Goal: Task Accomplishment & Management: Manage account settings

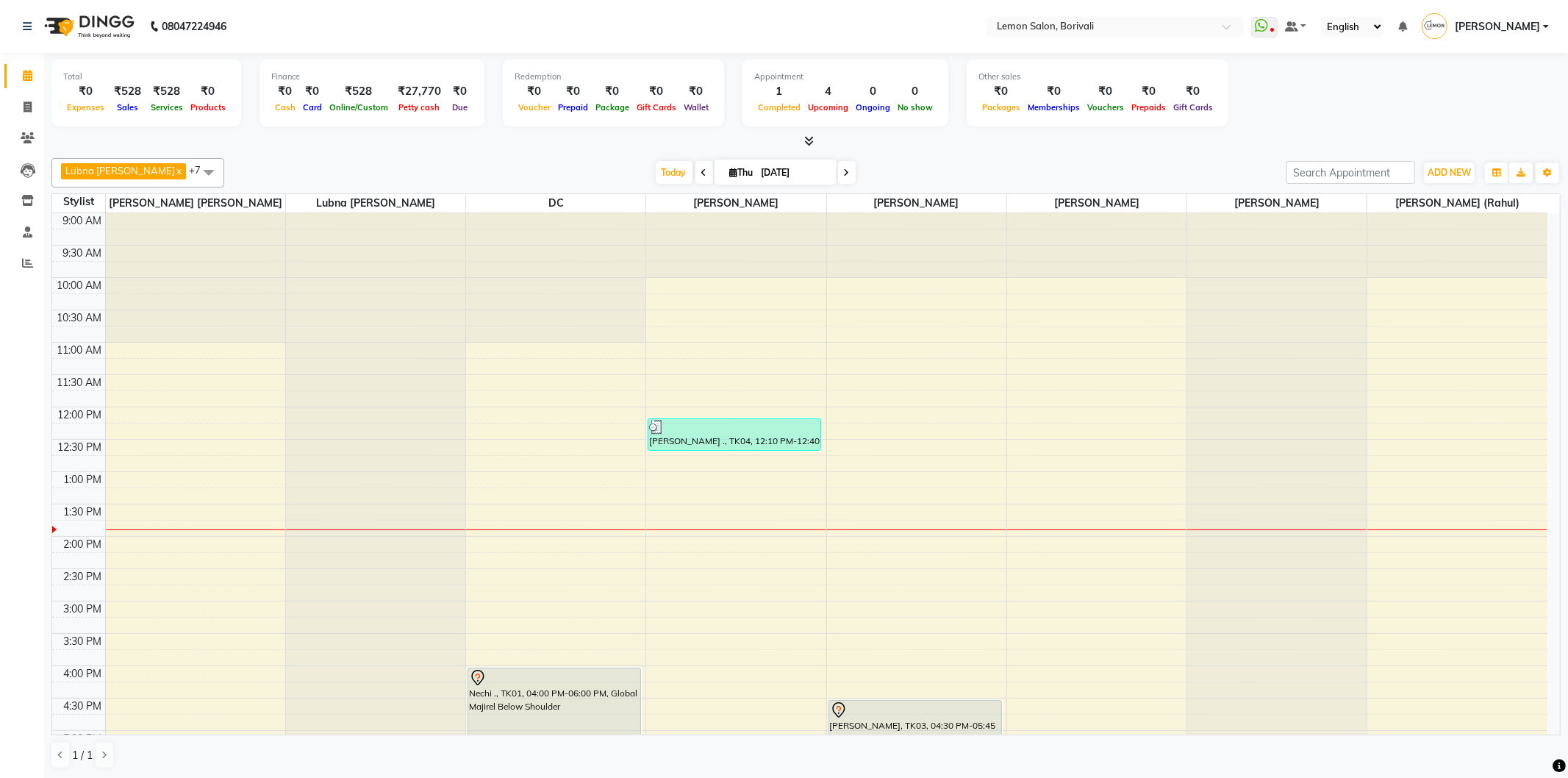
click at [699, 172] on span at bounding box center [704, 172] width 18 height 23
type input "[DATE]"
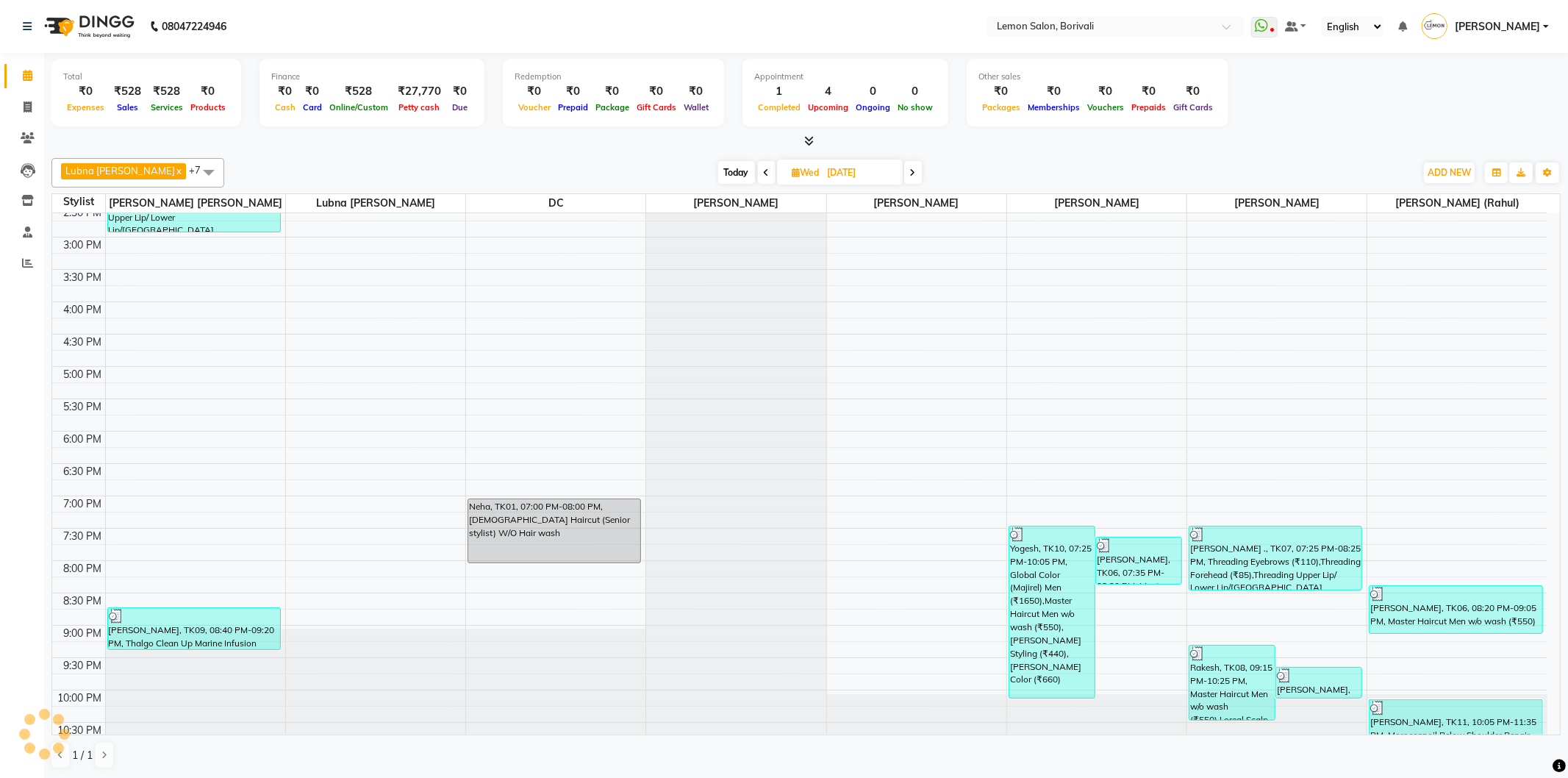
scroll to position [387, 0]
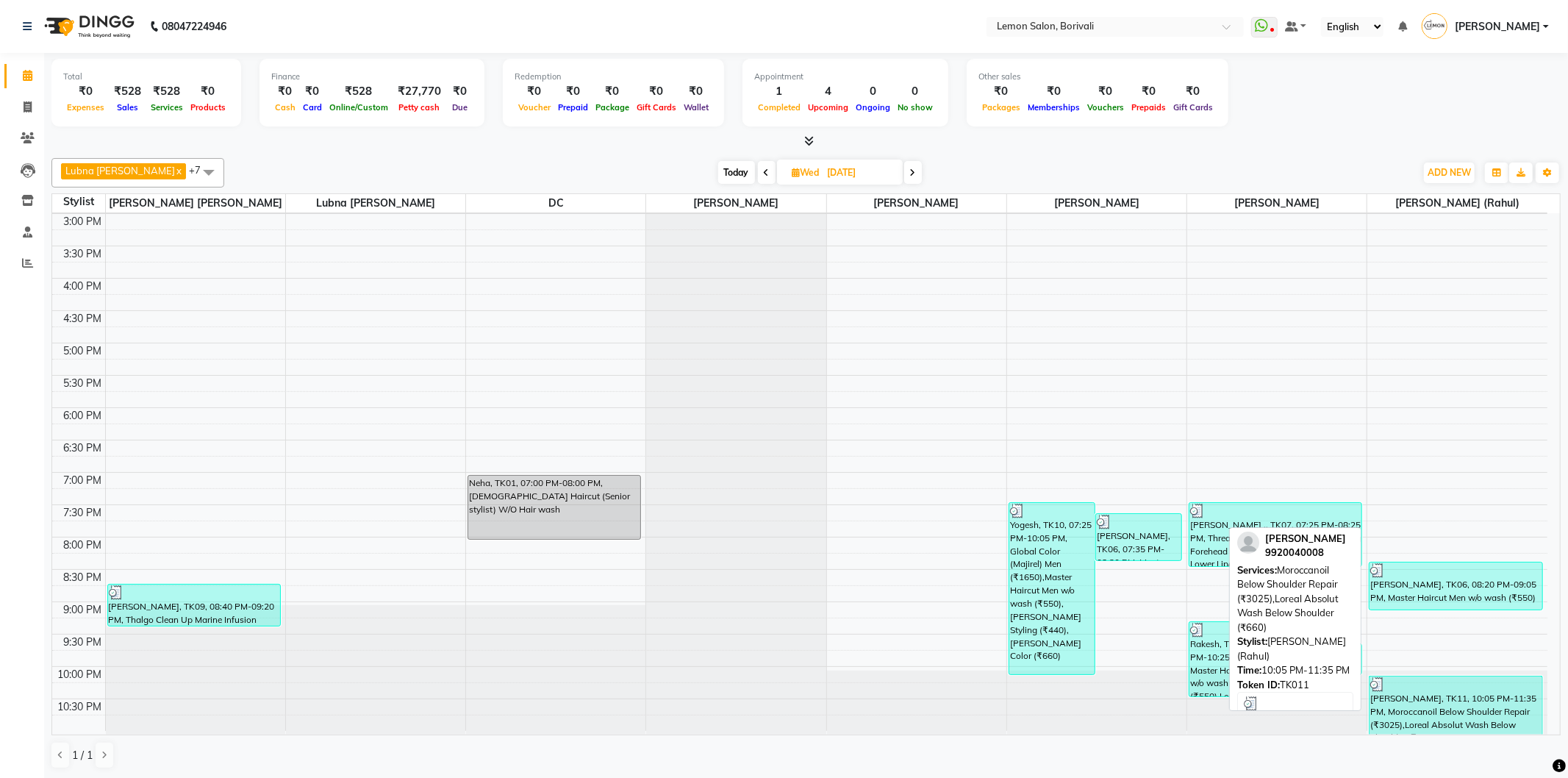
click at [1493, 709] on div "Harsh Rupali, TK11, 10:05 PM-11:35 PM, Moroccanoil Below Shoulder Repair (₹3025…" at bounding box center [1456, 706] width 173 height 58
select select "3"
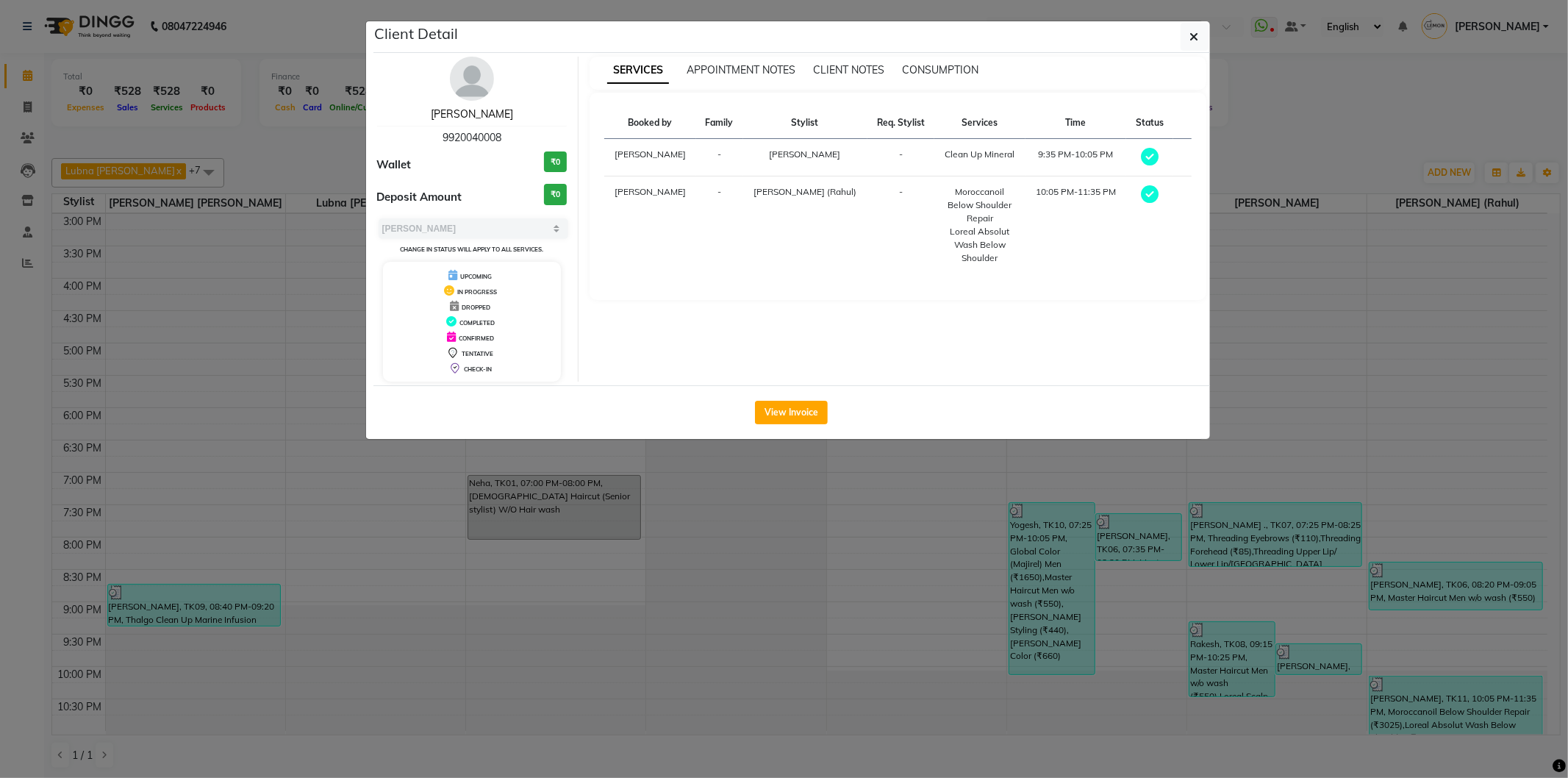
click at [493, 118] on link "Harsh Rupali" at bounding box center [471, 114] width 82 height 13
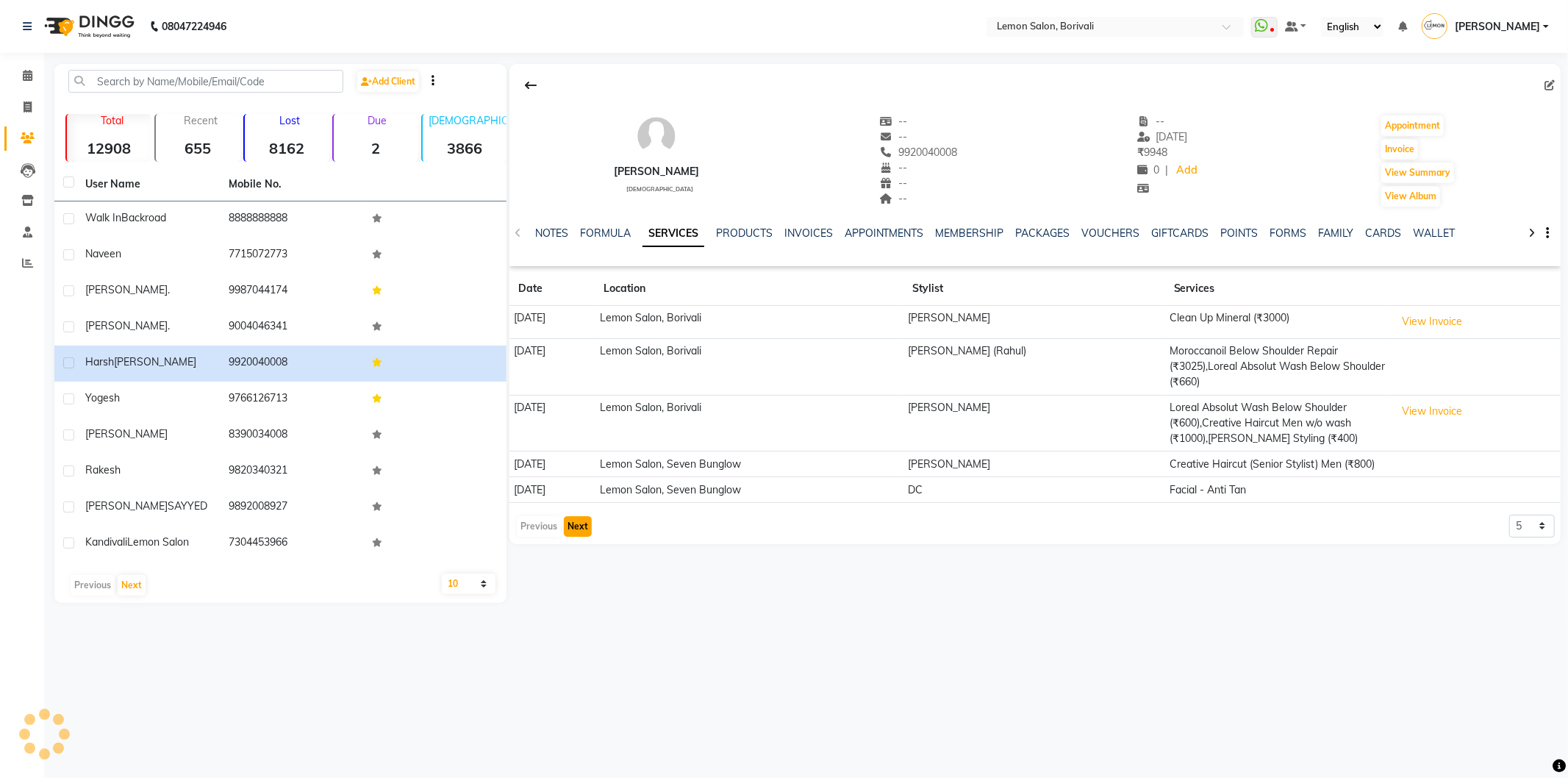
click at [572, 520] on button "Next" at bounding box center [578, 526] width 28 height 21
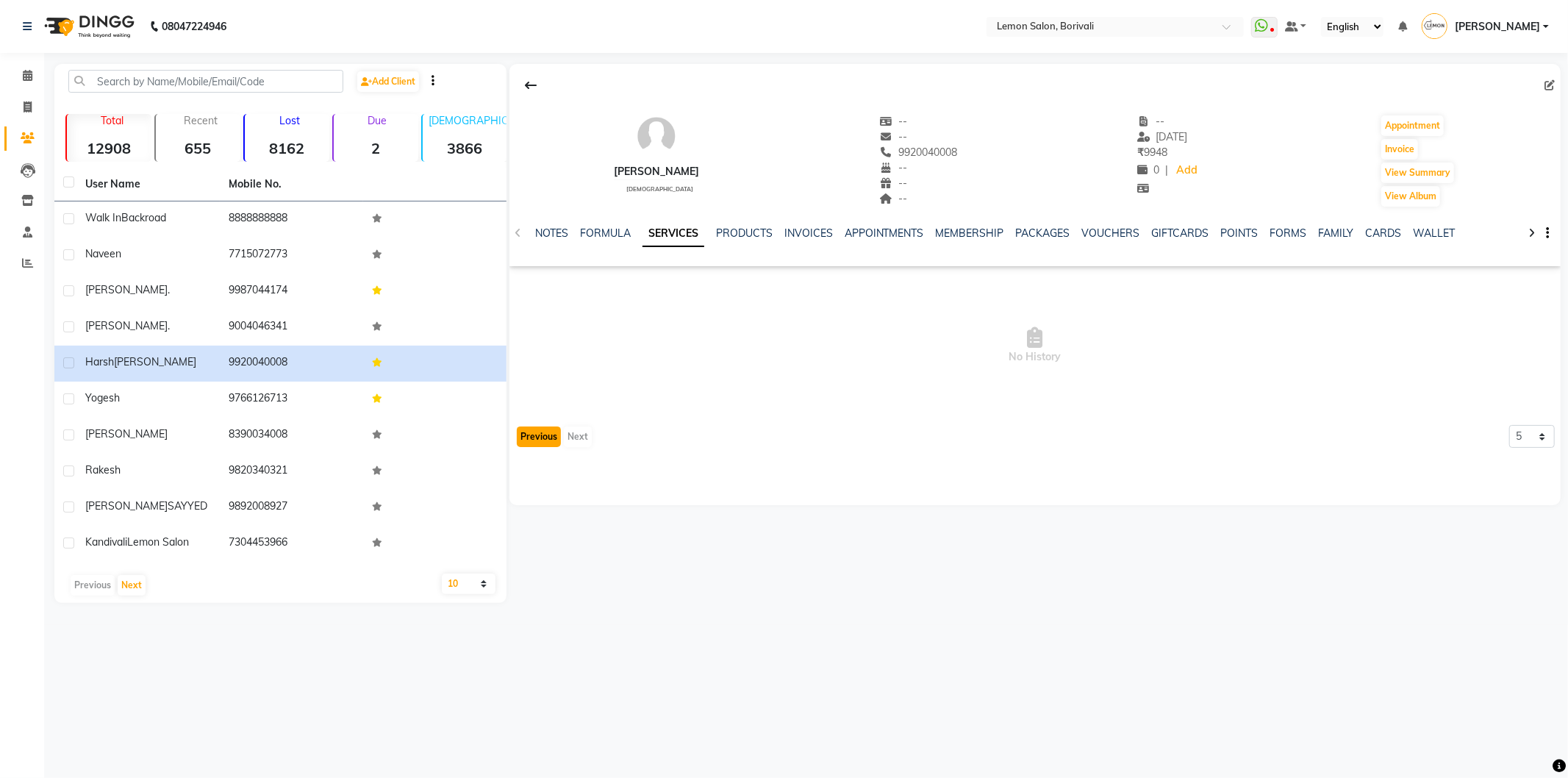
click at [533, 438] on button "Previous" at bounding box center [538, 437] width 44 height 21
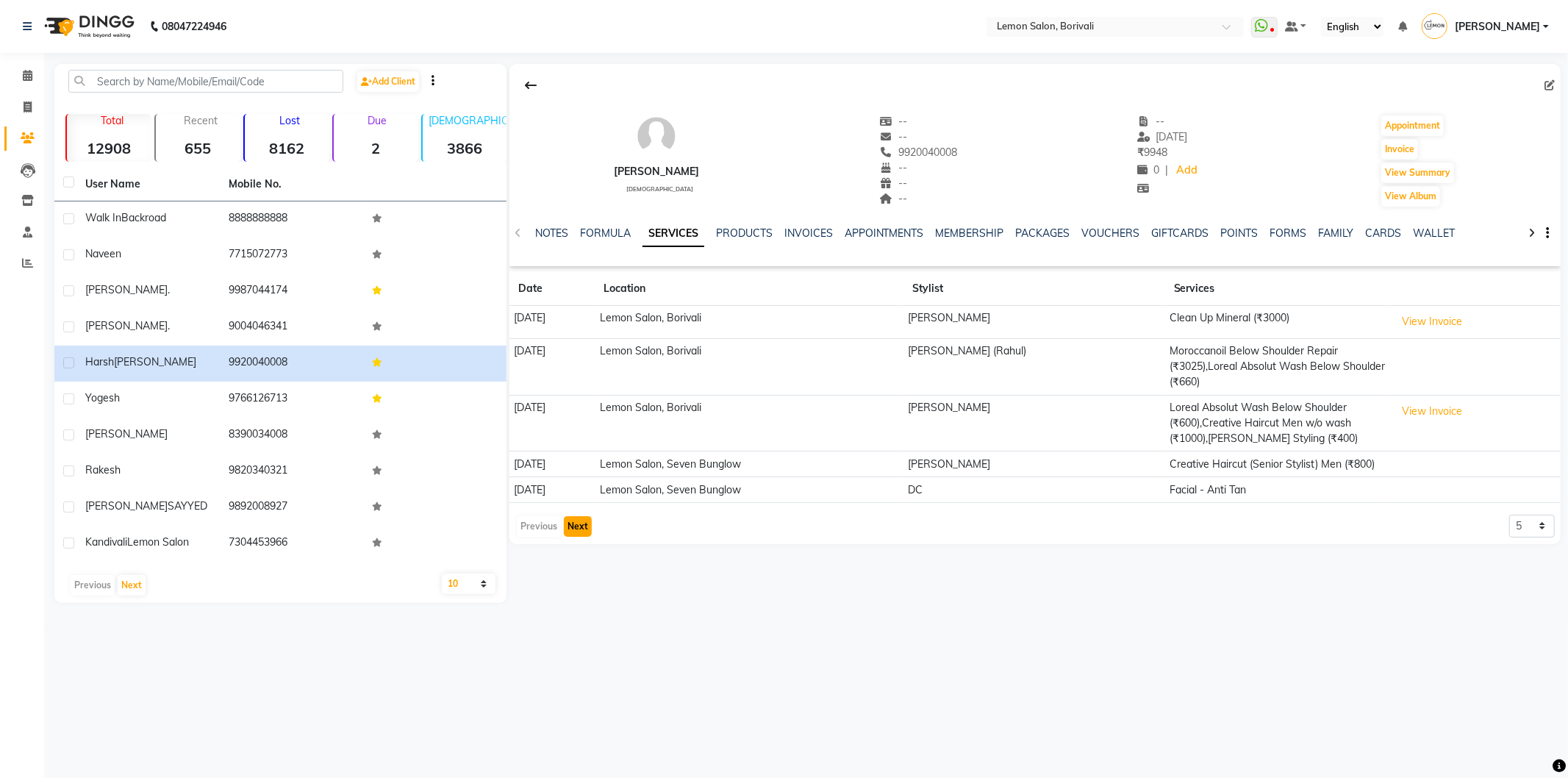
click at [589, 530] on button "Next" at bounding box center [578, 526] width 28 height 21
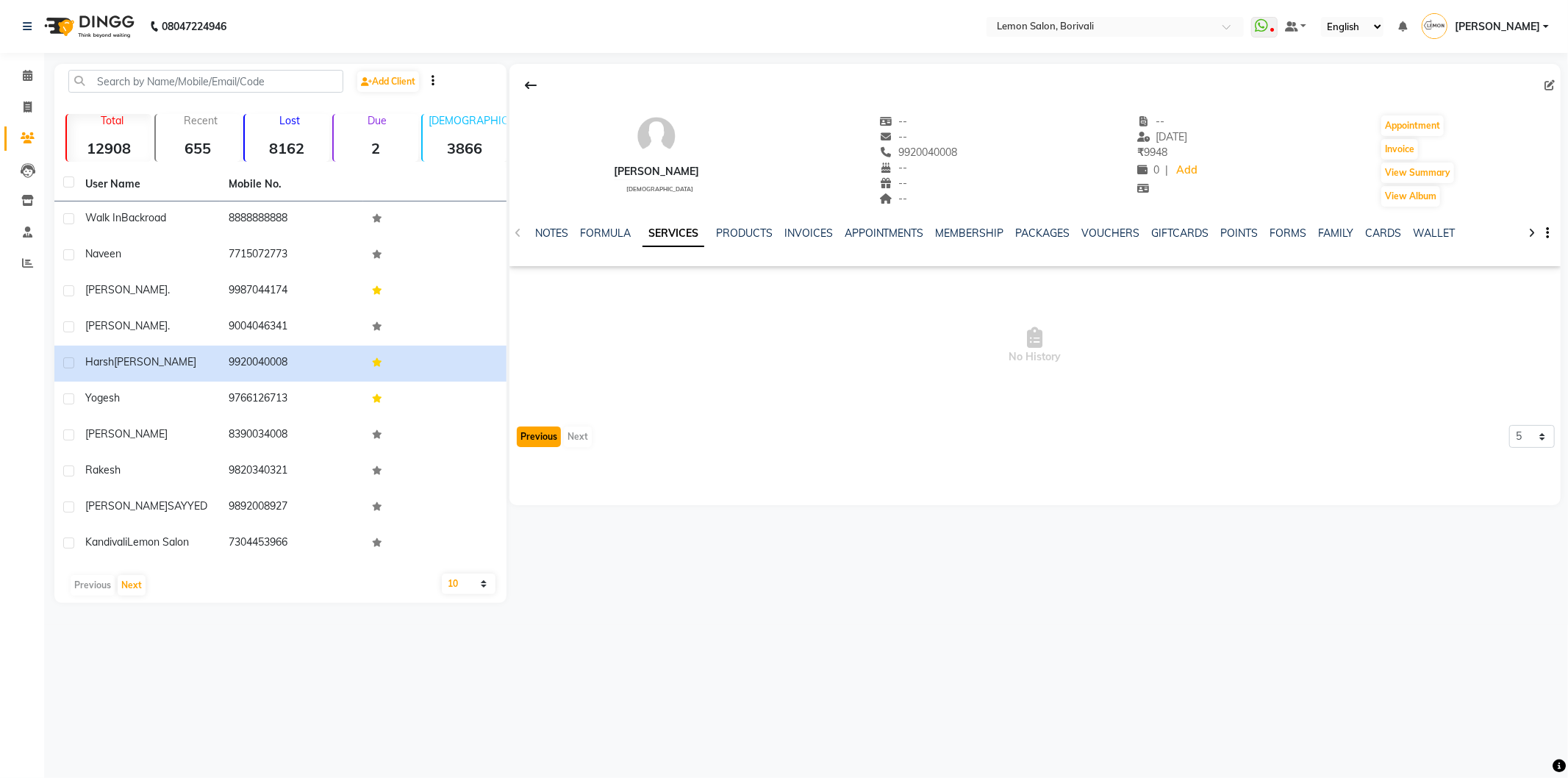
click at [547, 441] on button "Previous" at bounding box center [538, 437] width 44 height 21
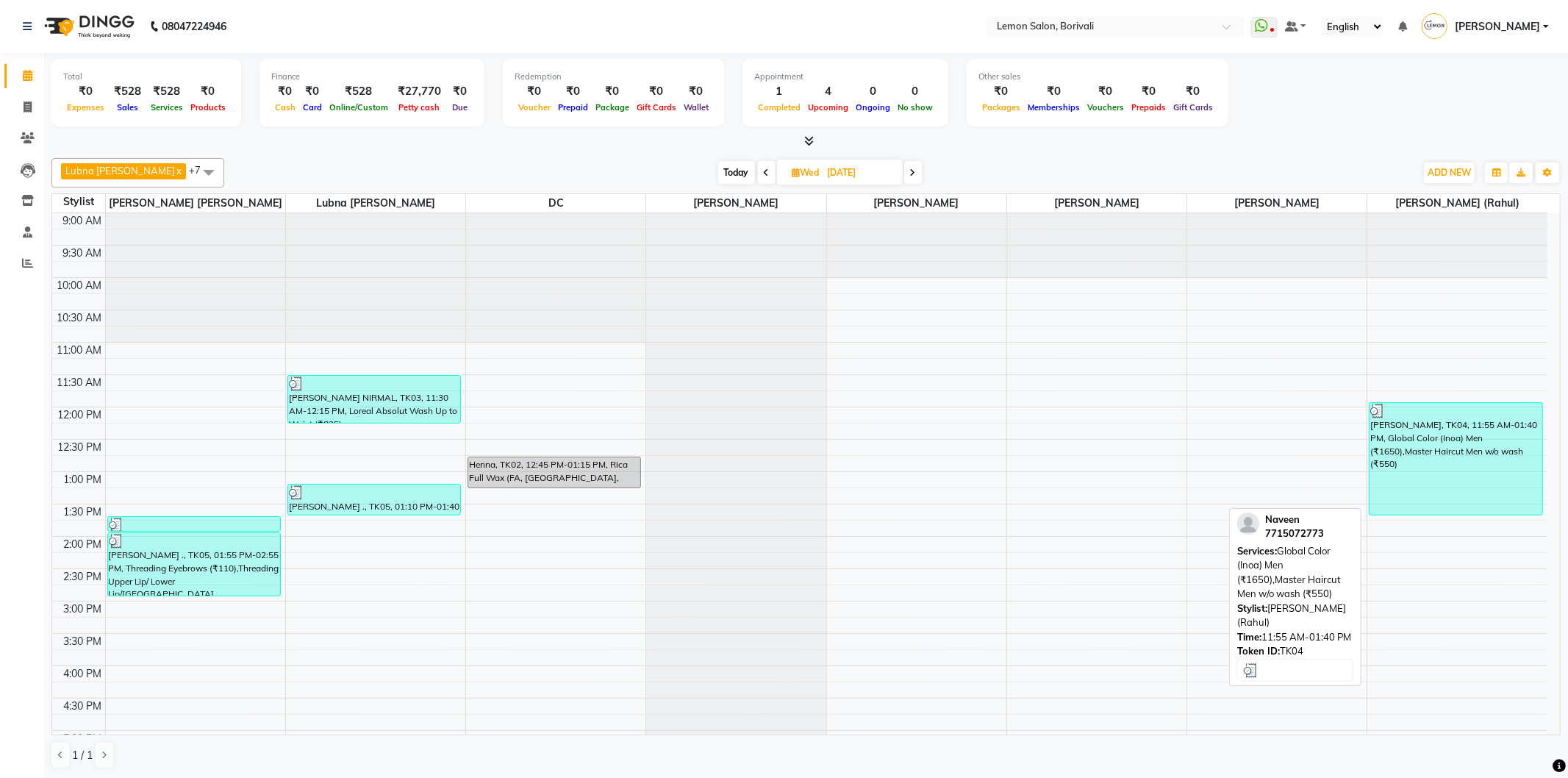
click at [1481, 437] on div "Naveen, TK04, 11:55 AM-01:40 PM, Global Color (Inoa) Men (₹1650),Master Haircut…" at bounding box center [1456, 458] width 173 height 111
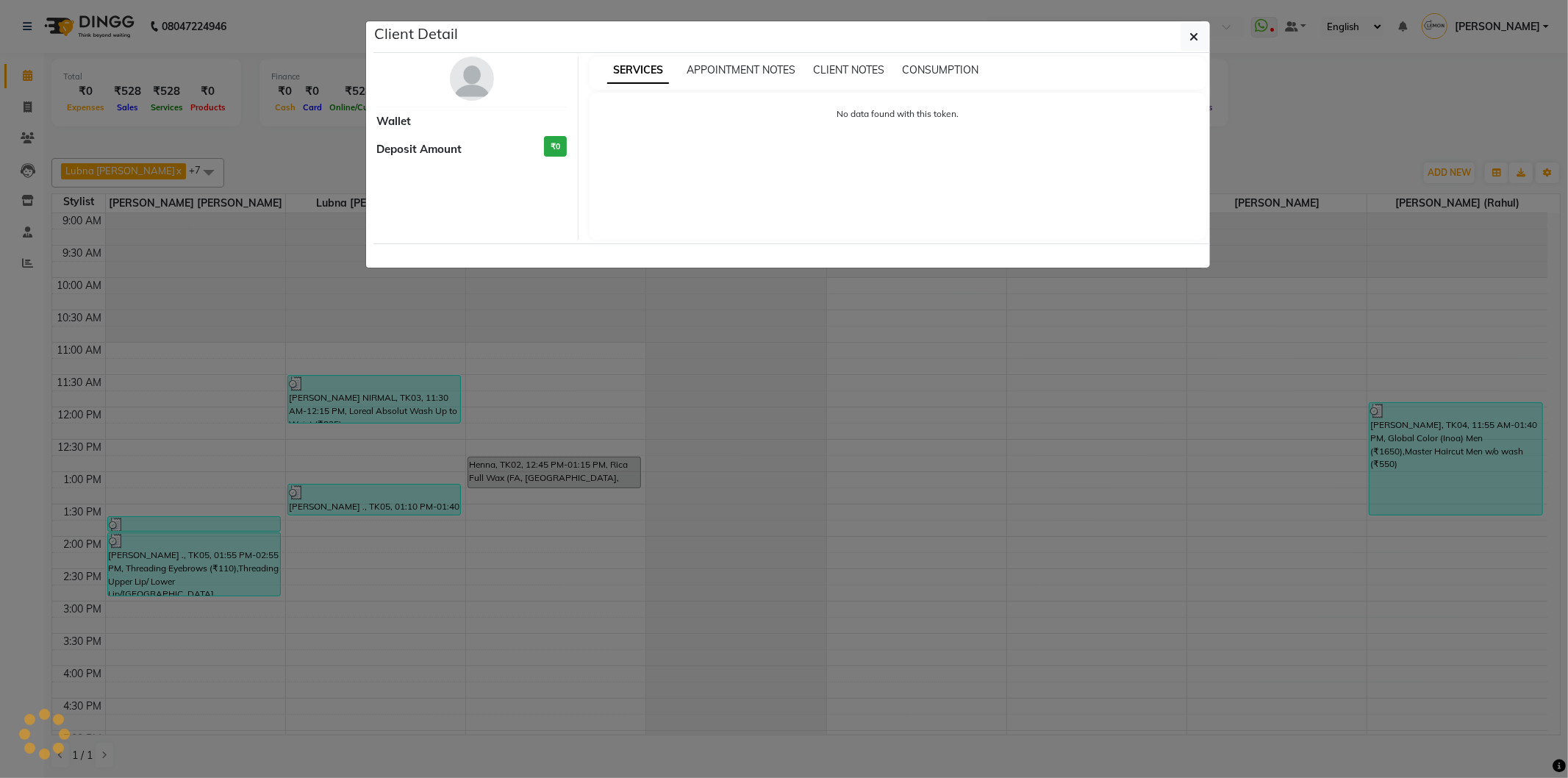
select select "3"
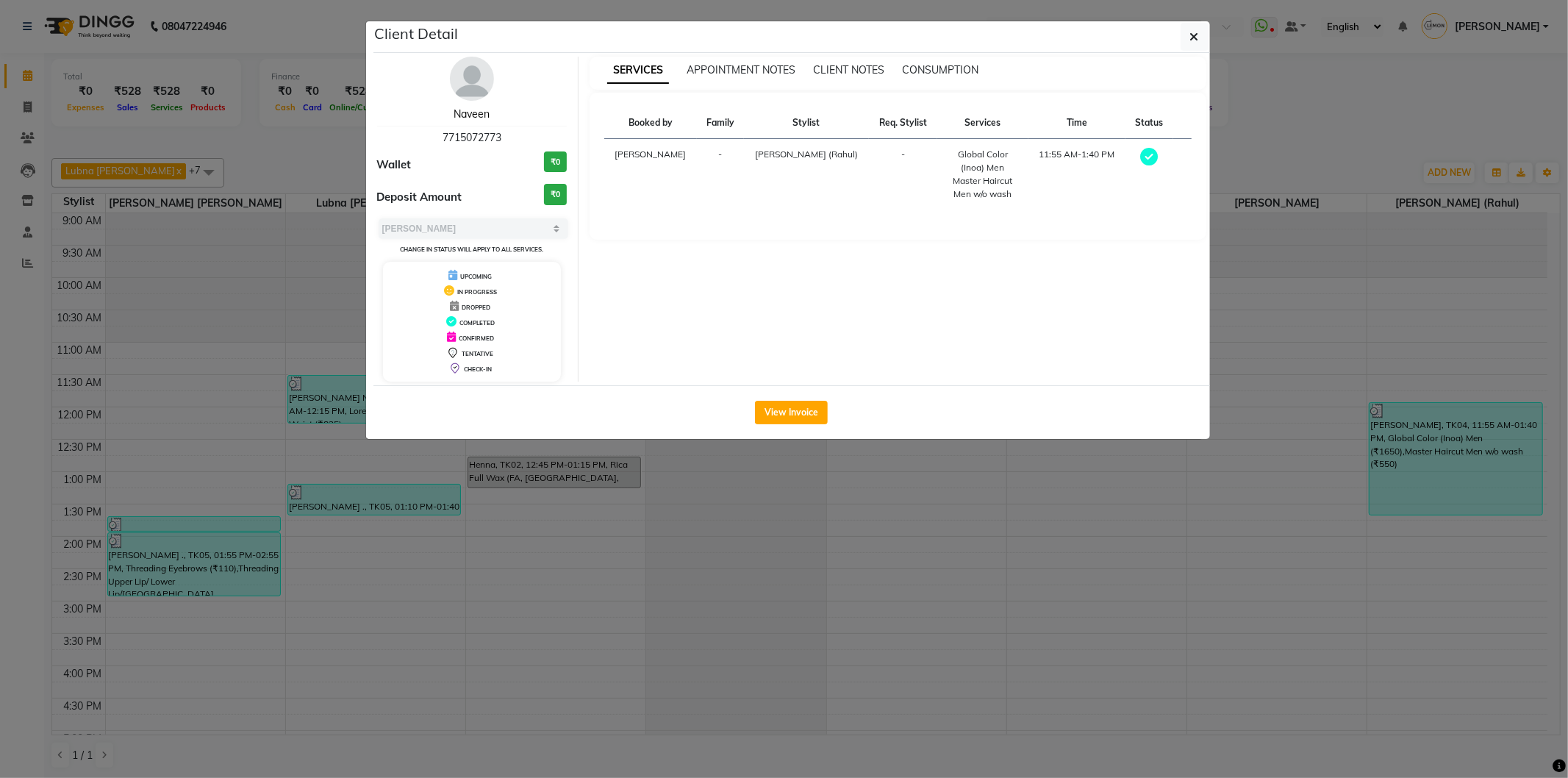
click at [473, 115] on link "Naveen" at bounding box center [471, 114] width 36 height 13
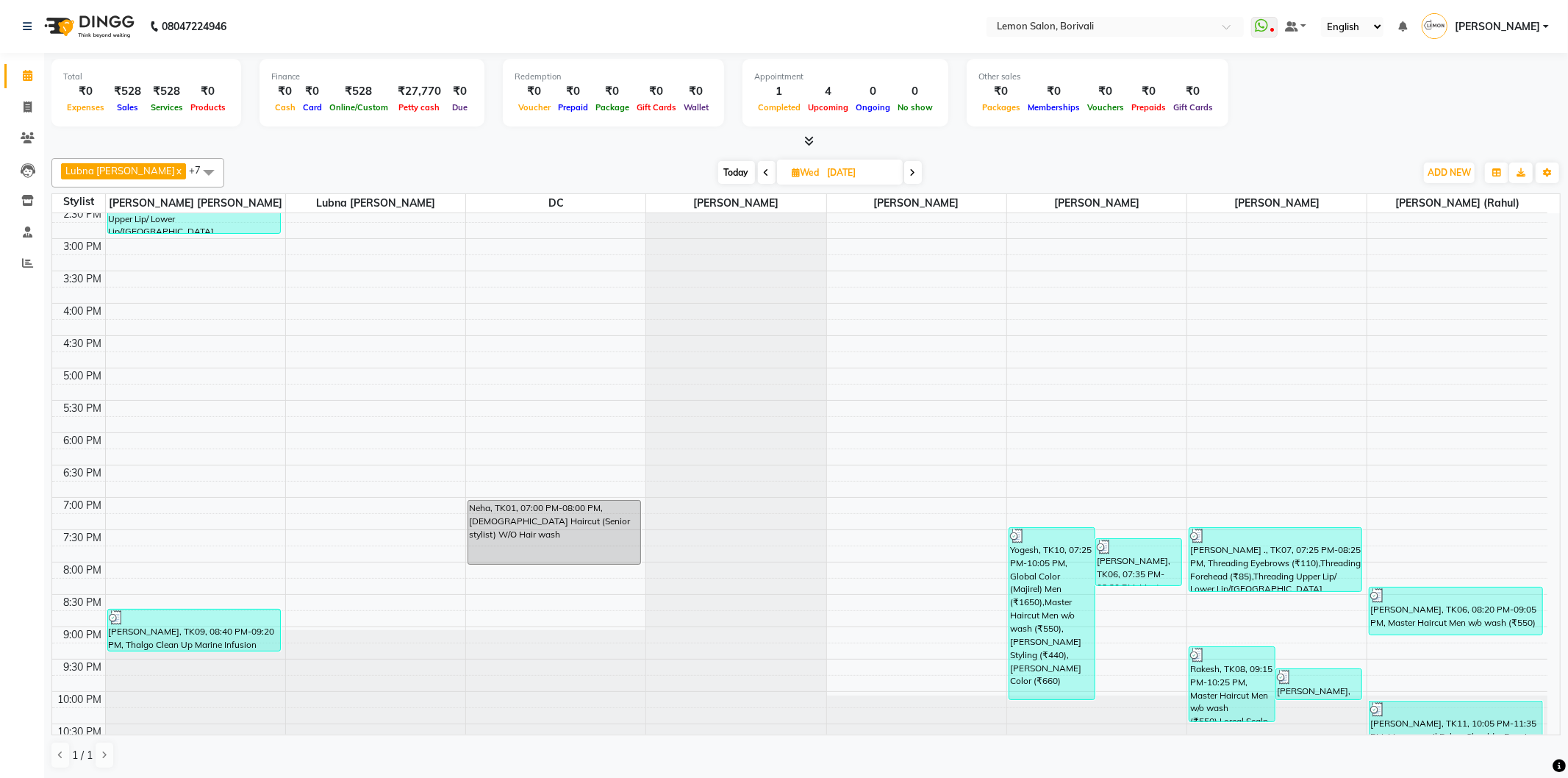
scroll to position [387, 0]
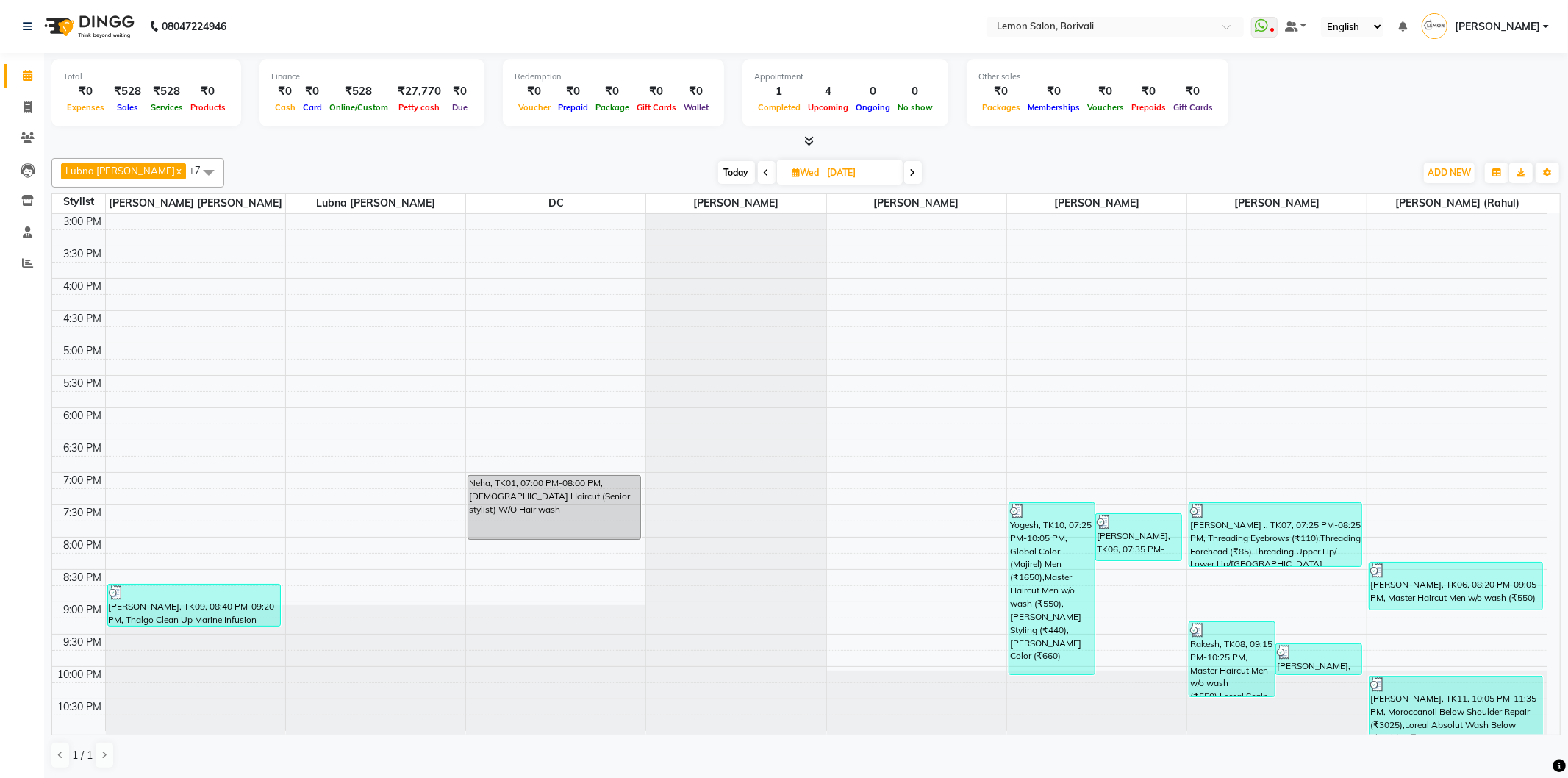
click at [914, 170] on span at bounding box center [912, 172] width 18 height 23
type input "[DATE]"
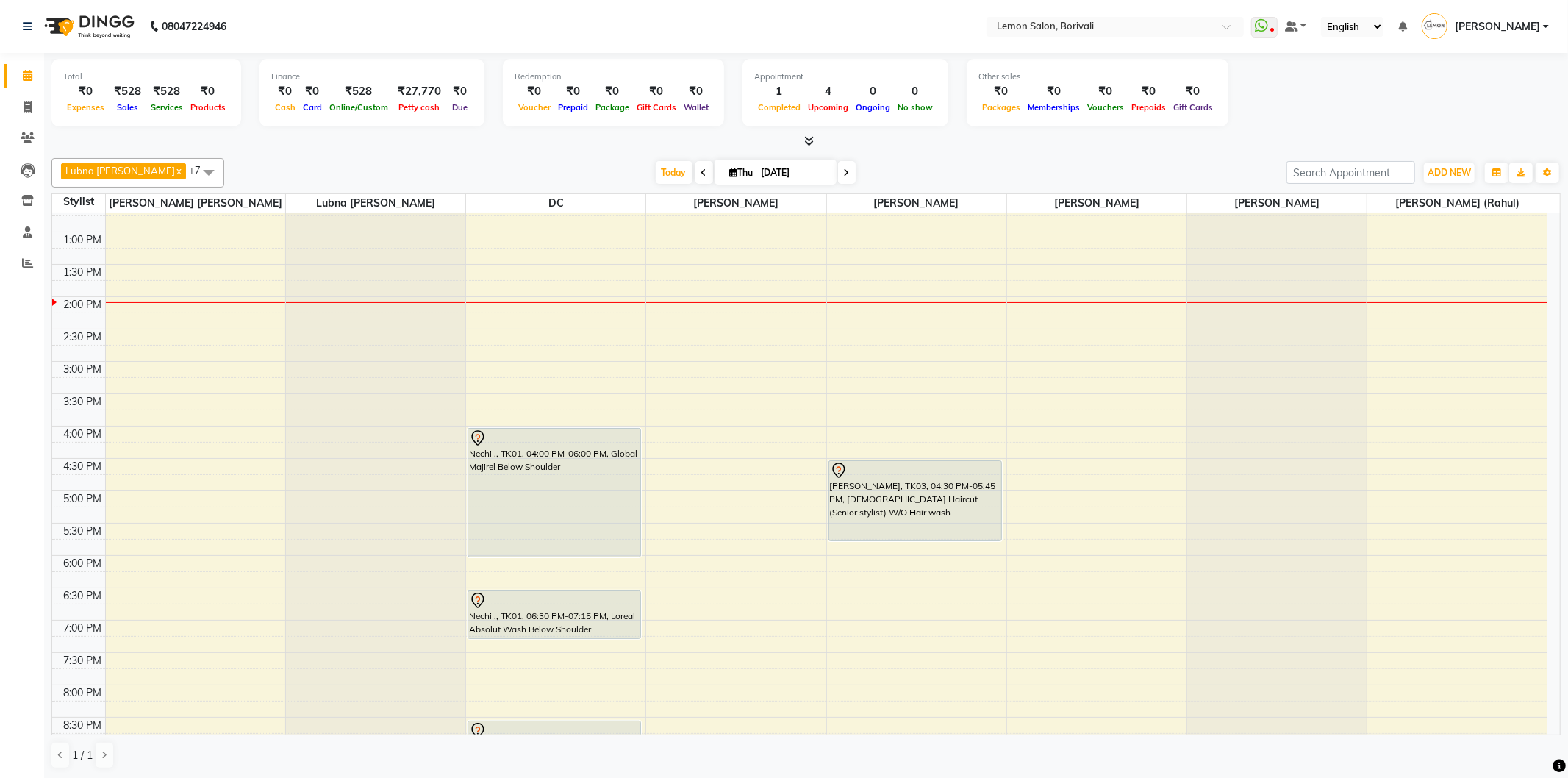
scroll to position [244, 0]
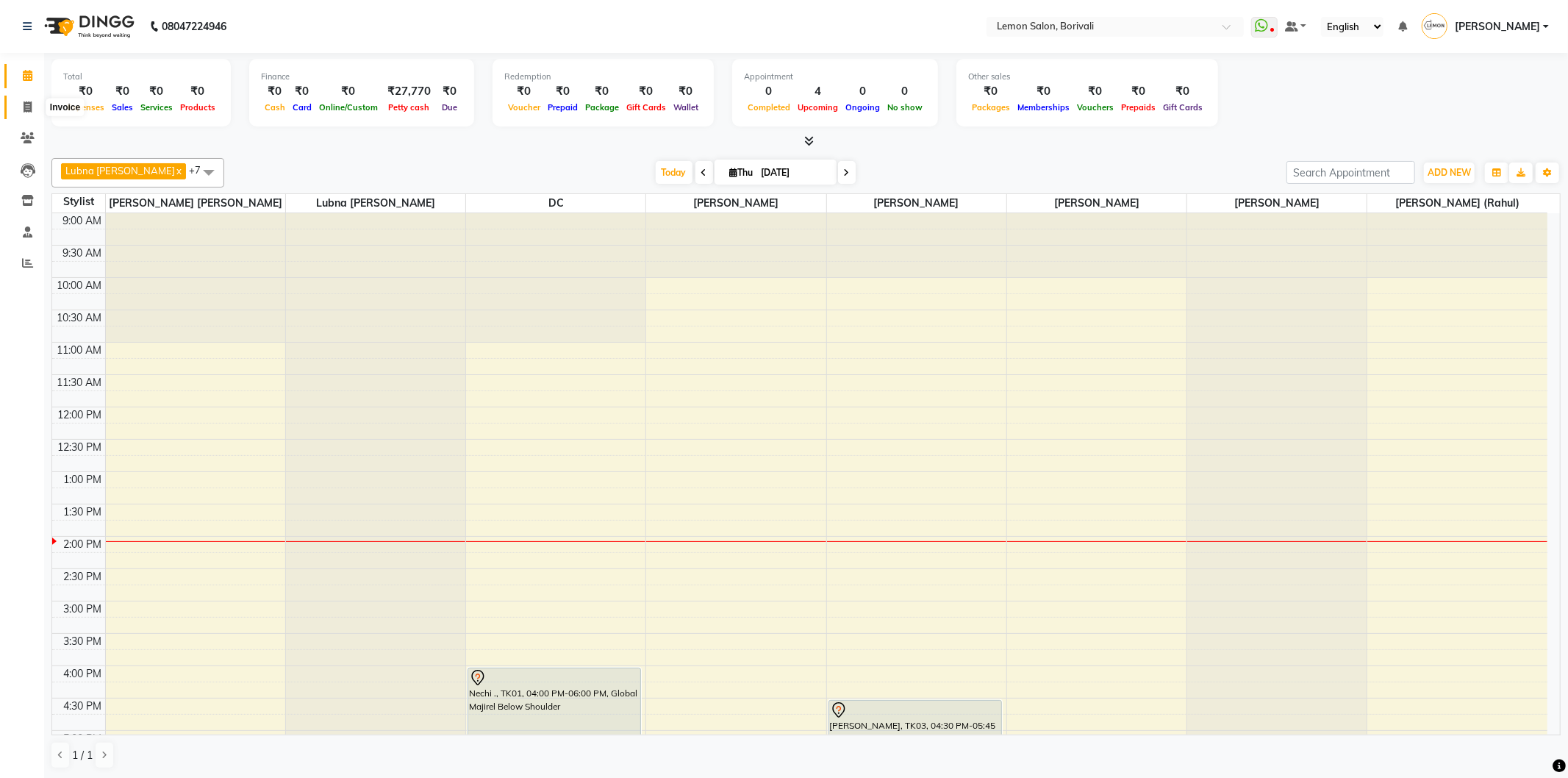
click at [25, 108] on icon at bounding box center [28, 107] width 8 height 11
select select "567"
select select "service"
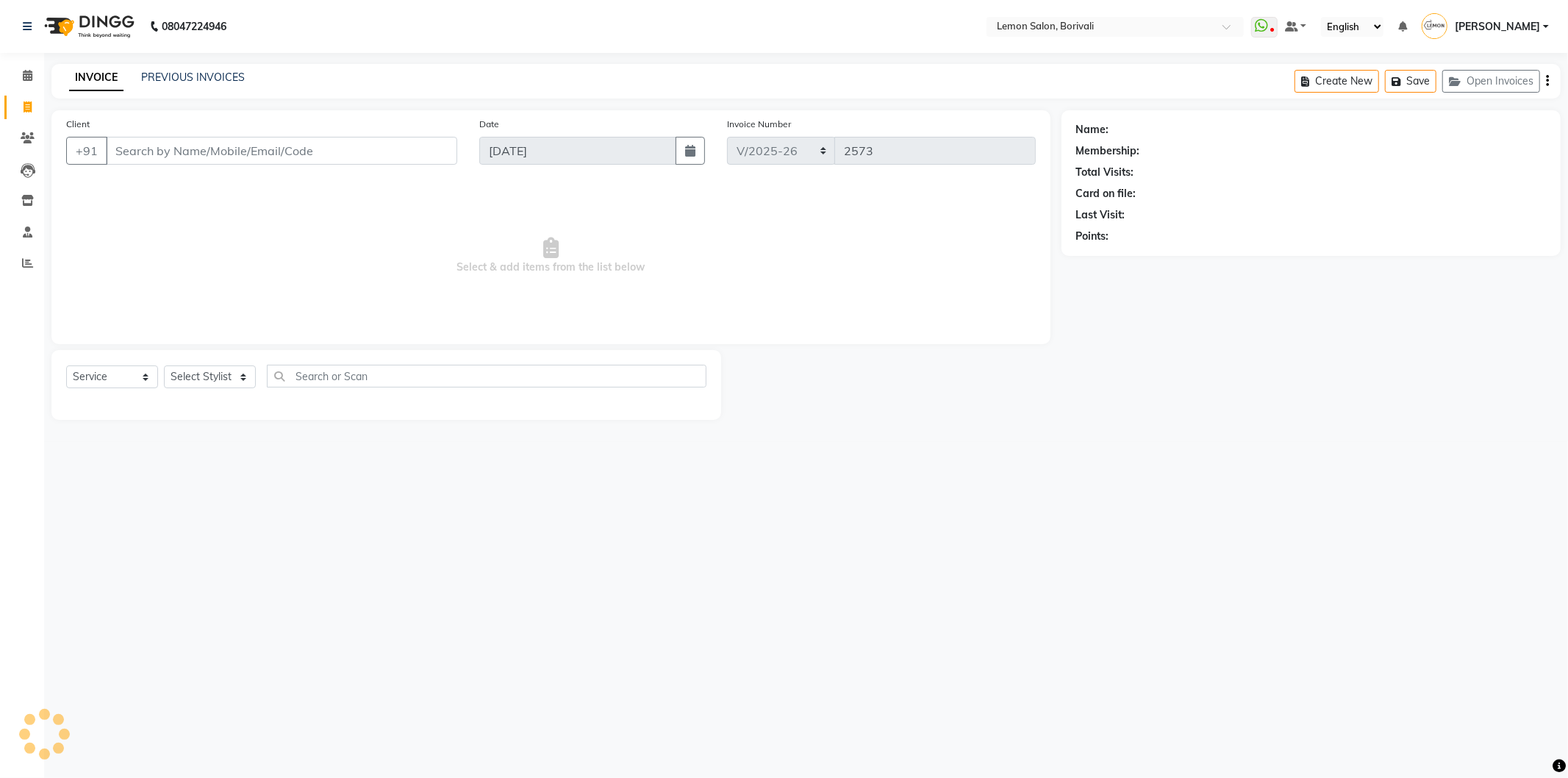
click at [182, 155] on input "Client" at bounding box center [281, 151] width 351 height 28
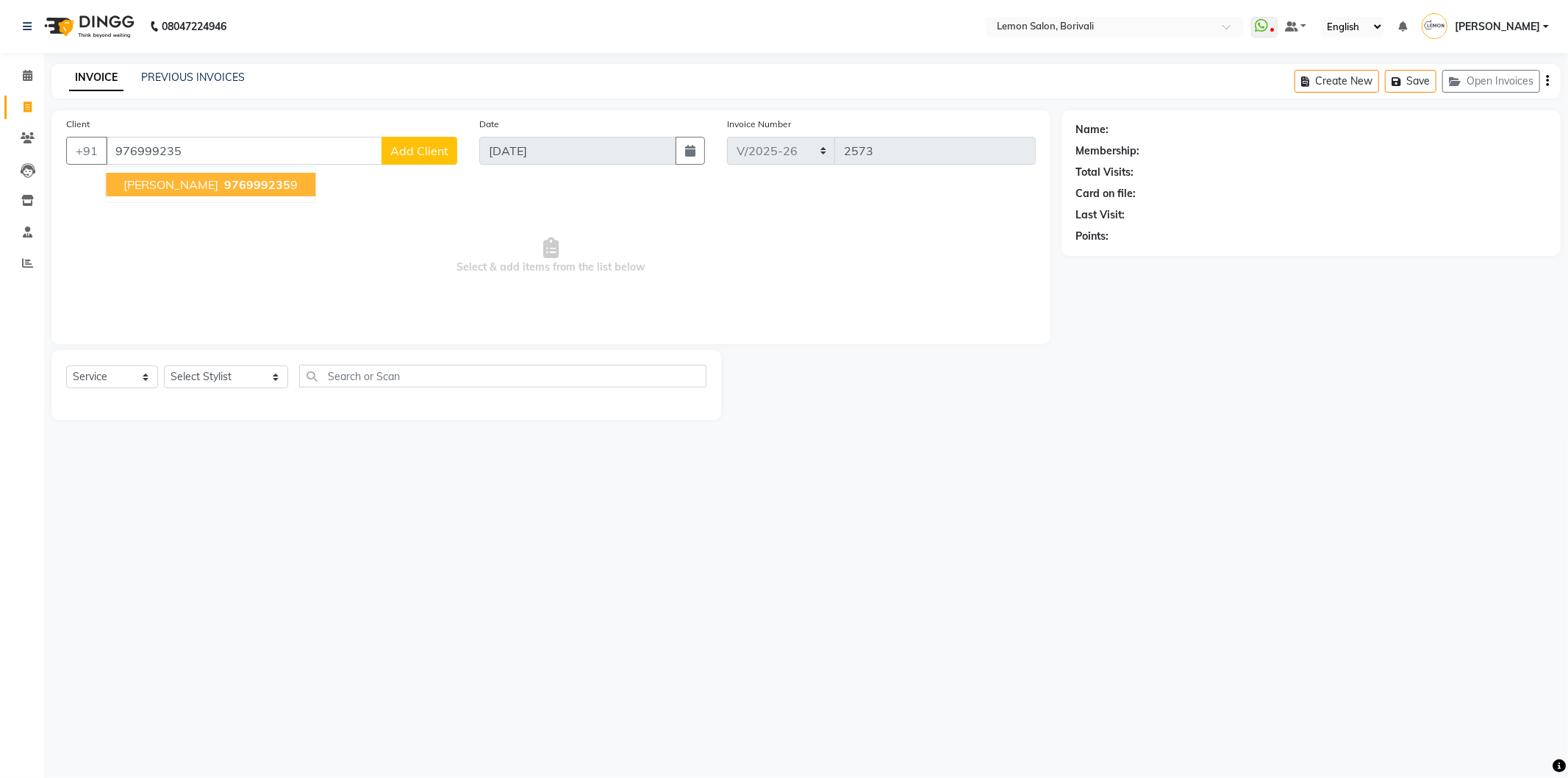
click at [267, 178] on span "976999235" at bounding box center [257, 184] width 66 height 15
type input "9769992359"
select select "1: Object"
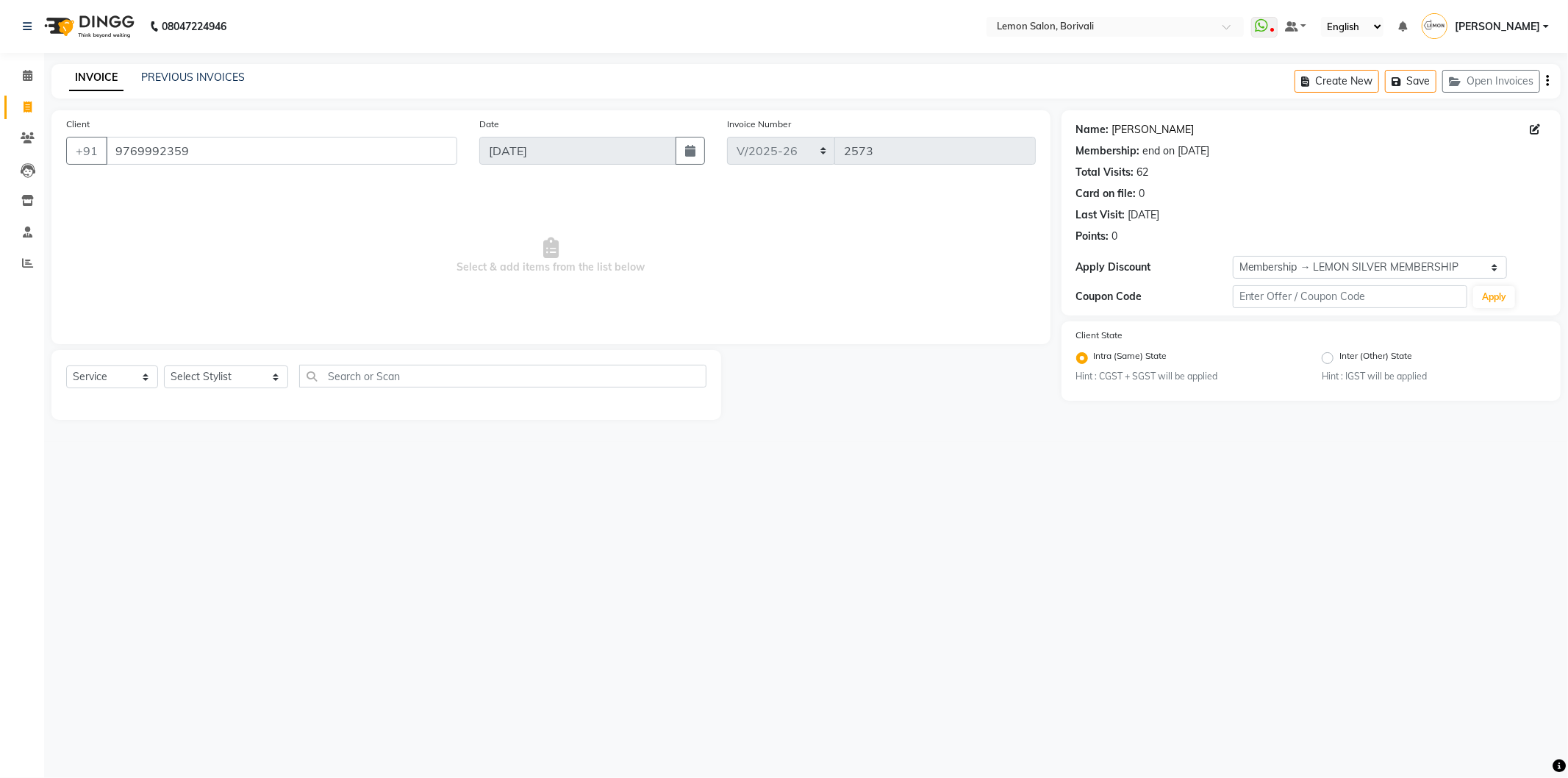
click at [1142, 130] on link "Anjali Kawale" at bounding box center [1153, 130] width 82 height 15
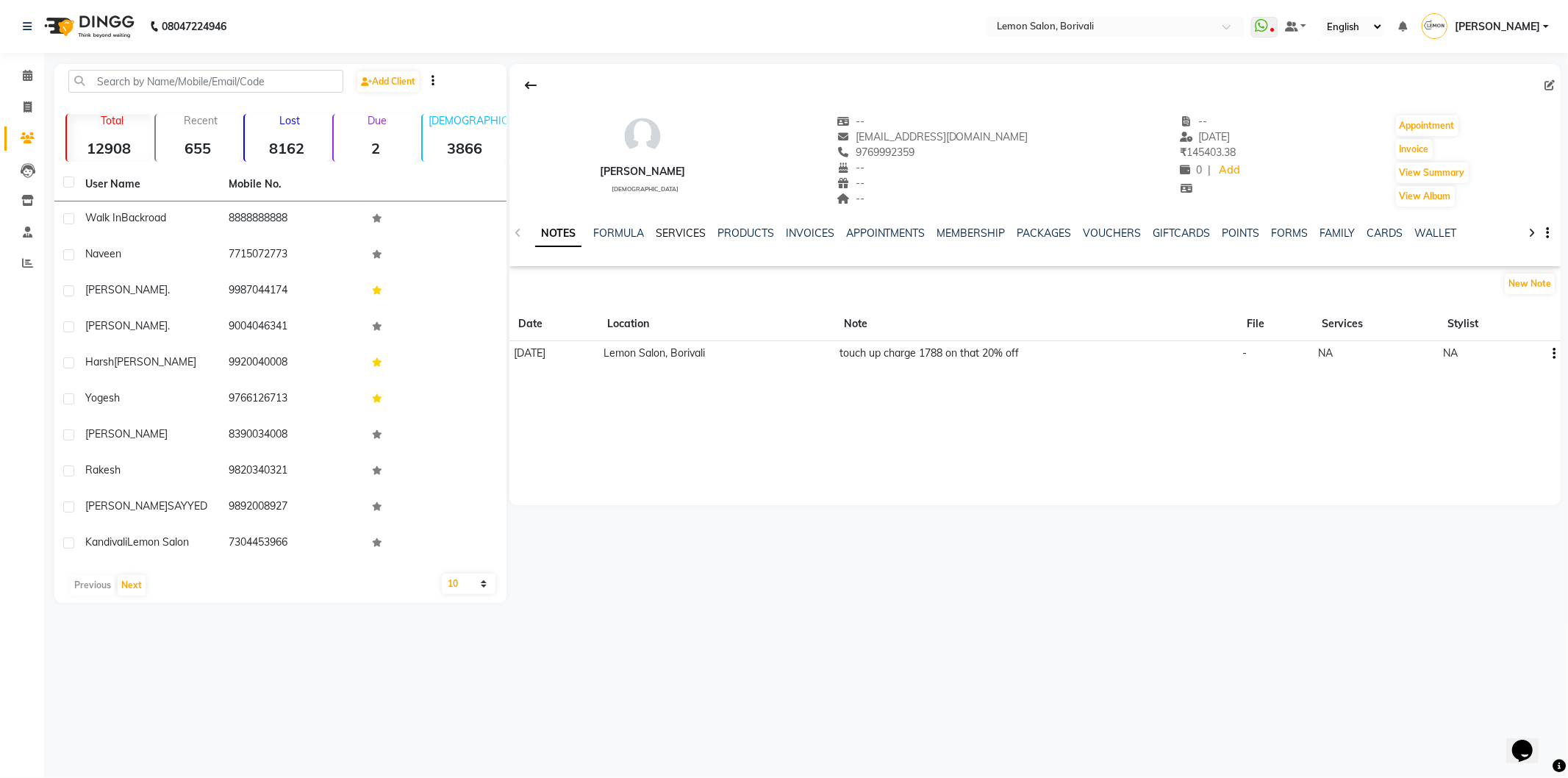
click at [688, 230] on link "SERVICES" at bounding box center [680, 233] width 50 height 13
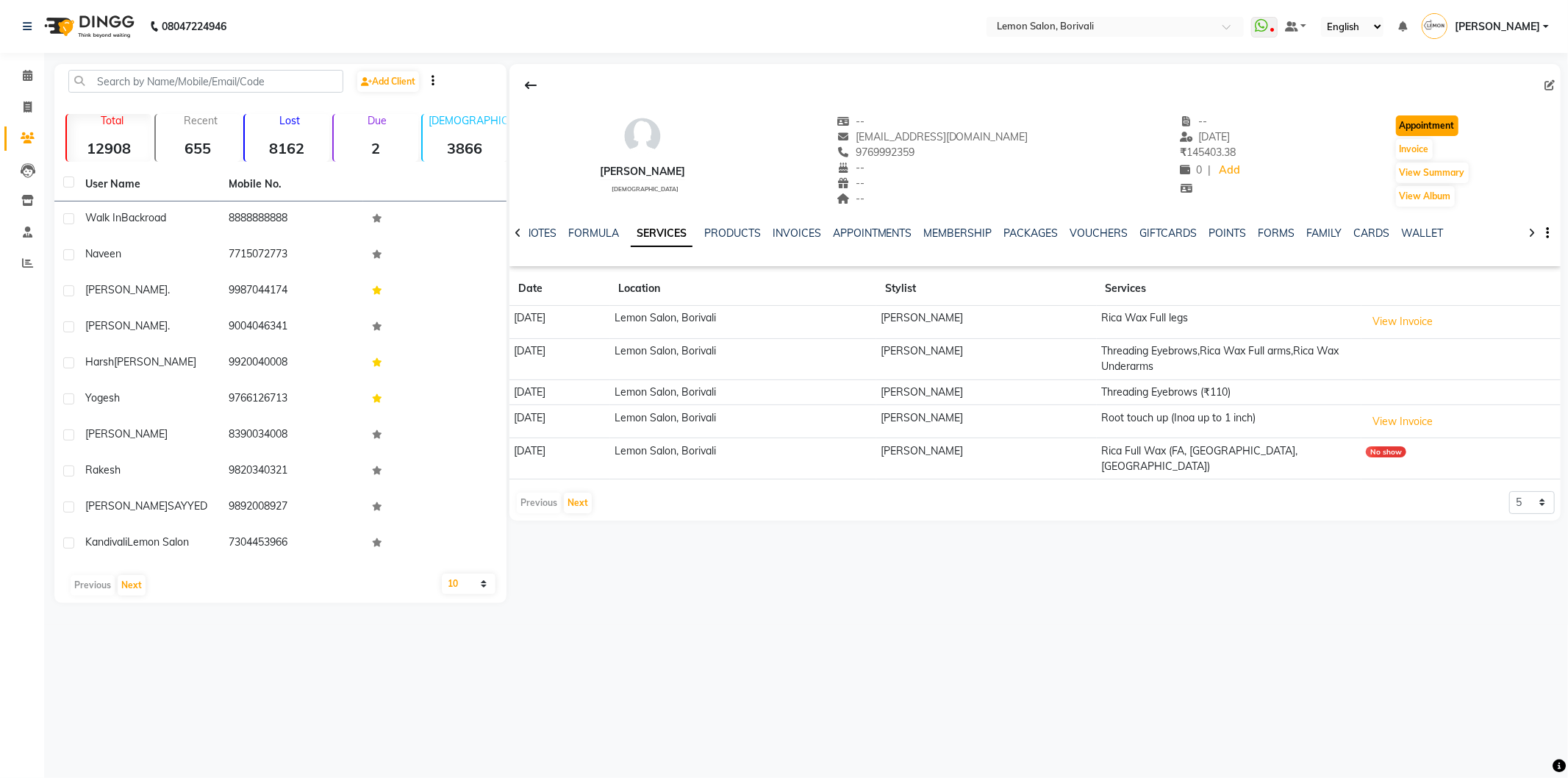
click at [1442, 133] on button "Appointment" at bounding box center [1427, 125] width 62 height 21
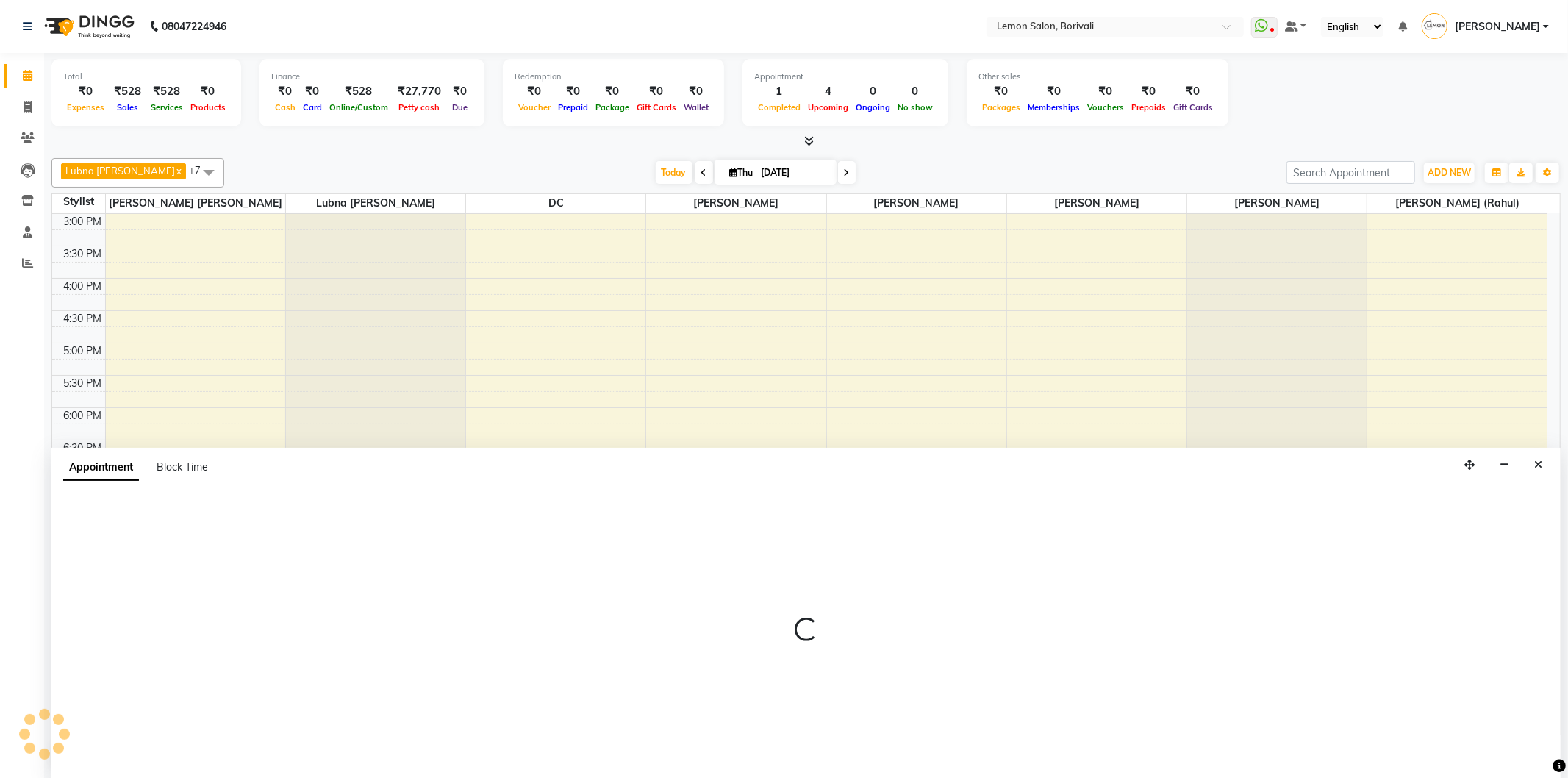
select select "tentative"
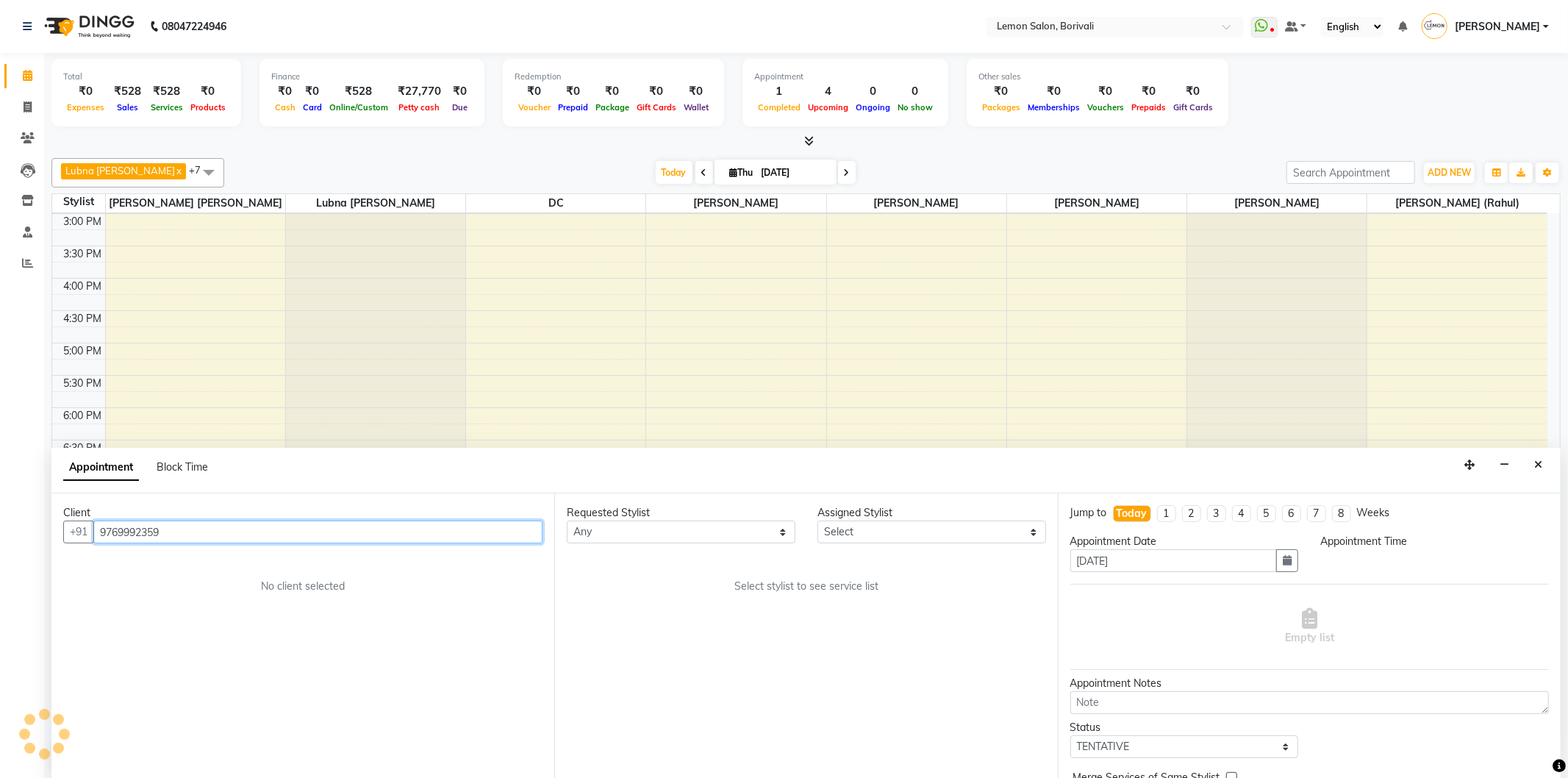
scroll to position [326, 0]
select select "600"
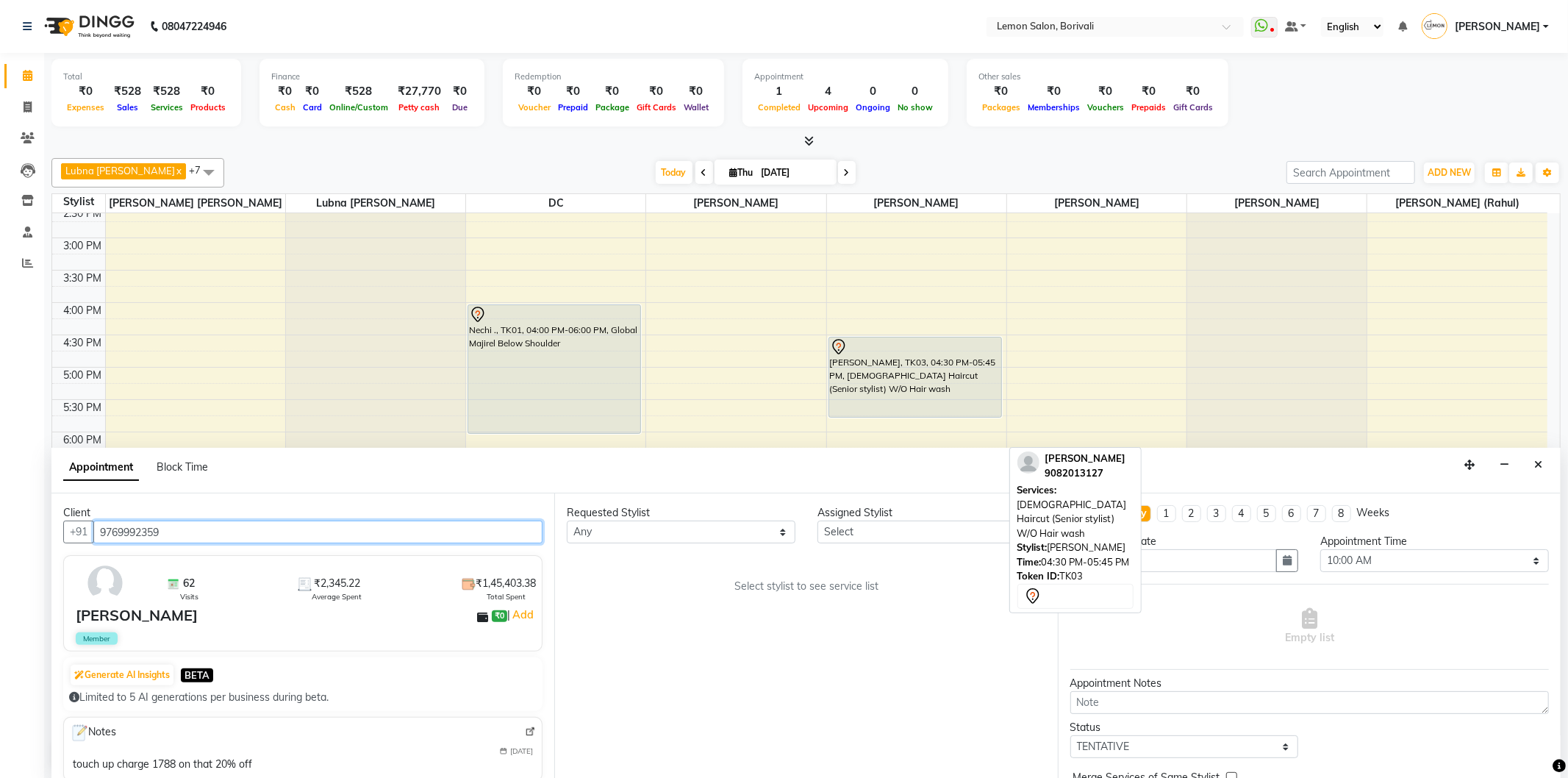
scroll to position [387, 0]
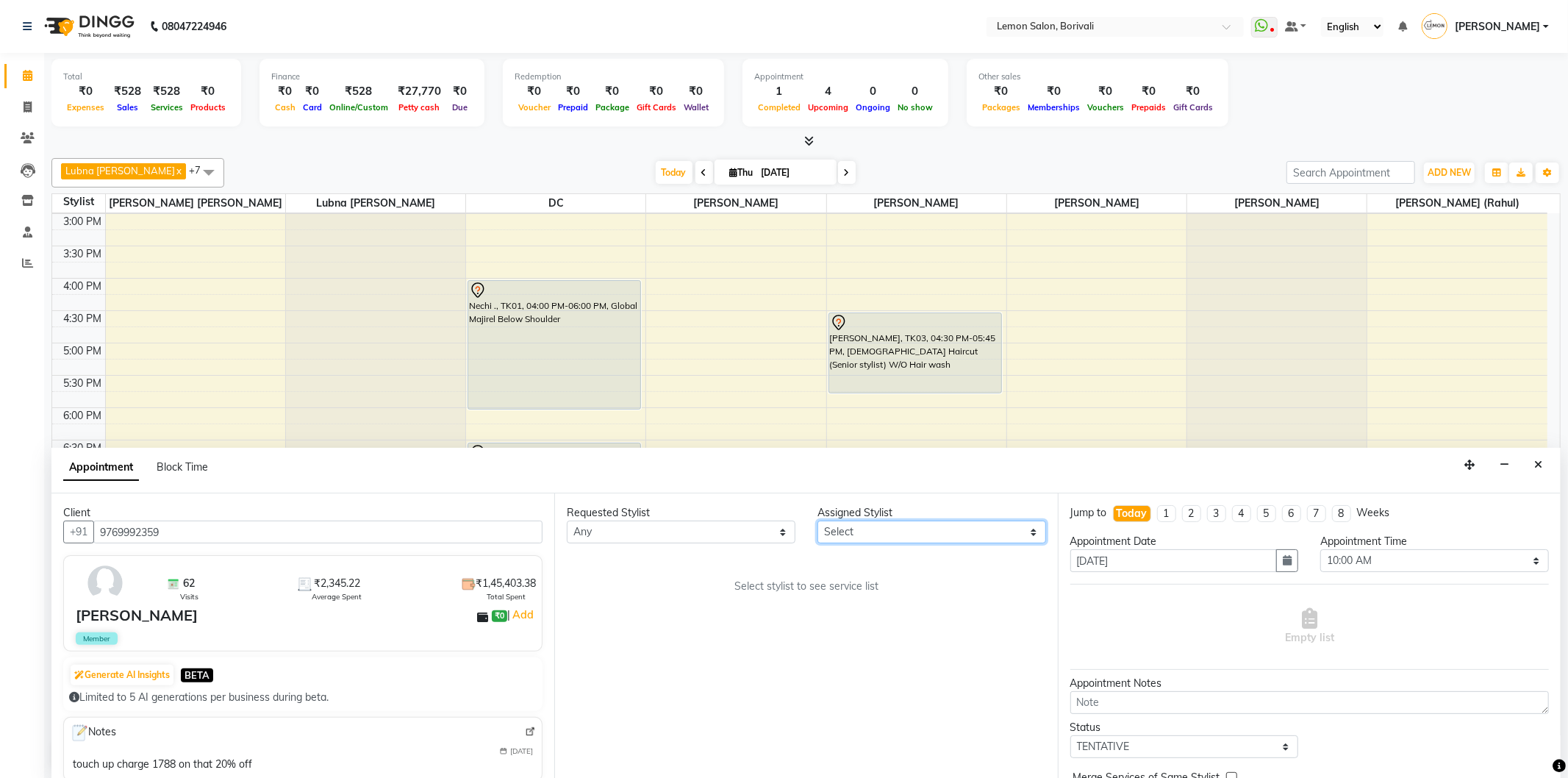
click at [924, 533] on select "Select DC Faiz Khan Jiral Baua Jyoti Vyas Lubna mushahid siddique Mo Adnan Mune…" at bounding box center [932, 532] width 228 height 23
select select "16941"
click at [818, 520] on select "Select DC Faiz Khan Jiral Baua Jyoti Vyas Lubna mushahid siddique Mo Adnan Mune…" at bounding box center [932, 532] width 228 height 23
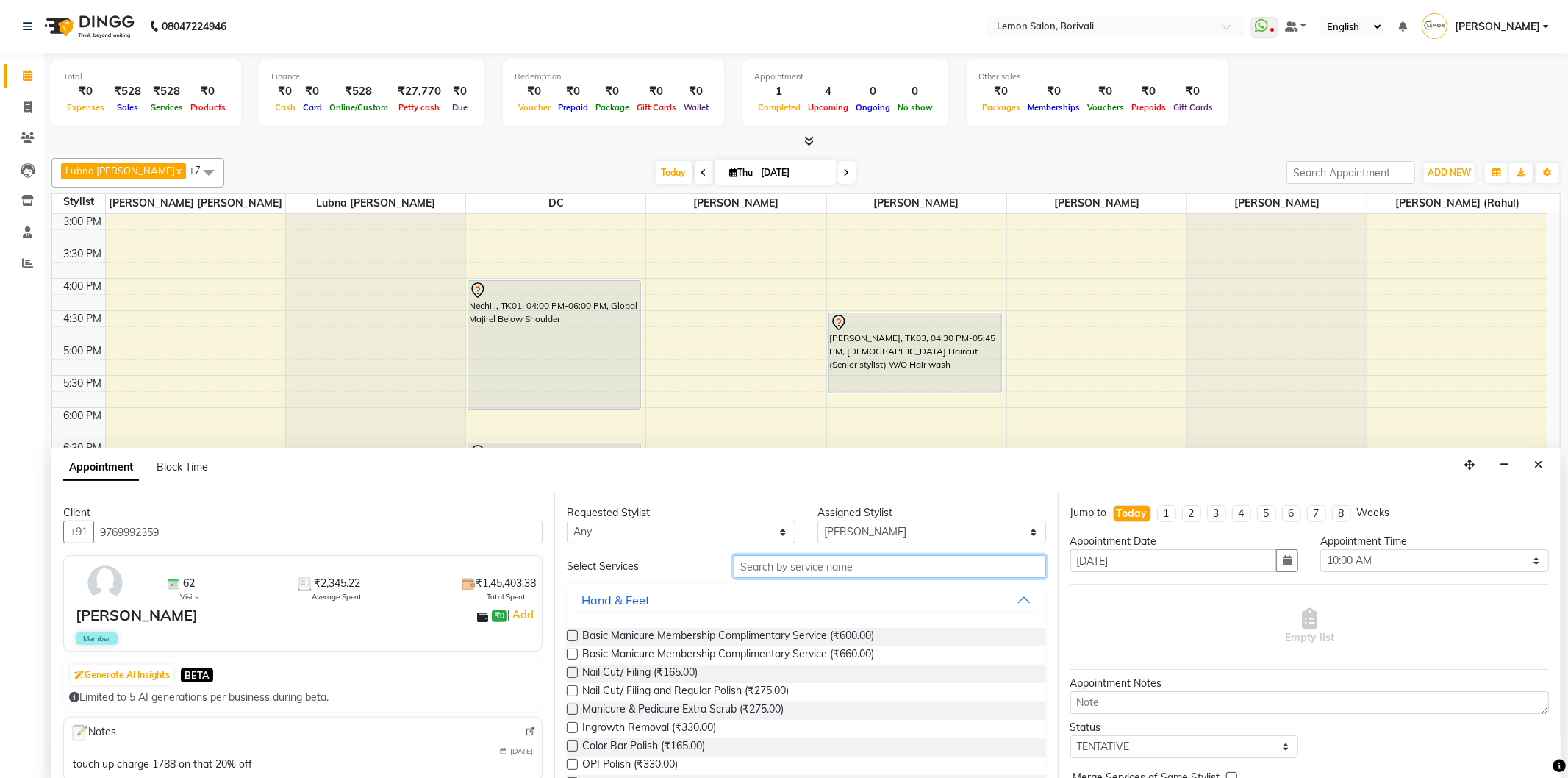
click at [883, 564] on input "text" at bounding box center [890, 567] width 312 height 23
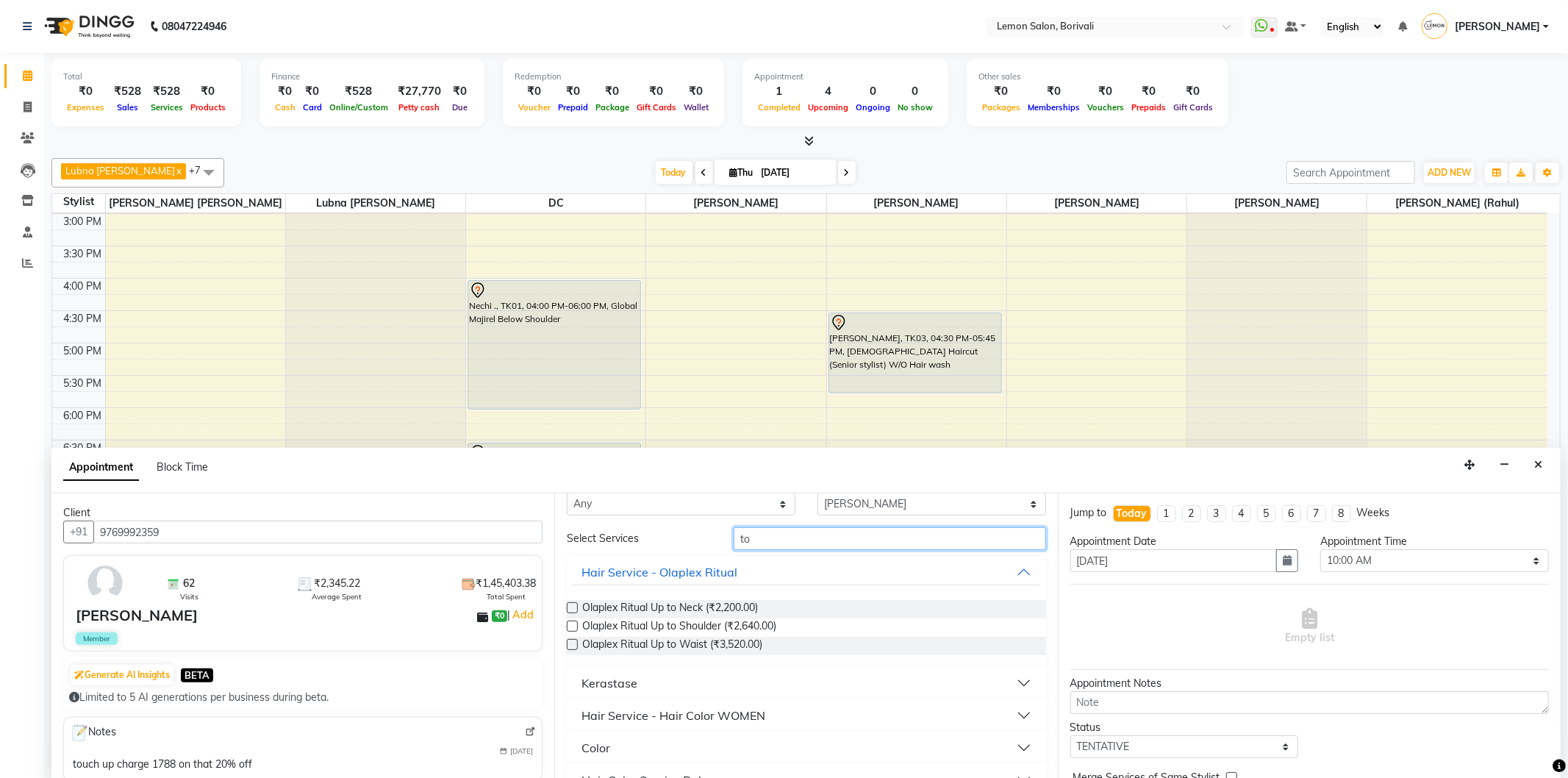
scroll to position [0, 0]
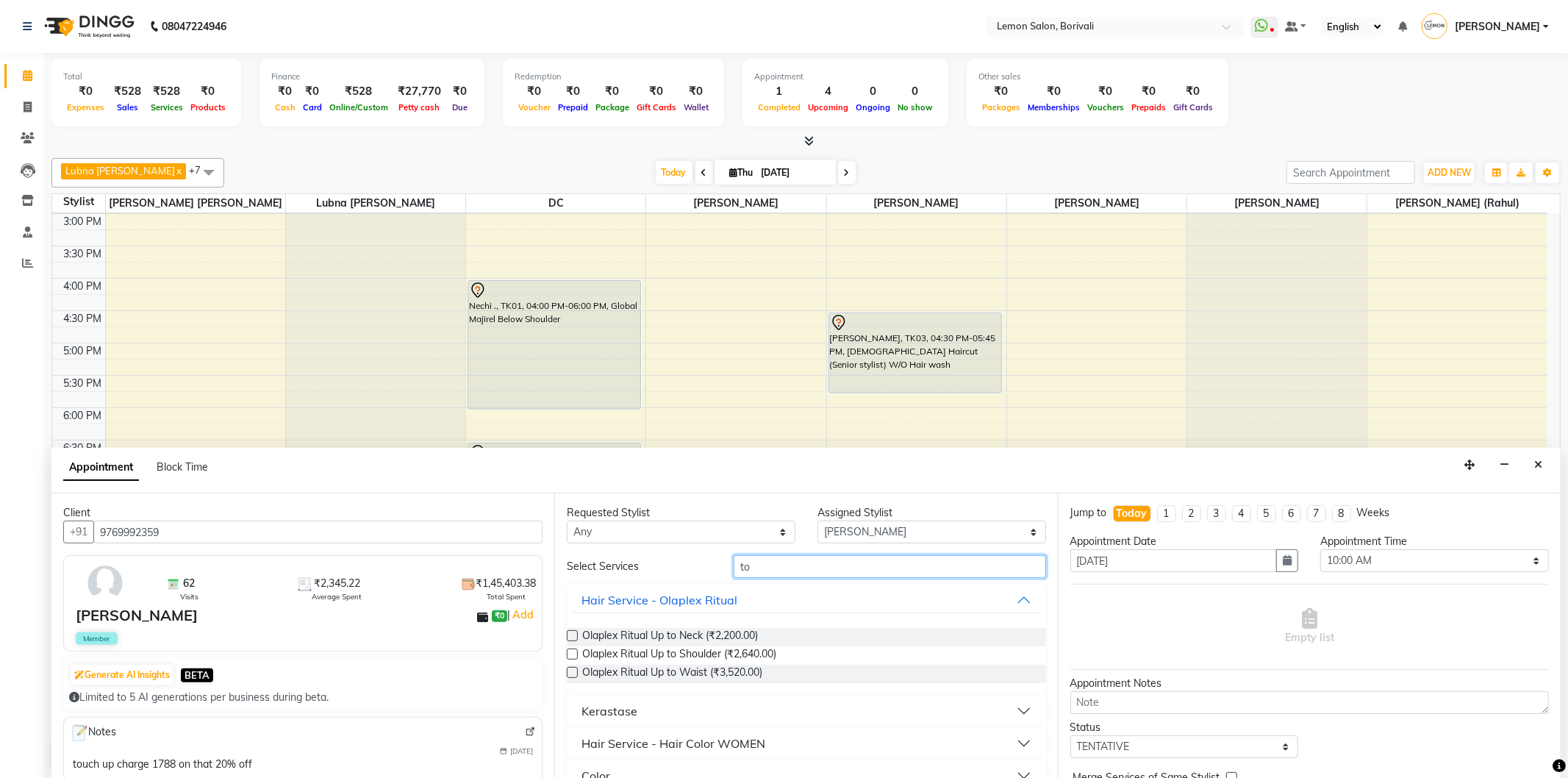
click at [792, 555] on input "to" at bounding box center [890, 567] width 312 height 23
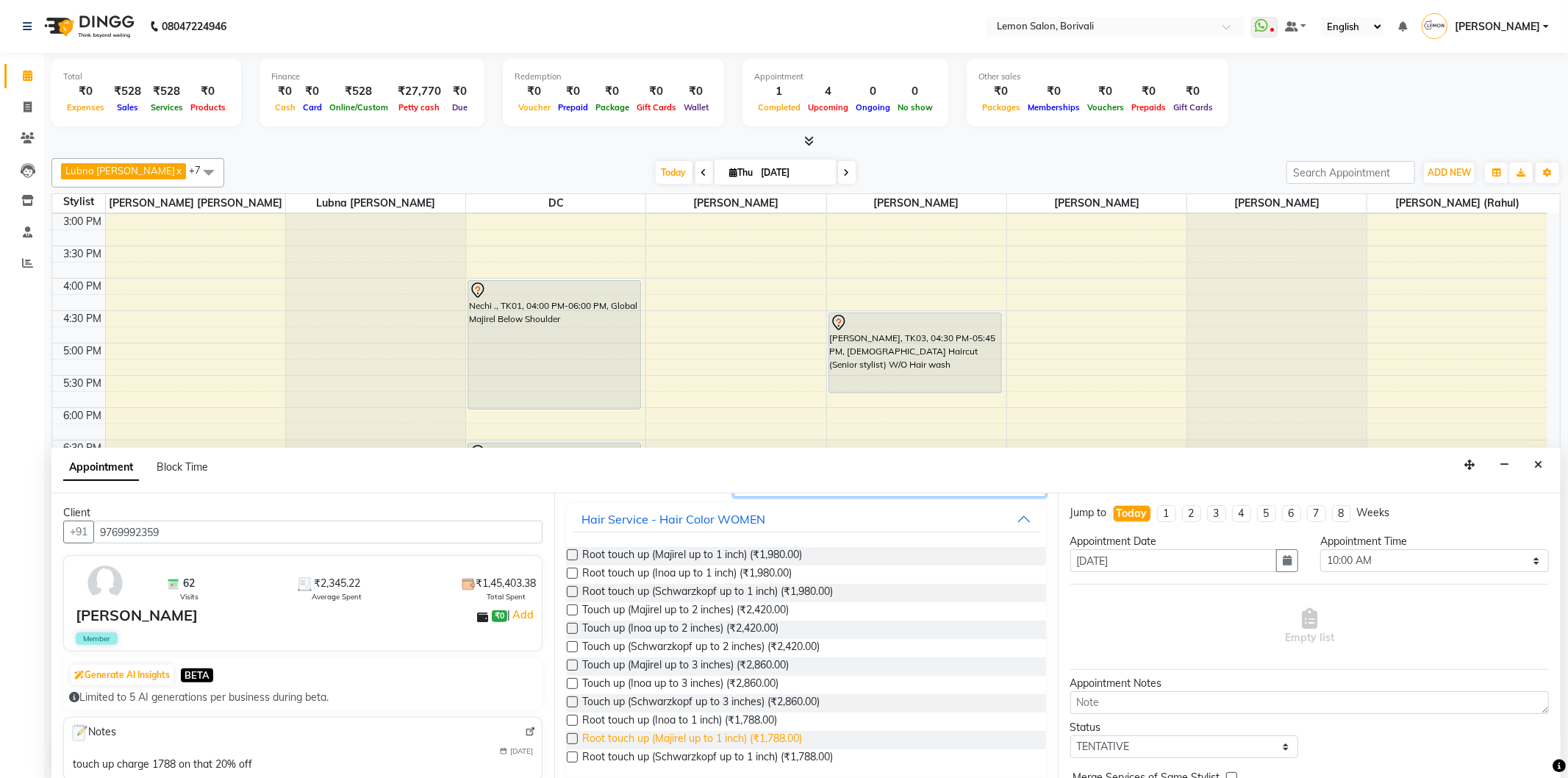
scroll to position [81, 0]
type input "touch"
click at [765, 721] on span "Root touch up (Inoa to 1 inch) (₹1,788.00)" at bounding box center [679, 721] width 194 height 18
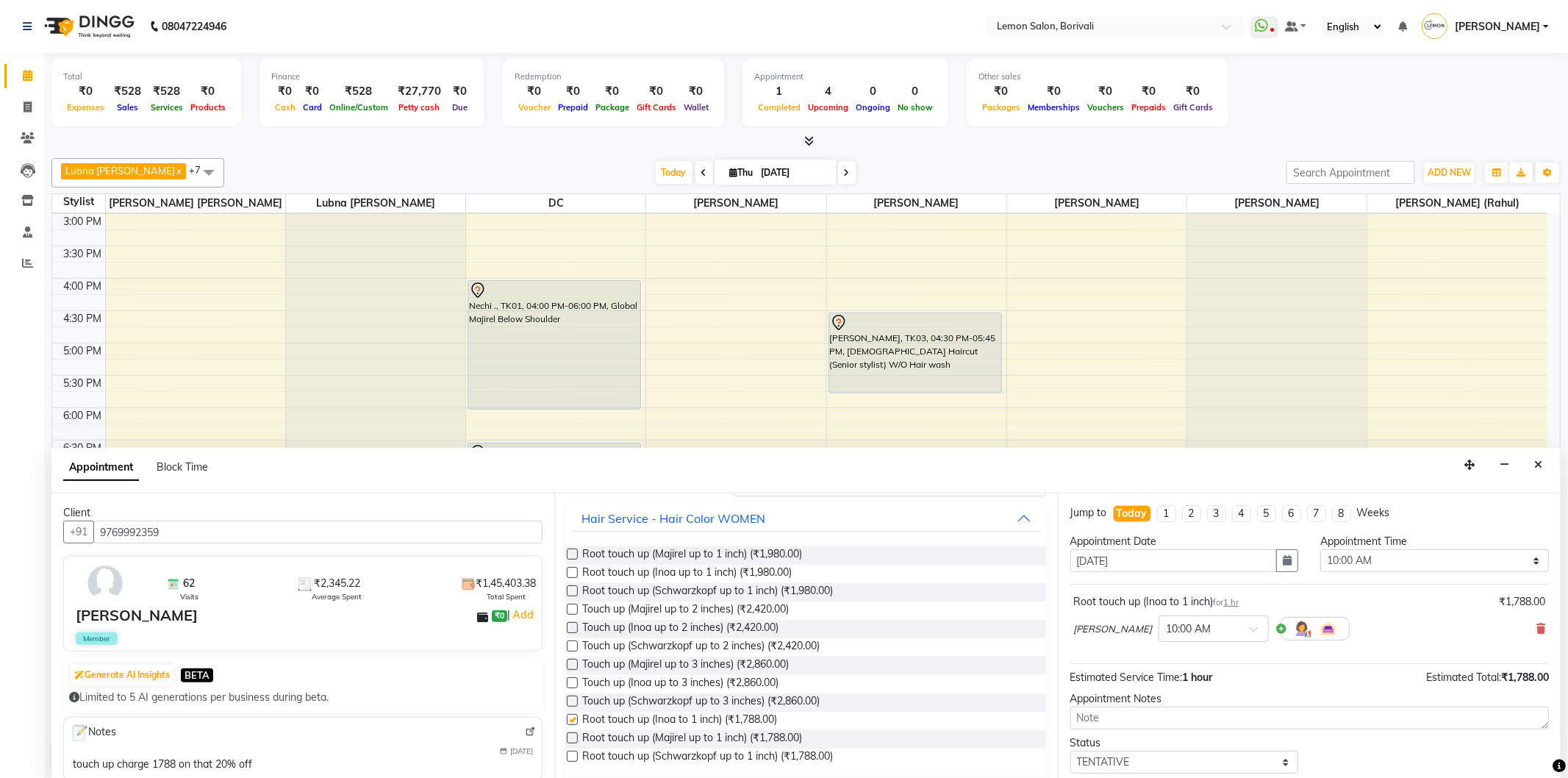
checkbox input "false"
click at [1196, 631] on input "text" at bounding box center [1199, 627] width 65 height 15
click at [1180, 708] on div "03:00 PM" at bounding box center [1214, 710] width 109 height 27
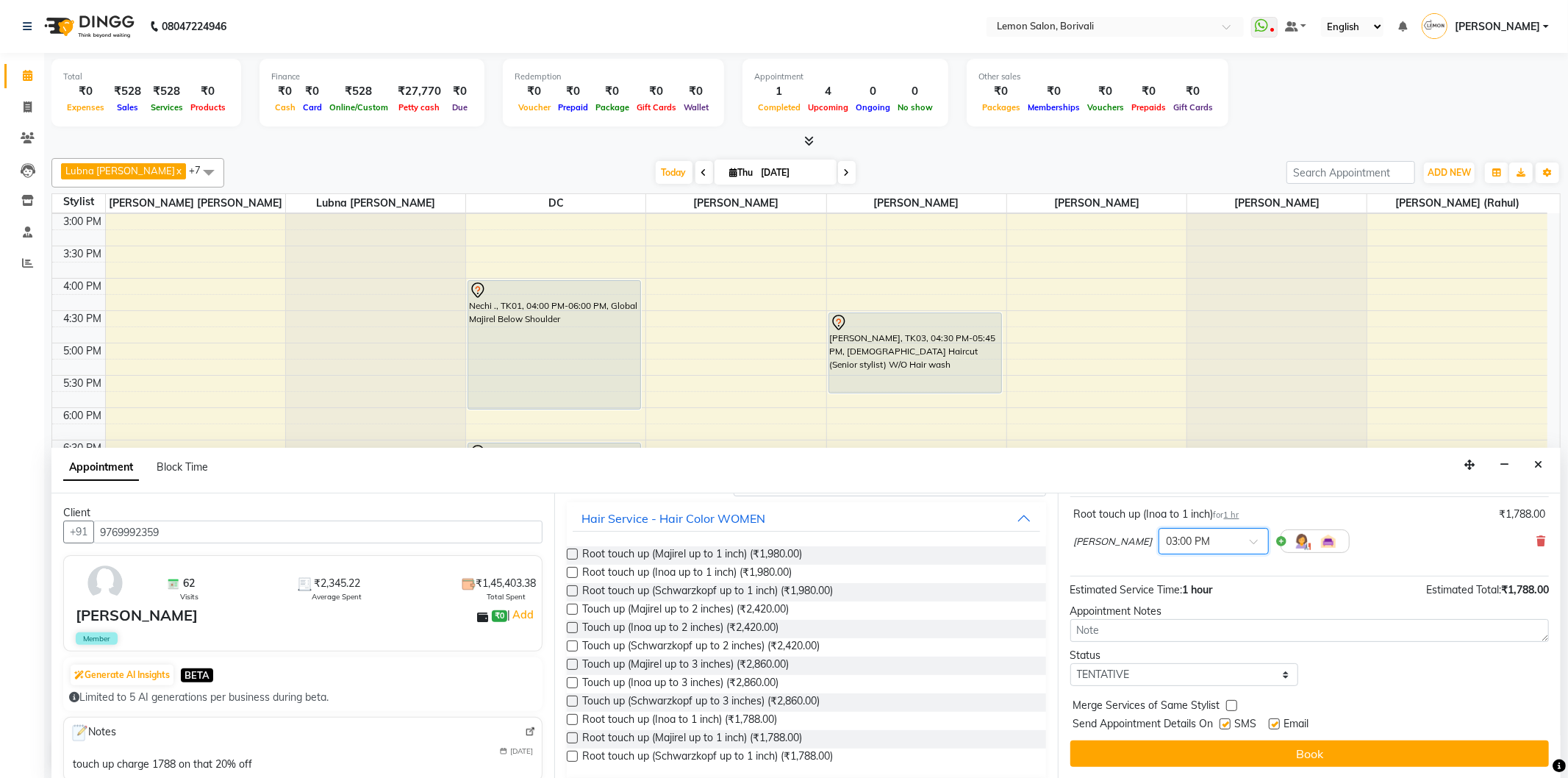
click at [1338, 749] on button "Book" at bounding box center [1310, 753] width 479 height 26
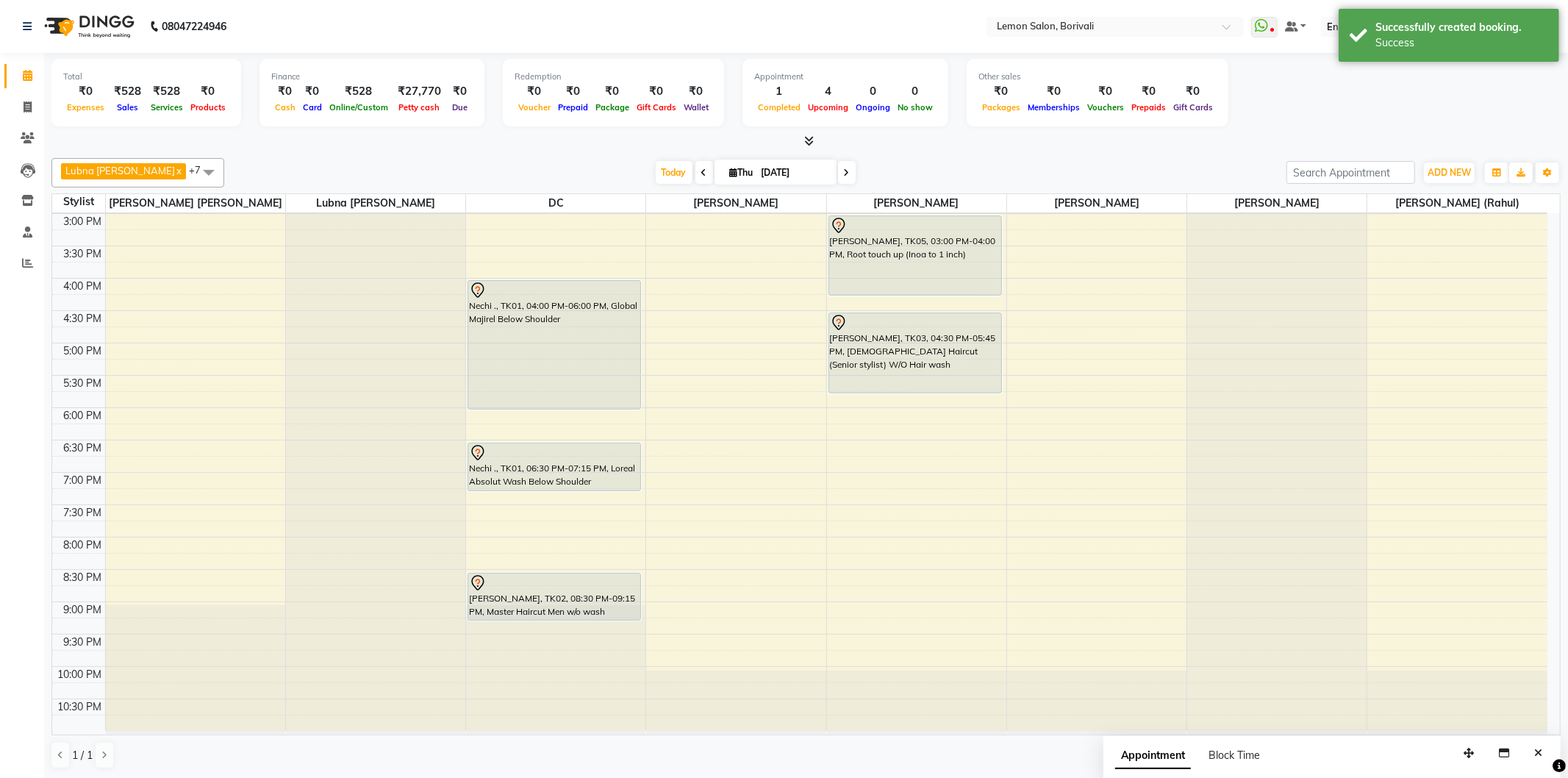
drag, startPoint x: 961, startPoint y: 280, endPoint x: 963, endPoint y: 296, distance: 16.1
click at [963, 296] on div "9:00 AM 9:30 AM 10:00 AM 10:30 AM 11:00 AM 11:30 AM 12:00 PM 12:30 PM 1:00 PM 1…" at bounding box center [799, 278] width 1495 height 905
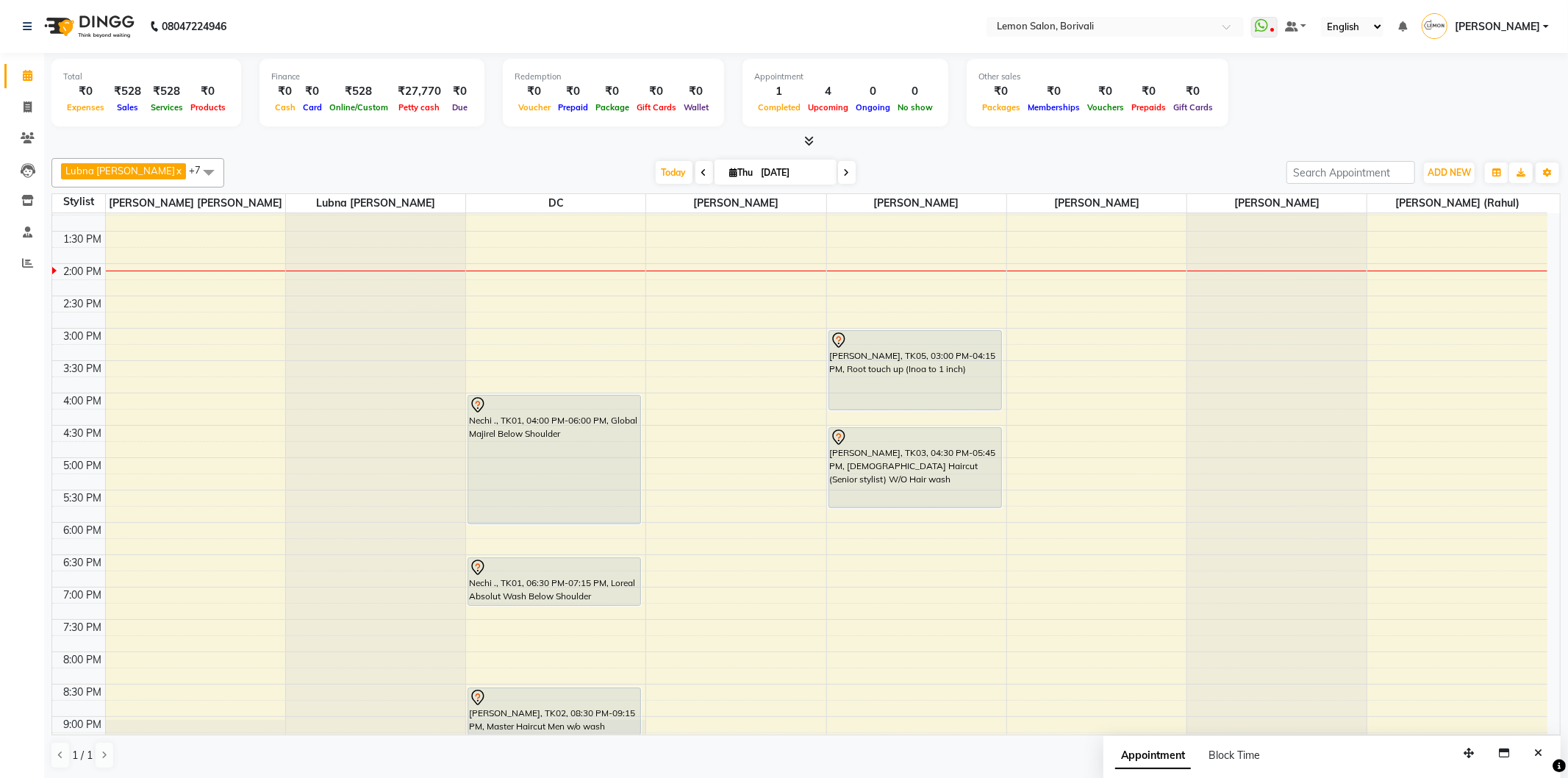
scroll to position [143, 0]
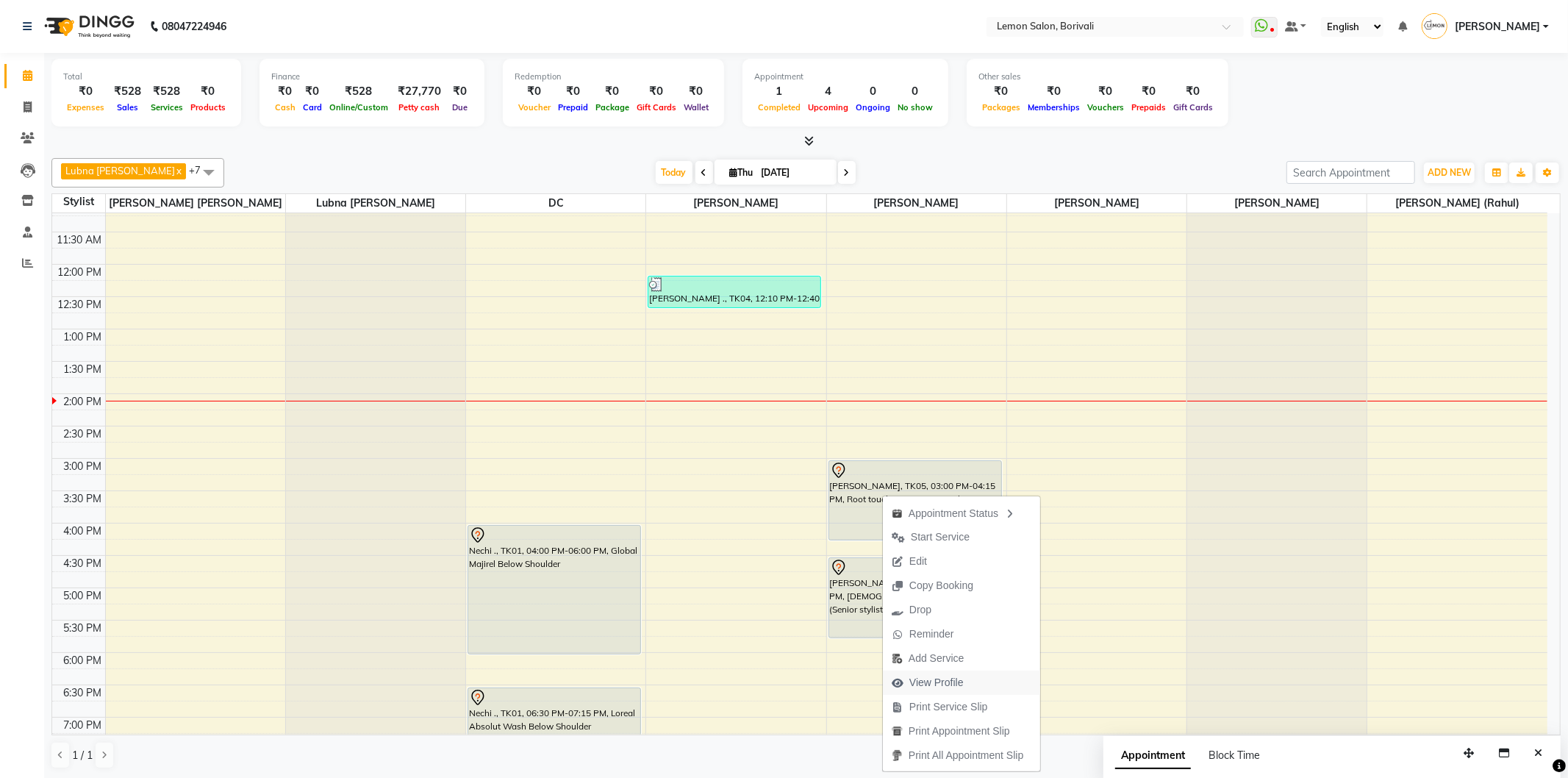
click at [972, 674] on span "View Profile" at bounding box center [928, 683] width 90 height 25
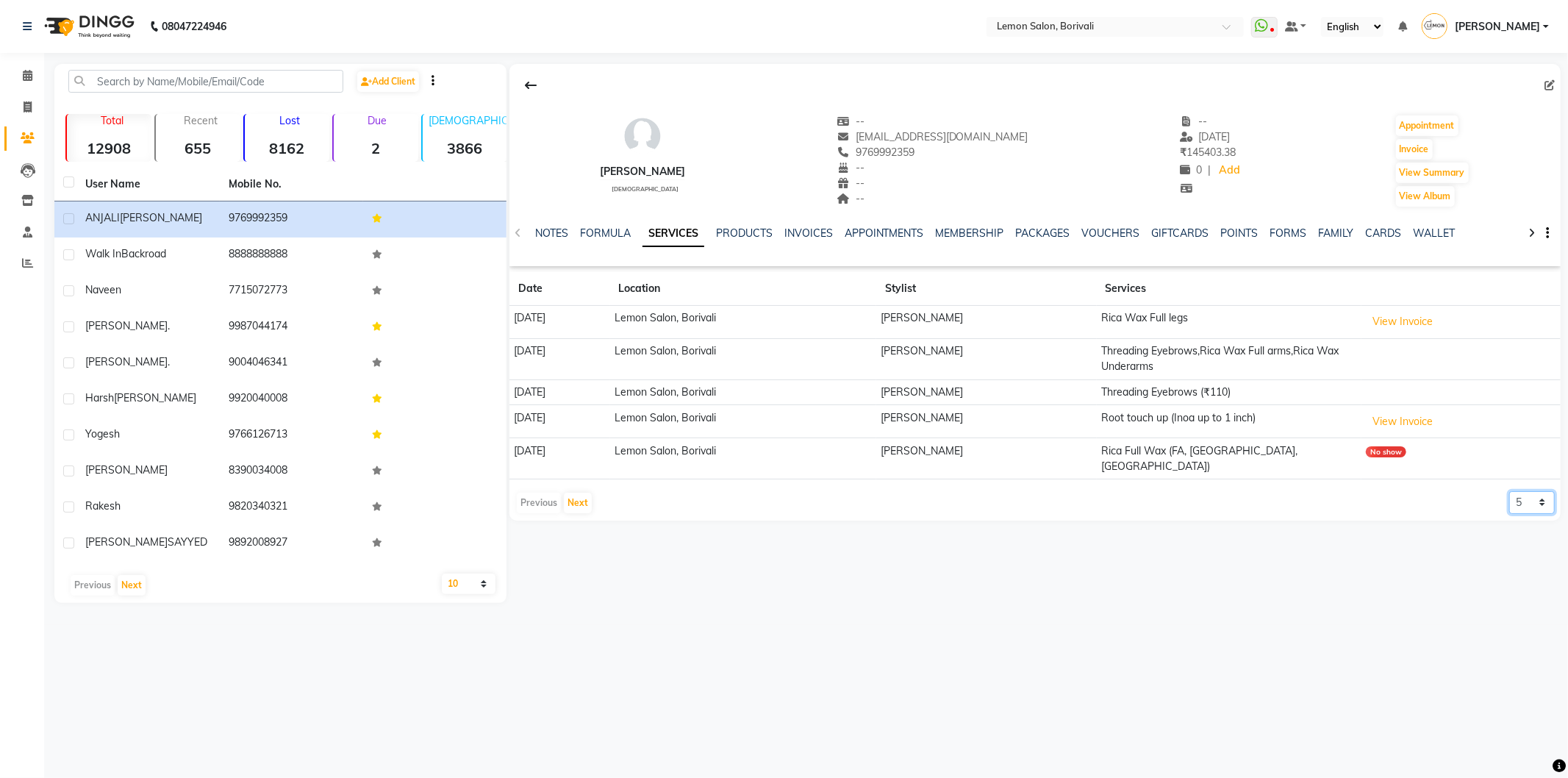
click at [1543, 495] on select "5 10 50 100 500" at bounding box center [1532, 503] width 45 height 23
select select "100"
click at [1510, 491] on select "5 10 50 100 500" at bounding box center [1532, 503] width 45 height 23
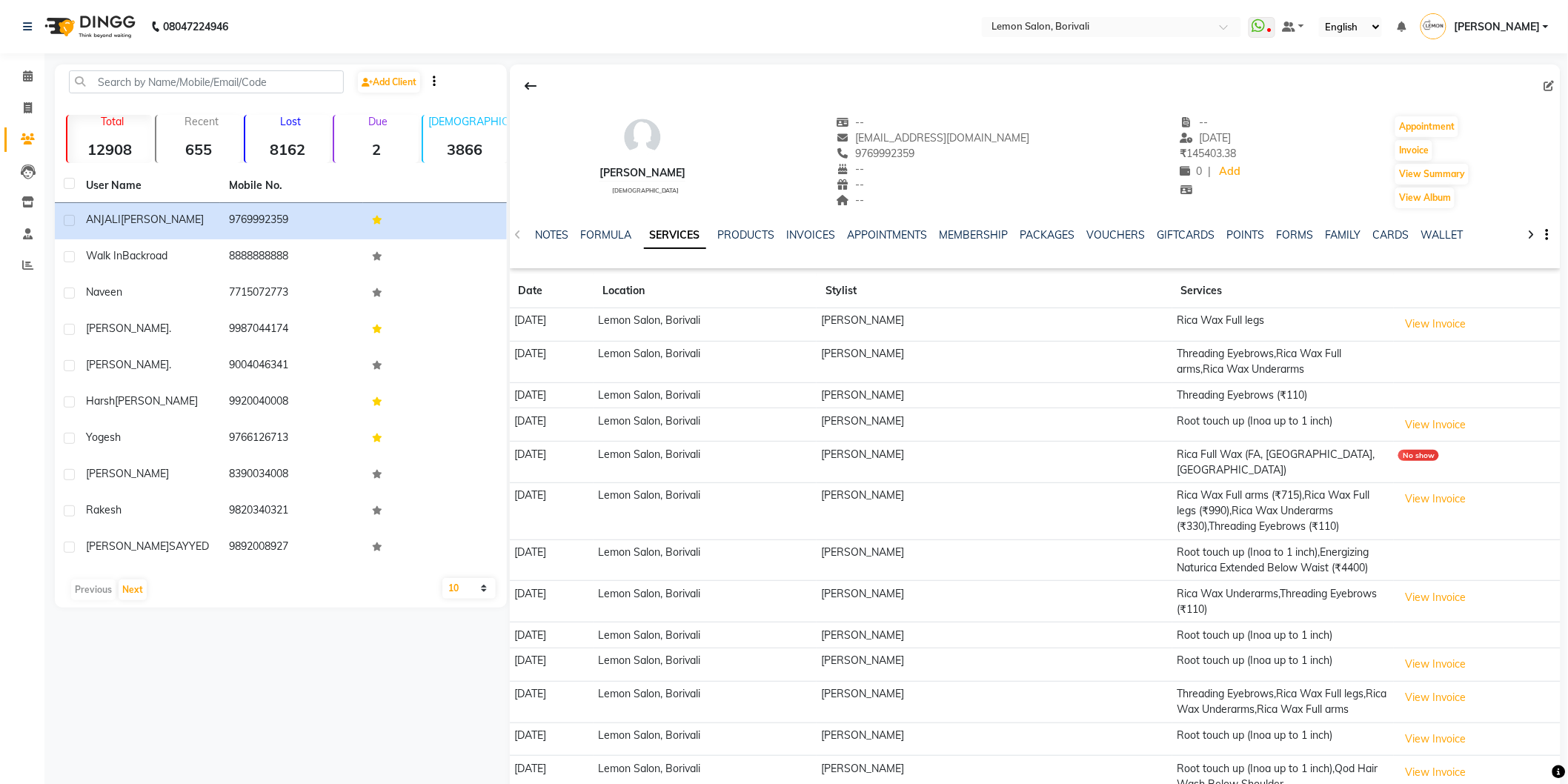
click at [552, 220] on div "NOTES FORMULA SERVICES PRODUCTS INVOICES APPOINTMENTS MEMBERSHIP PACKAGES VOUCH…" at bounding box center [1035, 236] width 1050 height 51
click at [562, 237] on link "NOTES" at bounding box center [552, 235] width 33 height 13
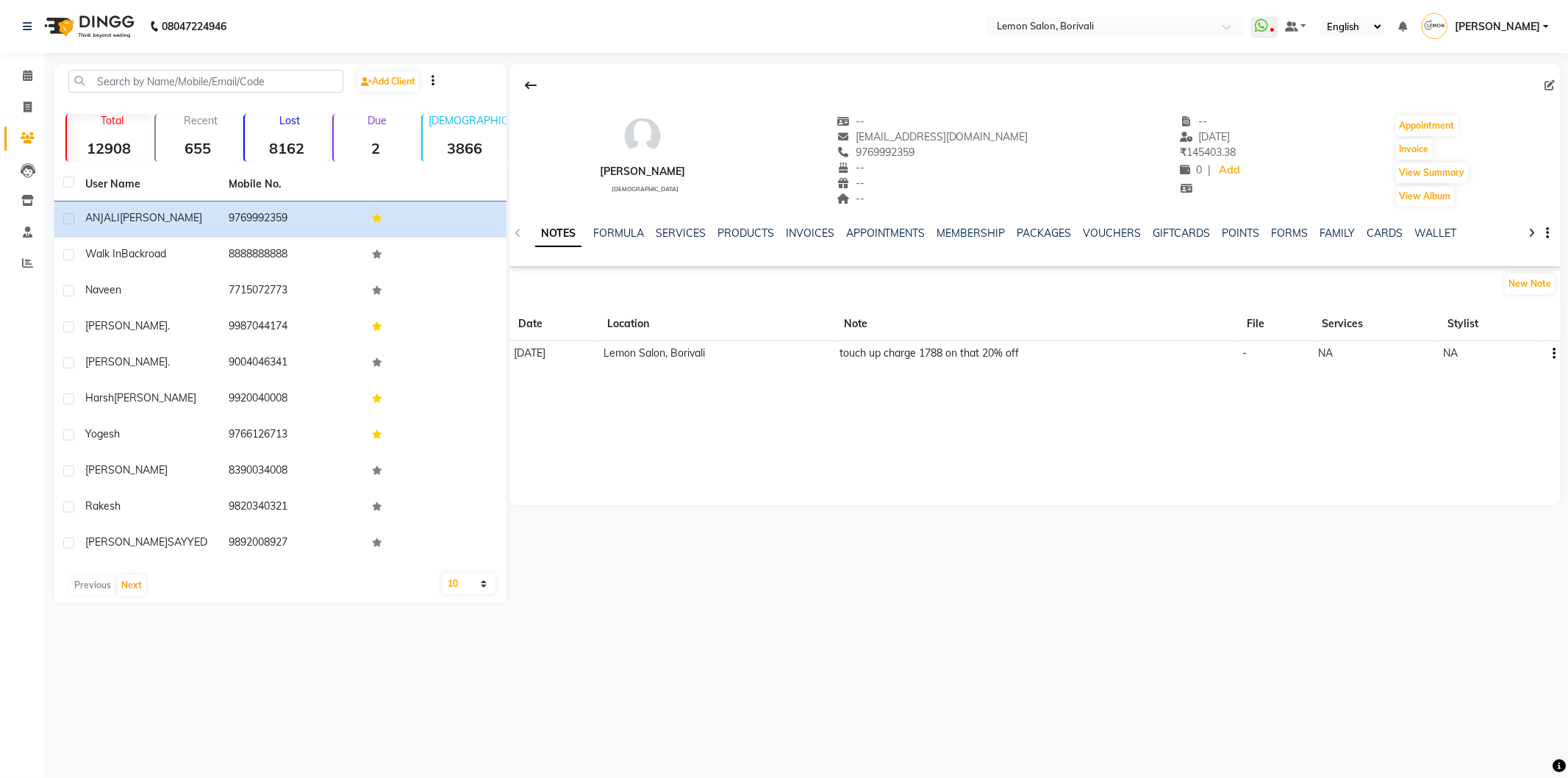
drag, startPoint x: 902, startPoint y: 359, endPoint x: 1034, endPoint y: 437, distance: 153.3
click at [1076, 356] on td "touch up charge 1788 on that 20% off" at bounding box center [1036, 354] width 403 height 25
click at [1038, 451] on div "ANJALI KAWALE female -- askwale@gmail.com 9769992359 -- -- -- -- 17-08-2025 ₹ 1…" at bounding box center [1035, 284] width 1051 height 441
click at [28, 68] on span at bounding box center [27, 76] width 25 height 17
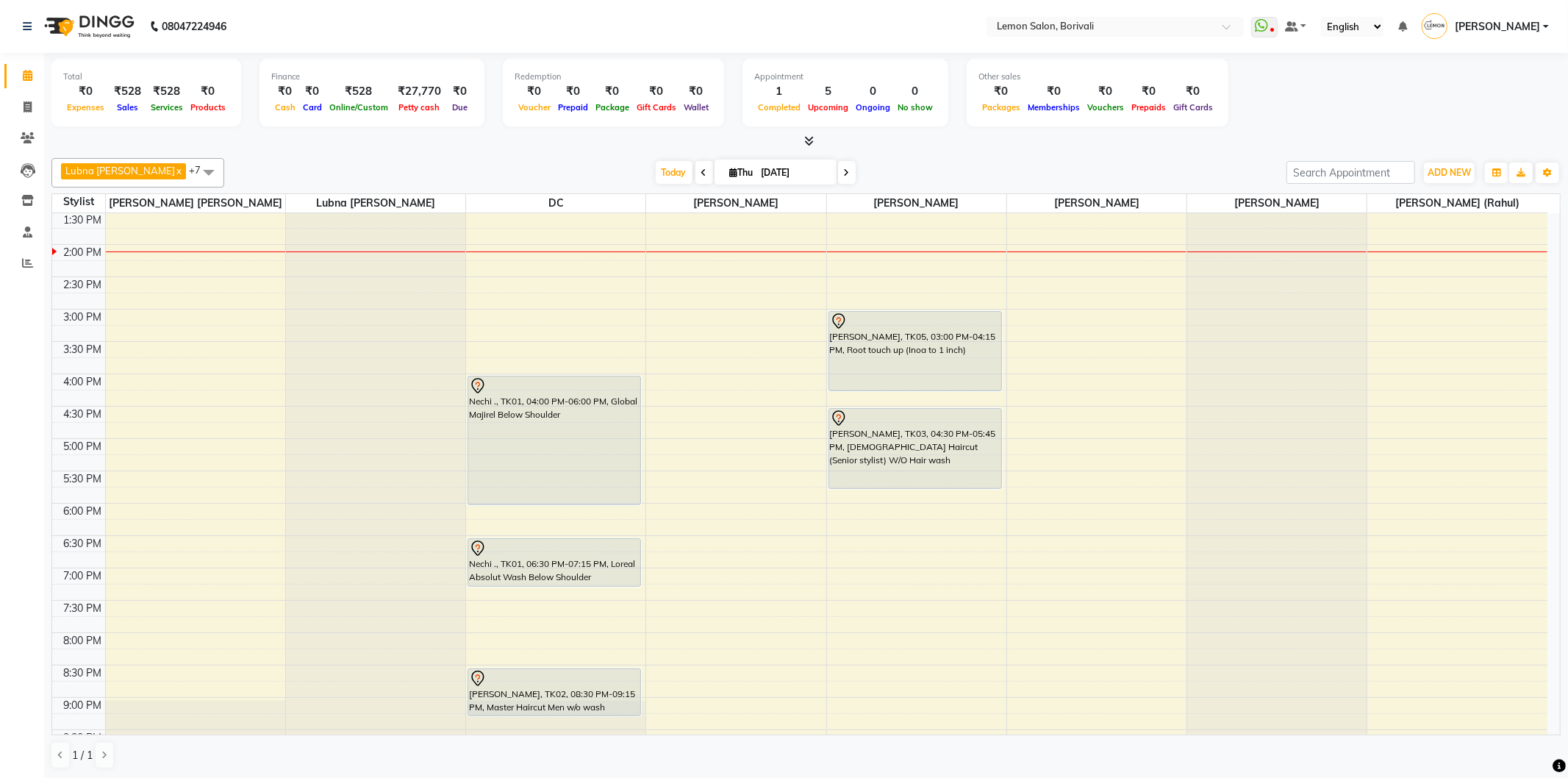
scroll to position [327, 0]
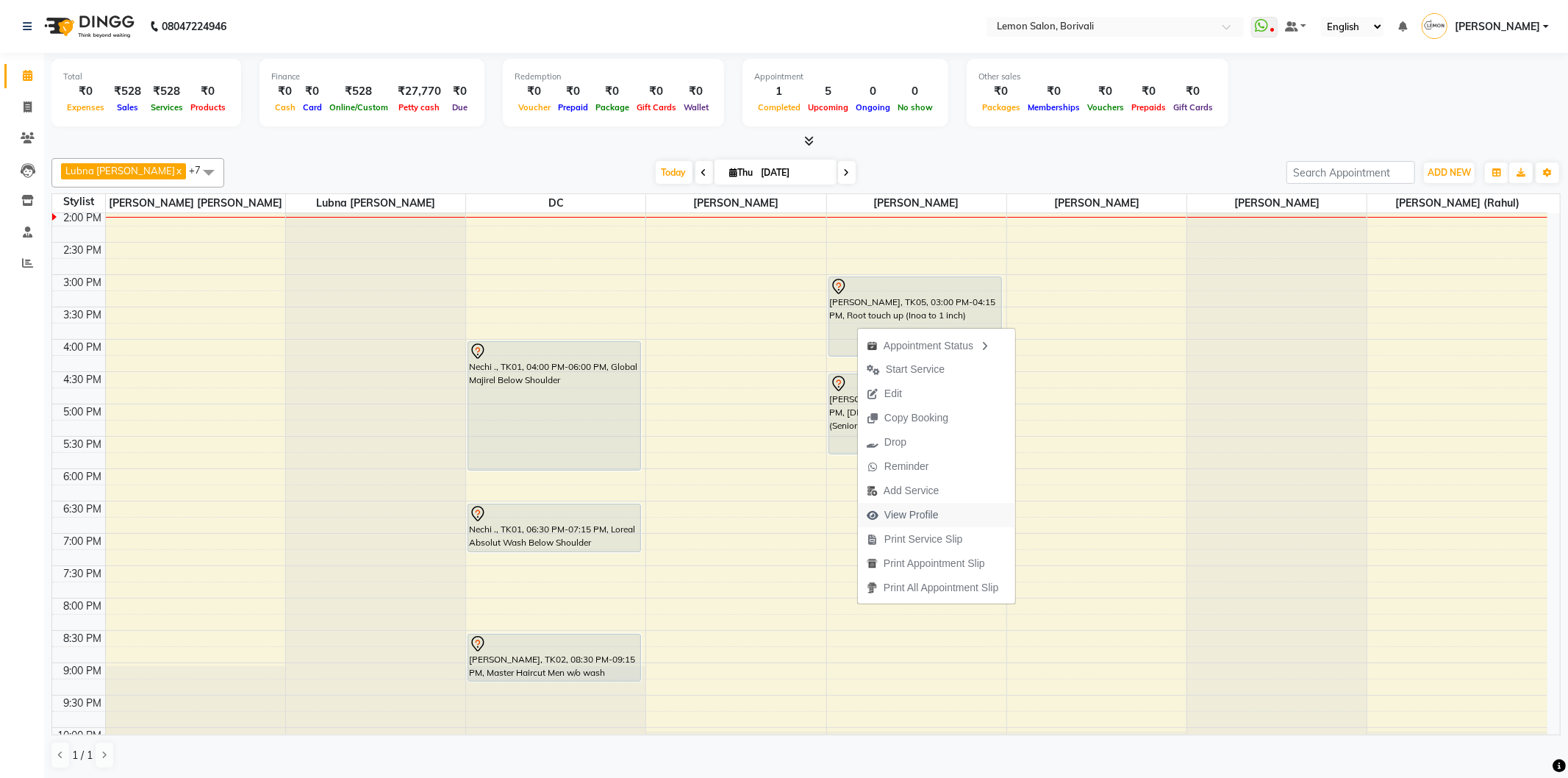
click at [938, 517] on span "View Profile" at bounding box center [902, 515] width 90 height 25
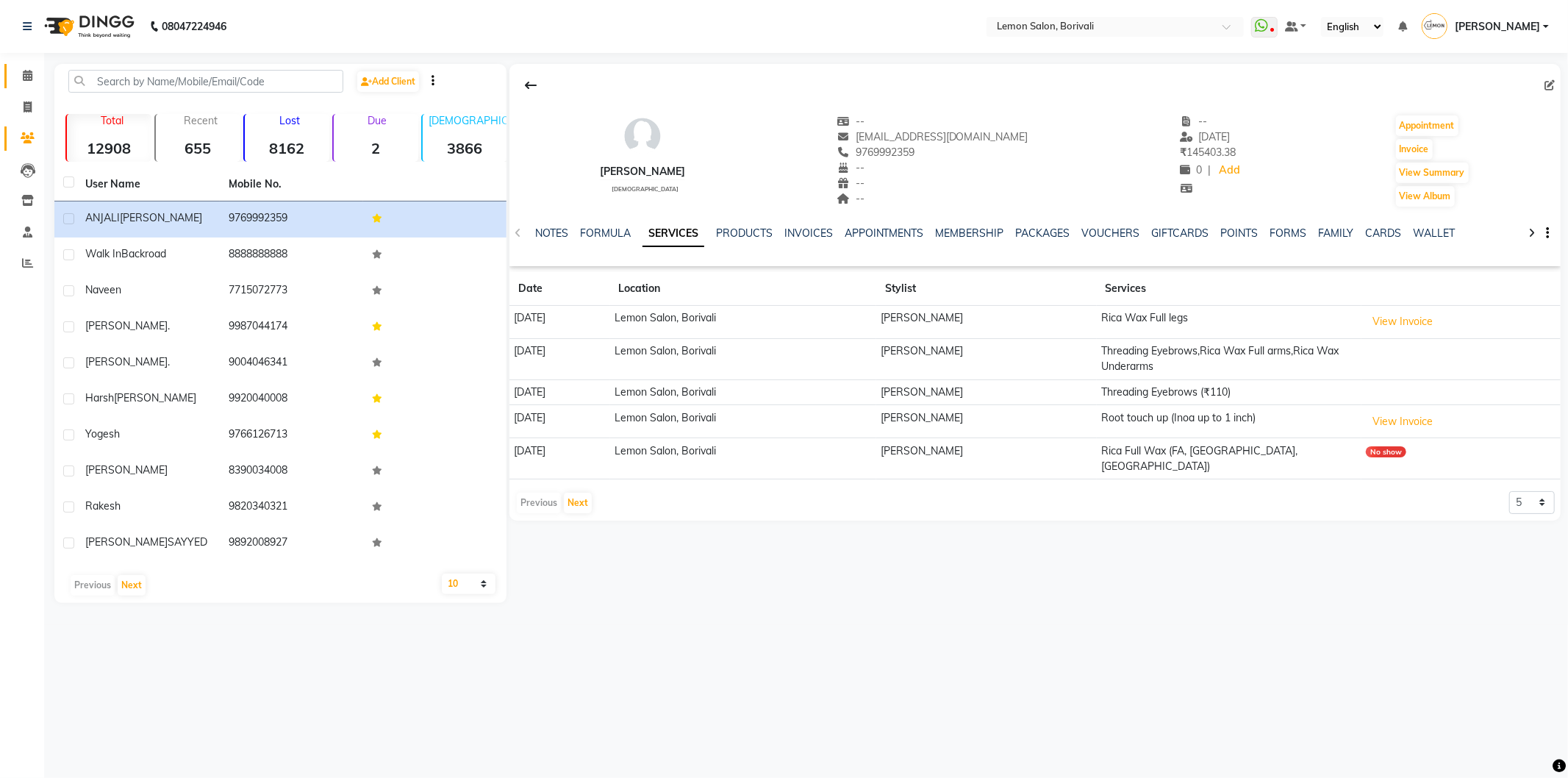
click at [25, 85] on link "Calendar" at bounding box center [22, 76] width 35 height 25
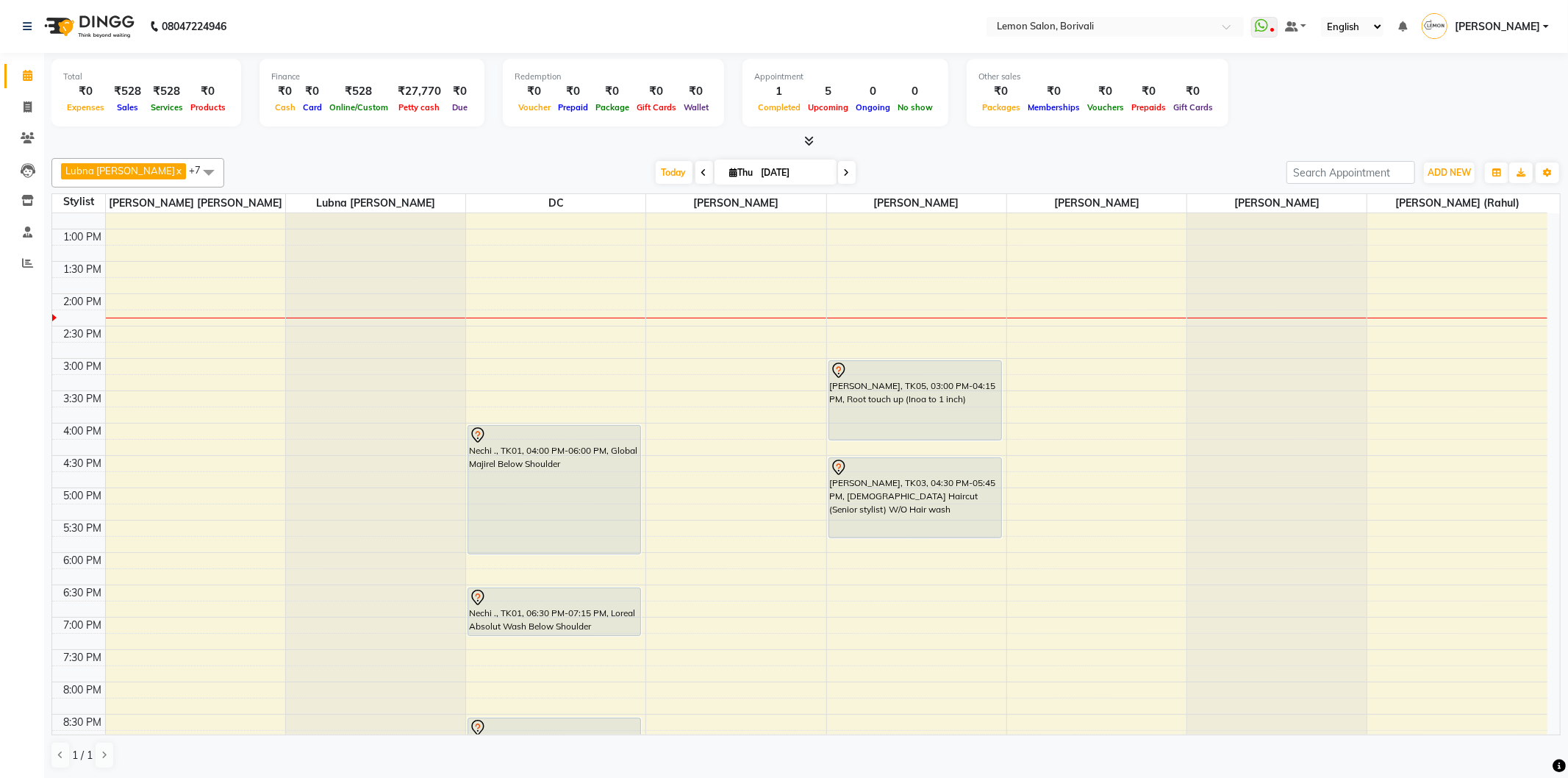
scroll to position [244, 0]
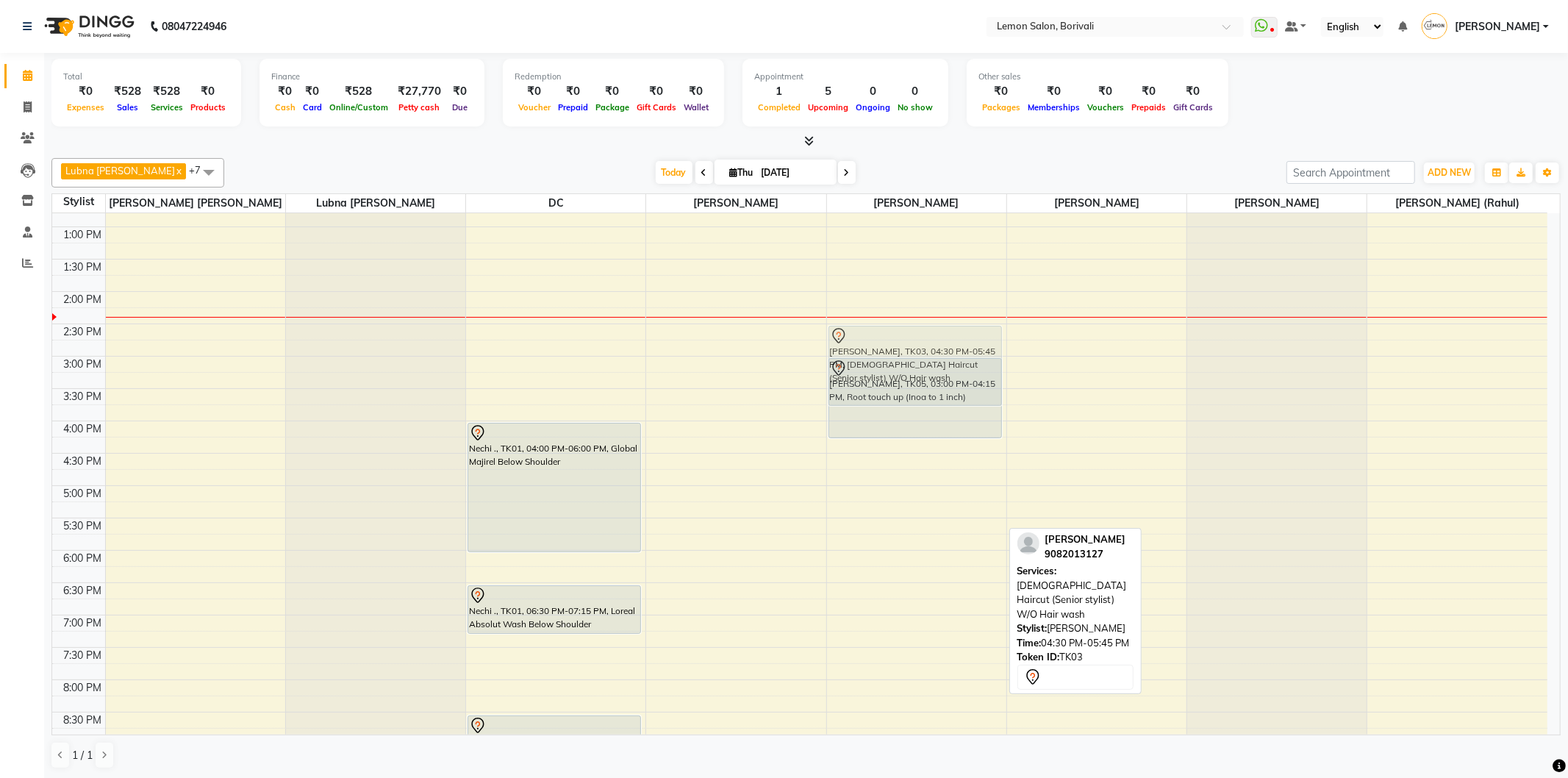
drag, startPoint x: 918, startPoint y: 511, endPoint x: 926, endPoint y: 376, distance: 135.2
click at [926, 376] on div "ANJALI KAWALE, TK05, 03:00 PM-04:15 PM, Root touch up (Inoa to 1 inch) vaidehi,…" at bounding box center [916, 421] width 179 height 905
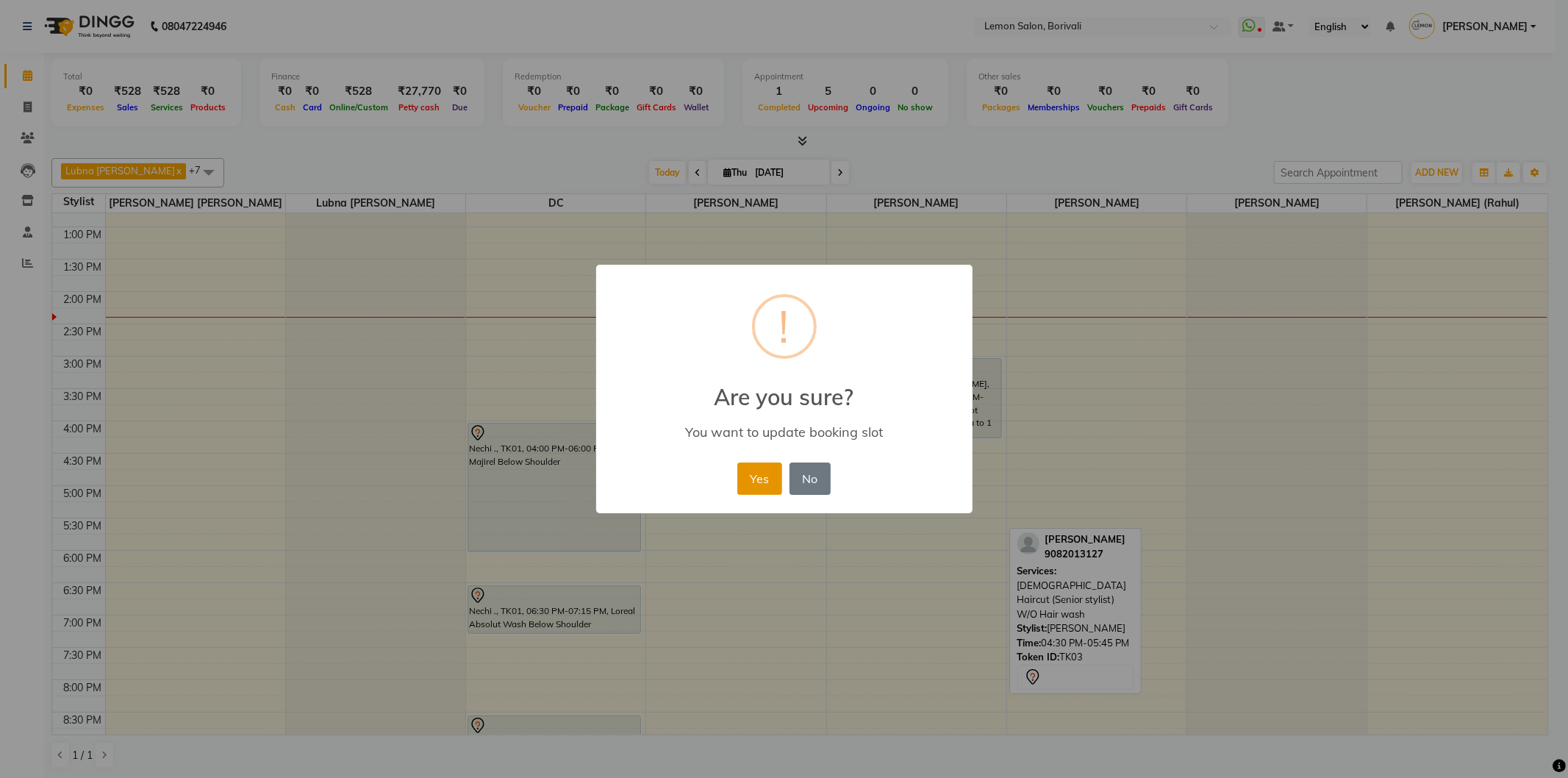
click at [754, 476] on button "Yes" at bounding box center [759, 479] width 45 height 32
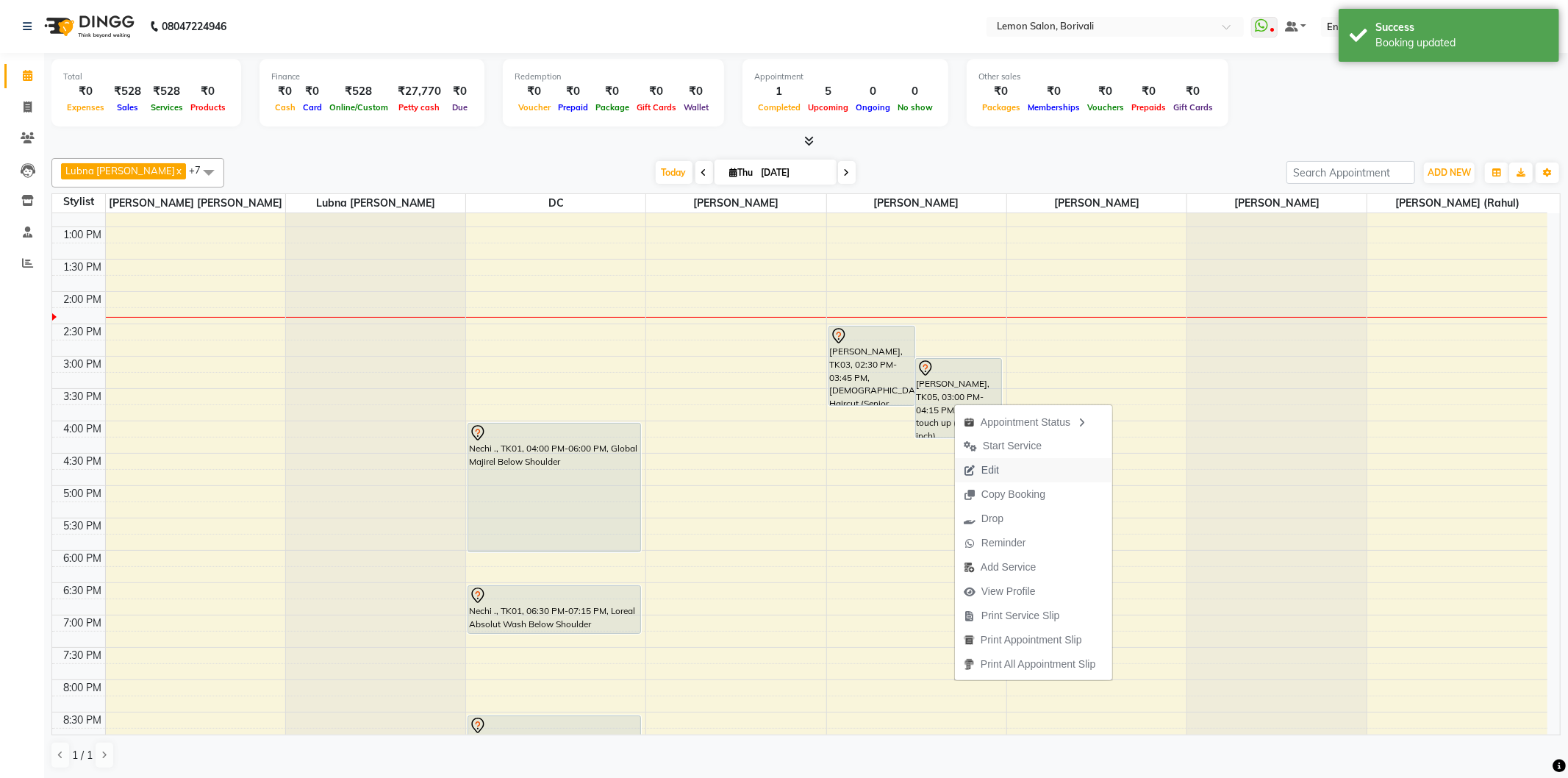
click at [995, 470] on span "Edit" at bounding box center [990, 470] width 18 height 15
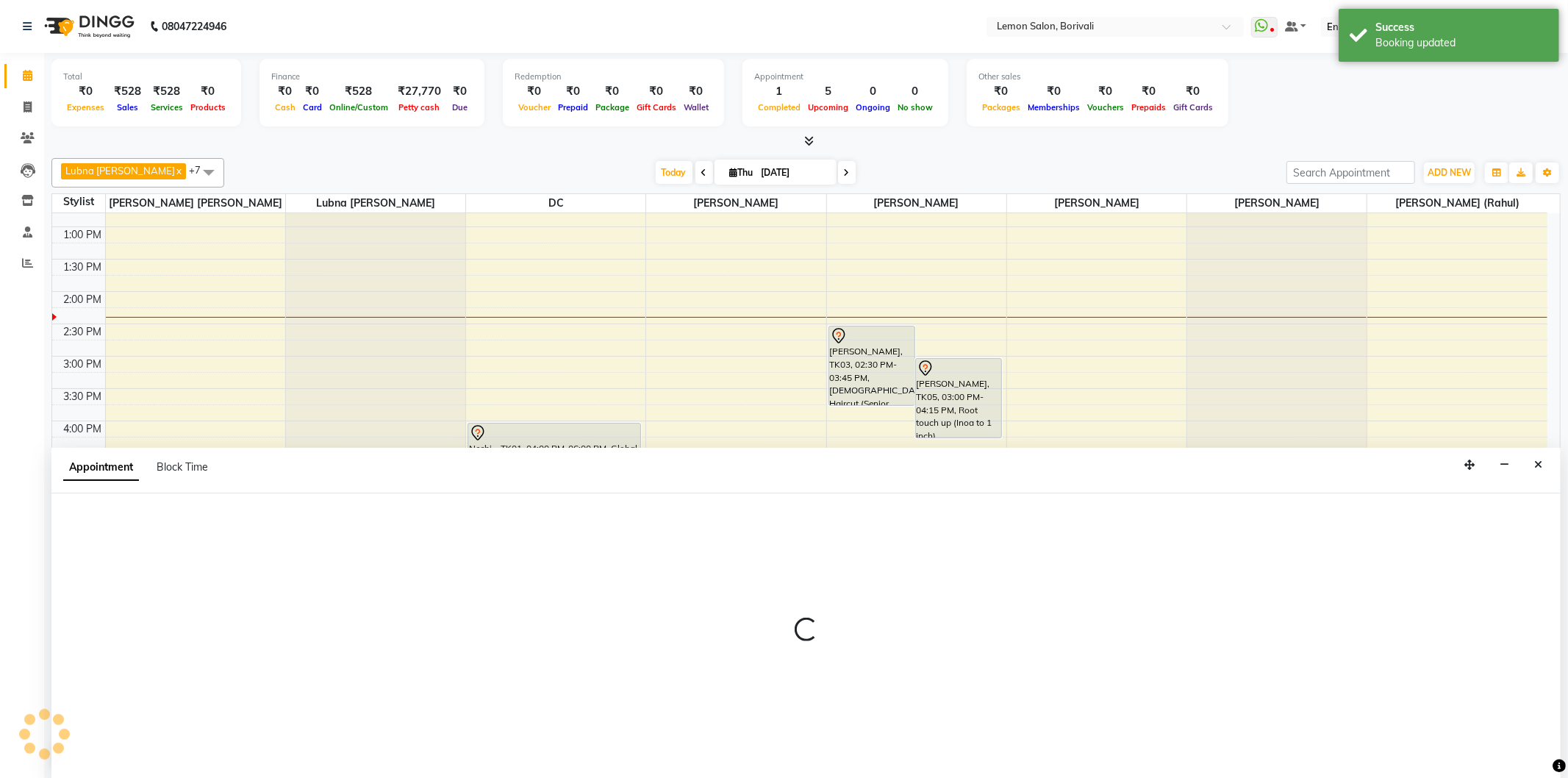
select select "tentative"
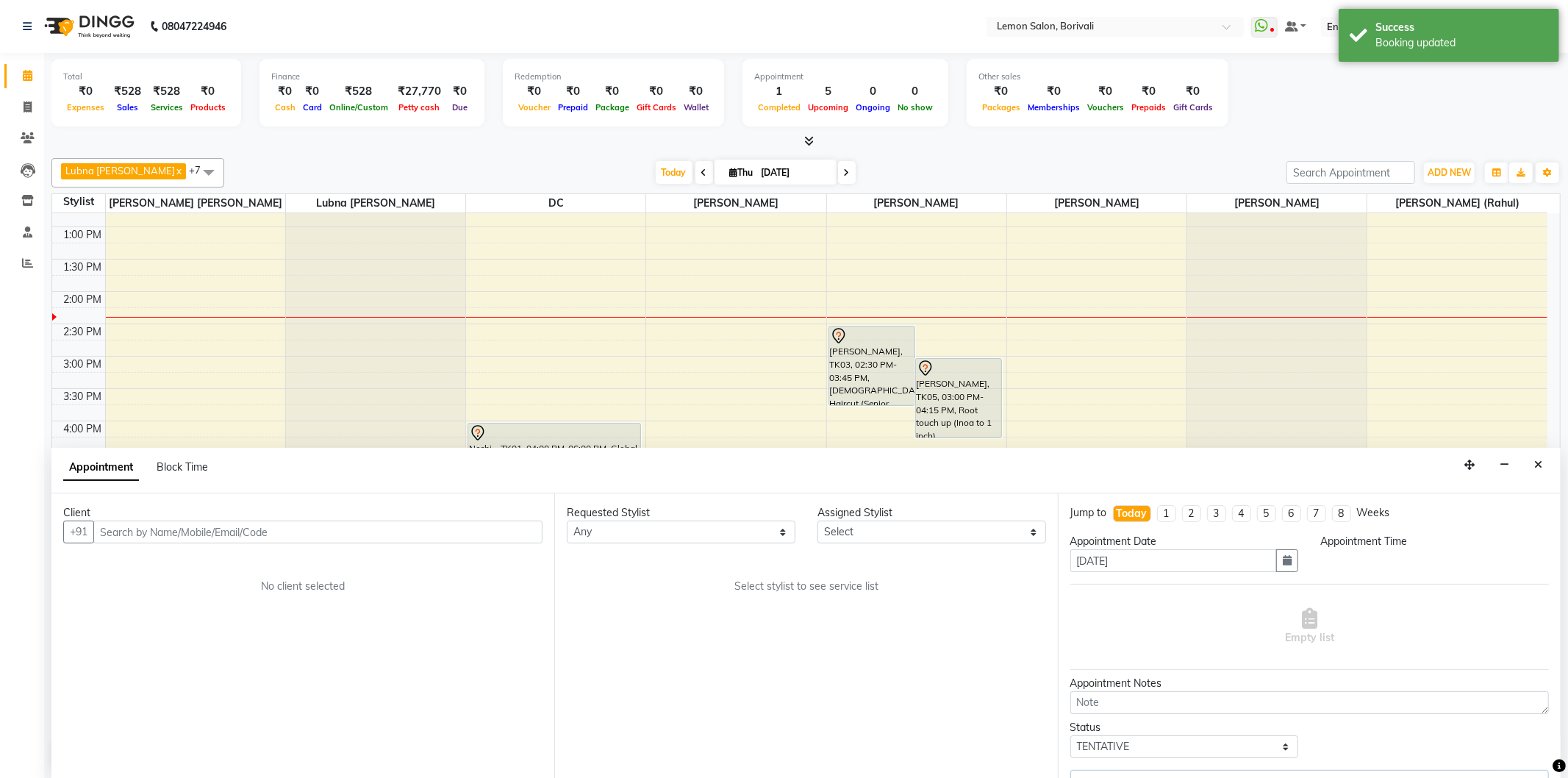
scroll to position [0, 0]
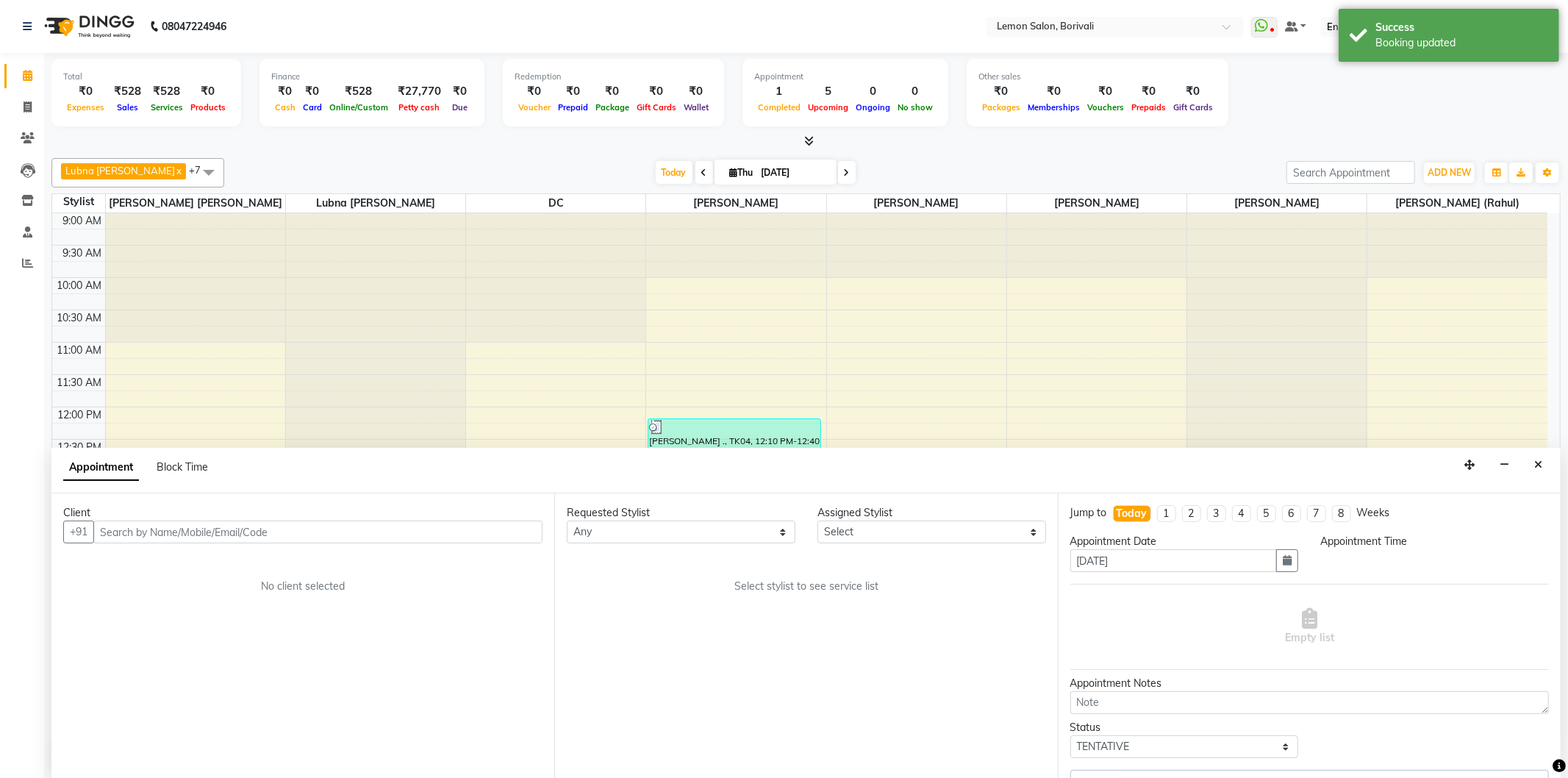
select select "16941"
select select "900"
select select "677"
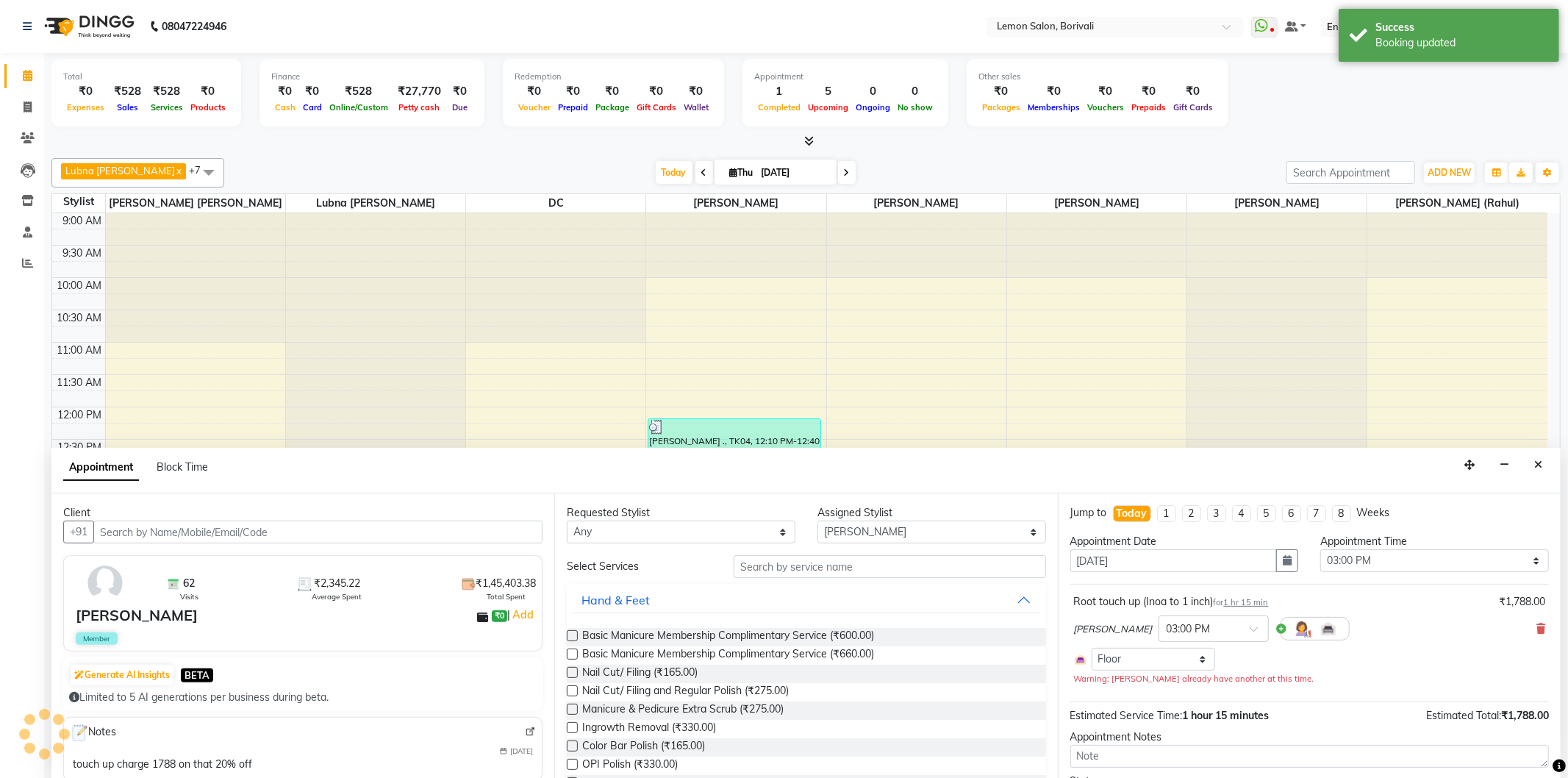
scroll to position [326, 0]
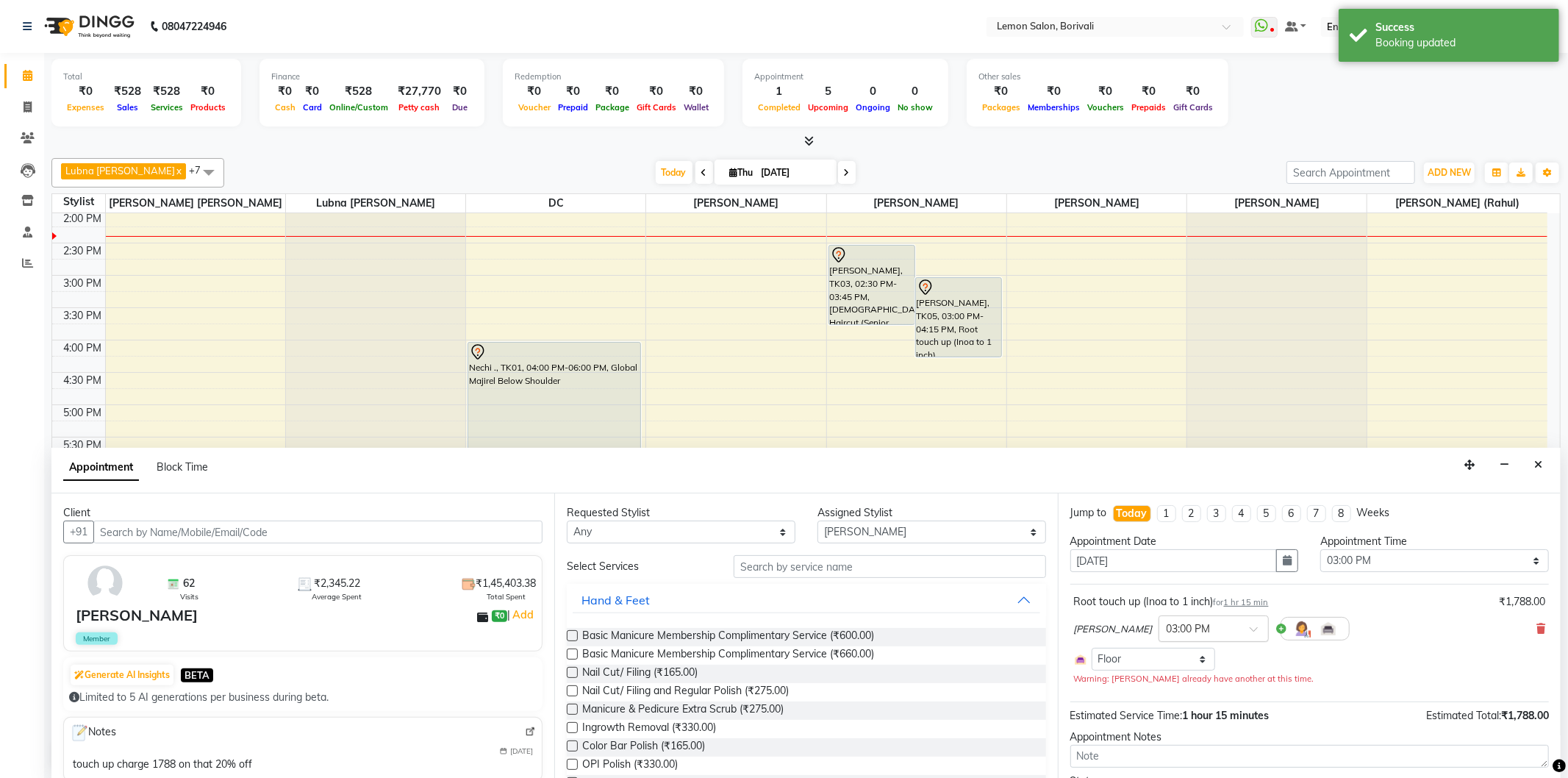
click at [1250, 633] on span at bounding box center [1259, 633] width 18 height 15
click at [1177, 687] on div "03:15 PM (Booked)" at bounding box center [1214, 684] width 109 height 28
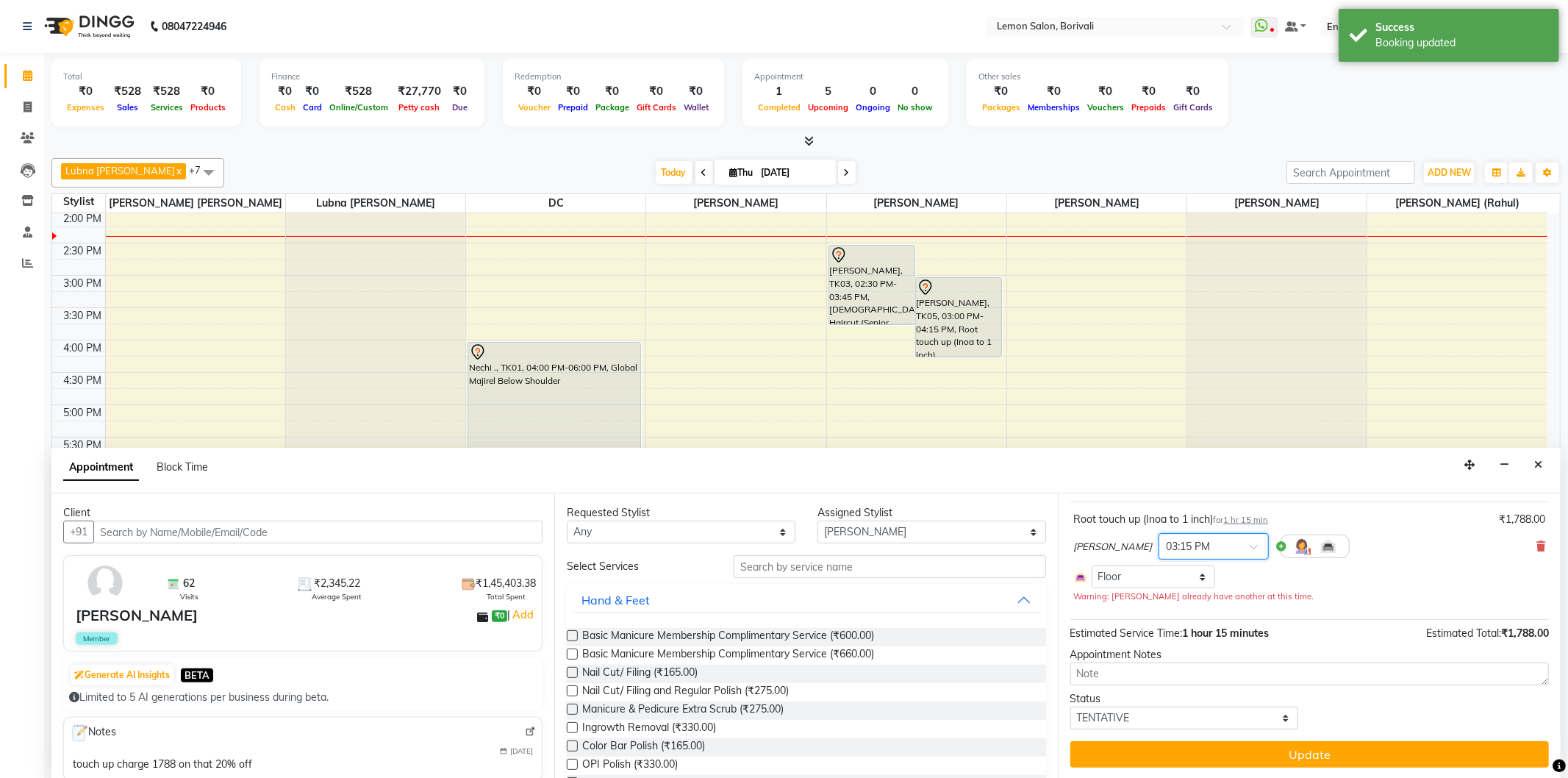
scroll to position [83, 0]
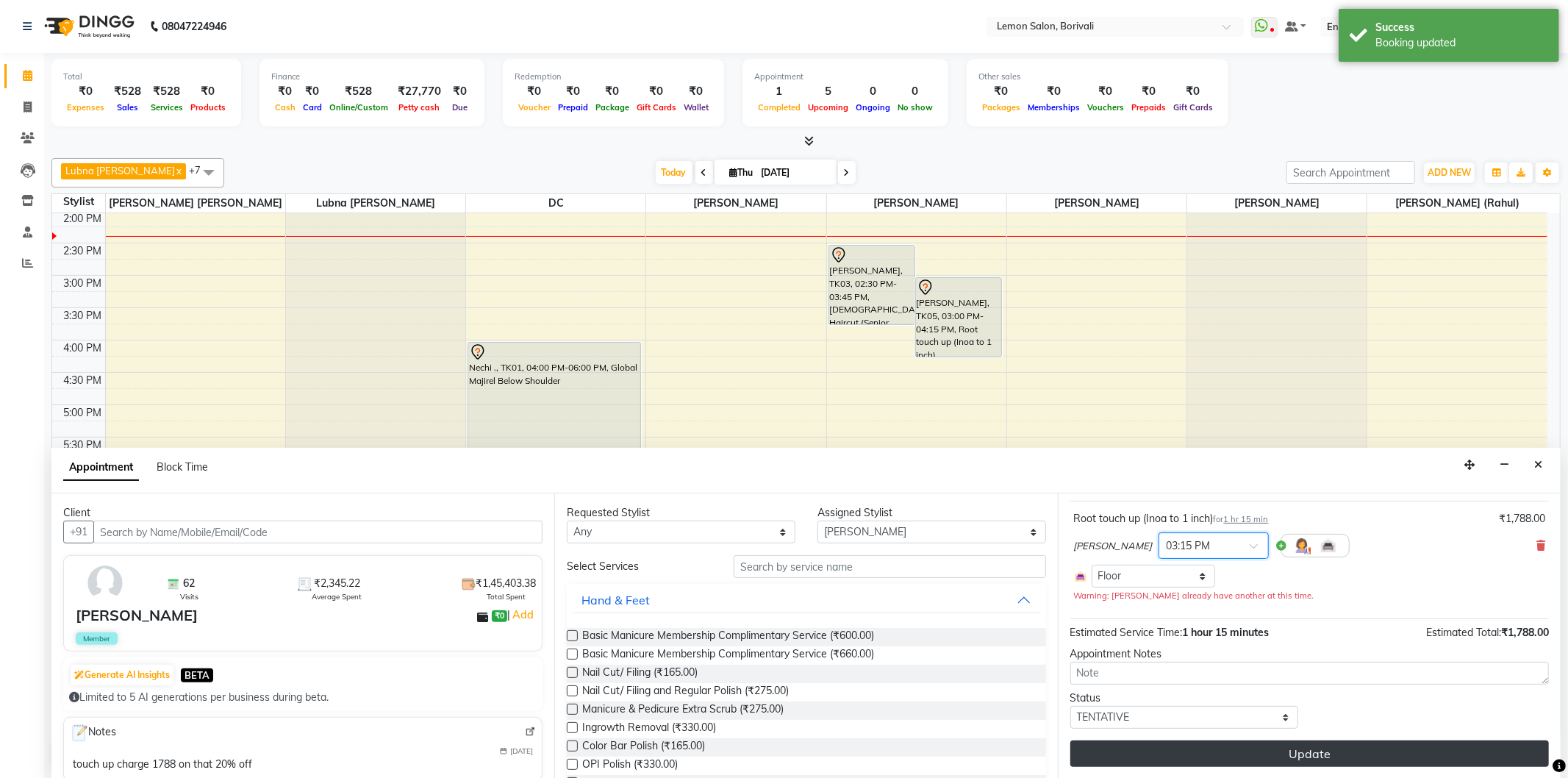
click at [1274, 752] on button "Update" at bounding box center [1310, 753] width 479 height 26
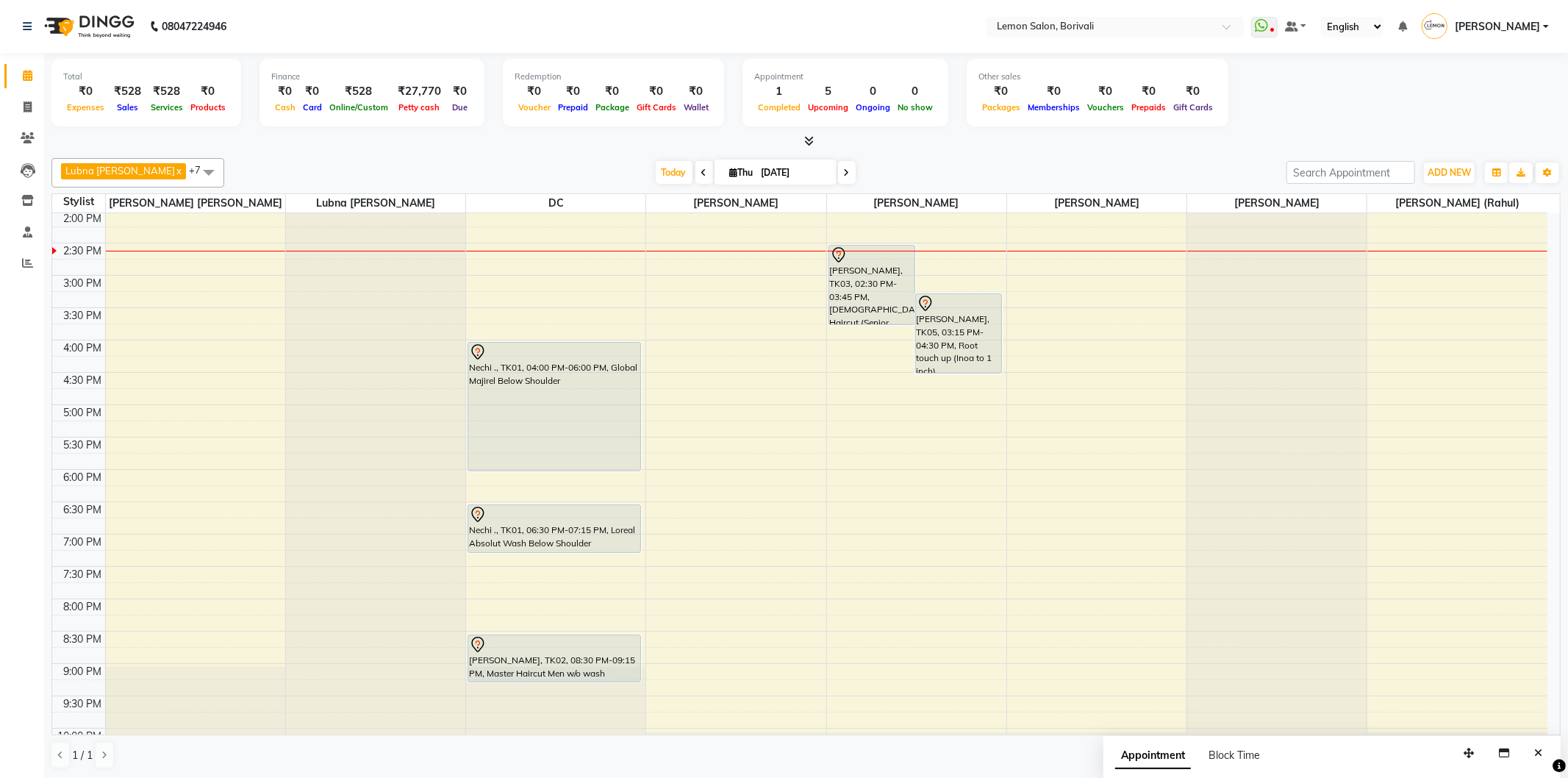
drag, startPoint x: 1168, startPoint y: 152, endPoint x: 1202, endPoint y: 189, distance: 50.2
click at [1171, 155] on div "Lubna mushahid siddique x Nirmala jeevan marthe x Pranali Jagtap x Prashant Cha…" at bounding box center [806, 464] width 1510 height 623
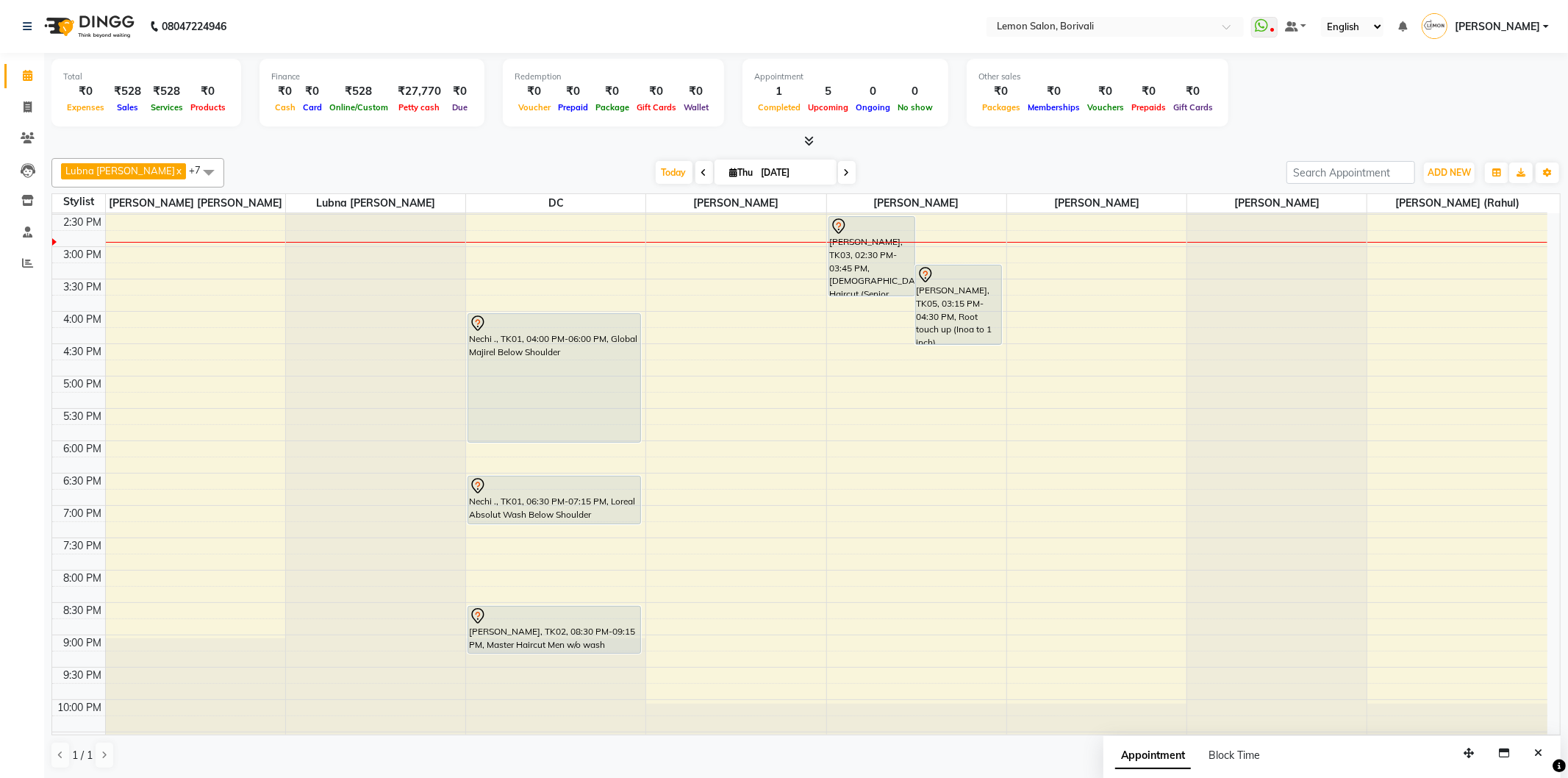
scroll to position [387, 0]
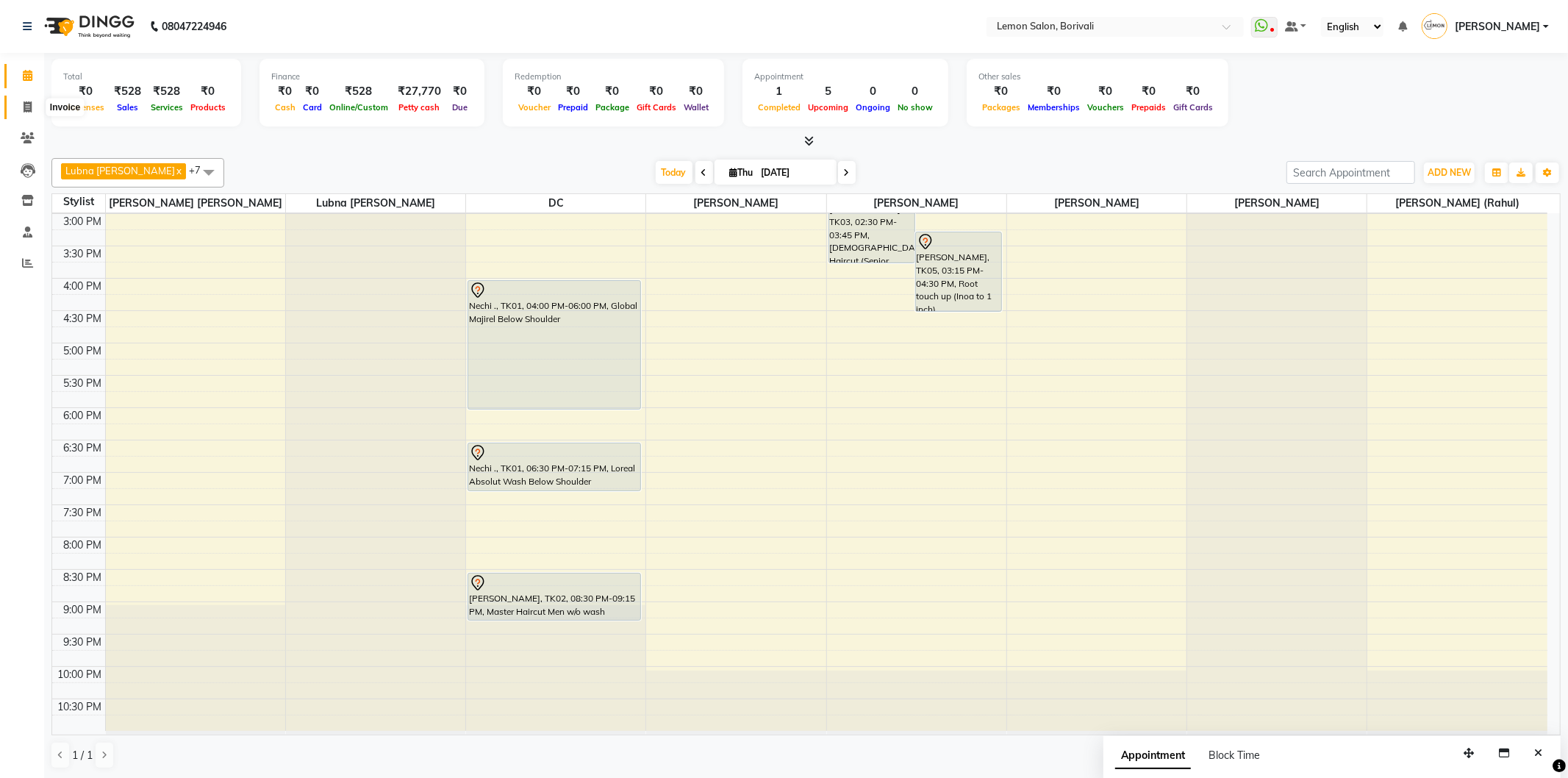
click at [24, 101] on icon at bounding box center [28, 107] width 8 height 11
select select "service"
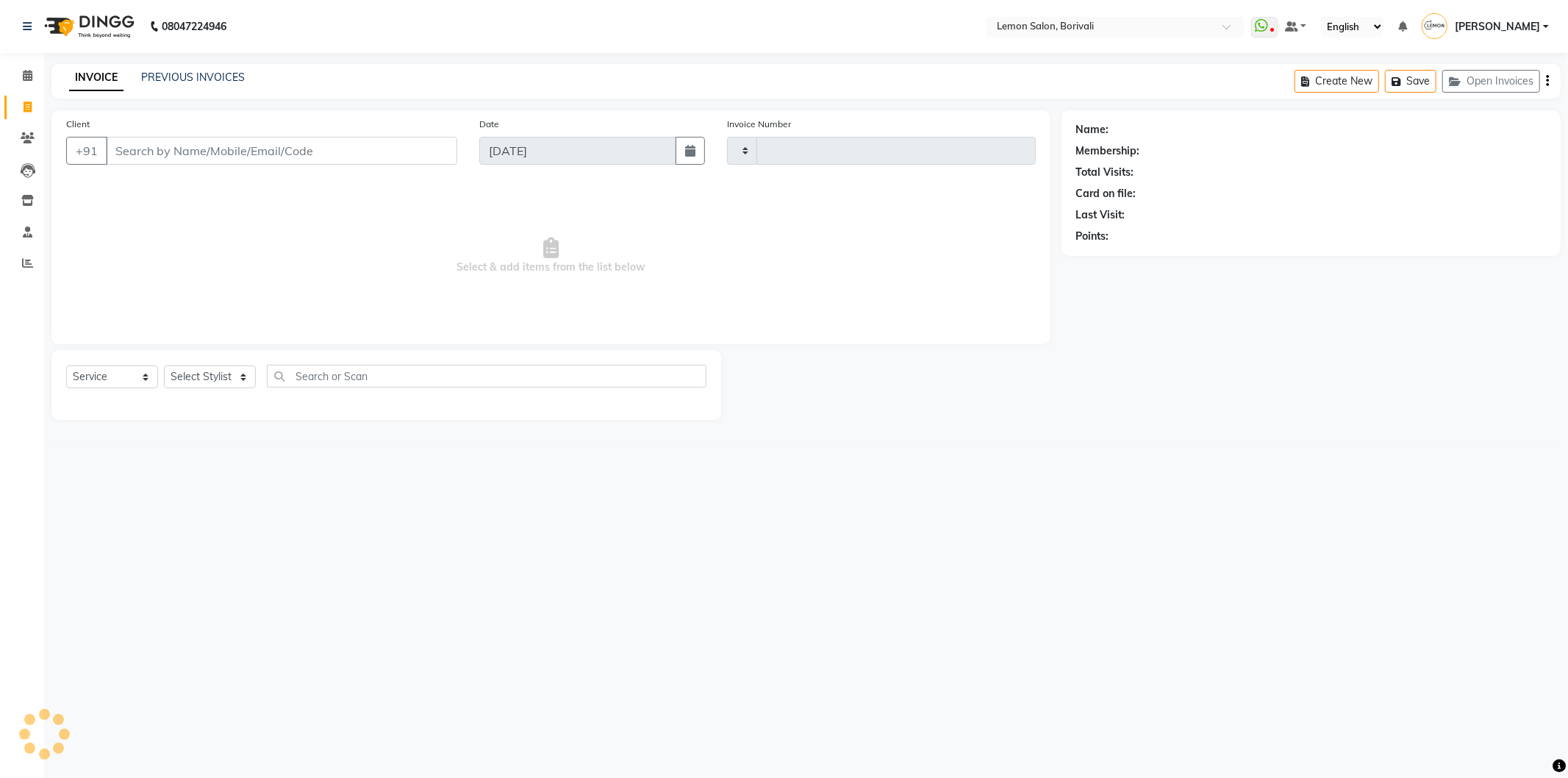
type input "2573"
select select "567"
click at [244, 158] on input "Client" at bounding box center [281, 151] width 351 height 28
click at [211, 157] on input "Client" at bounding box center [281, 151] width 351 height 28
click at [198, 155] on input "Client" at bounding box center [281, 151] width 351 height 28
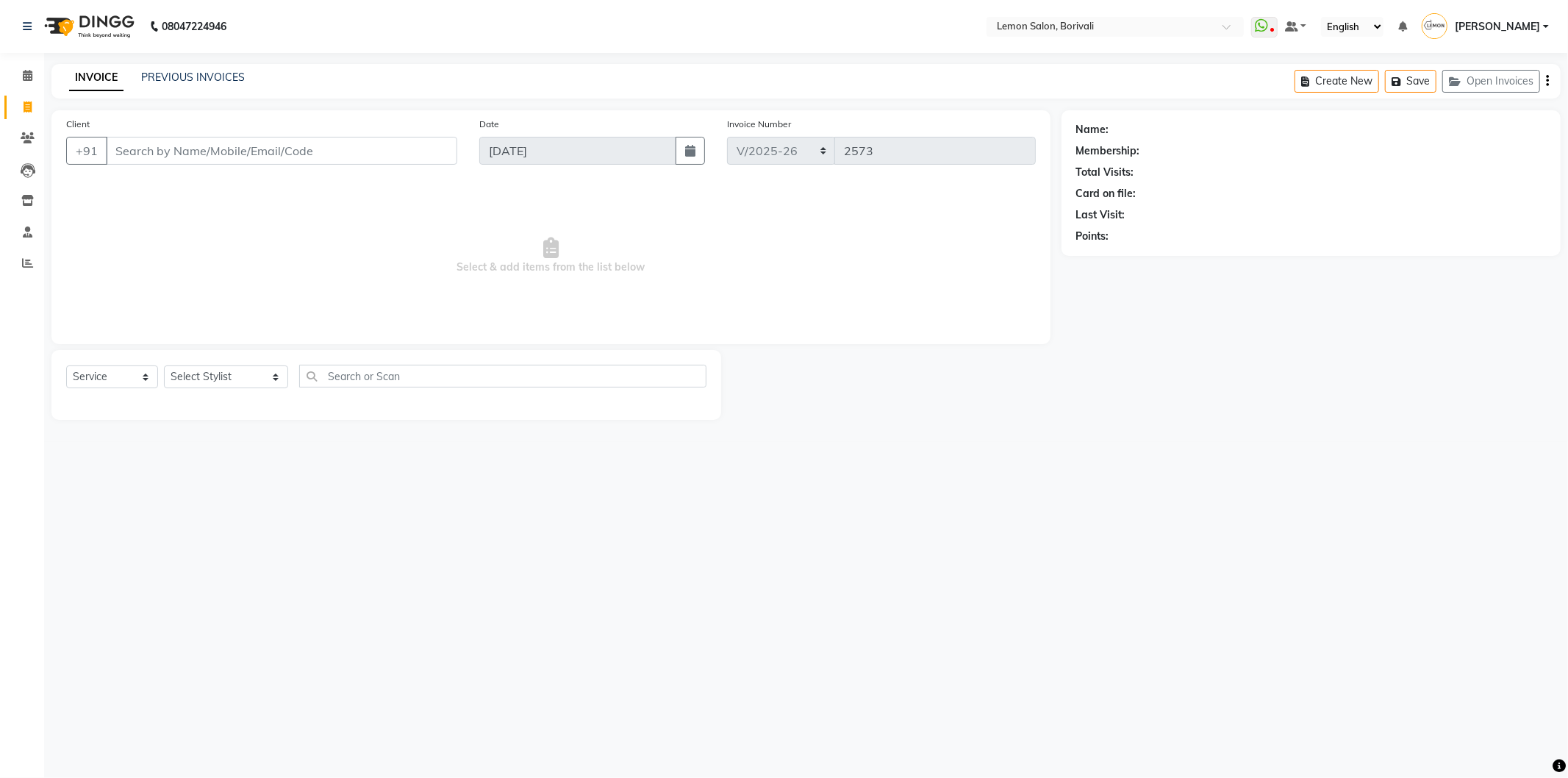
click at [198, 155] on input "Client" at bounding box center [281, 151] width 351 height 28
click at [293, 151] on input "Client" at bounding box center [281, 151] width 351 height 28
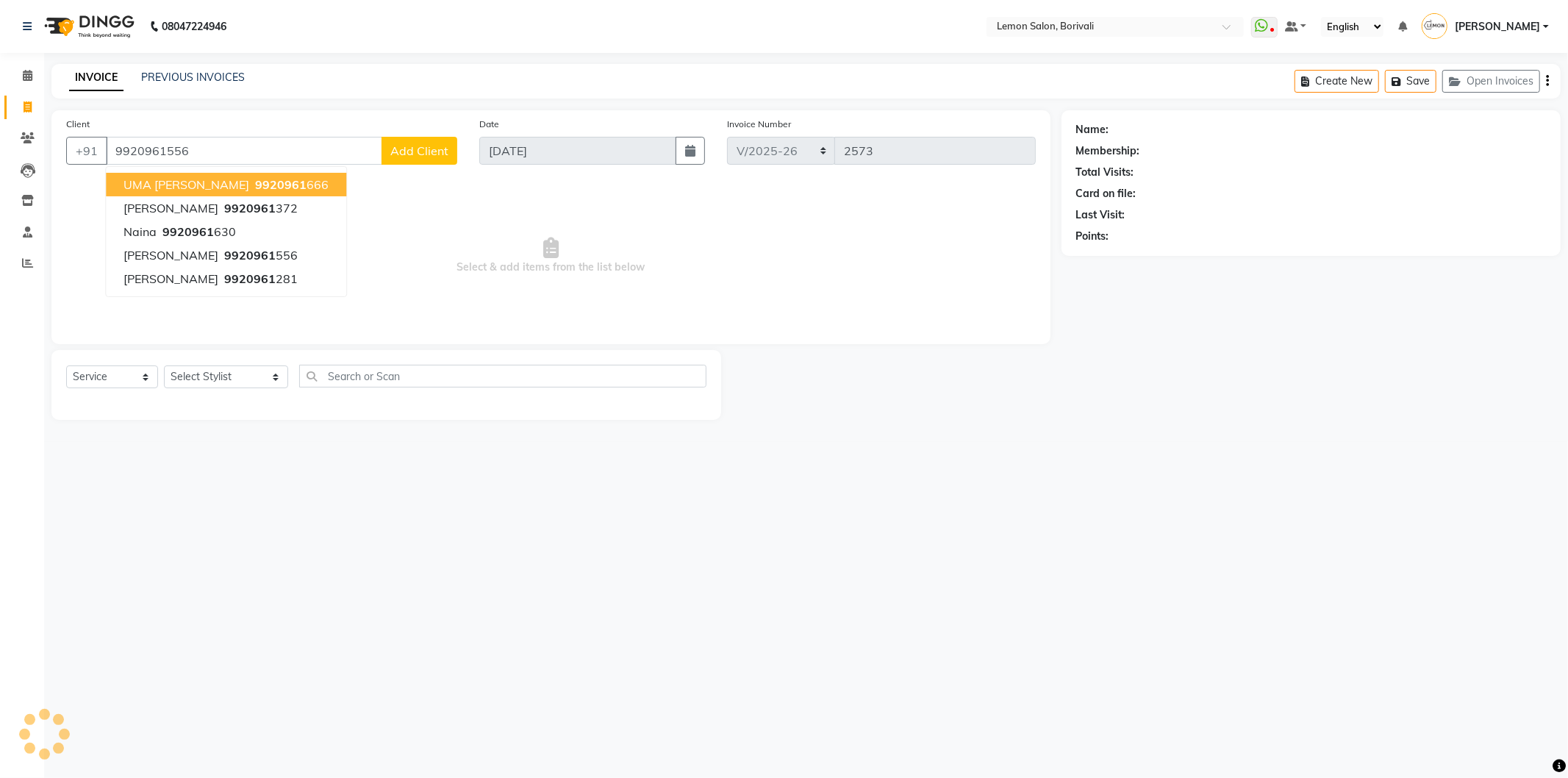
type input "9920961556"
select select "1: Object"
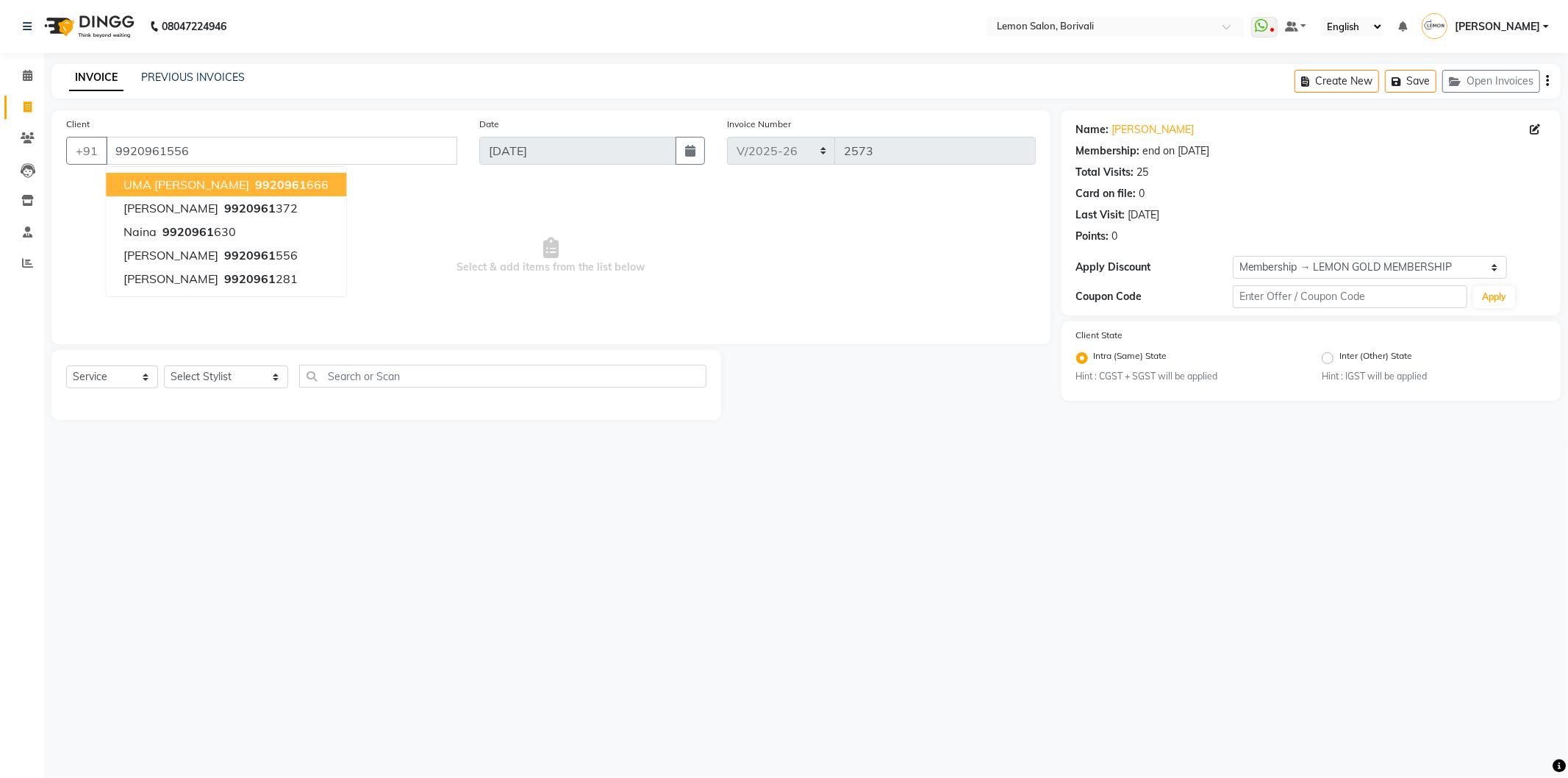
click at [1237, 195] on div "Card on file: 0" at bounding box center [1311, 194] width 470 height 15
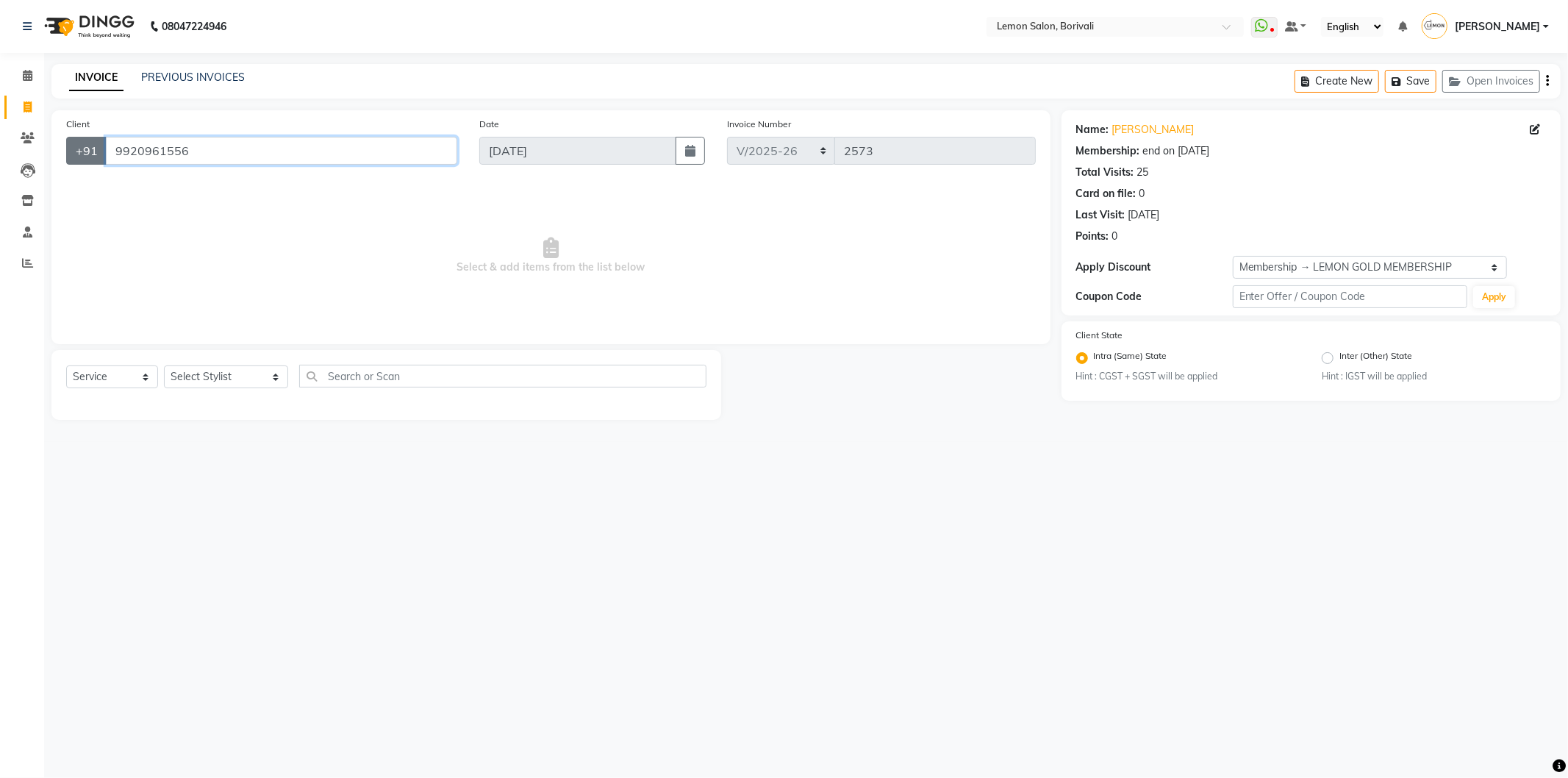
drag, startPoint x: 295, startPoint y: 152, endPoint x: 103, endPoint y: 150, distance: 192.0
click at [0, 124] on app-home "08047224946 Select Location × Lemon Salon, Borivali WhatsApp Status ✕ Status: D…" at bounding box center [784, 221] width 1568 height 442
click at [21, 71] on span at bounding box center [27, 76] width 25 height 17
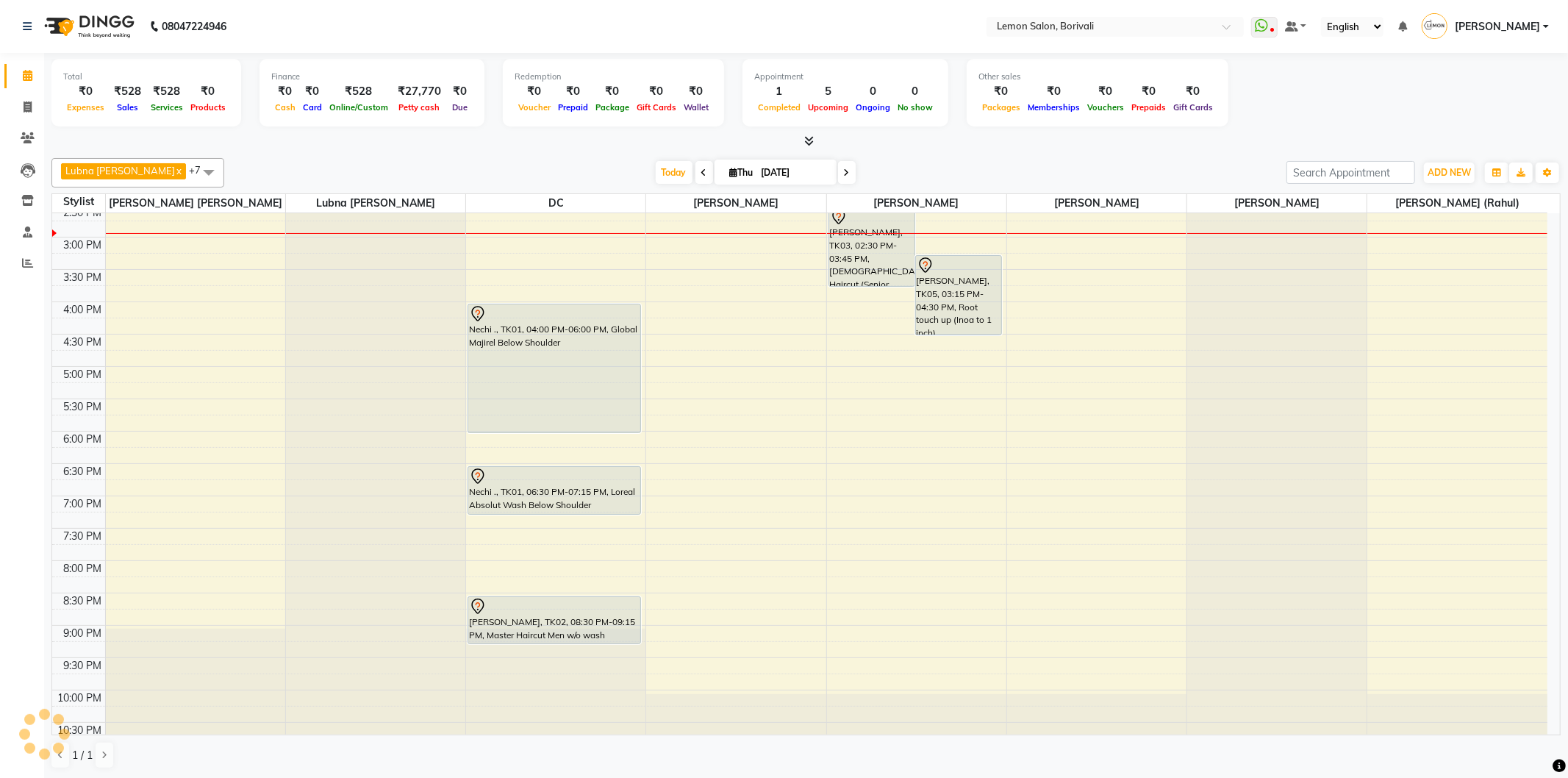
scroll to position [387, 0]
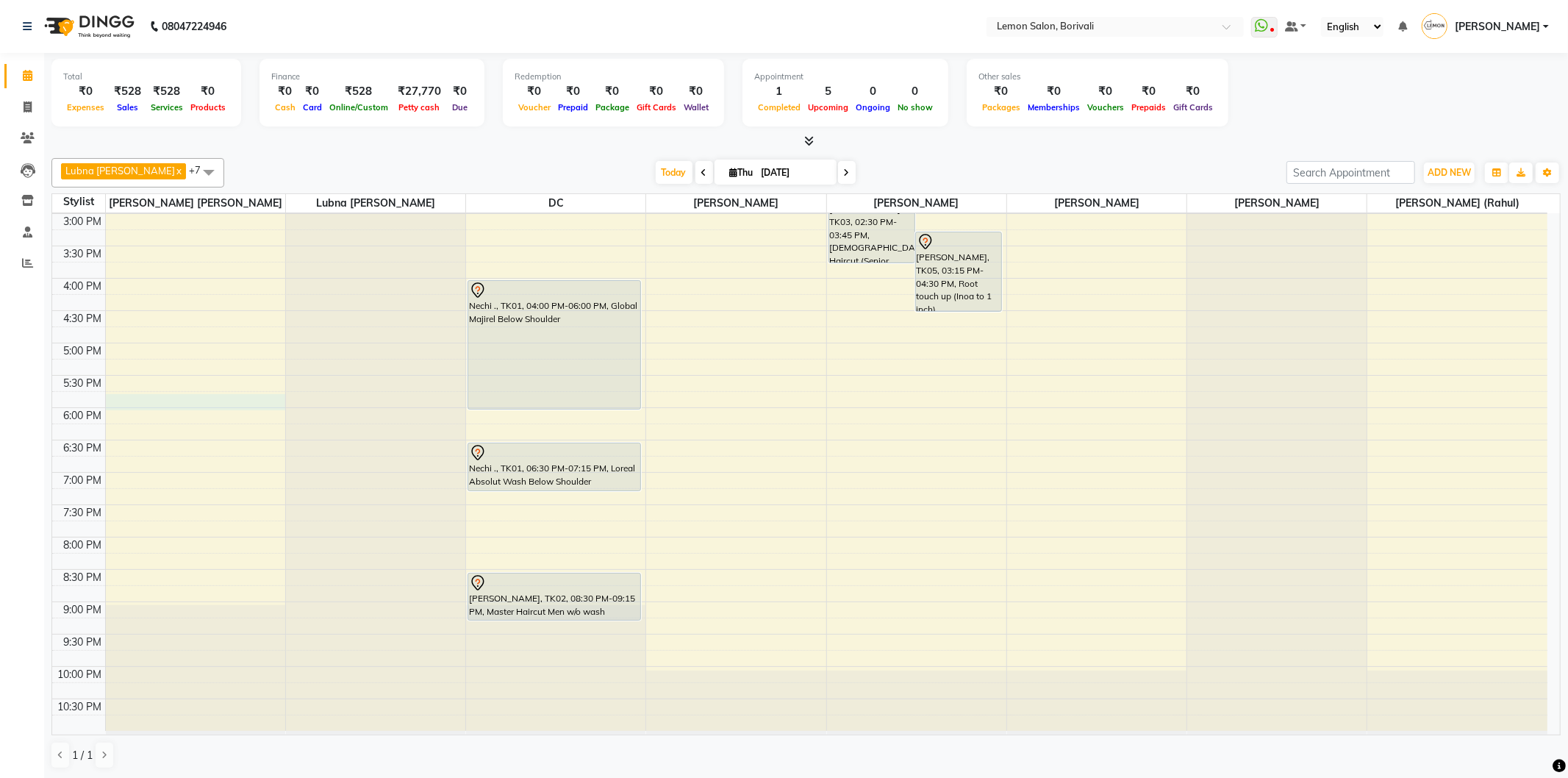
click at [218, 400] on div "9:00 AM 9:30 AM 10:00 AM 10:30 AM 11:00 AM 11:30 AM 12:00 PM 12:30 PM 1:00 PM 1…" at bounding box center [799, 278] width 1495 height 905
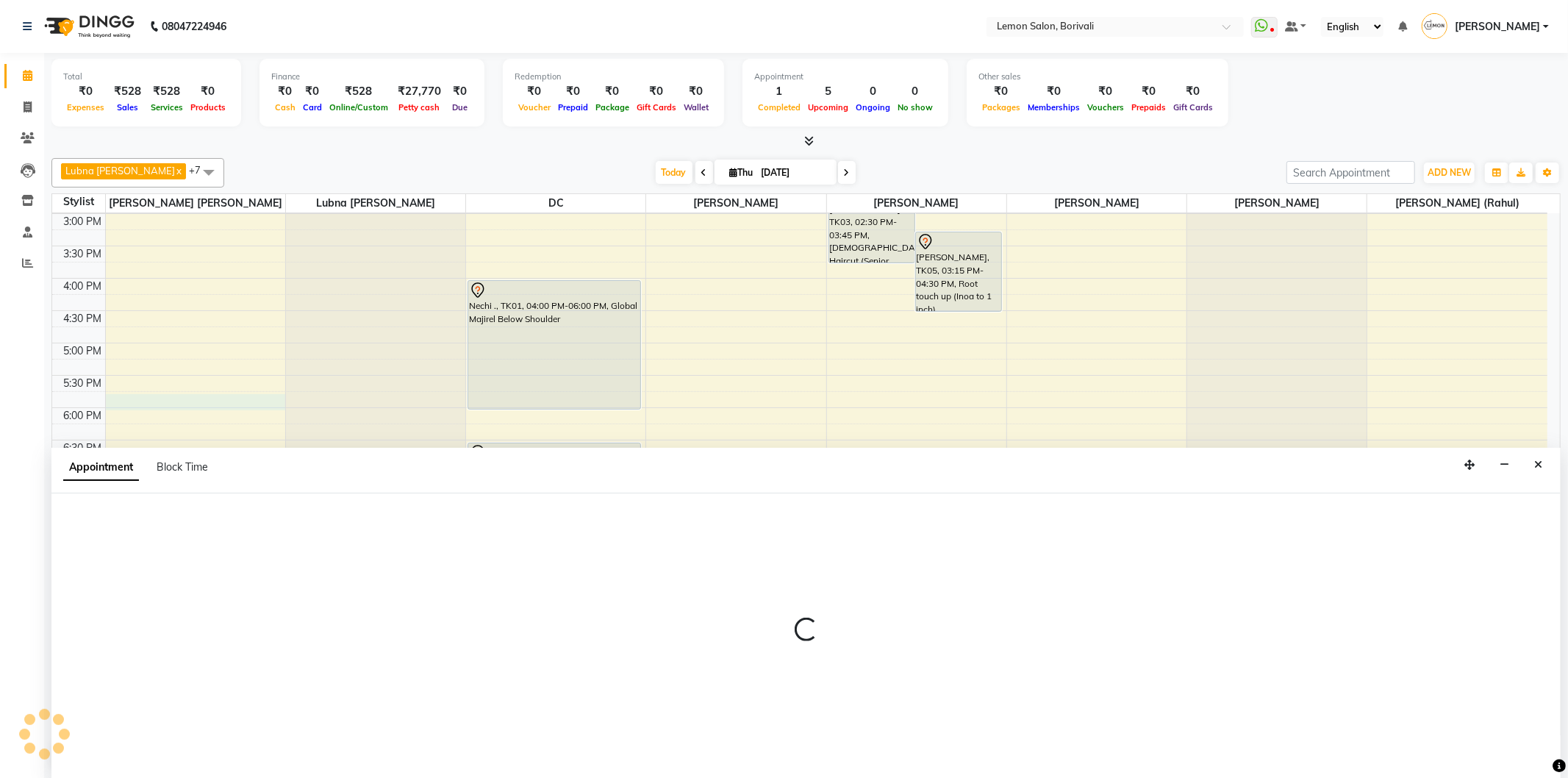
select select "7565"
select select "1065"
select select "tentative"
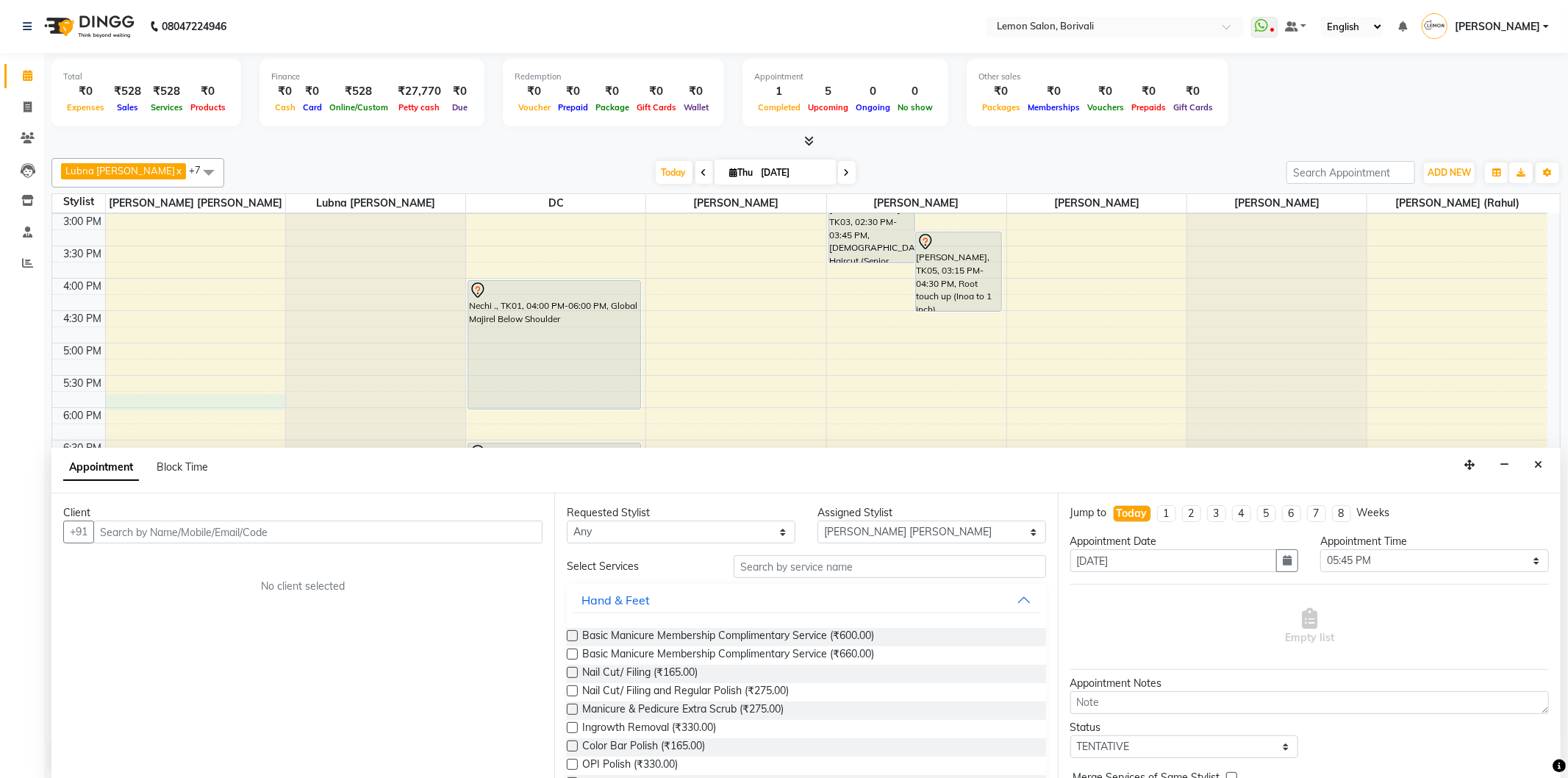
click at [200, 526] on input "text" at bounding box center [317, 532] width 449 height 23
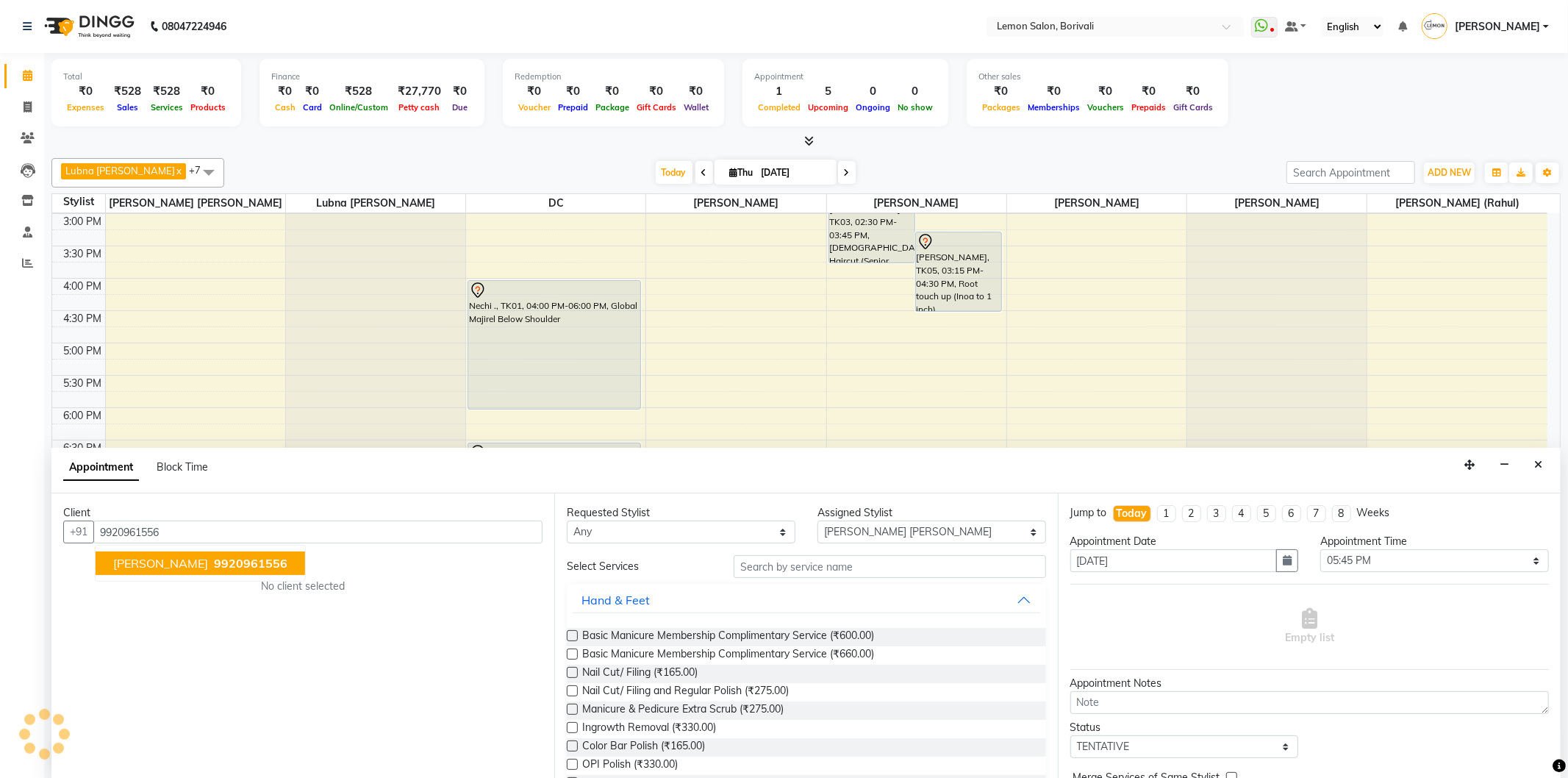
drag, startPoint x: 194, startPoint y: 563, endPoint x: 850, endPoint y: 576, distance: 656.1
click at [214, 564] on span "9920961556" at bounding box center [251, 563] width 74 height 15
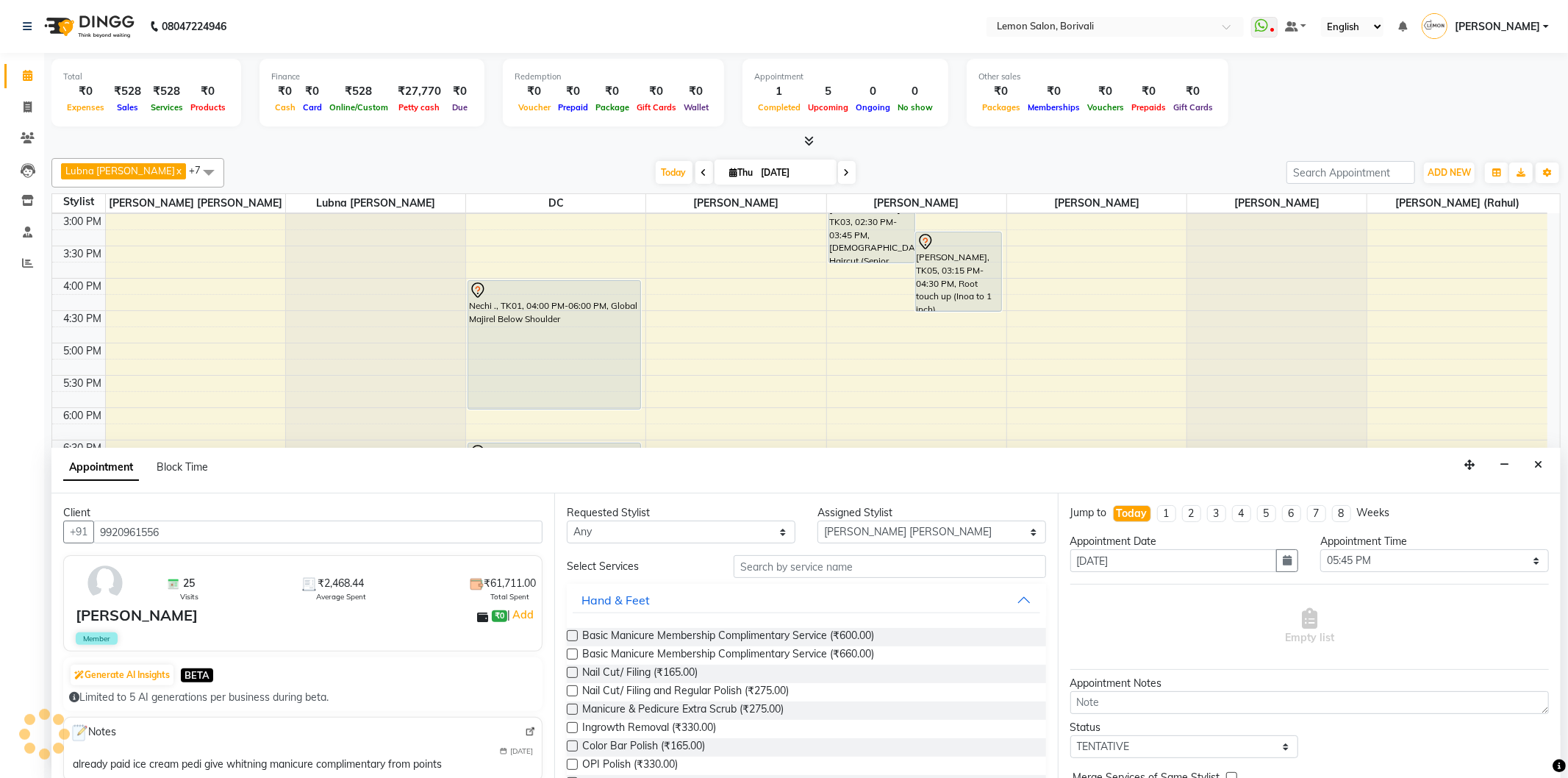
type input "9920961556"
click at [820, 560] on input "text" at bounding box center [890, 567] width 312 height 23
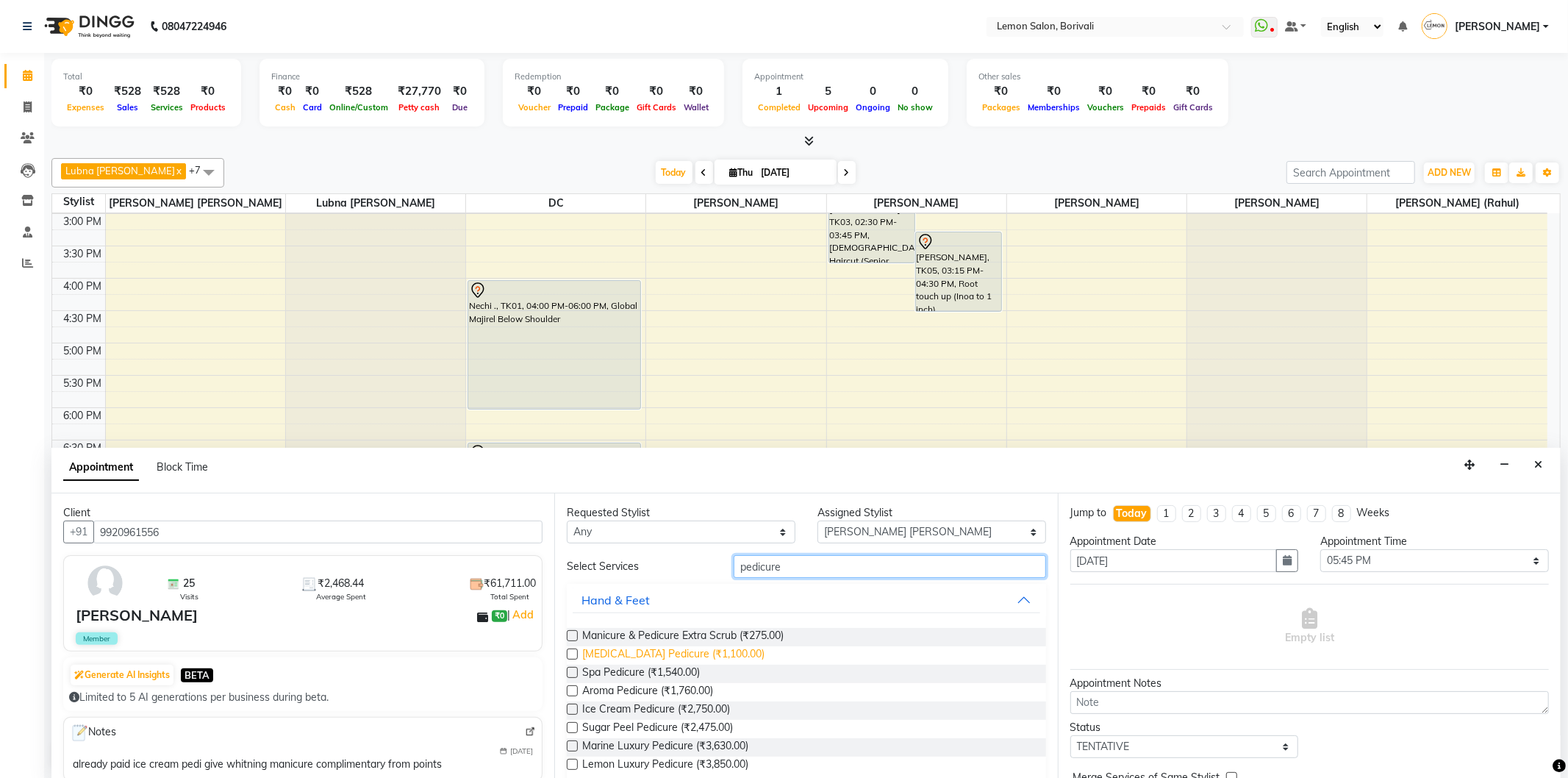
type input "pedicure"
click at [651, 657] on span "Whitening Pedicure (₹1,100.00)" at bounding box center [673, 656] width 182 height 18
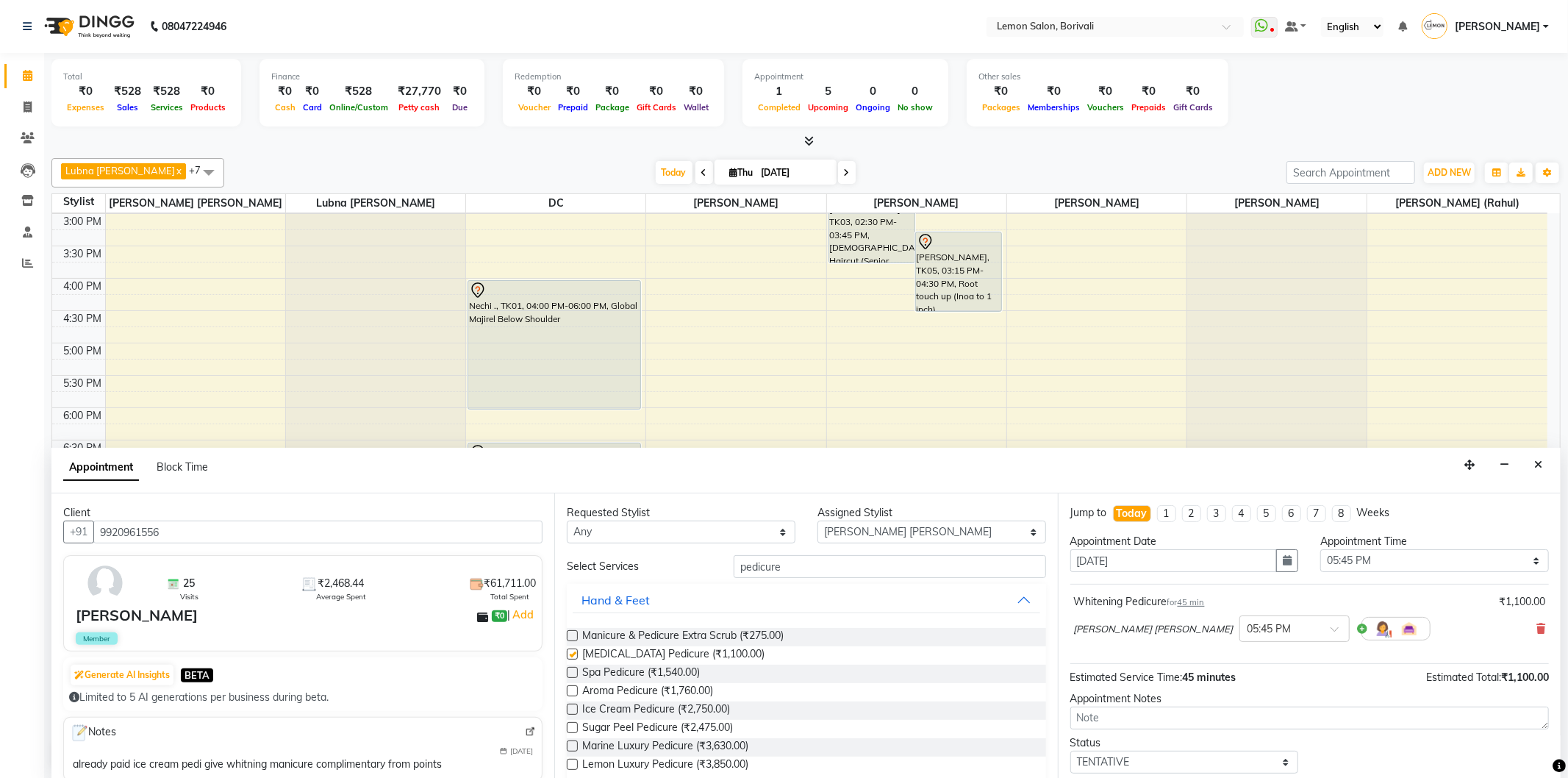
checkbox input "false"
click at [1241, 614] on div "Nirmala jeevan marthe × 05:45 PM" at bounding box center [1252, 629] width 357 height 38
click at [1247, 630] on input "text" at bounding box center [1280, 627] width 65 height 15
click at [1240, 707] on div "05:30 PM" at bounding box center [1294, 710] width 109 height 27
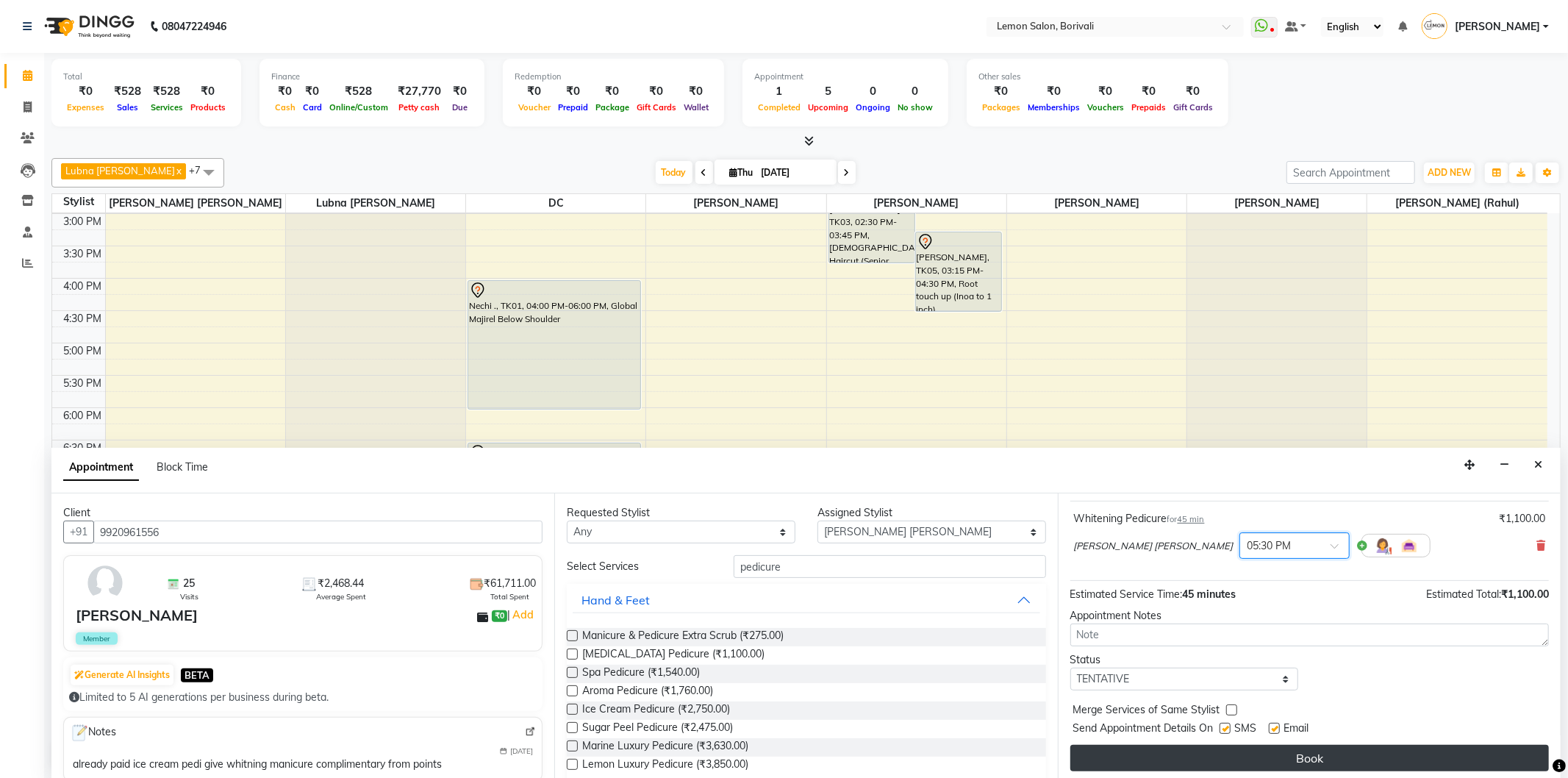
scroll to position [88, 0]
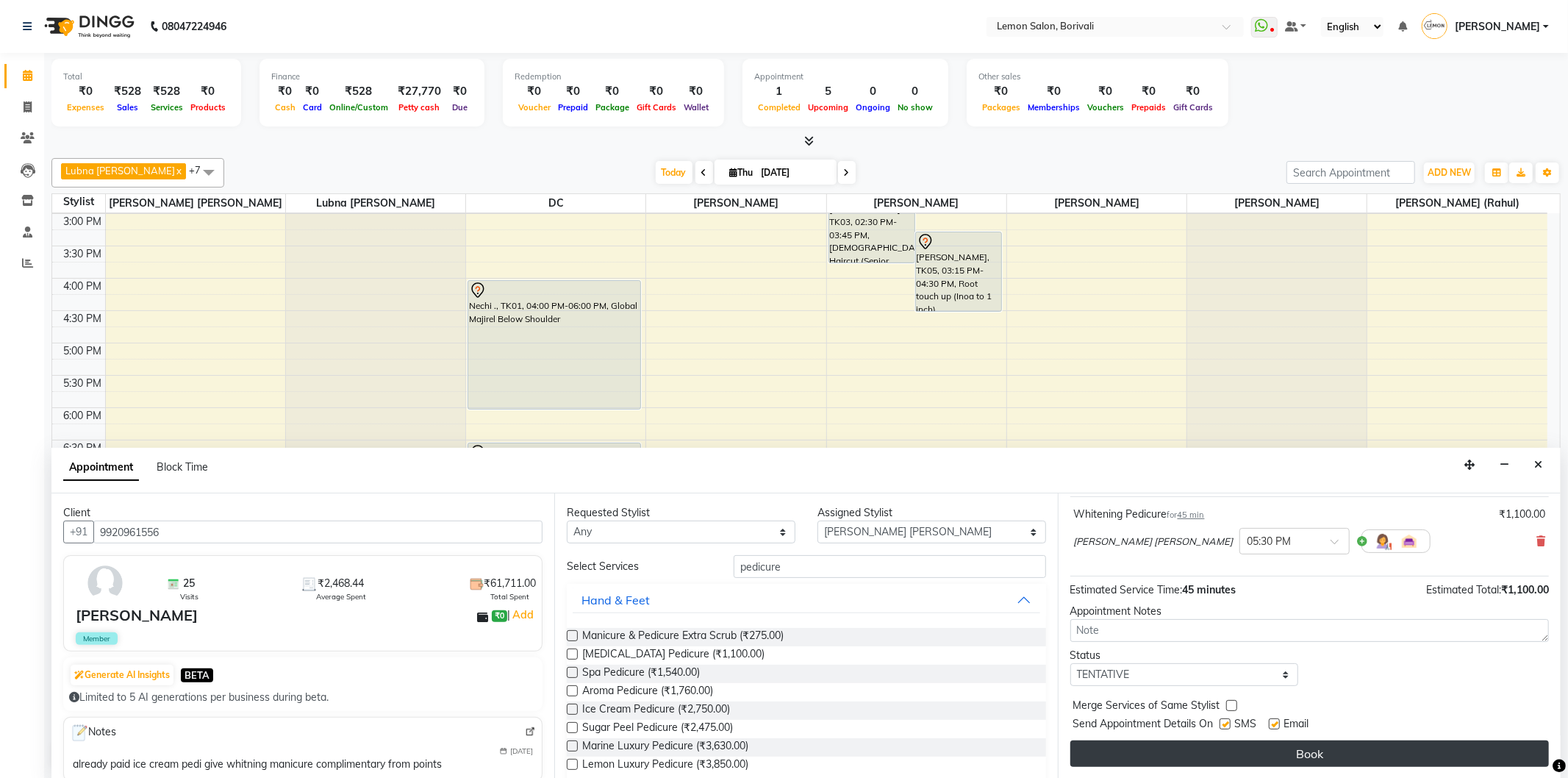
click at [1257, 757] on button "Book" at bounding box center [1310, 753] width 479 height 26
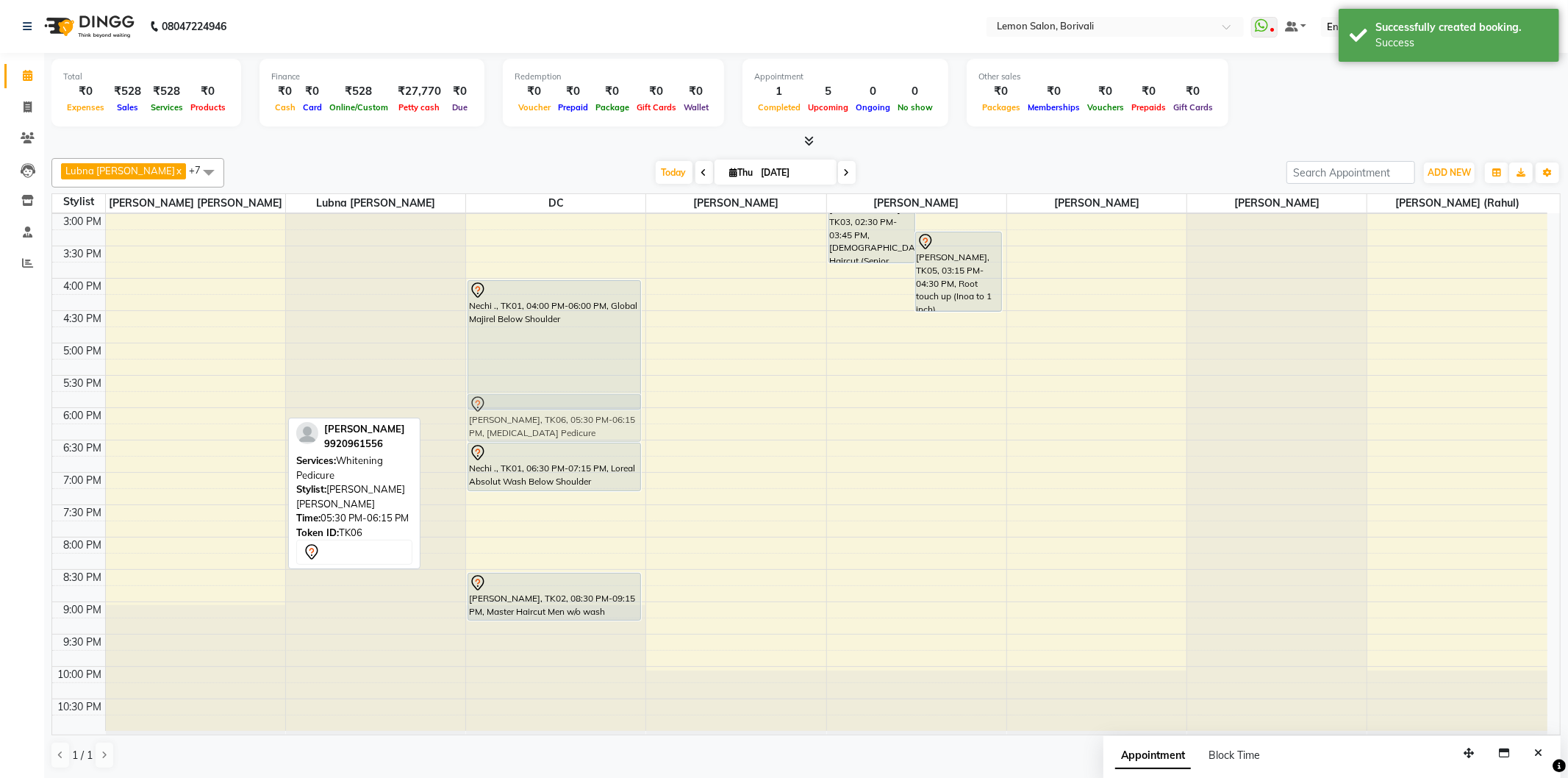
drag, startPoint x: 214, startPoint y: 391, endPoint x: 530, endPoint y: 399, distance: 316.1
click at [530, 399] on tr "Prachi, TK06, 05:30 PM-06:15 PM, Whitening Pedicure Nechi ., TK01, 04:00 PM-06:…" at bounding box center [799, 278] width 1495 height 905
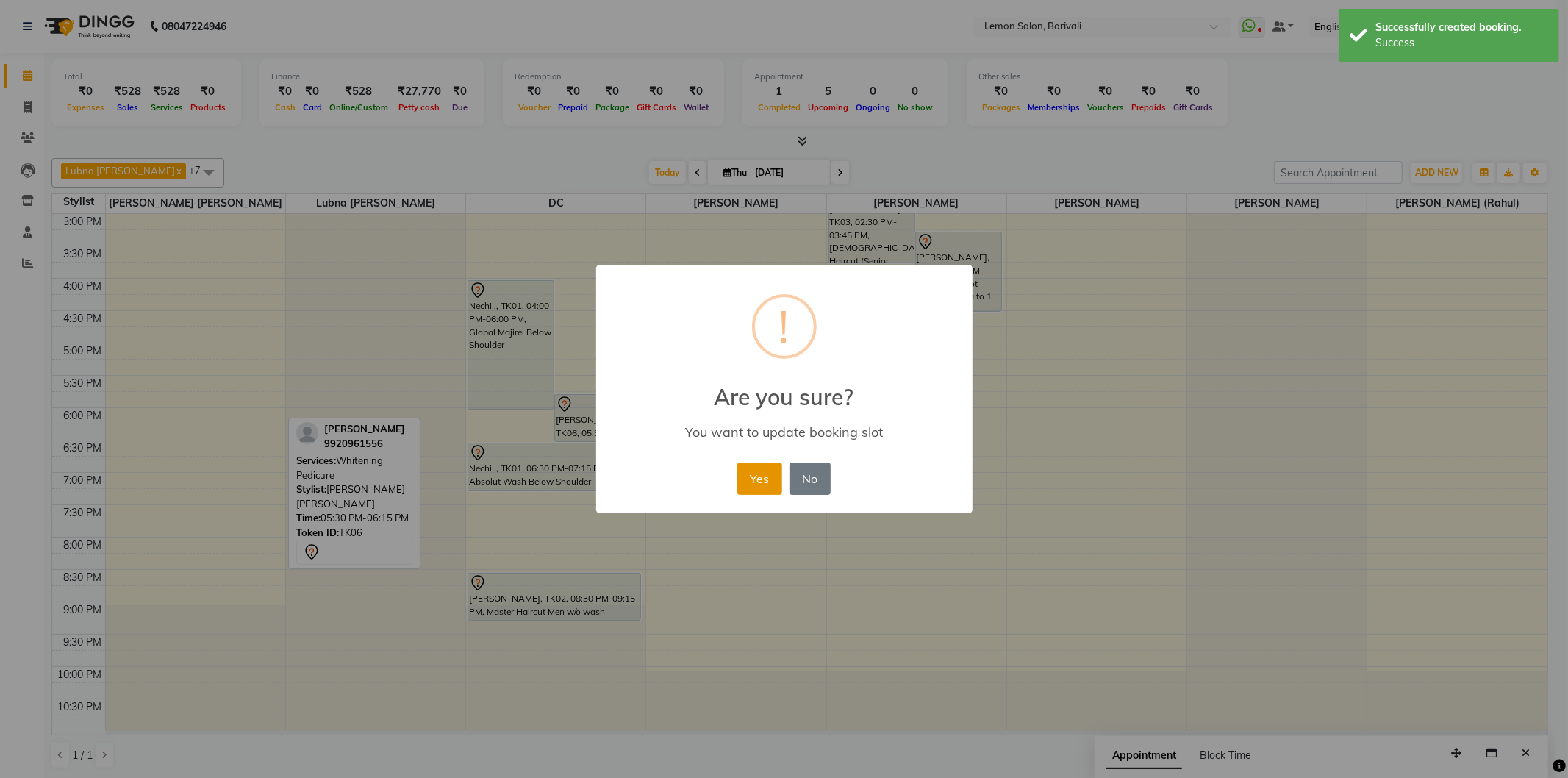
click at [772, 472] on button "Yes" at bounding box center [759, 479] width 45 height 32
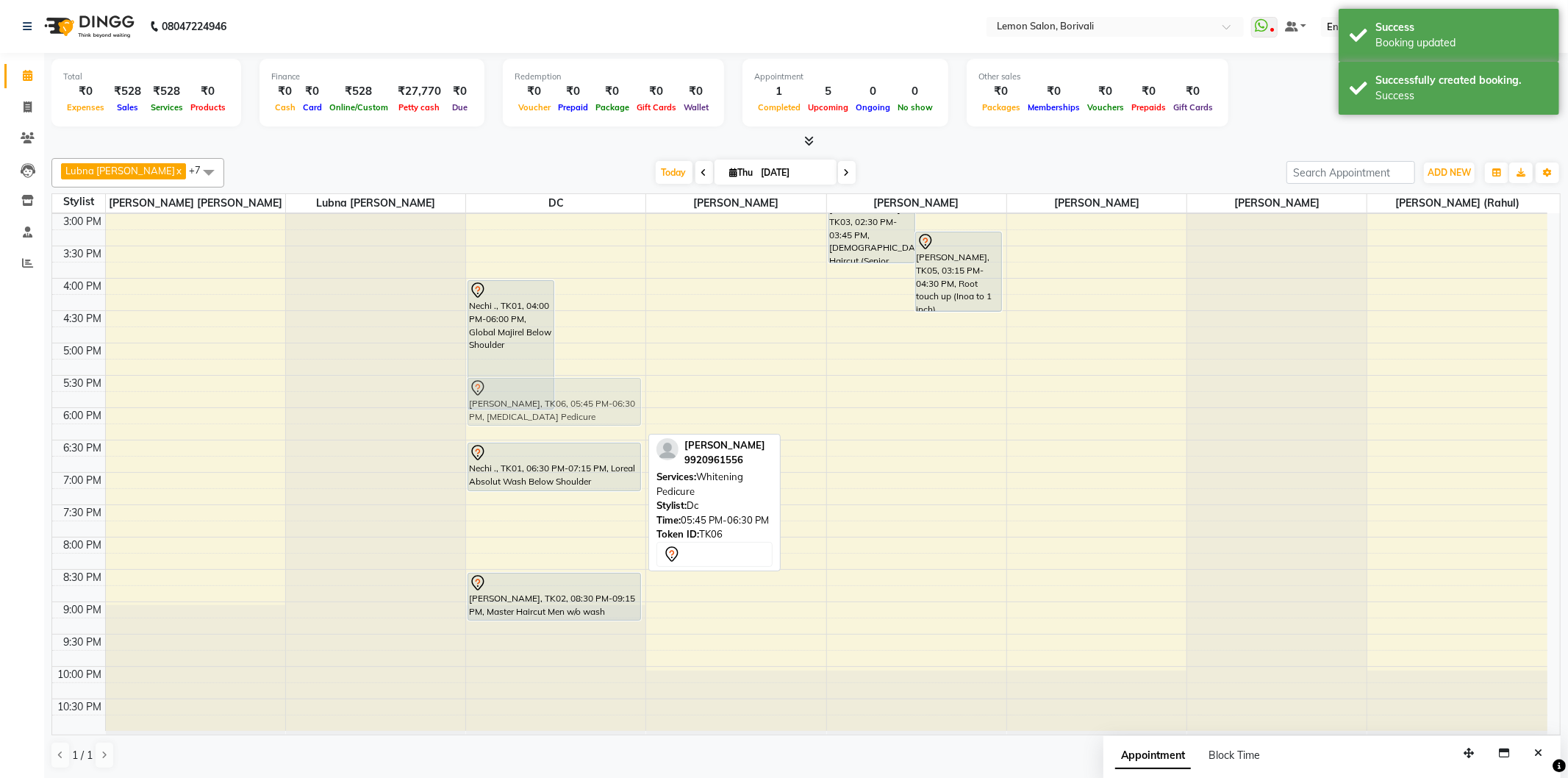
click at [600, 403] on div "Nechi ., TK01, 04:00 PM-06:00 PM, Global Majirel Below Shoulder Prachi, TK06, 0…" at bounding box center [555, 278] width 179 height 905
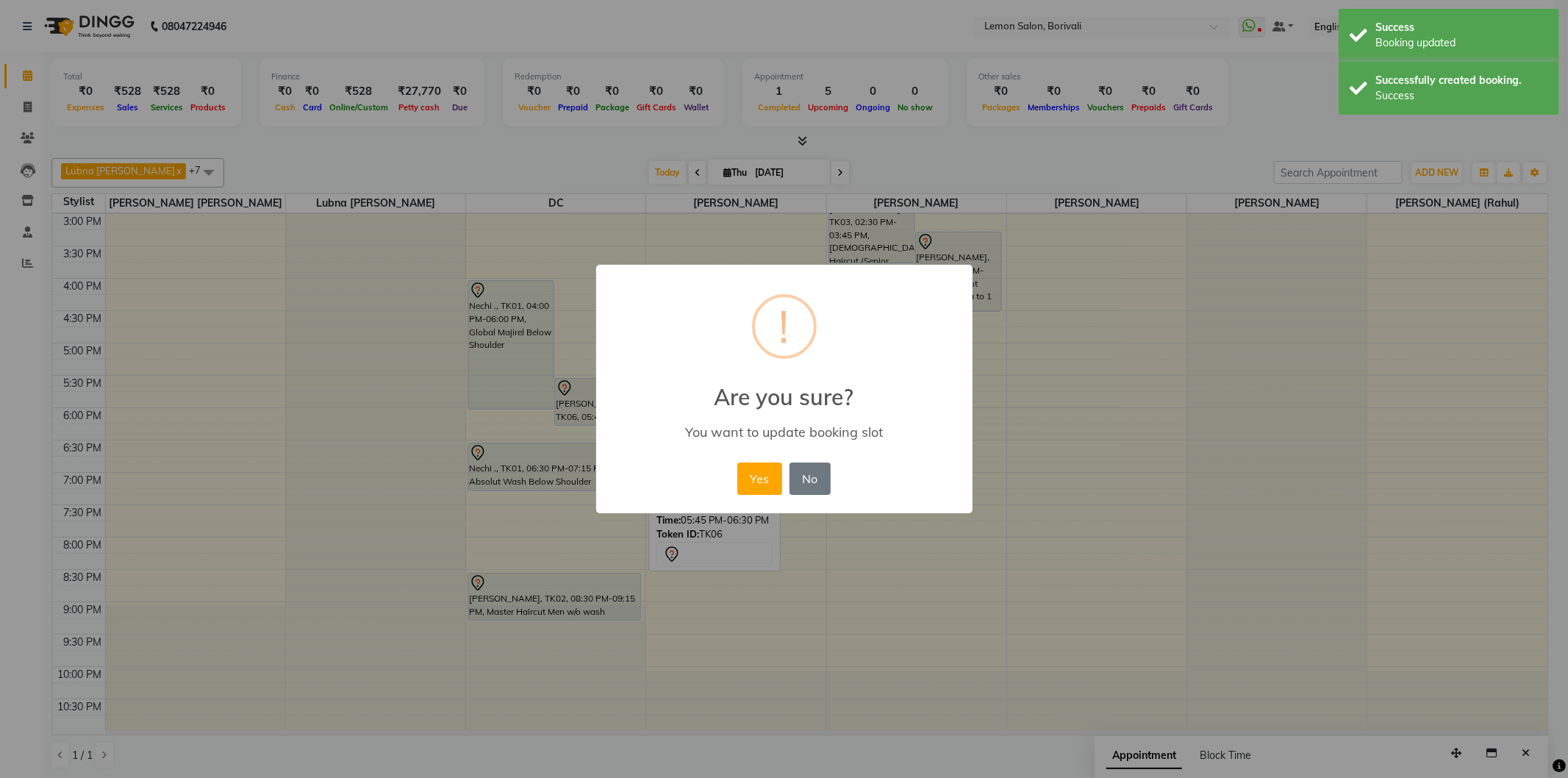
drag, startPoint x: 760, startPoint y: 481, endPoint x: 517, endPoint y: 193, distance: 376.8
click at [759, 476] on button "Yes" at bounding box center [759, 479] width 45 height 32
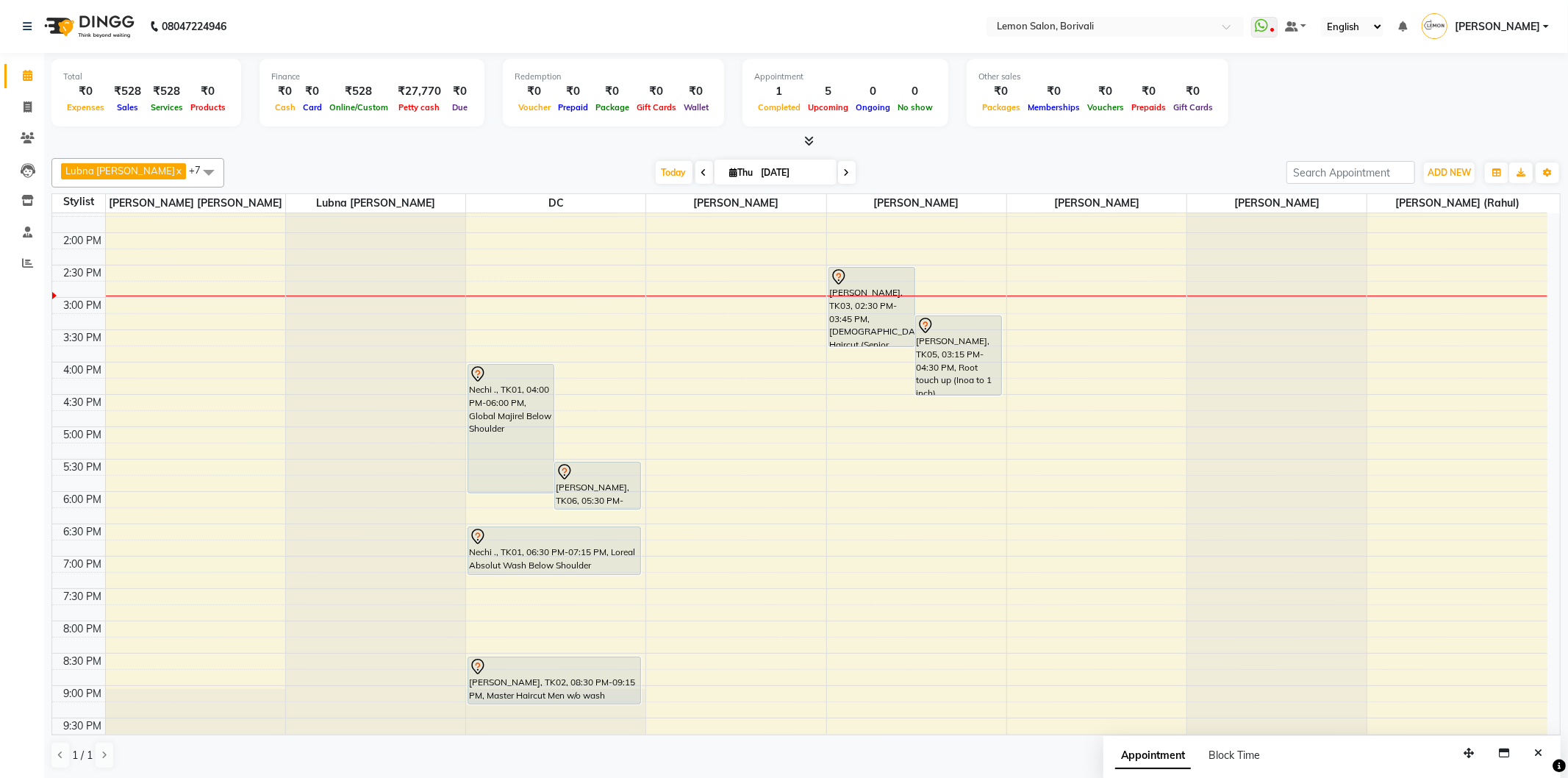
scroll to position [224, 0]
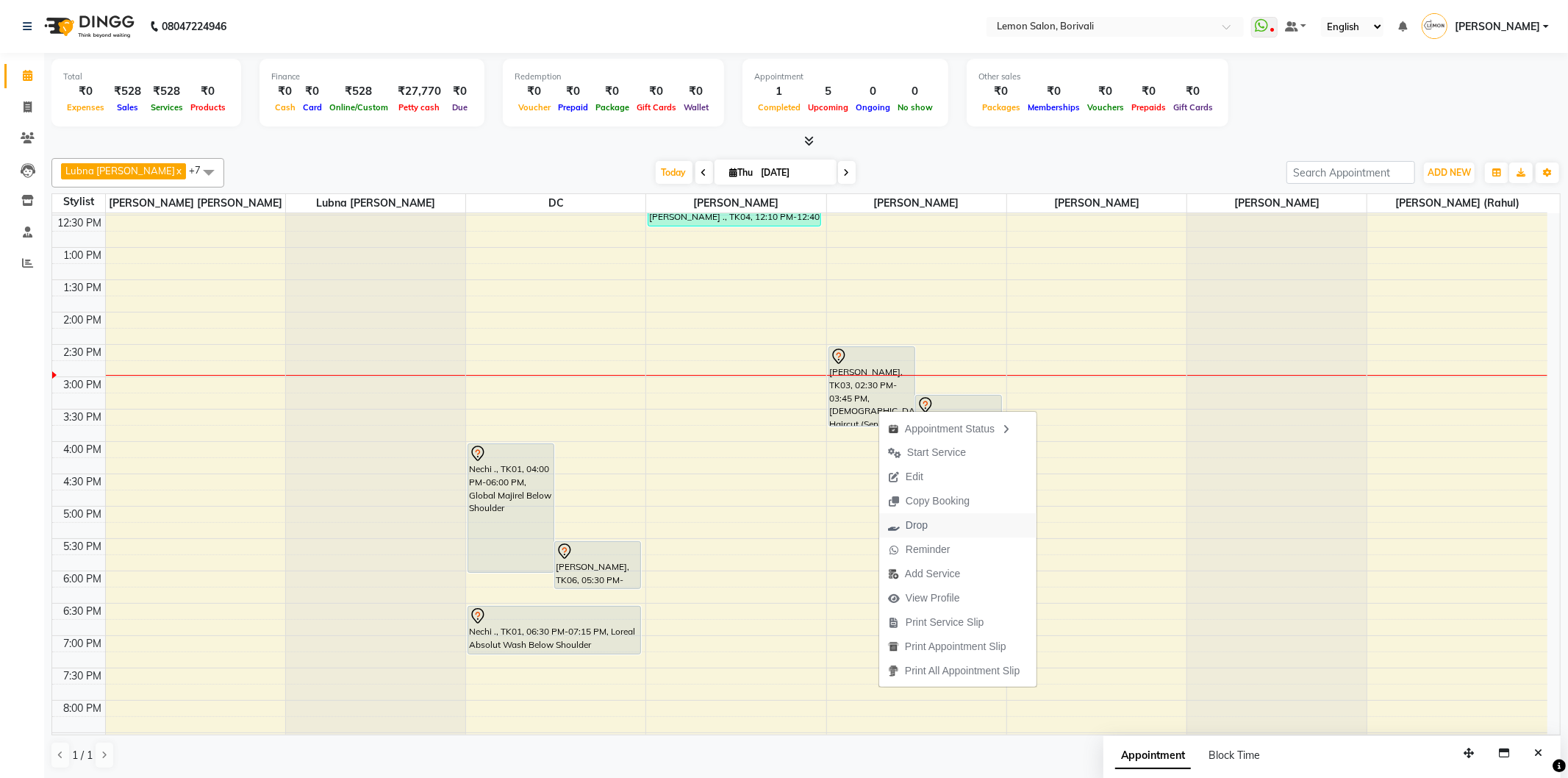
click at [927, 531] on span "Drop" at bounding box center [916, 525] width 22 height 15
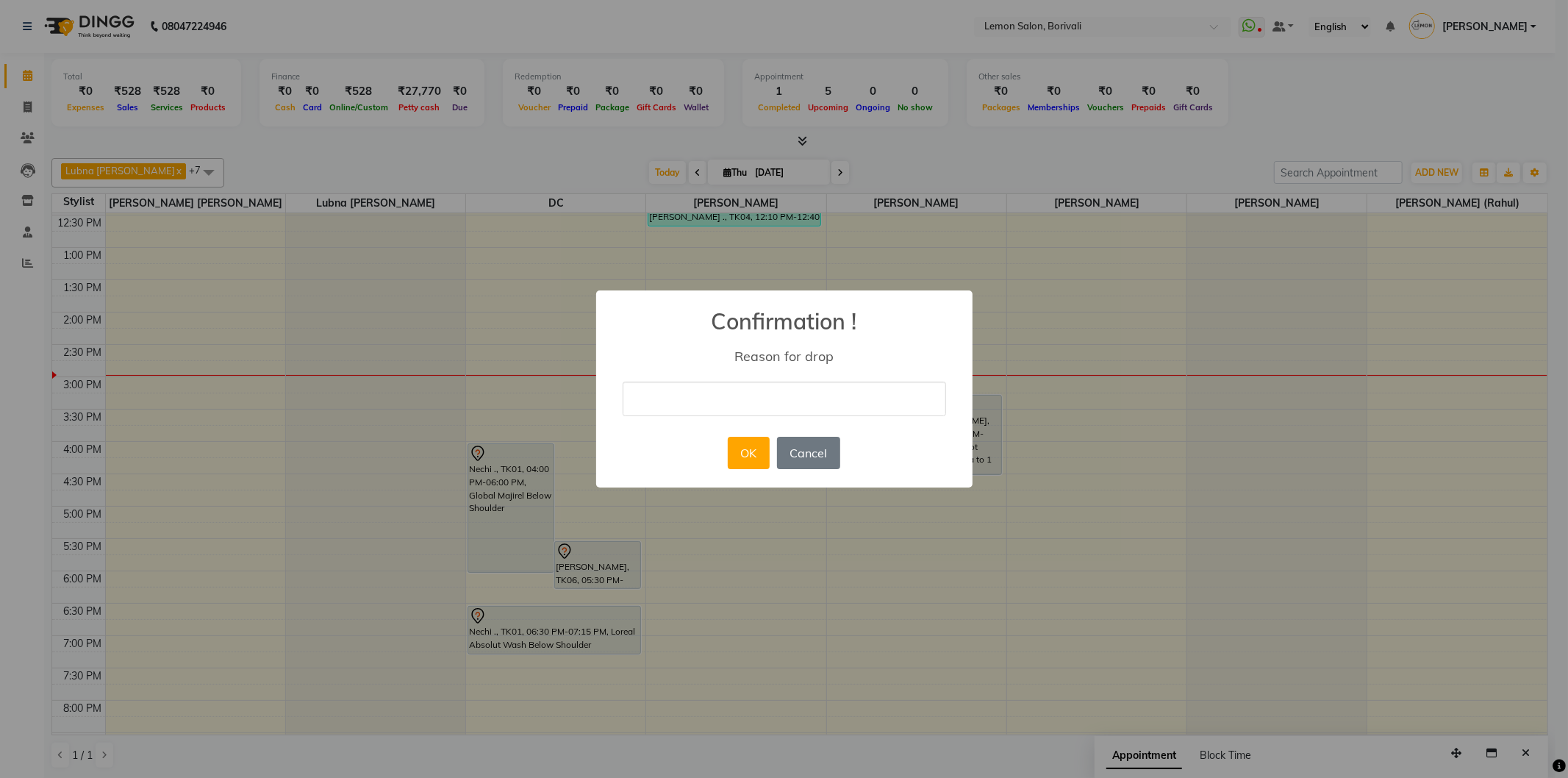
click at [747, 397] on input "text" at bounding box center [784, 398] width 324 height 35
type input "booked on Sonal SHah"
click at [740, 464] on button "OK" at bounding box center [749, 453] width 42 height 32
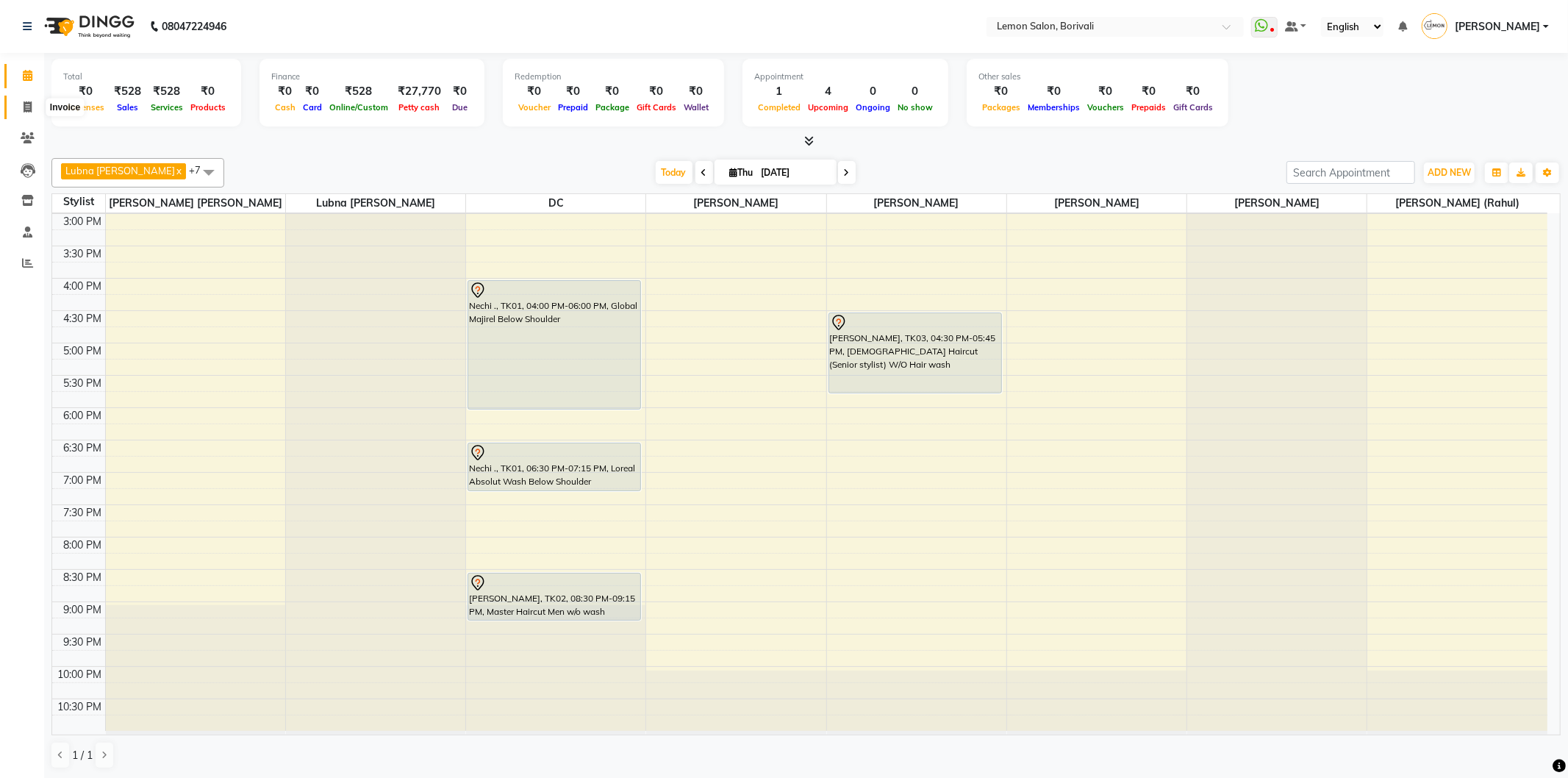
click at [31, 108] on icon at bounding box center [28, 107] width 8 height 11
select select "567"
select select "service"
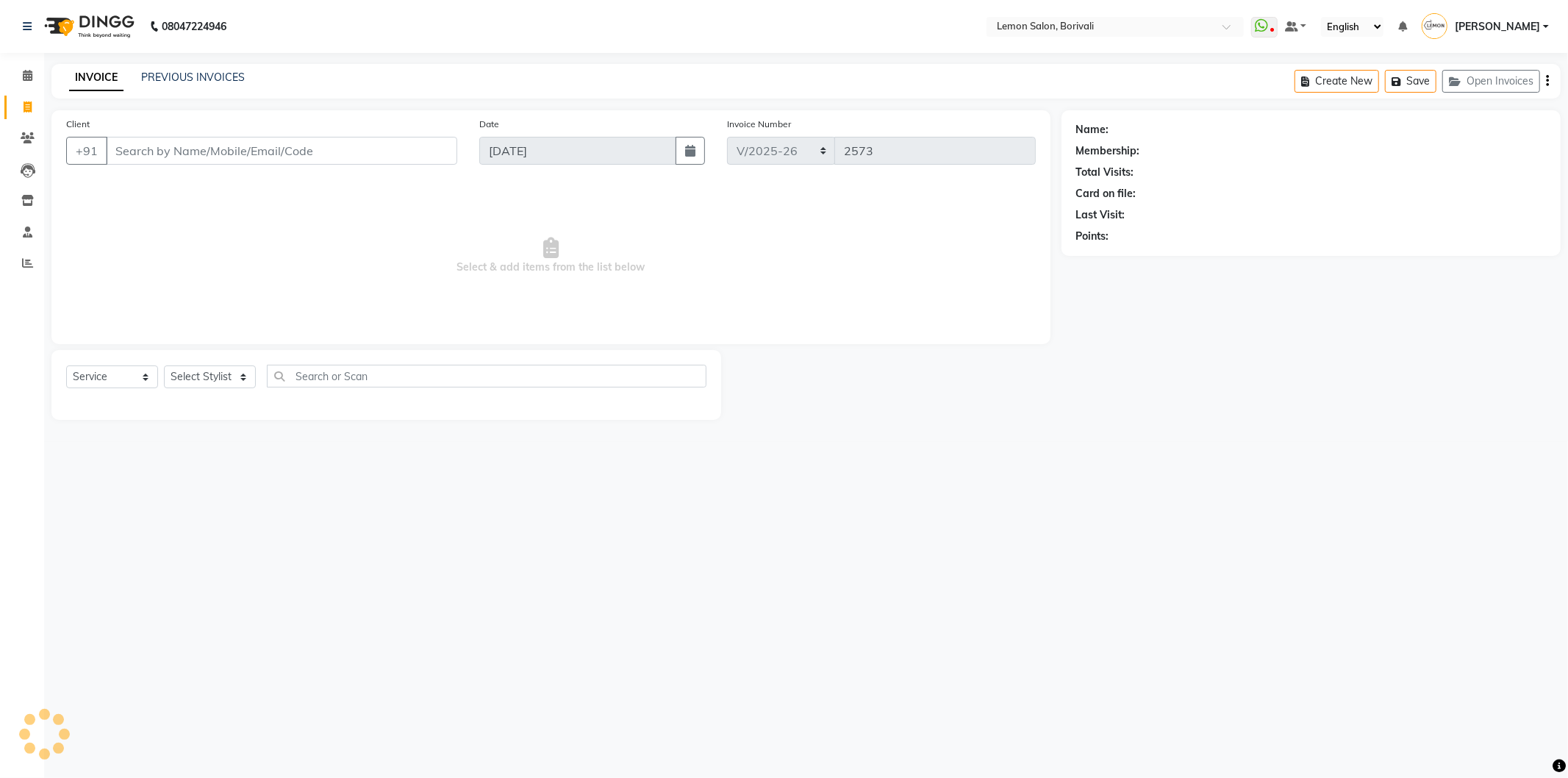
click at [201, 150] on input "Client" at bounding box center [281, 151] width 351 height 28
click at [253, 151] on input "Client" at bounding box center [281, 151] width 351 height 28
type input "9324312294"
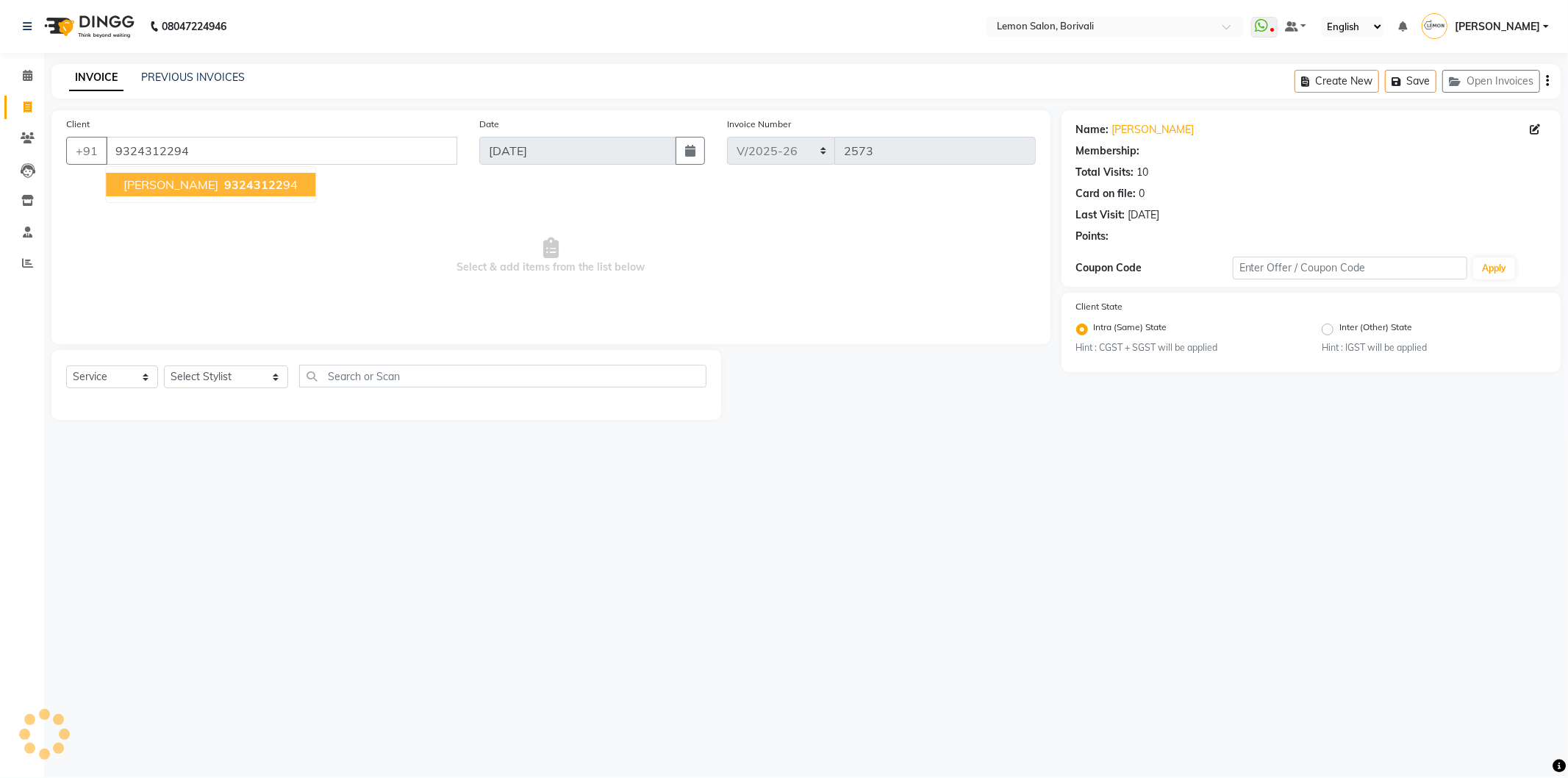
select select "1: Object"
click at [230, 175] on button "Sonal Shah 93243122 94" at bounding box center [211, 185] width 210 height 24
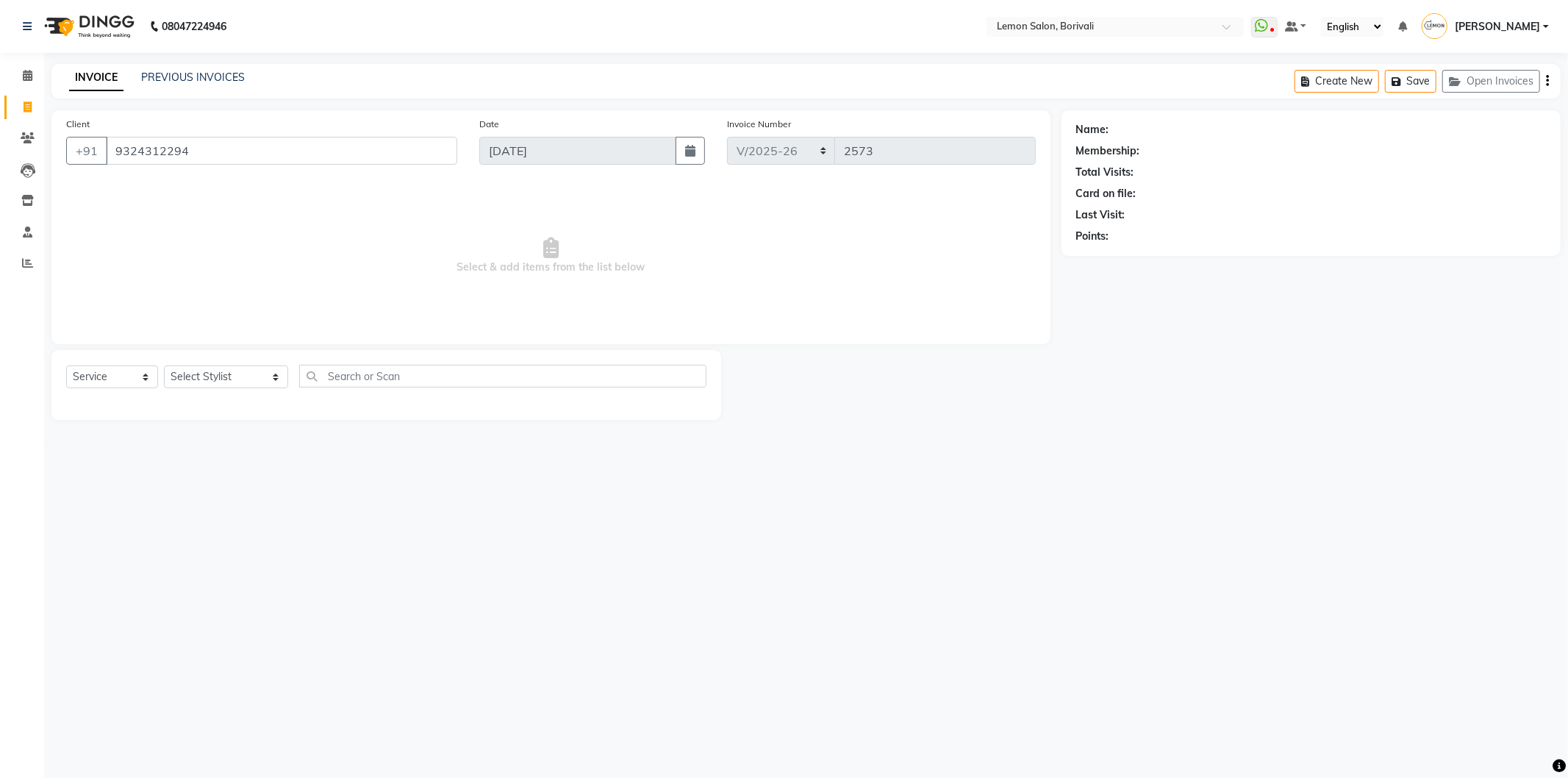
select select "1: Object"
click at [173, 372] on select "Select Stylist DC Faiz Khan Huzaifa Jiral Baua Jyoti Vyas Lubna mushahid siddiq…" at bounding box center [226, 377] width 125 height 23
select select "16941"
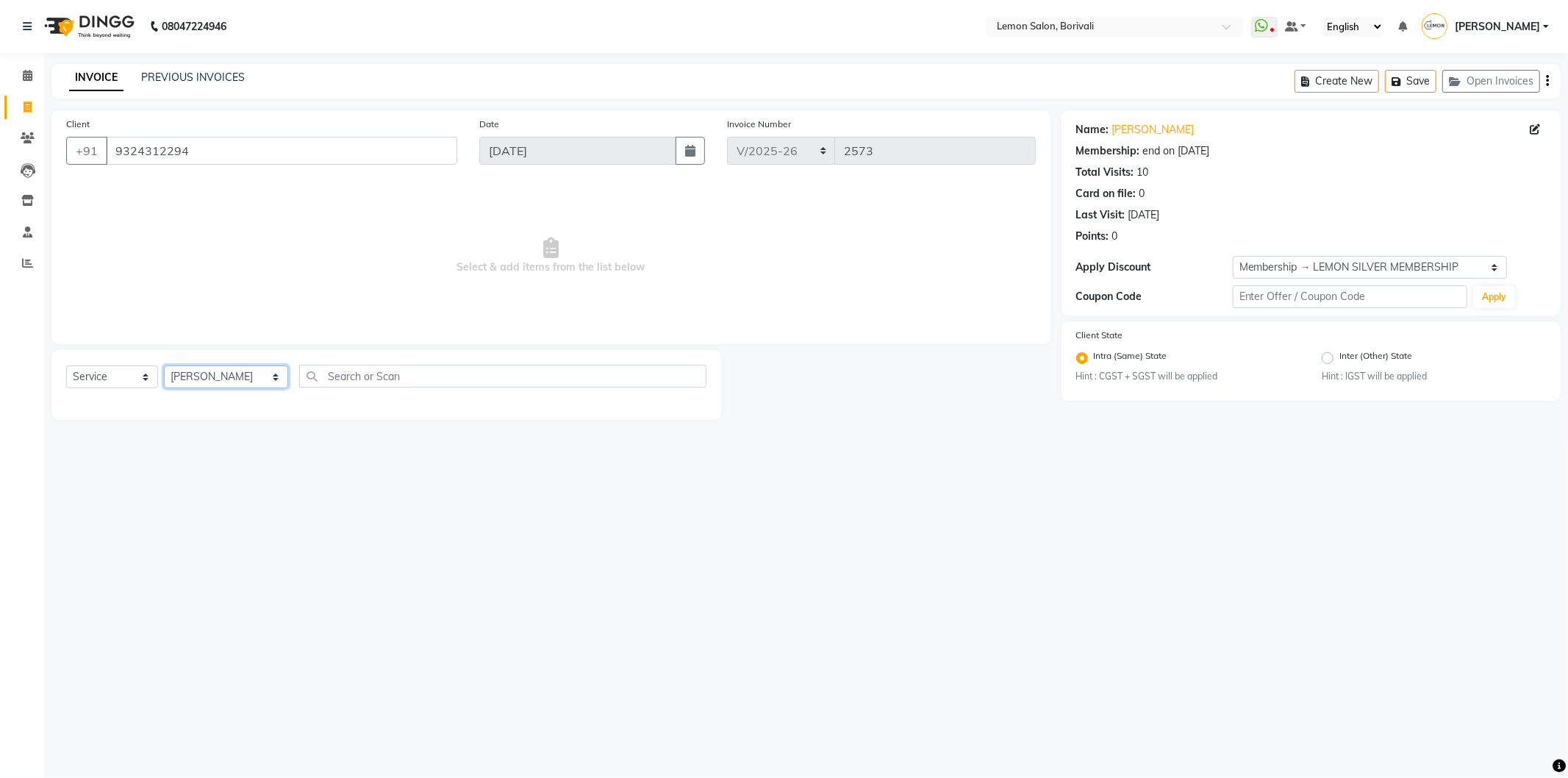
click at [164, 366] on select "Select Stylist DC Faiz Khan Huzaifa Jiral Baua Jyoti Vyas Lubna mushahid siddiq…" at bounding box center [226, 377] width 125 height 23
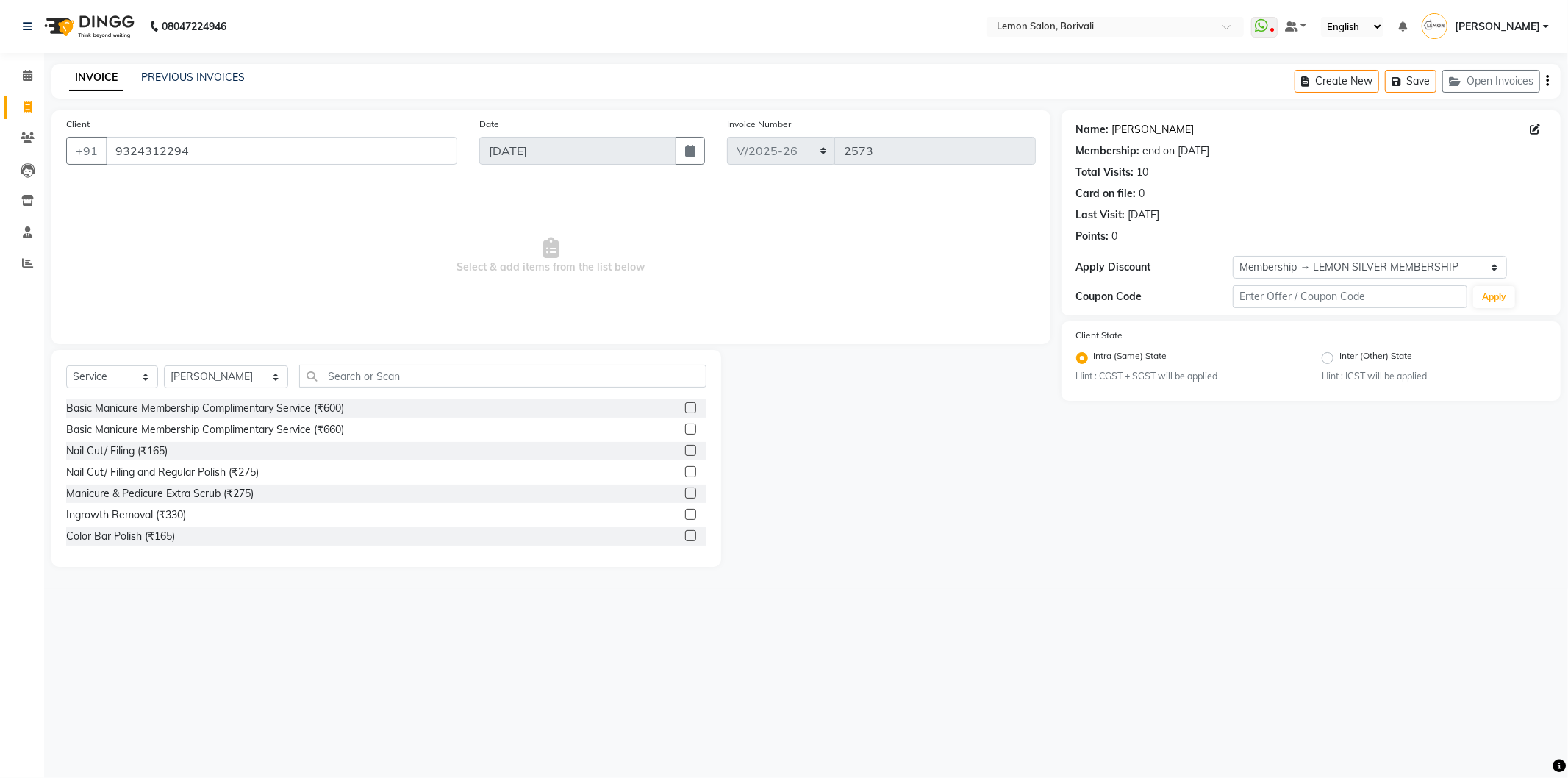
click at [1138, 127] on link "Sonal Shah" at bounding box center [1153, 130] width 82 height 15
click at [331, 375] on input "text" at bounding box center [503, 376] width 407 height 23
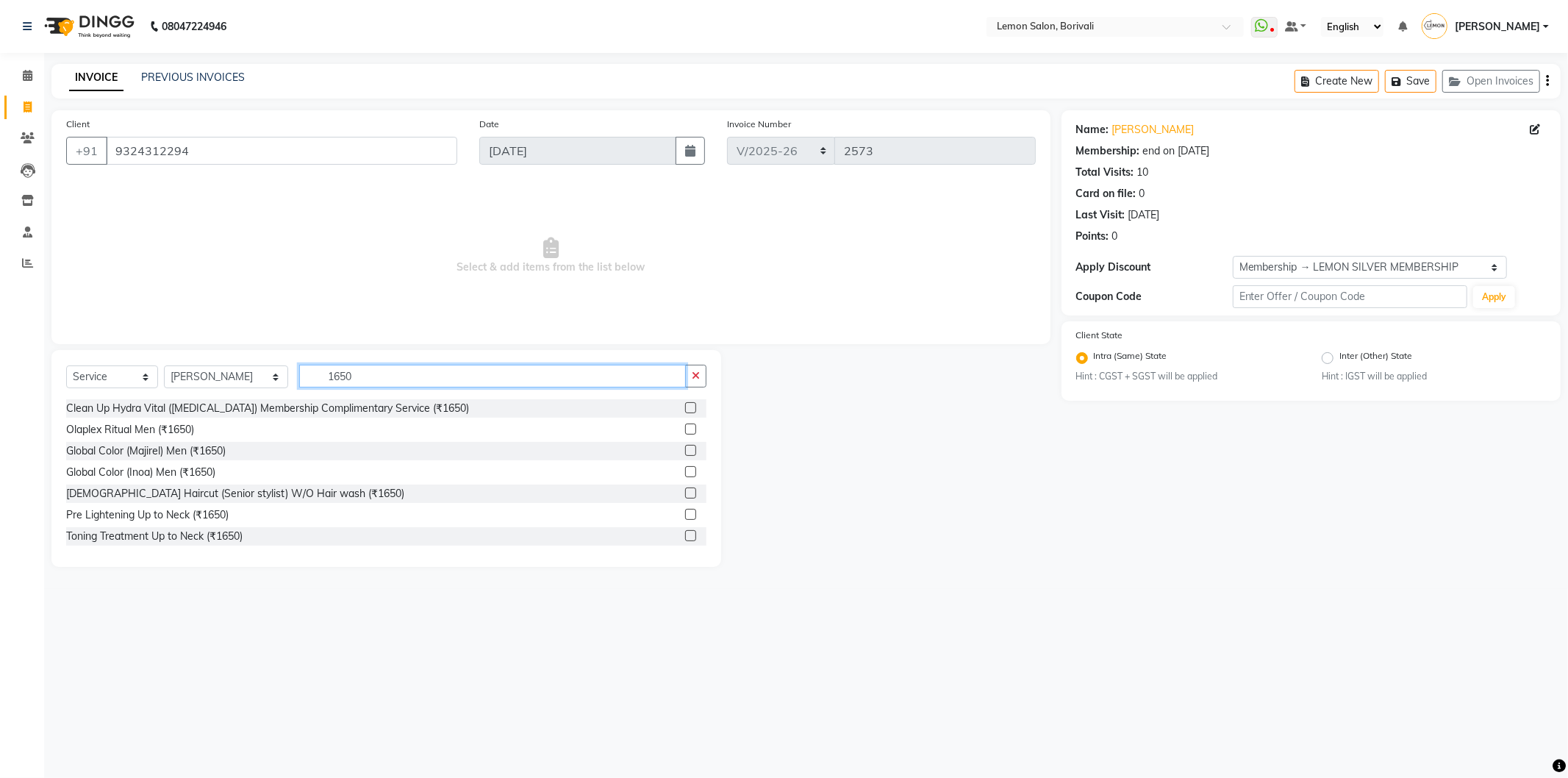
type input "1650"
click at [685, 497] on div at bounding box center [696, 494] width 22 height 18
drag, startPoint x: 669, startPoint y: 491, endPoint x: 676, endPoint y: 494, distance: 7.6
click at [670, 491] on div "Female Haircut (Senior stylist) W/O Hair wash (₹1650)" at bounding box center [386, 494] width 640 height 18
click at [685, 494] on label at bounding box center [690, 493] width 11 height 11
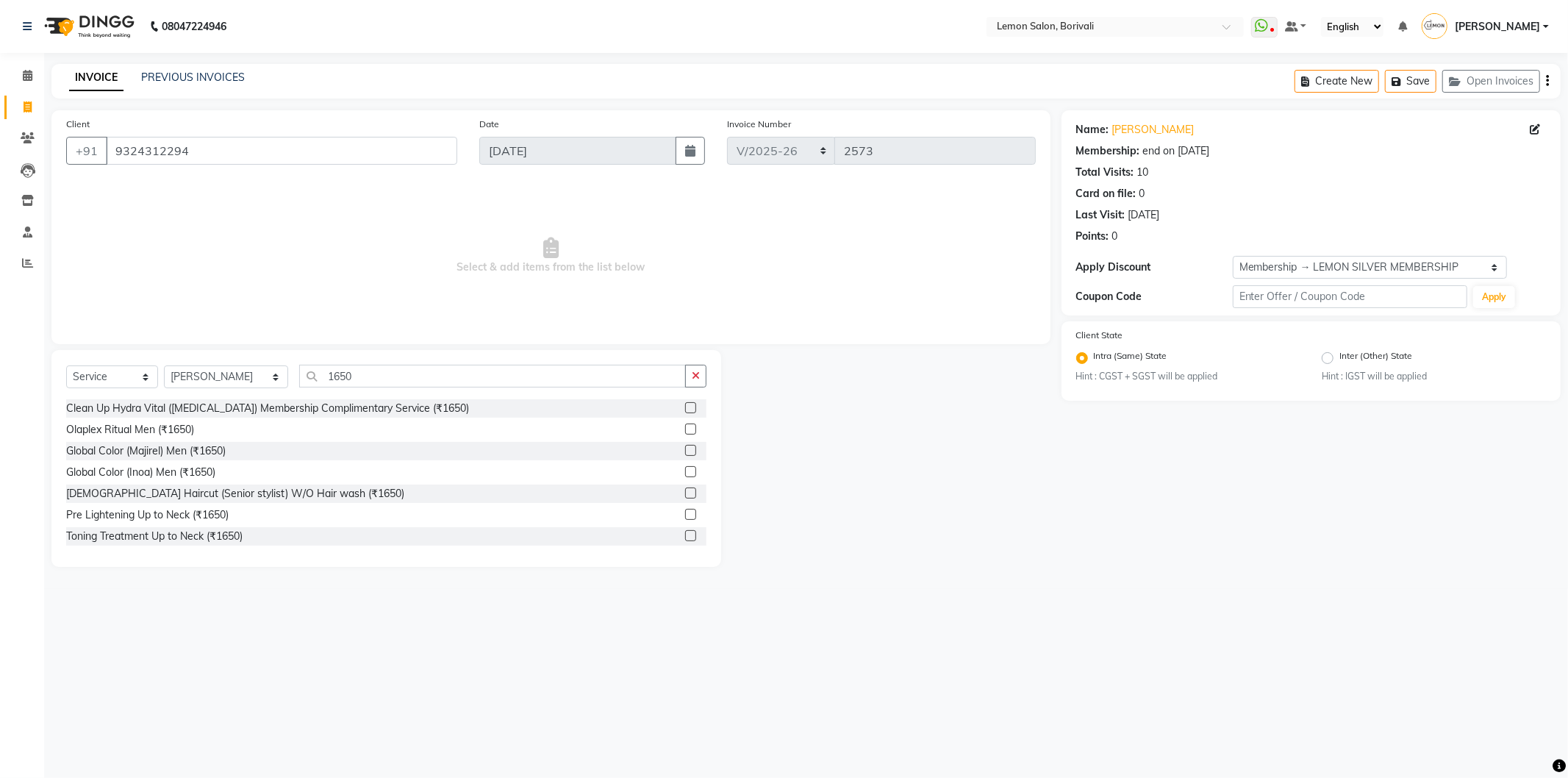
click at [685, 494] on input "checkbox" at bounding box center [689, 494] width 9 height 9
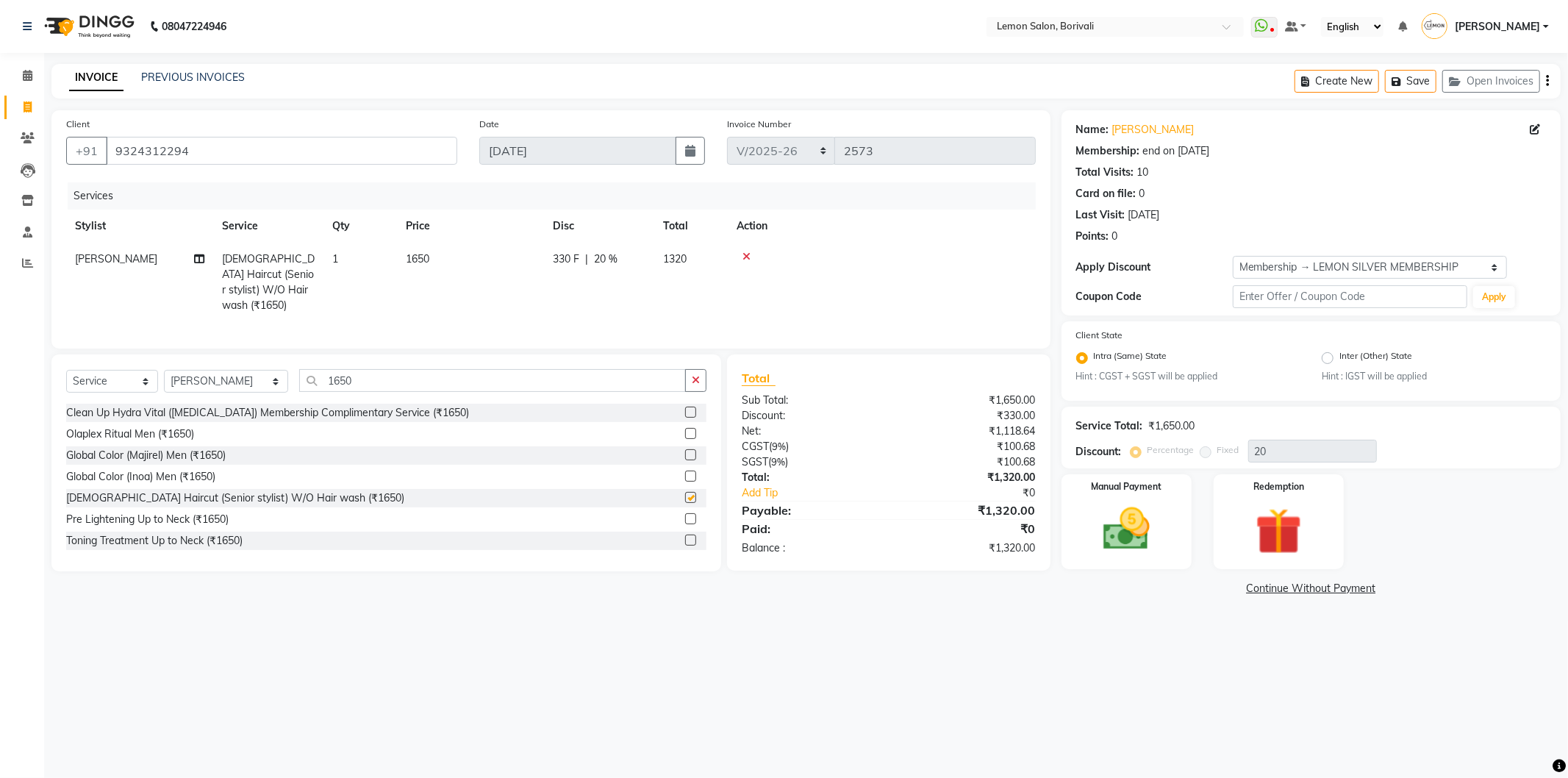
checkbox input "false"
click at [1143, 514] on img at bounding box center [1127, 529] width 78 height 56
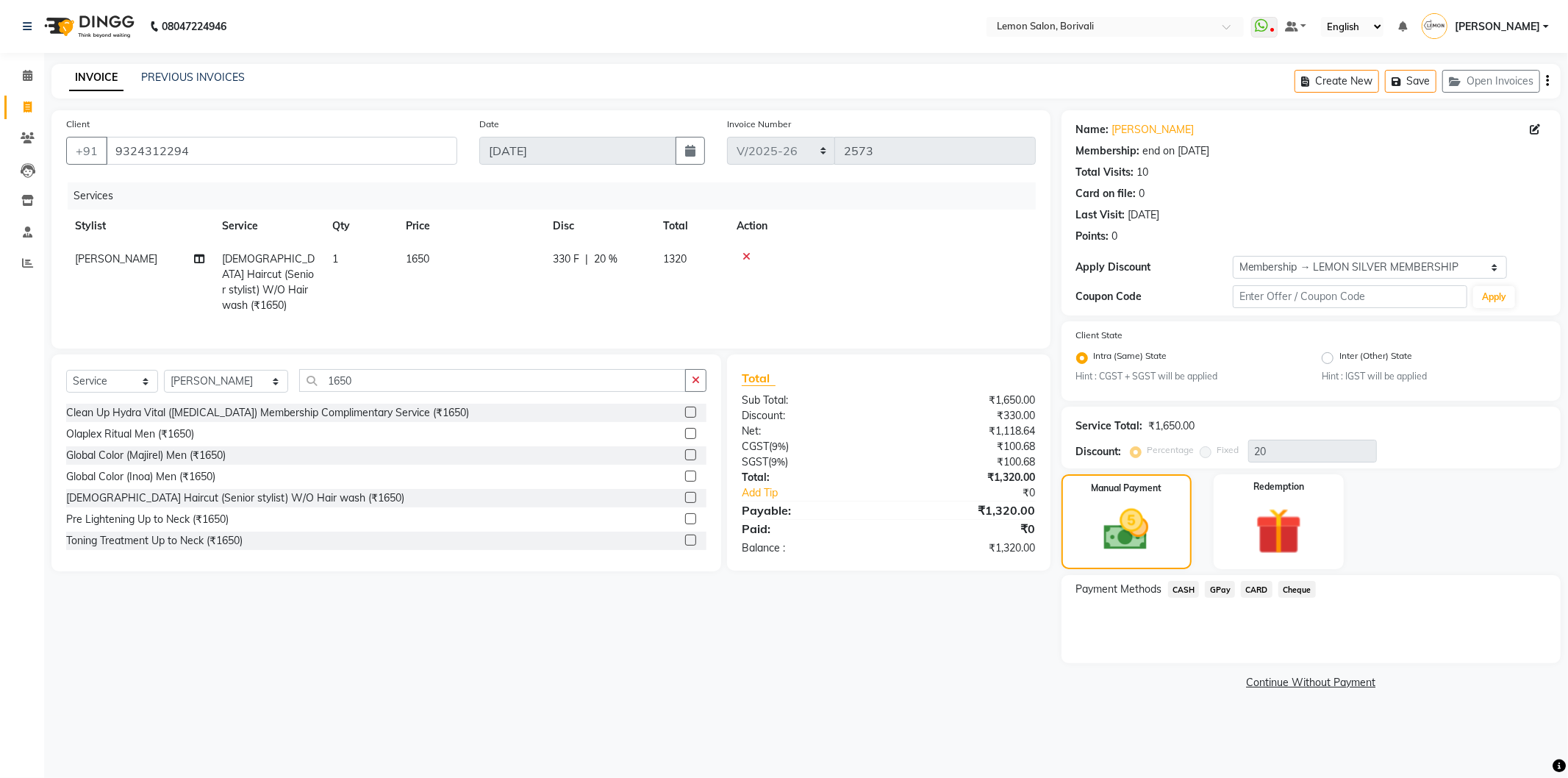
click at [1223, 588] on span "GPay" at bounding box center [1220, 590] width 30 height 17
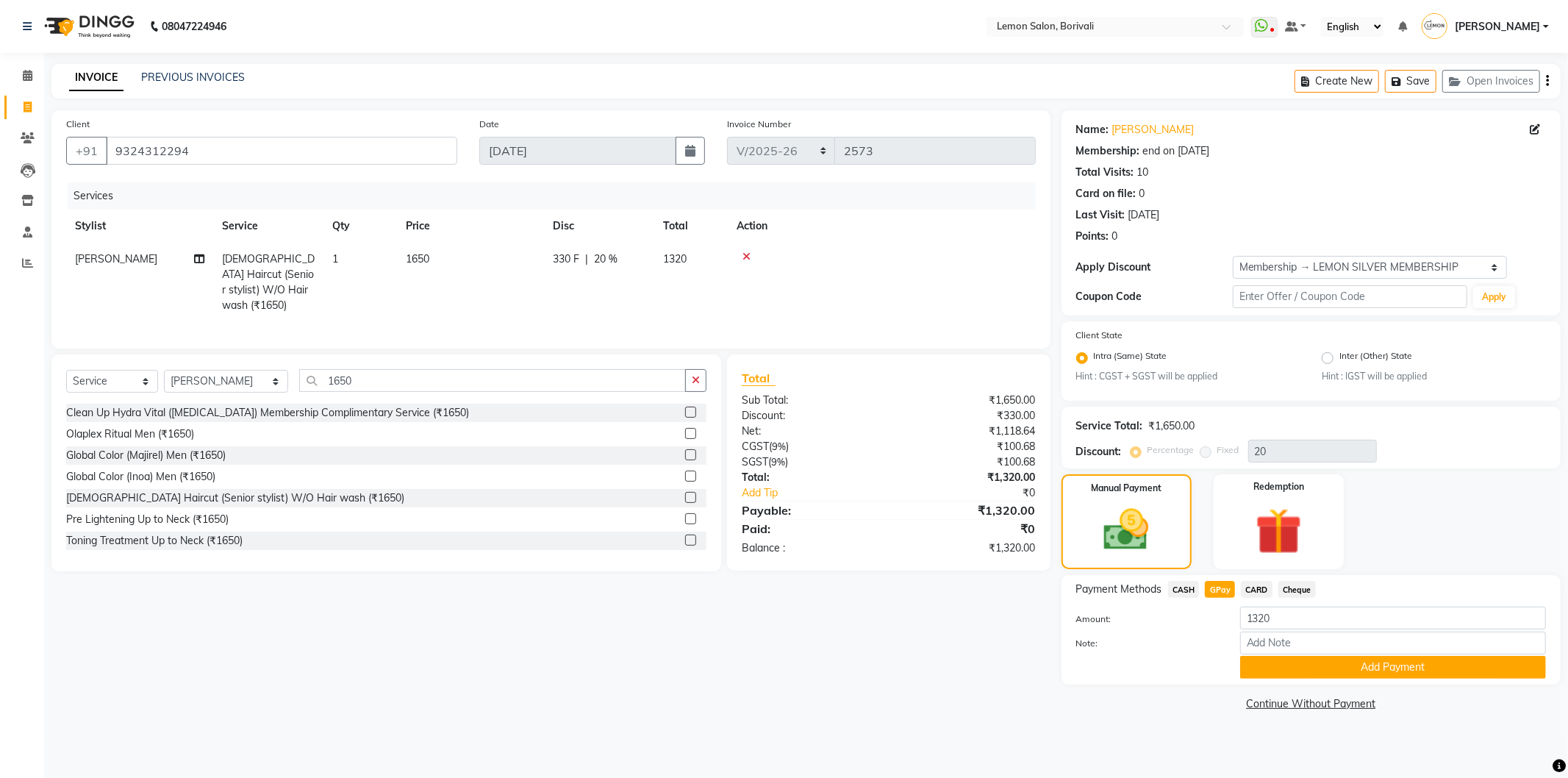
drag, startPoint x: 1344, startPoint y: 667, endPoint x: 1360, endPoint y: 650, distance: 23.3
click at [1344, 667] on button "Add Payment" at bounding box center [1393, 667] width 306 height 23
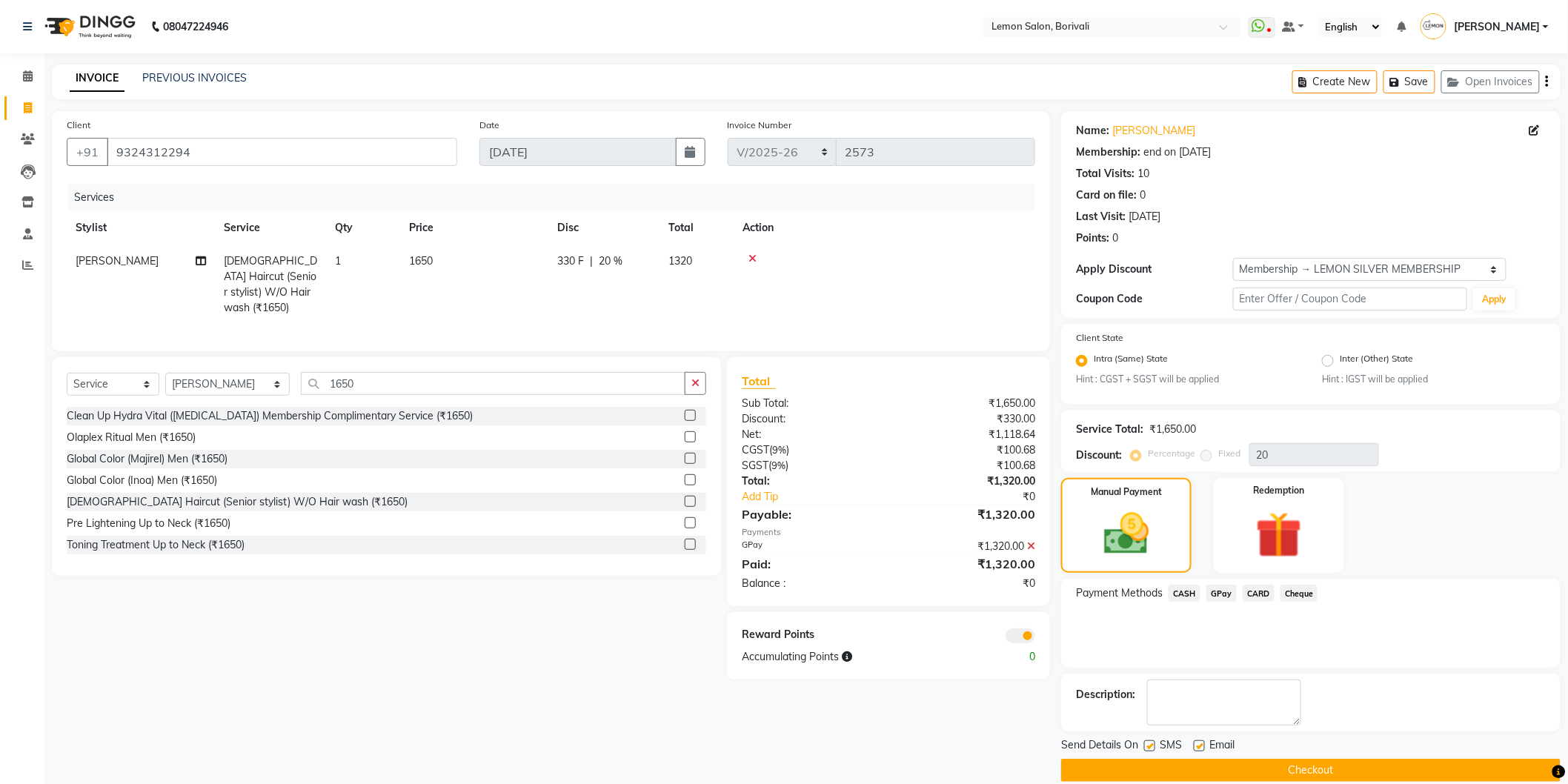
scroll to position [19, 0]
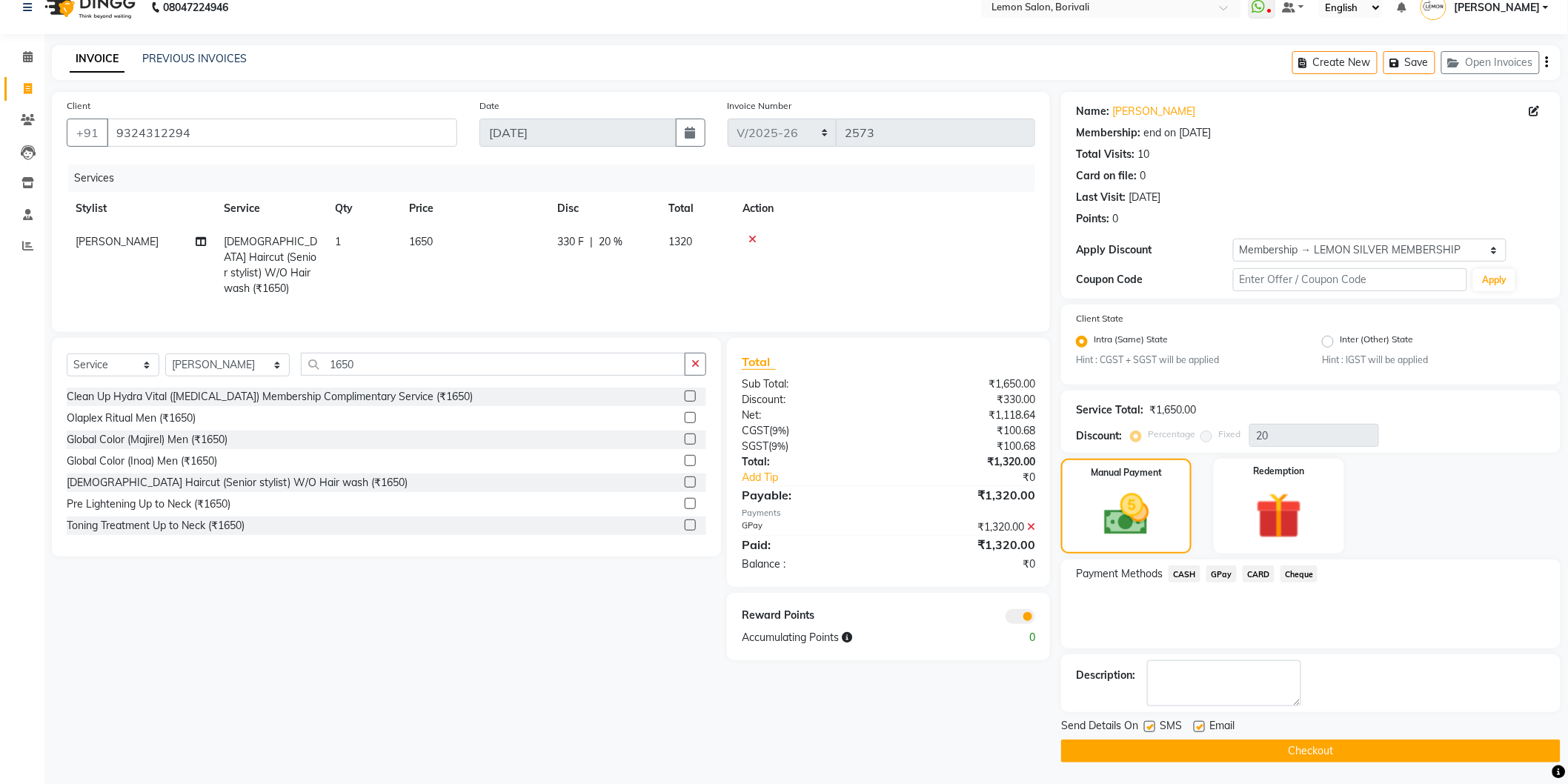
click at [1213, 741] on button "Checkout" at bounding box center [1311, 751] width 500 height 23
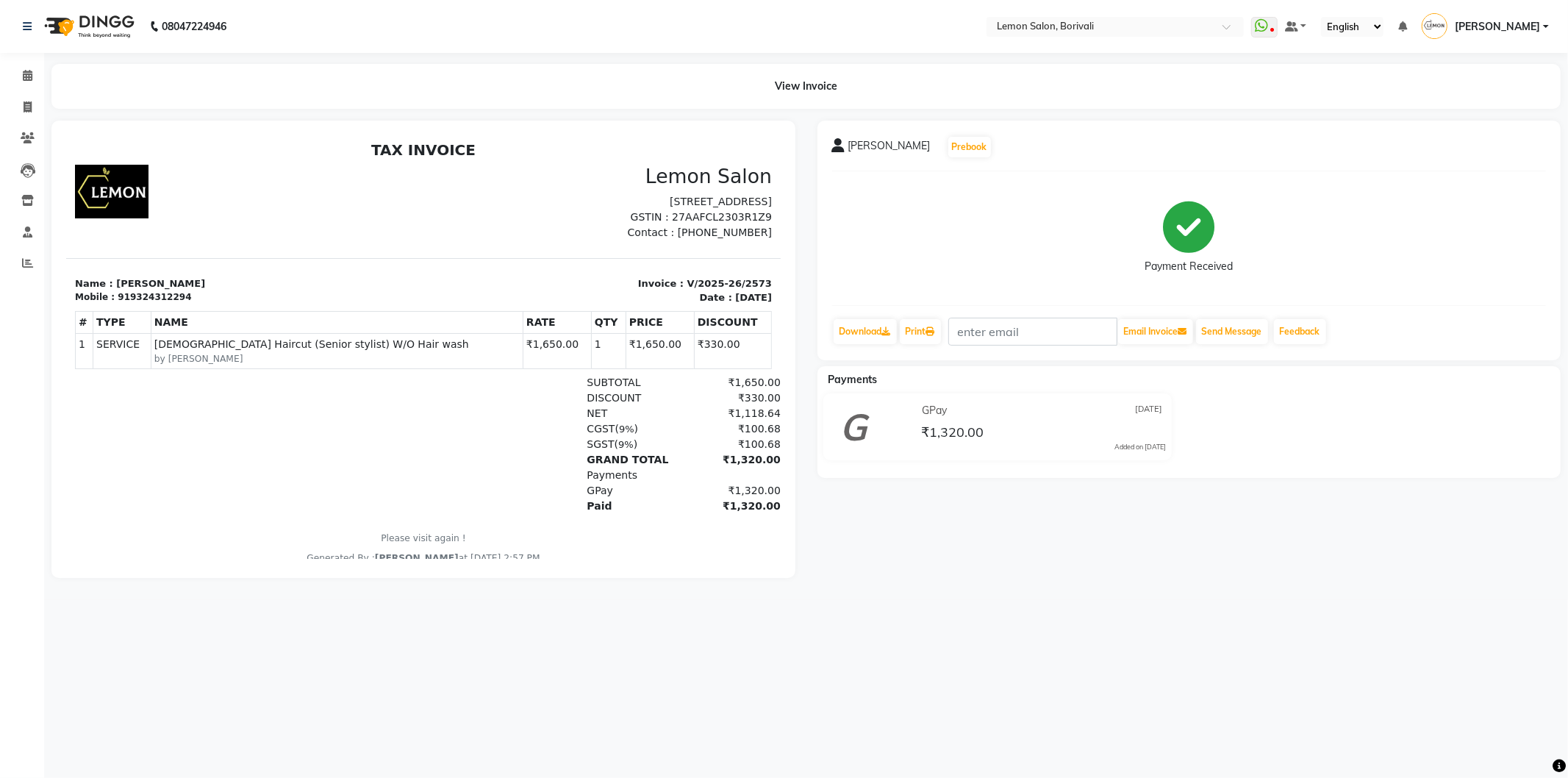
click at [312, 456] on div "GRAND TOTAL ₹1,320.00" at bounding box center [538, 459] width 482 height 15
click at [1240, 332] on button "Send Message" at bounding box center [1232, 331] width 72 height 25
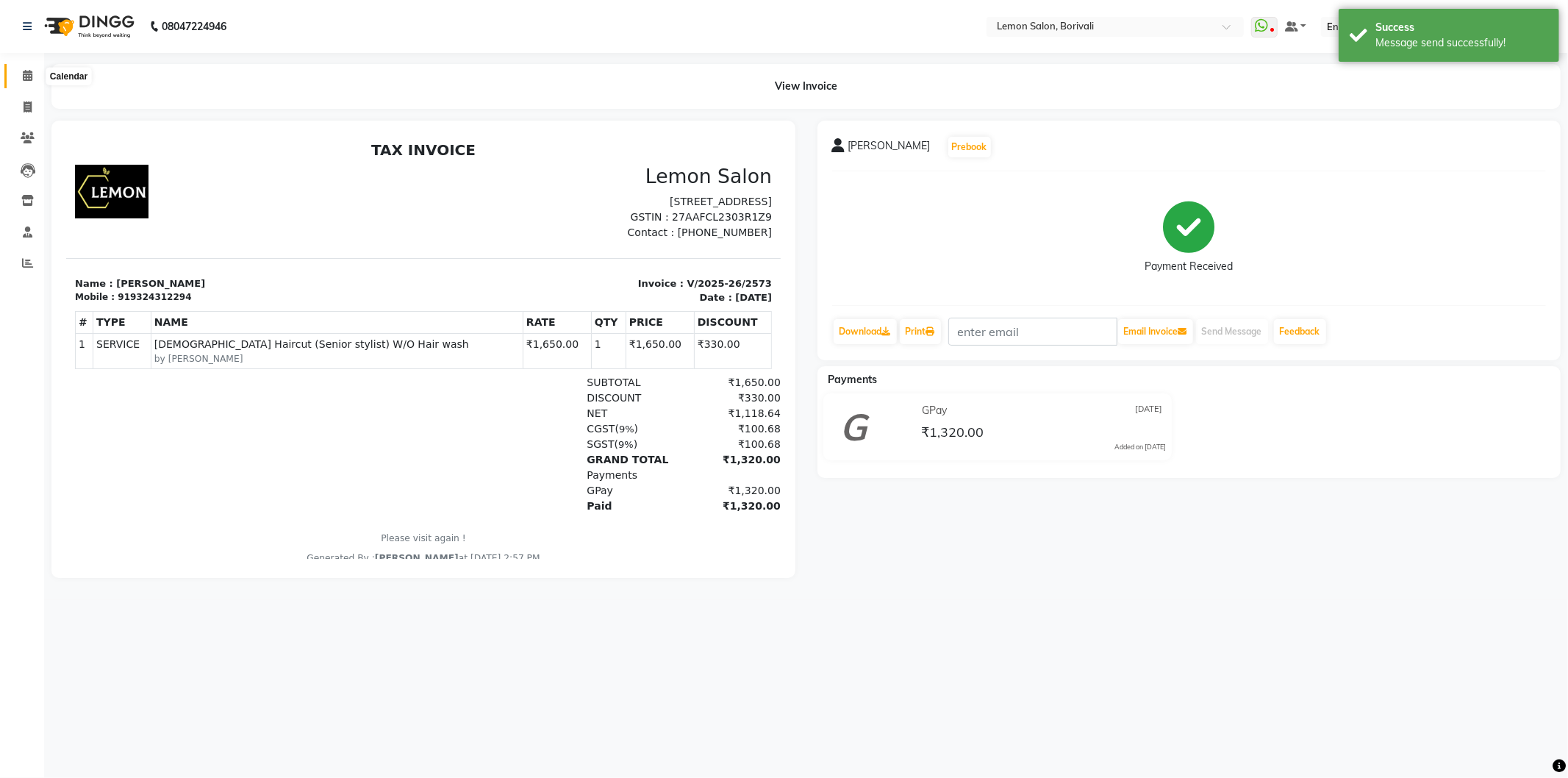
click at [23, 76] on icon at bounding box center [28, 75] width 9 height 11
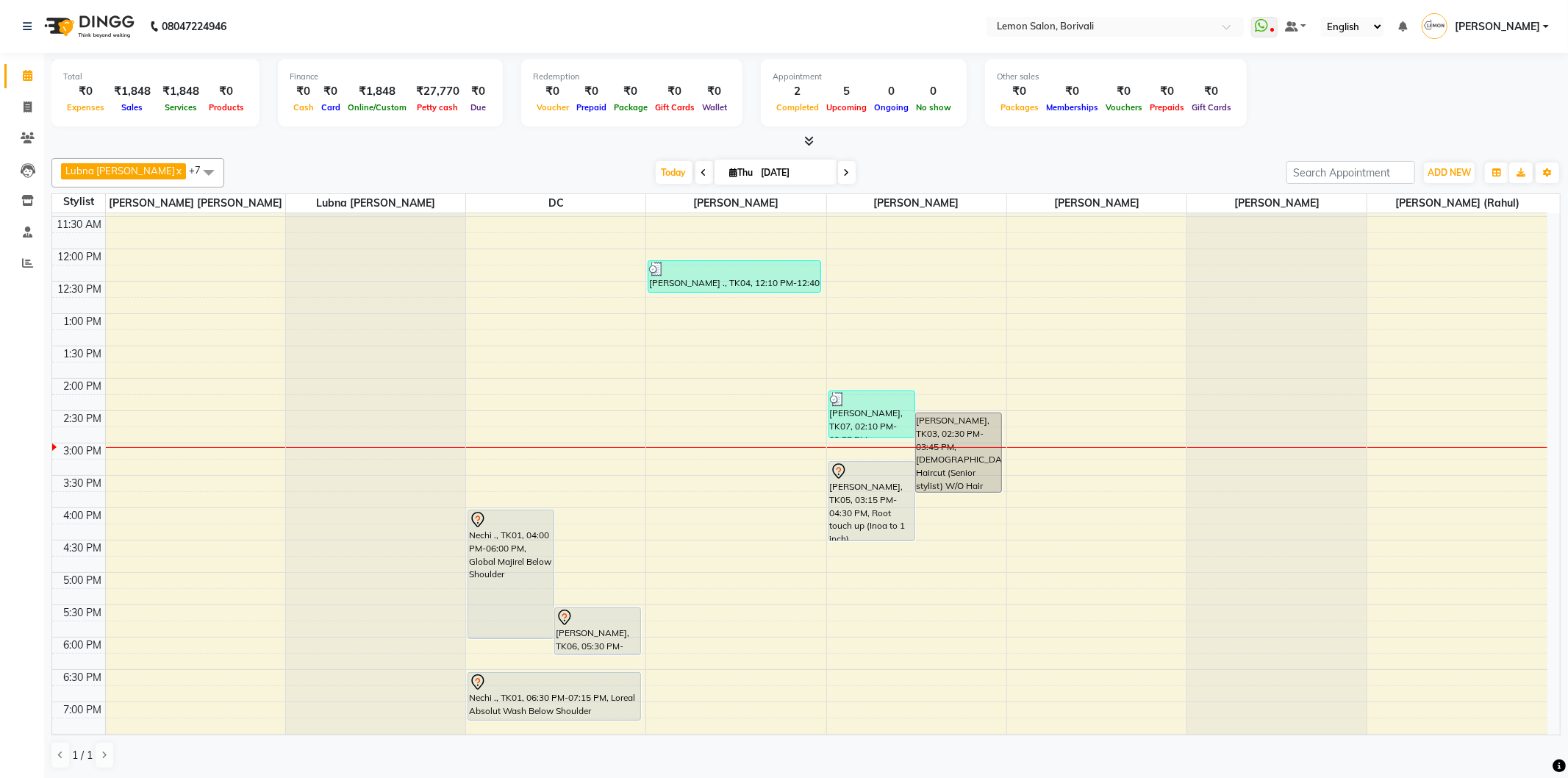
scroll to position [163, 0]
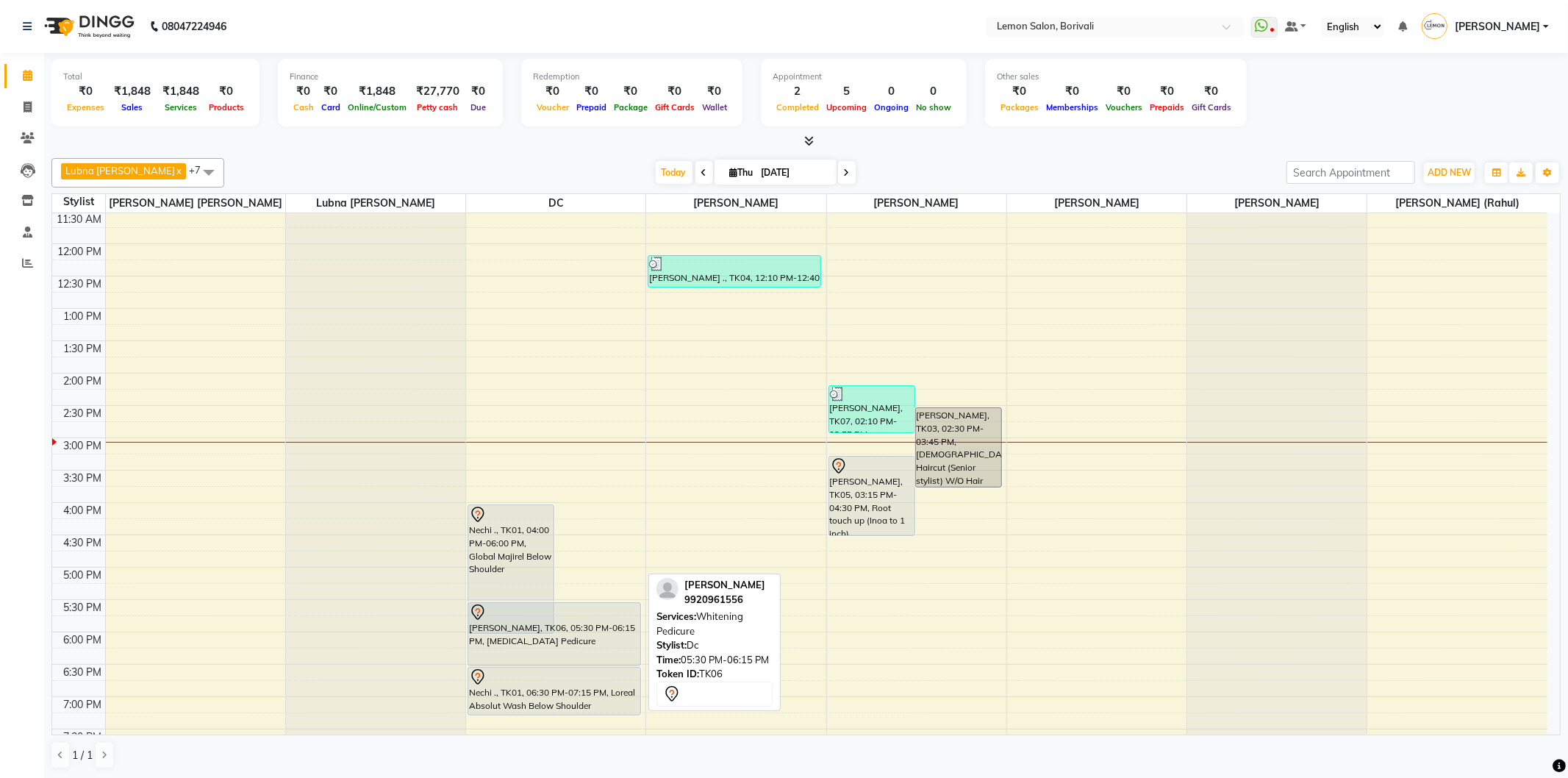
drag, startPoint x: 600, startPoint y: 646, endPoint x: 601, endPoint y: 657, distance: 11.0
click at [601, 657] on div "Nechi ., TK01, 04:00 PM-06:00 PM, Global Majirel Below Shoulder Prachi, TK06, 0…" at bounding box center [555, 502] width 179 height 905
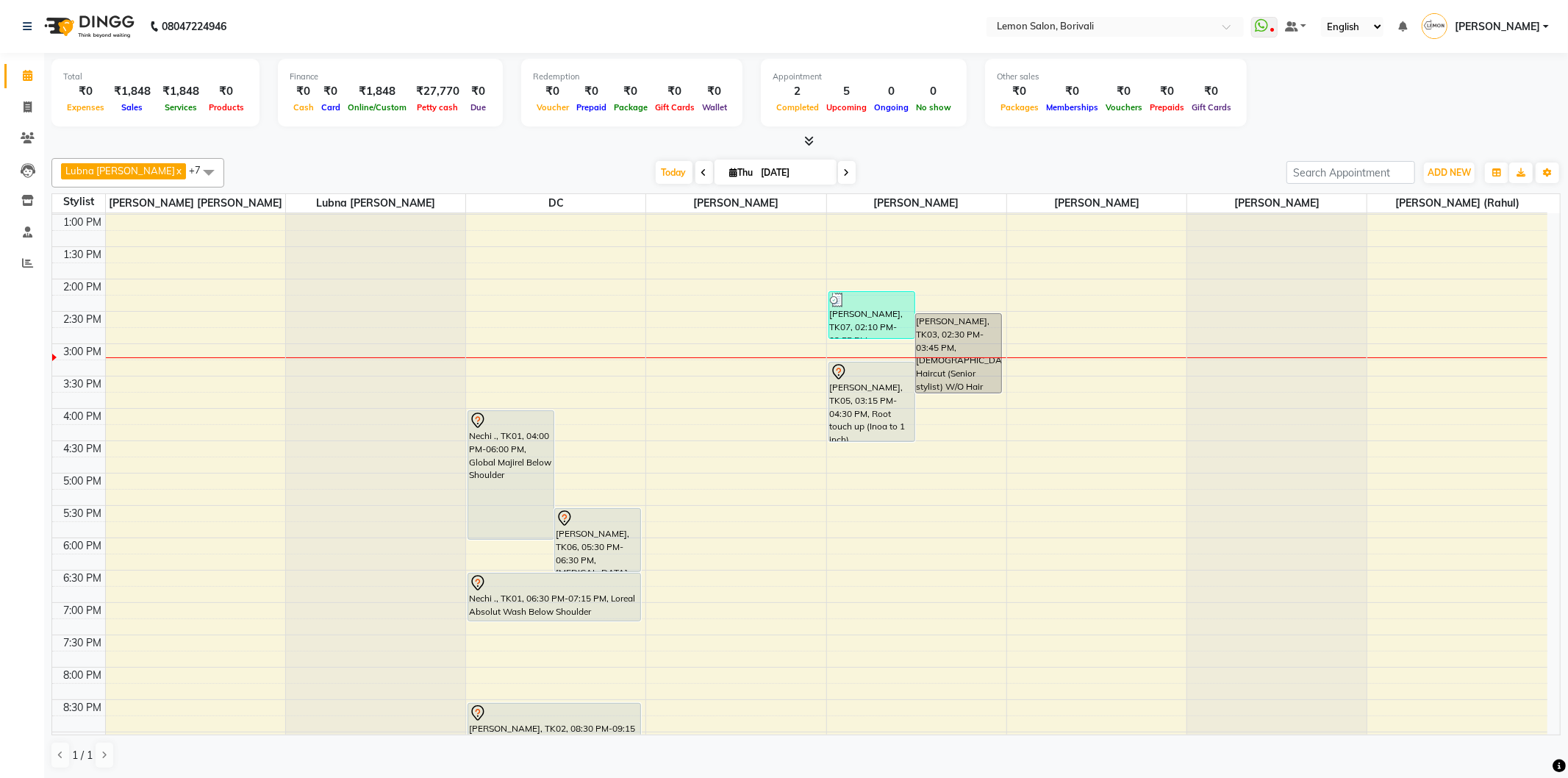
scroll to position [387, 0]
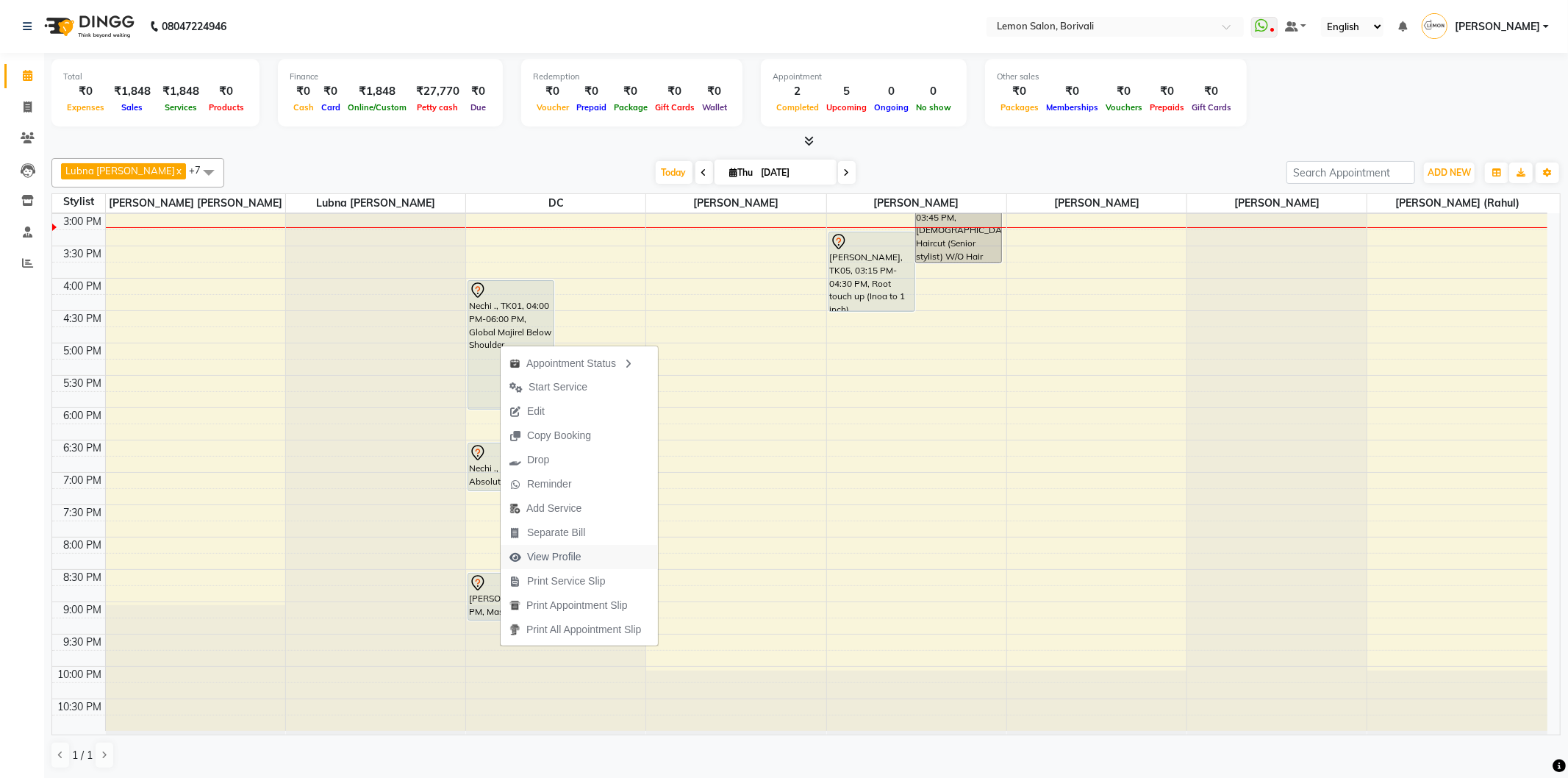
click at [569, 557] on span "View Profile" at bounding box center [554, 557] width 55 height 15
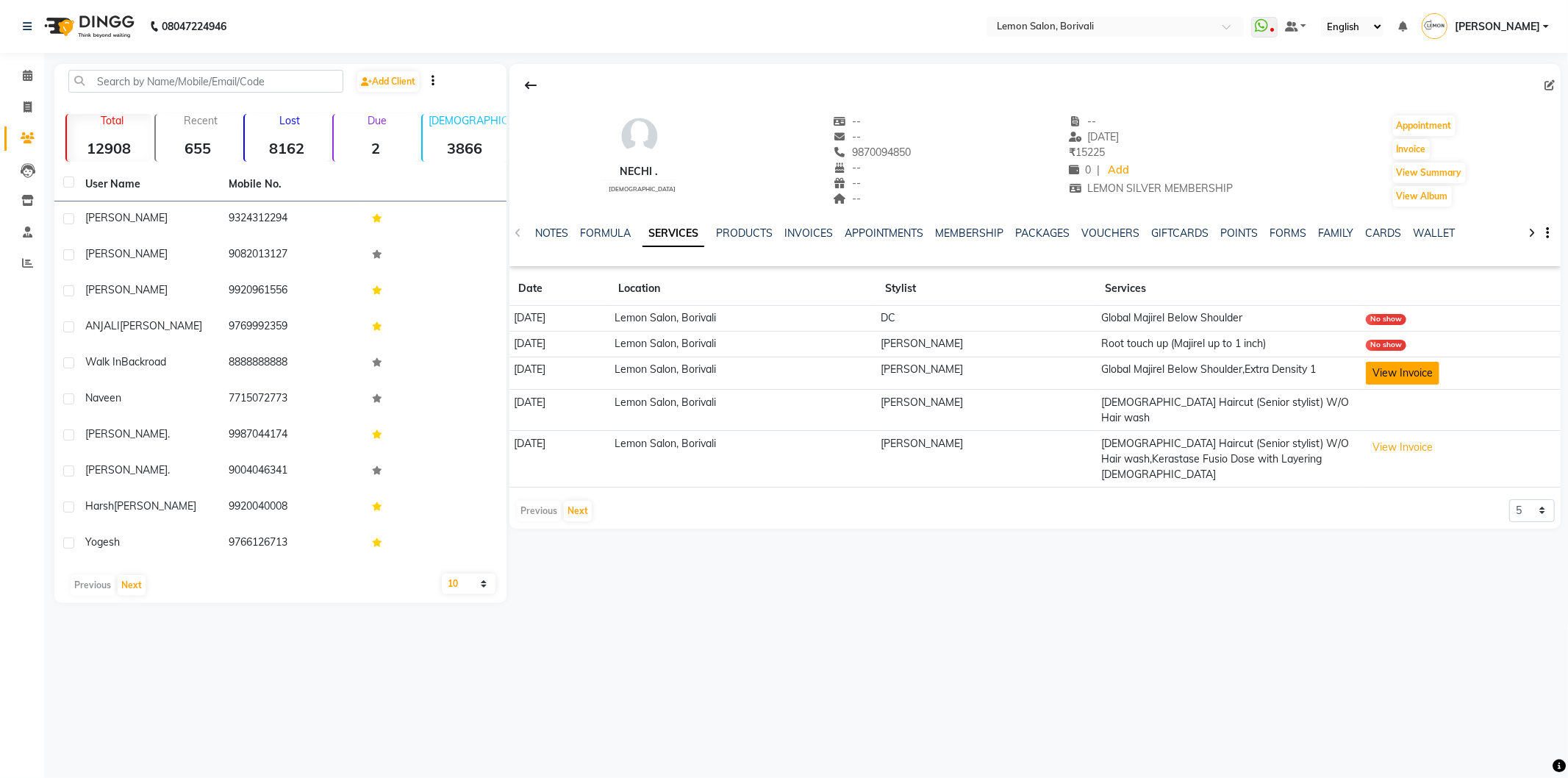
click at [1430, 377] on button "View Invoice" at bounding box center [1403, 374] width 74 height 23
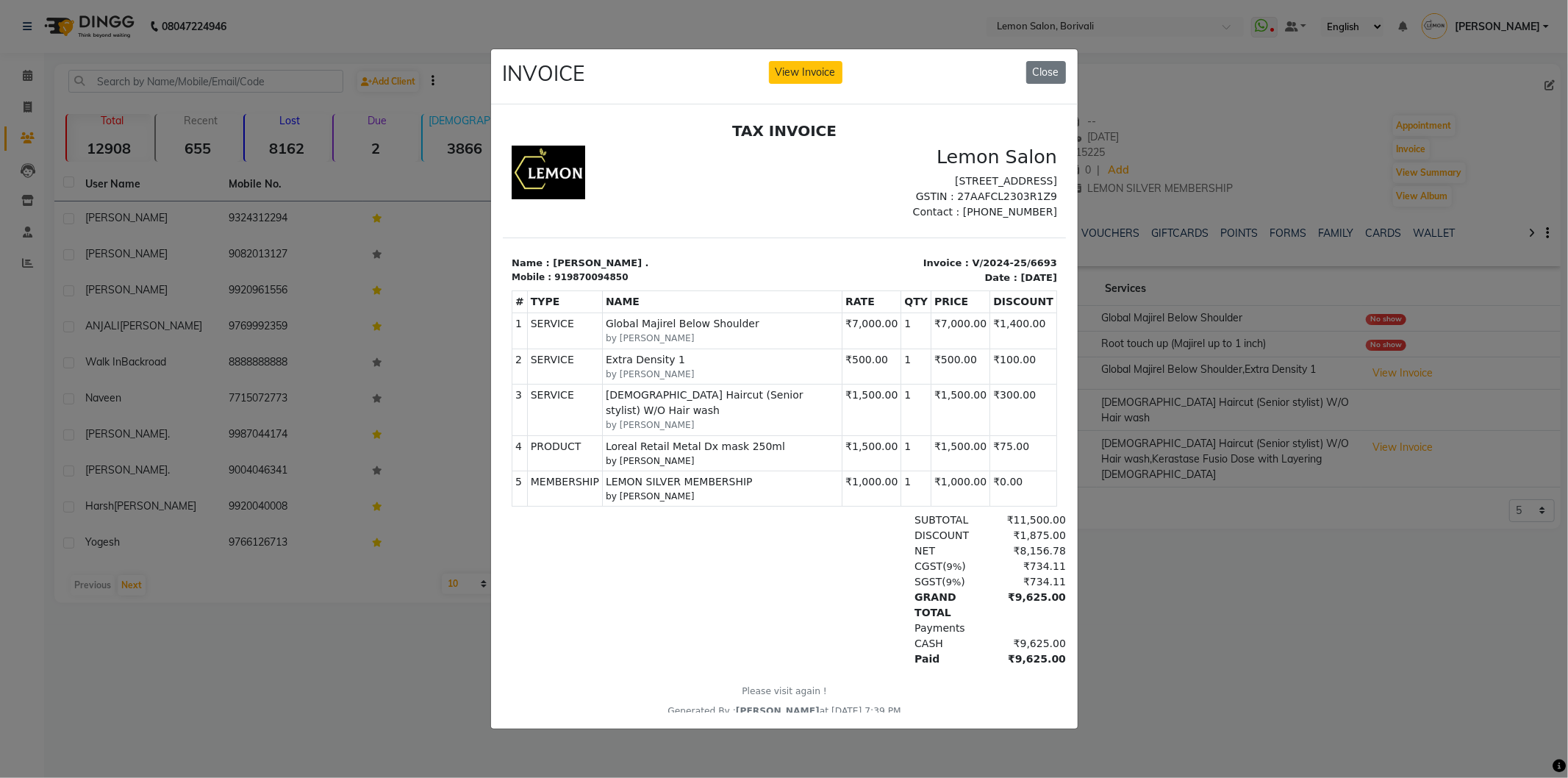
drag, startPoint x: 606, startPoint y: 337, endPoint x: 983, endPoint y: 368, distance: 378.3
click at [983, 368] on tbody "1 SERVICE SERVICE Global Majirel Below Shoulder by Mo Adnan 1 2 SERVICE 3" at bounding box center [784, 409] width 545 height 194
click at [989, 368] on td "₹100.00" at bounding box center [1022, 365] width 67 height 35
click at [1000, 373] on td "₹100.00" at bounding box center [1022, 365] width 67 height 35
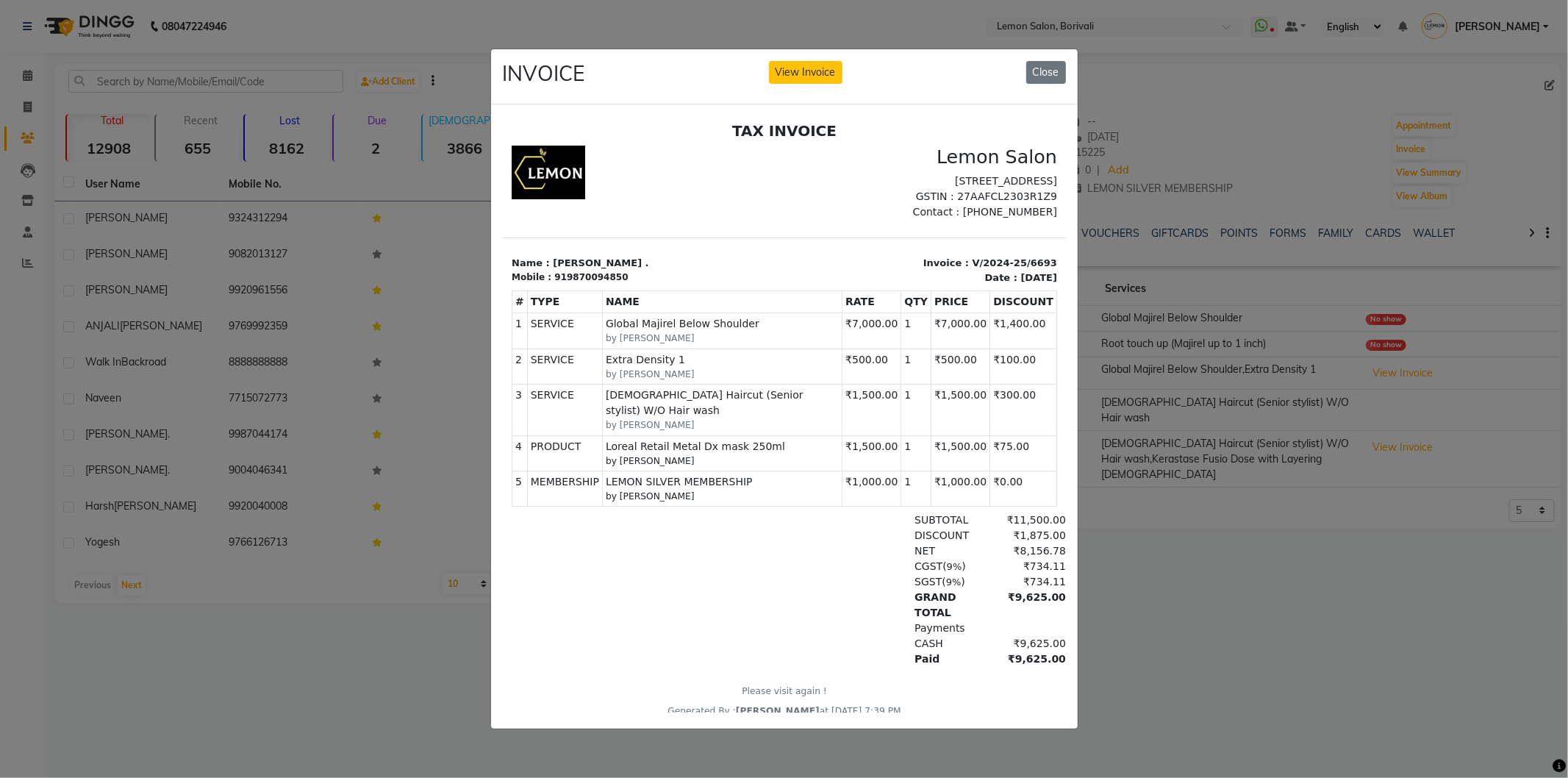
click at [1000, 373] on td "₹100.00" at bounding box center [1022, 365] width 67 height 35
click at [826, 244] on div "TAX INVOICE Lemon Salon Shop no 39,Satra Park,Shimpoli Road,Borivali West-Mumba…" at bounding box center [783, 419] width 563 height 596
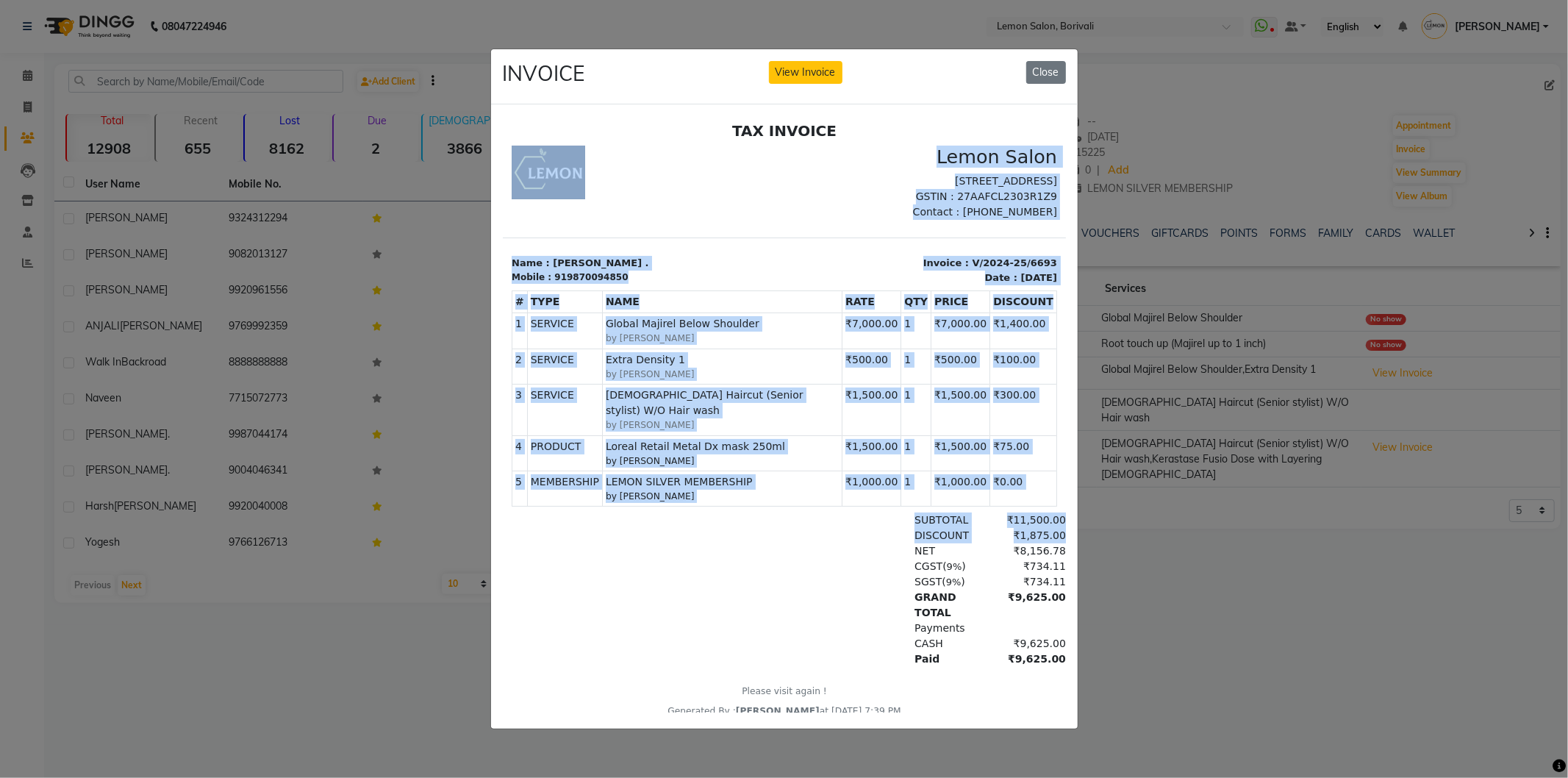
drag, startPoint x: 833, startPoint y: 533, endPoint x: 824, endPoint y: 395, distance: 138.3
click at [730, 210] on div "TAX INVOICE Lemon Salon Shop no 39,Satra Park,Shimpoli Road,Borivali West-Mumba…" at bounding box center [783, 419] width 563 height 596
drag, startPoint x: 824, startPoint y: 395, endPoint x: 853, endPoint y: 464, distance: 74.8
click at [825, 383] on td "SERVICE Extra Density 1 by Mo Adnan" at bounding box center [721, 365] width 240 height 35
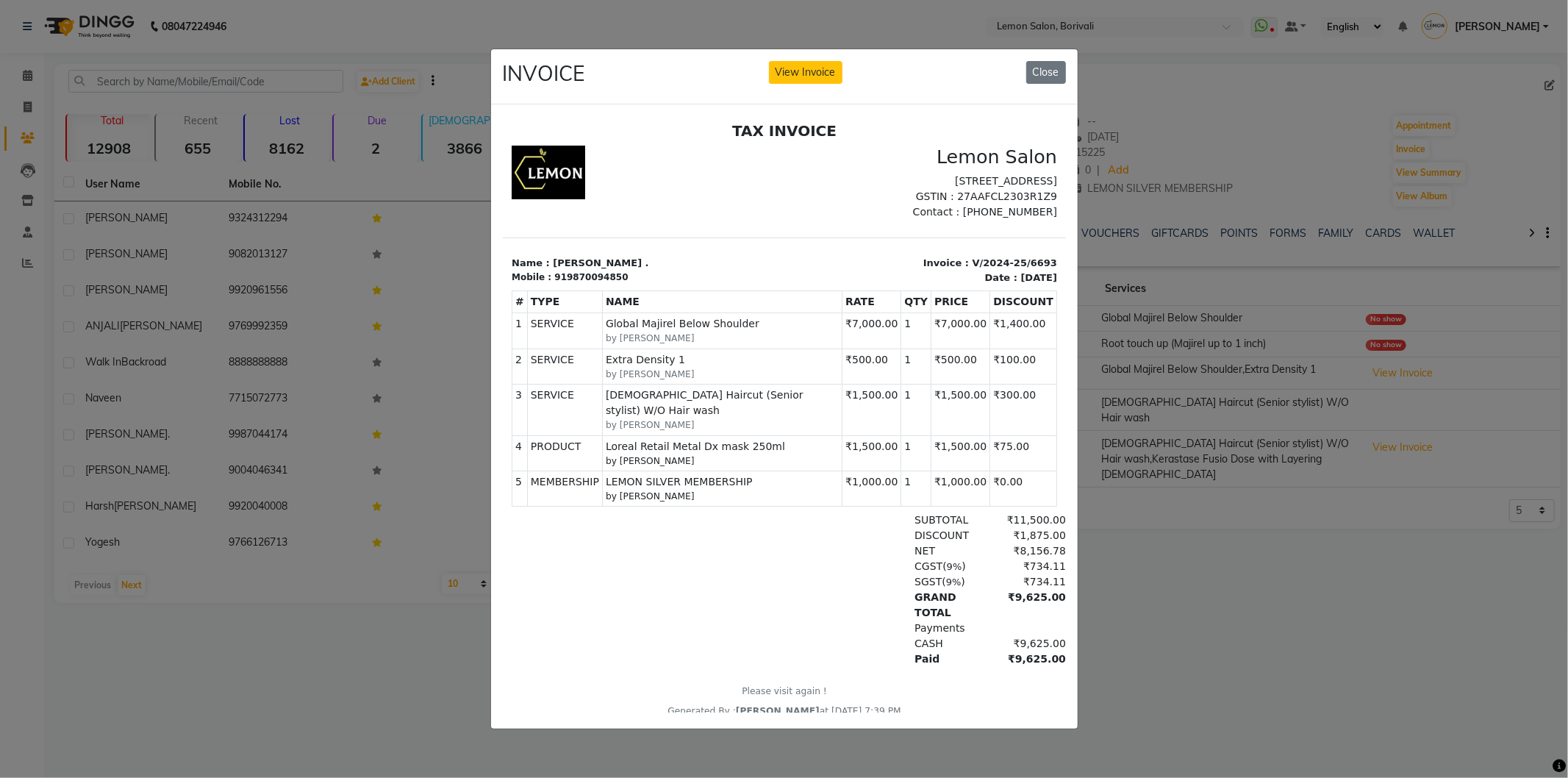
click at [862, 574] on div "SGST ( 9% ) ₹734.11" at bounding box center [874, 581] width 381 height 15
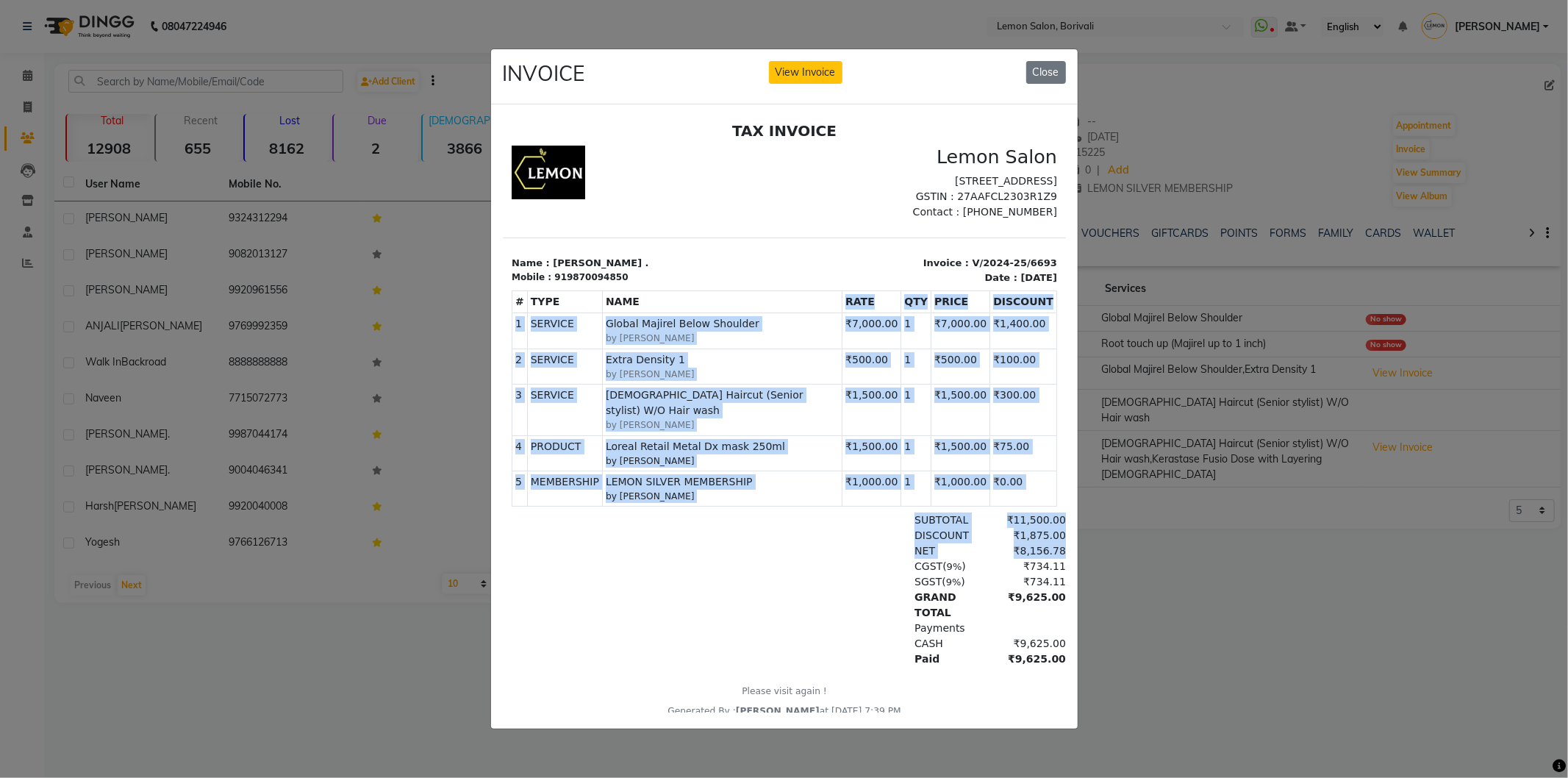
drag, startPoint x: 863, startPoint y: 570, endPoint x: 802, endPoint y: 347, distance: 231.2
click at [779, 316] on div "TAX INVOICE Lemon Salon Shop no 39,Satra Park,Shimpoli Road,Borivali West-Mumba…" at bounding box center [783, 419] width 563 height 596
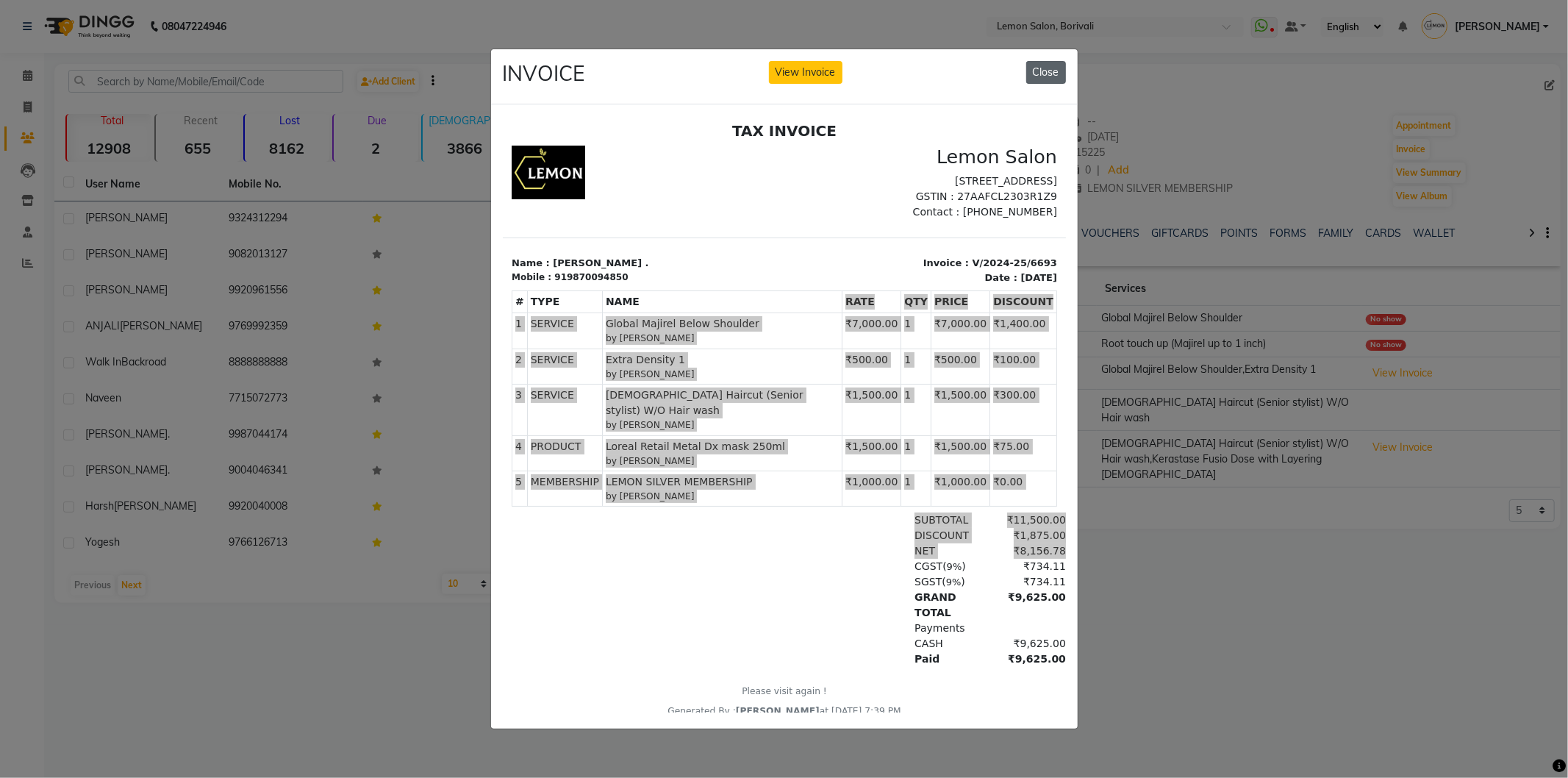
click at [1053, 70] on button "Close" at bounding box center [1046, 72] width 40 height 23
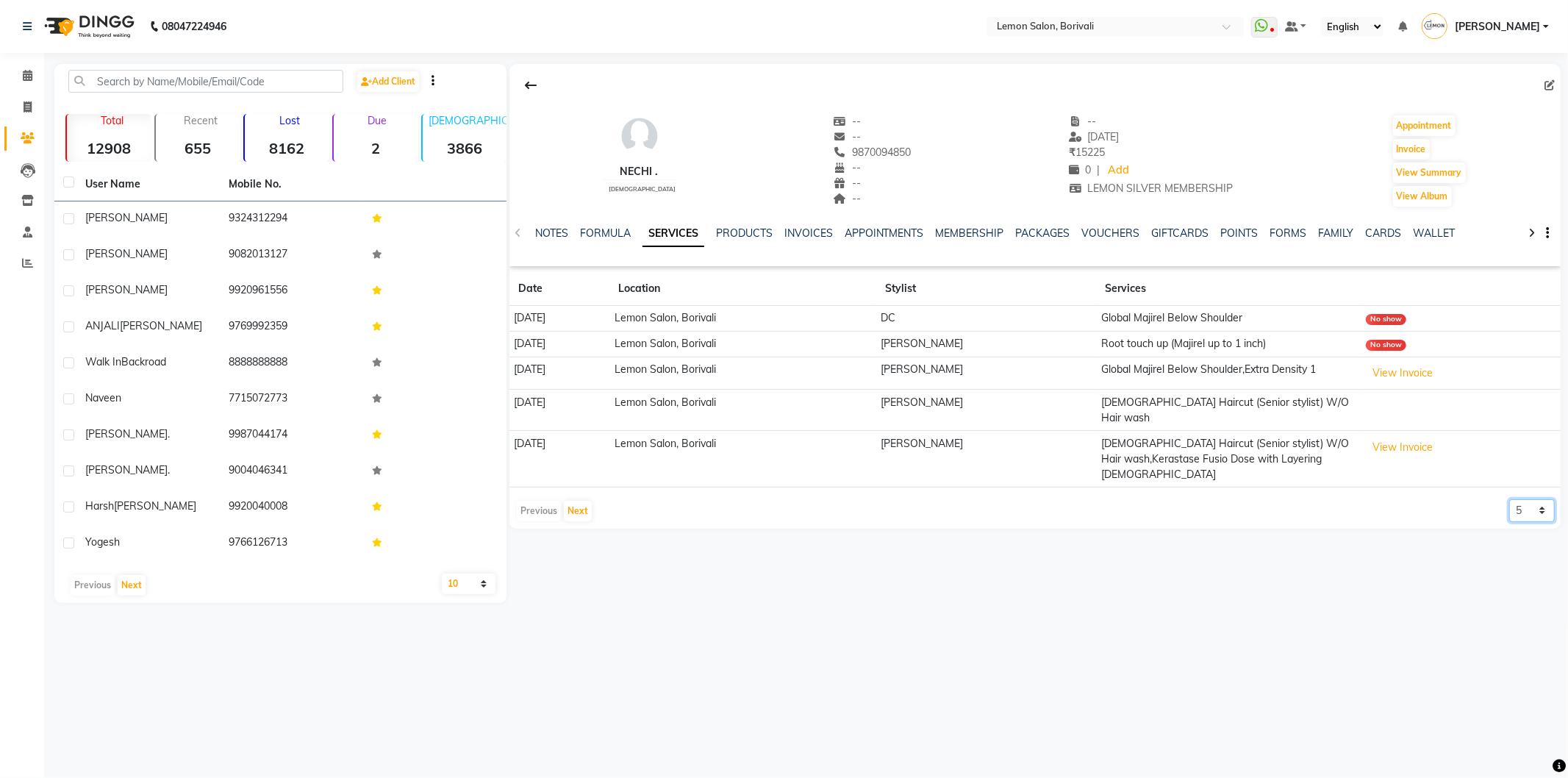
drag, startPoint x: 1546, startPoint y: 472, endPoint x: 1546, endPoint y: 482, distance: 10.0
click at [1546, 499] on select "5 10 50 100 500" at bounding box center [1532, 510] width 45 height 23
select select "100"
click at [1510, 499] on select "5 10 50 100 500" at bounding box center [1532, 510] width 45 height 23
click at [1144, 641] on div "08047224946 Select Location × Lemon Salon, Borivali WhatsApp Status ✕ Status: D…" at bounding box center [784, 389] width 1568 height 778
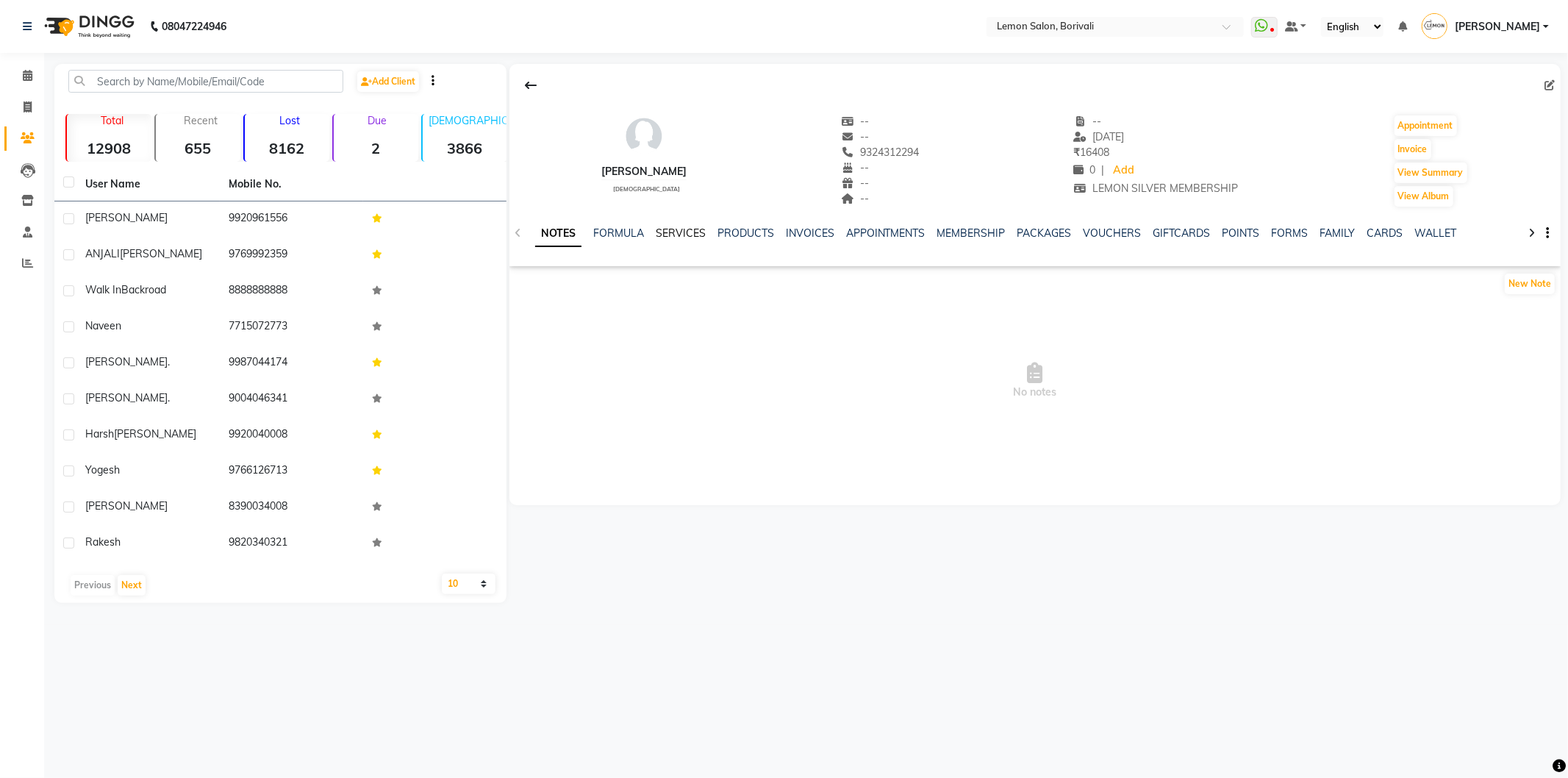
click at [697, 231] on link "SERVICES" at bounding box center [680, 233] width 50 height 13
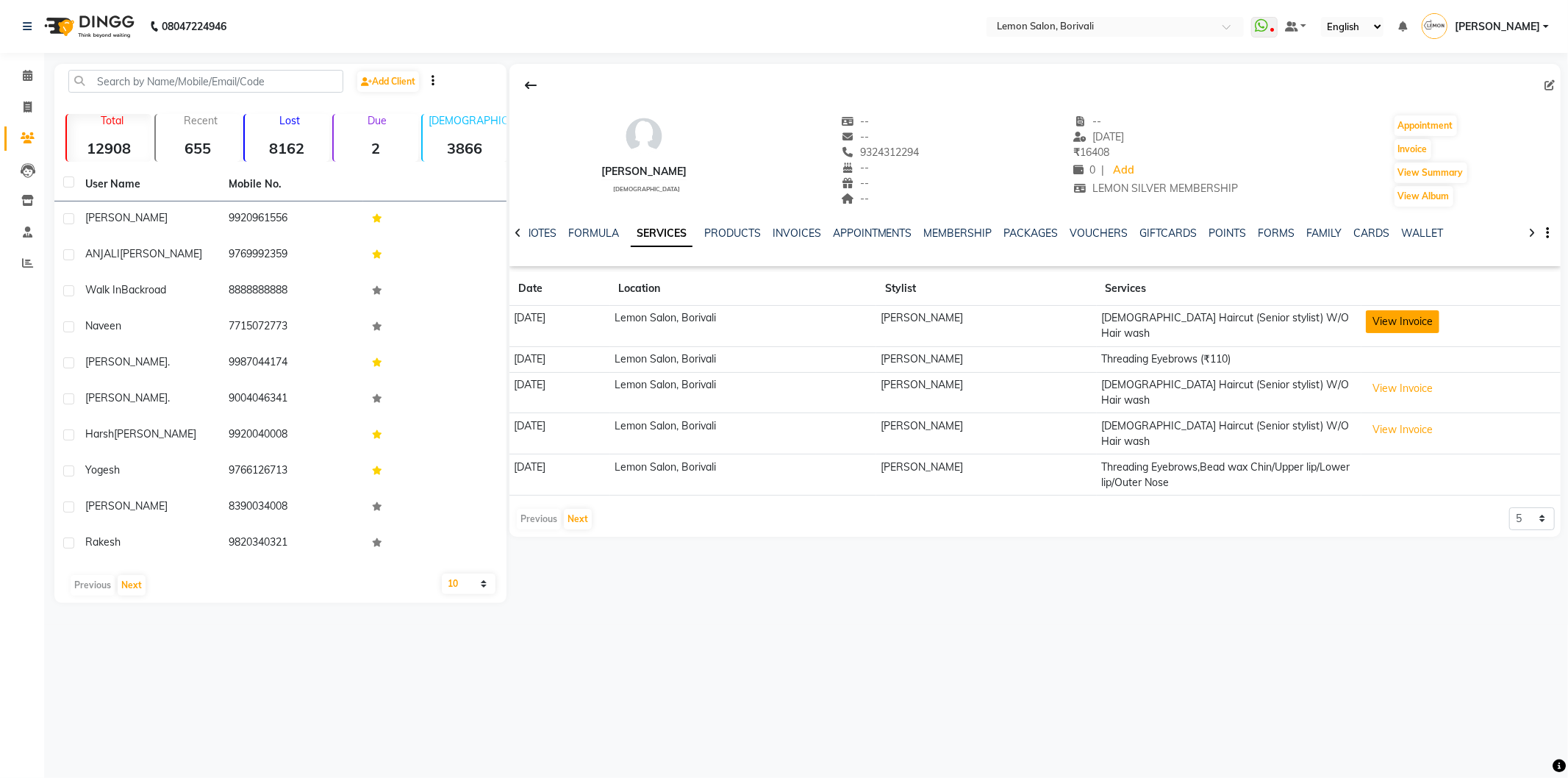
click at [1401, 326] on button "View Invoice" at bounding box center [1403, 322] width 74 height 23
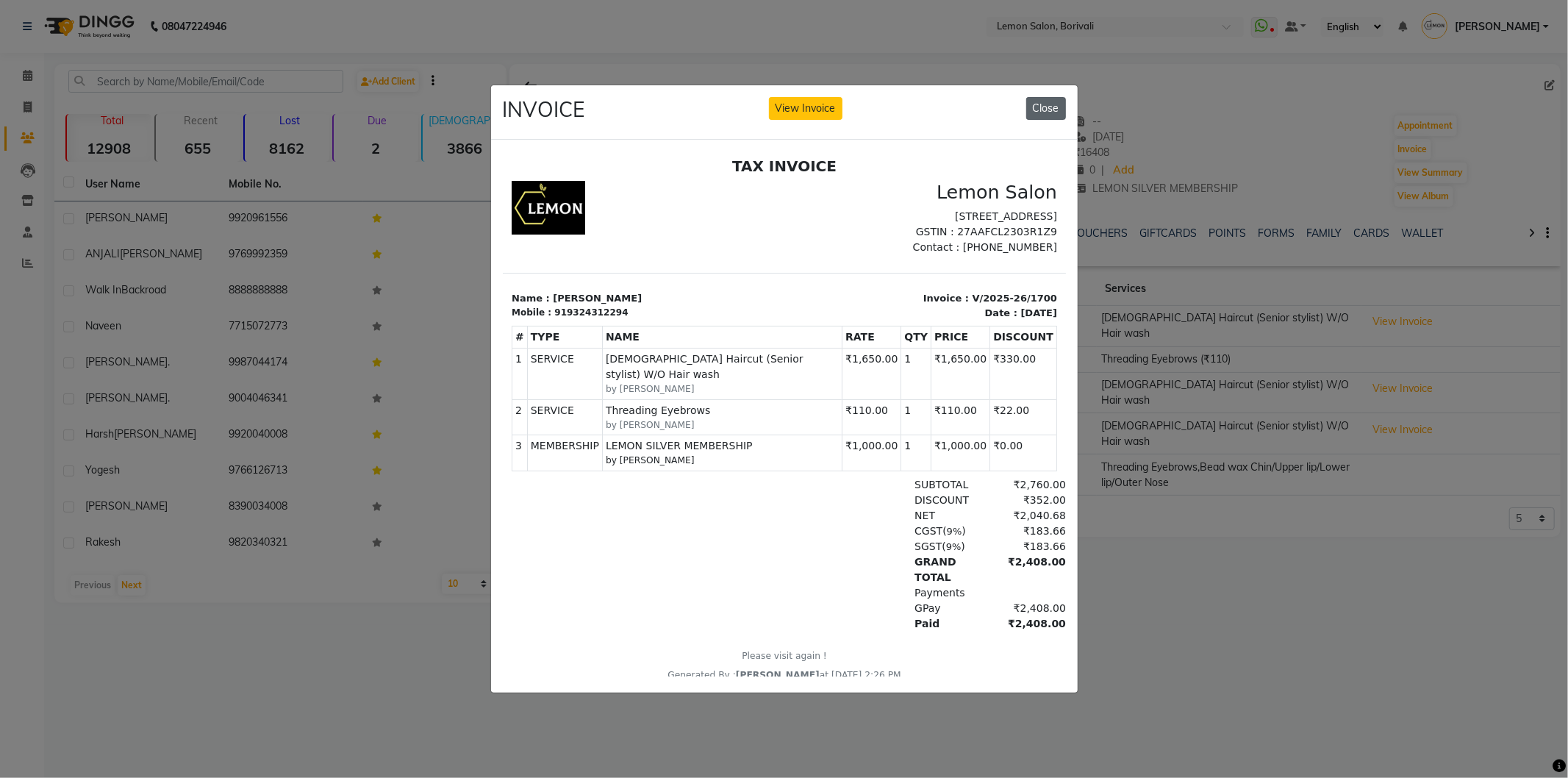
click at [1041, 108] on button "Close" at bounding box center [1046, 108] width 40 height 23
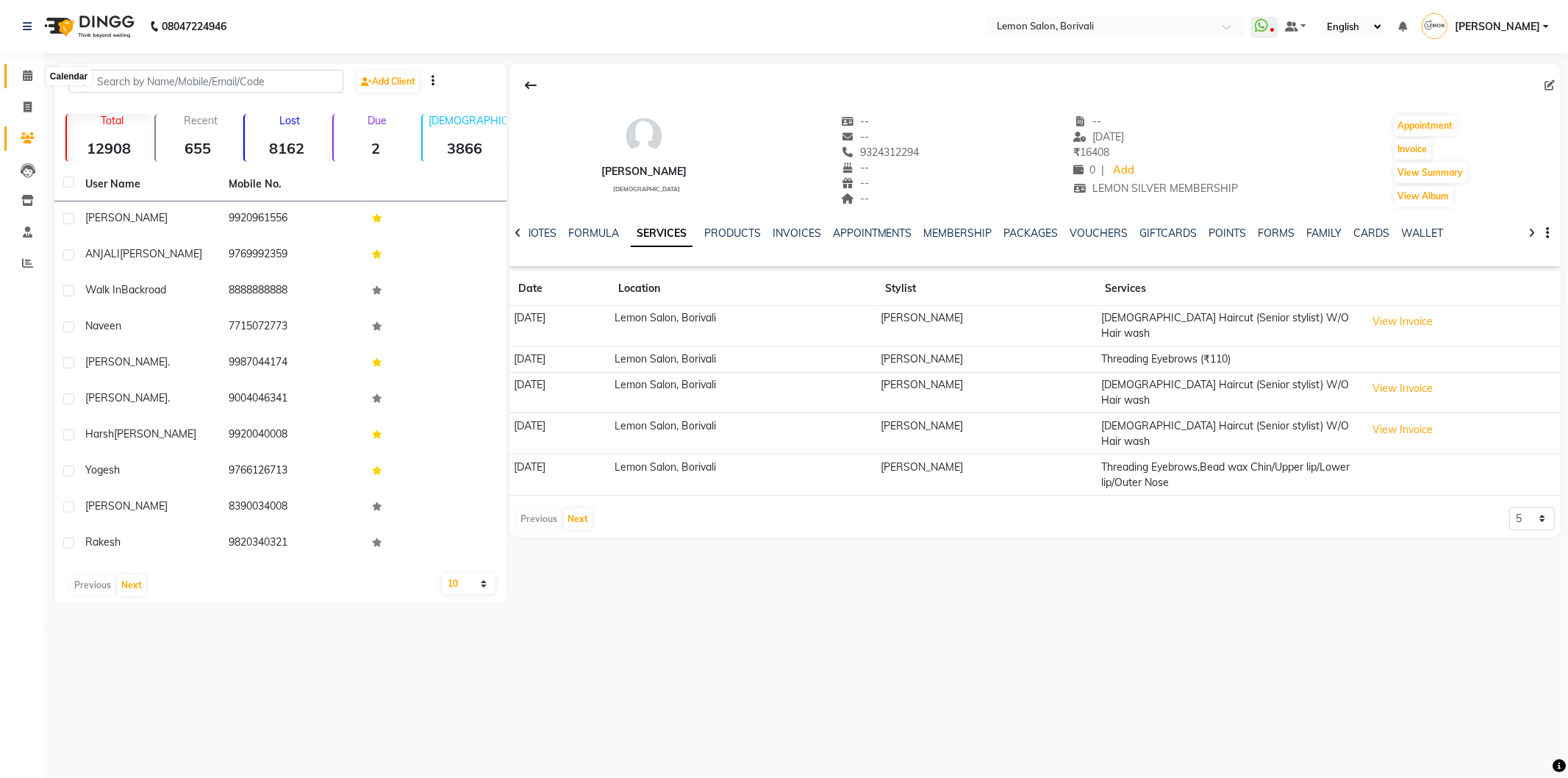
click at [30, 78] on icon at bounding box center [28, 75] width 9 height 11
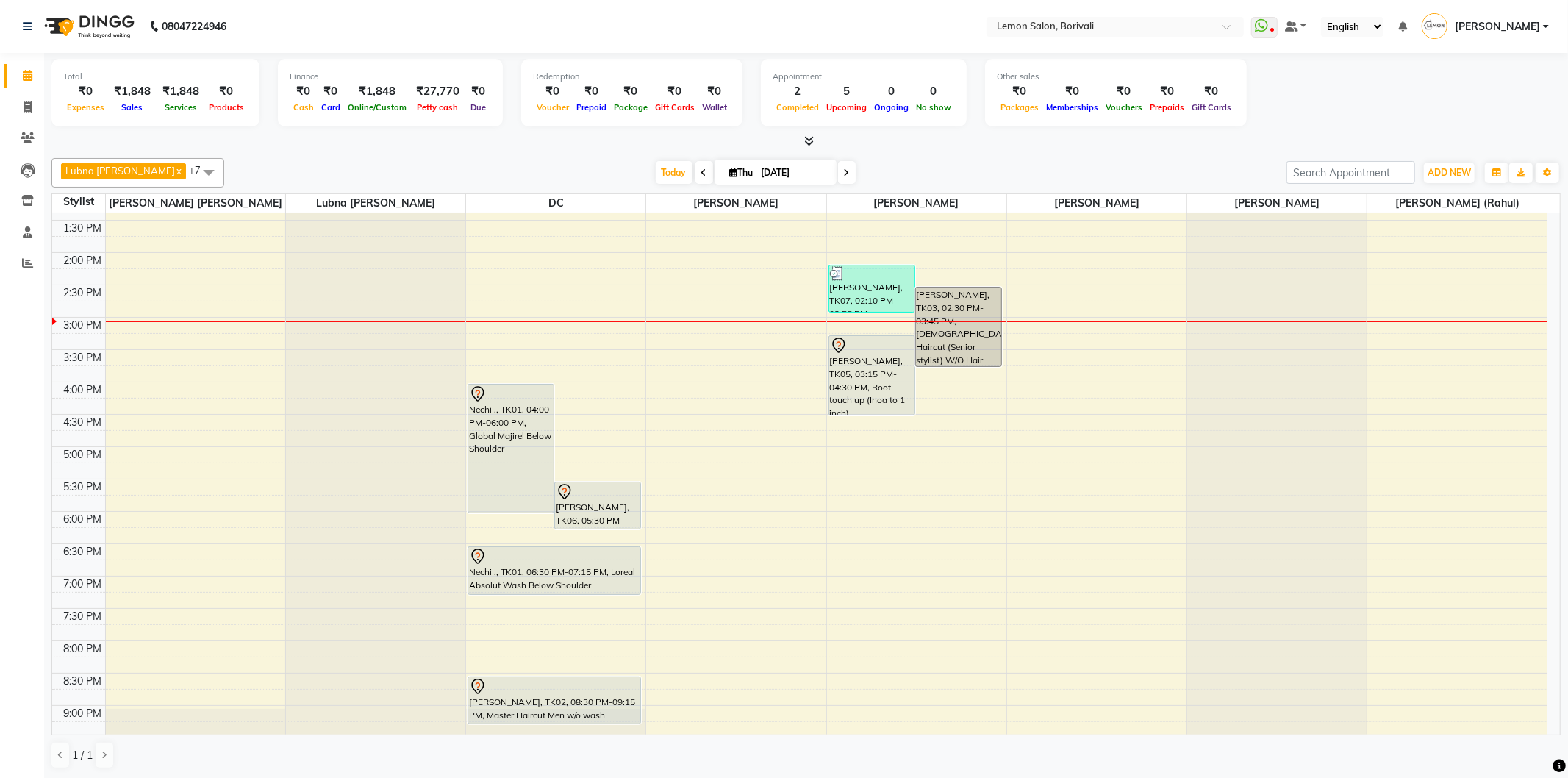
scroll to position [387, 0]
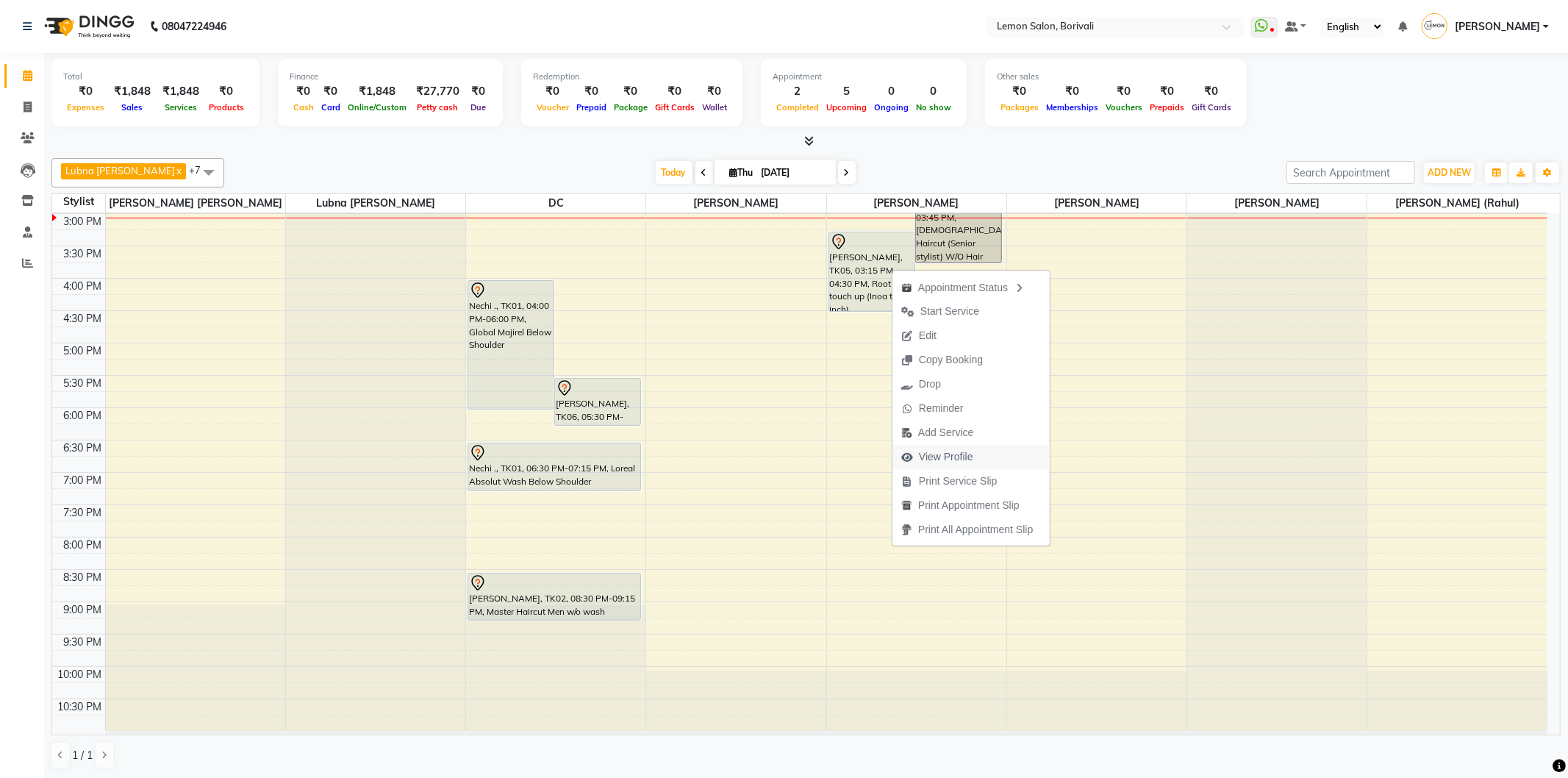
click at [960, 457] on span "View Profile" at bounding box center [946, 457] width 55 height 15
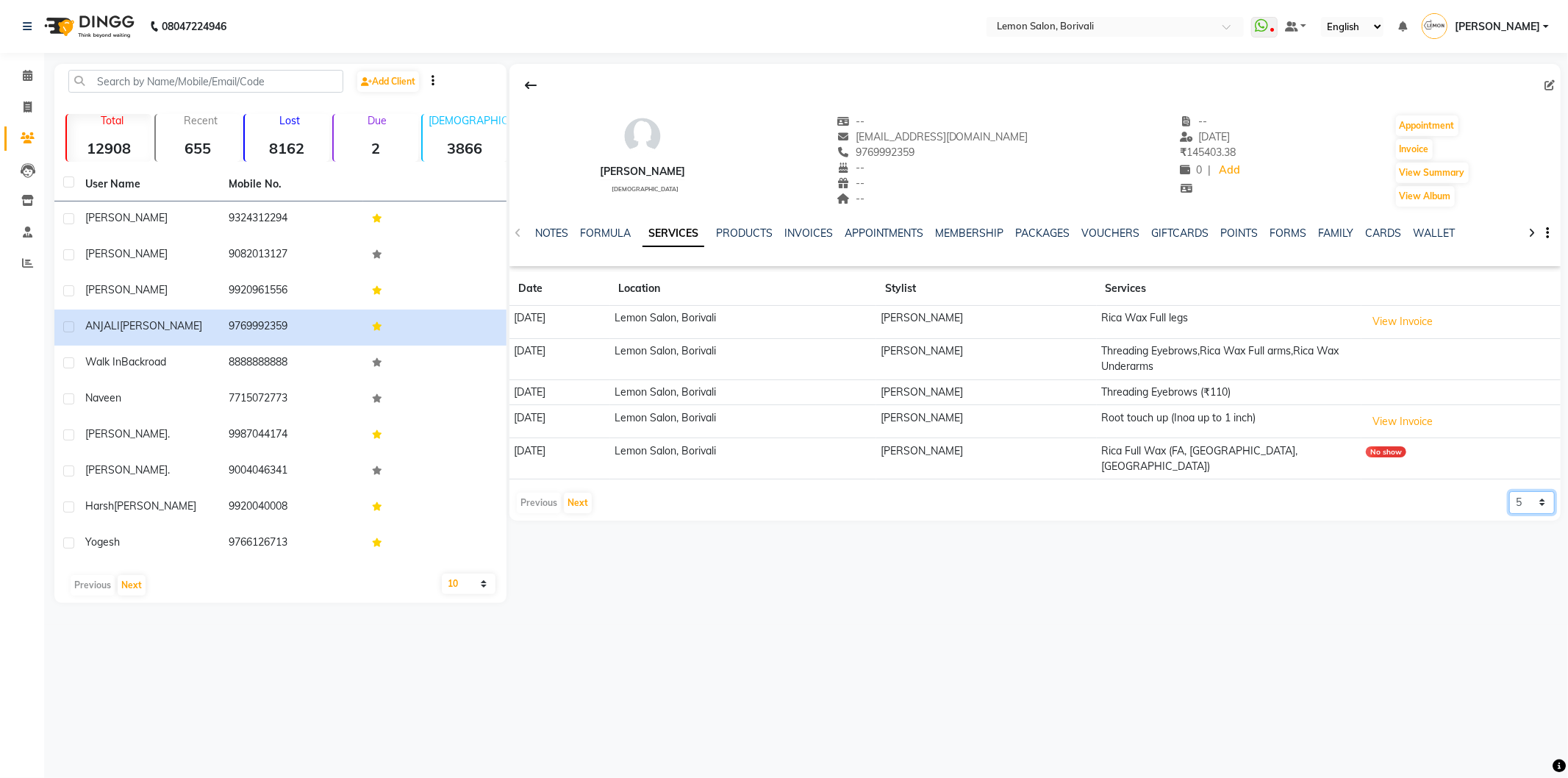
click at [1526, 491] on select "5 10 50 100 500" at bounding box center [1532, 503] width 45 height 23
click at [1510, 491] on select "5 10 50 100 500" at bounding box center [1532, 503] width 45 height 23
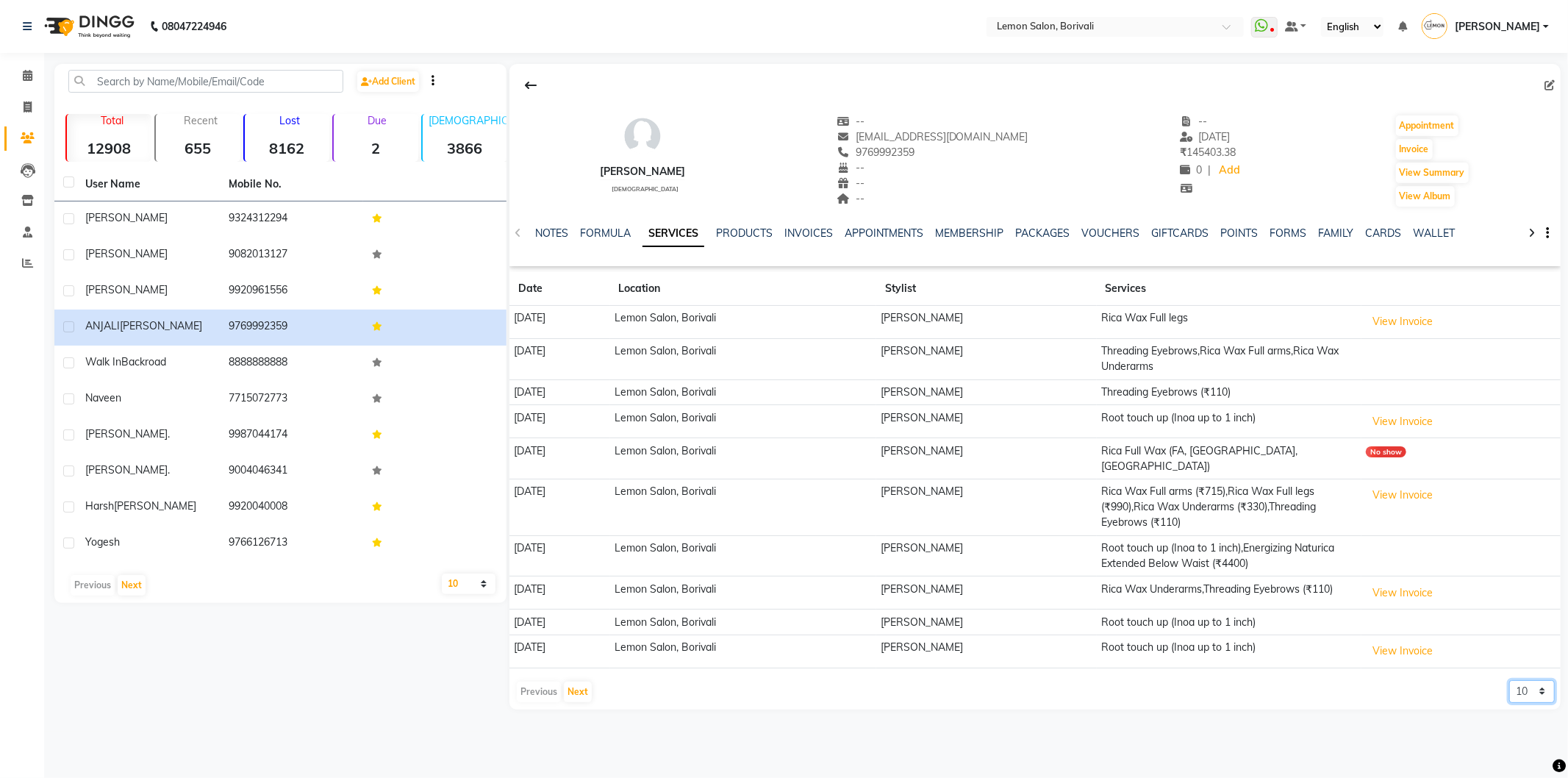
click at [1534, 683] on select "5 10 50 100 500" at bounding box center [1532, 692] width 45 height 23
select select "50"
click at [1510, 680] on select "5 10 50 100 500" at bounding box center [1532, 692] width 45 height 23
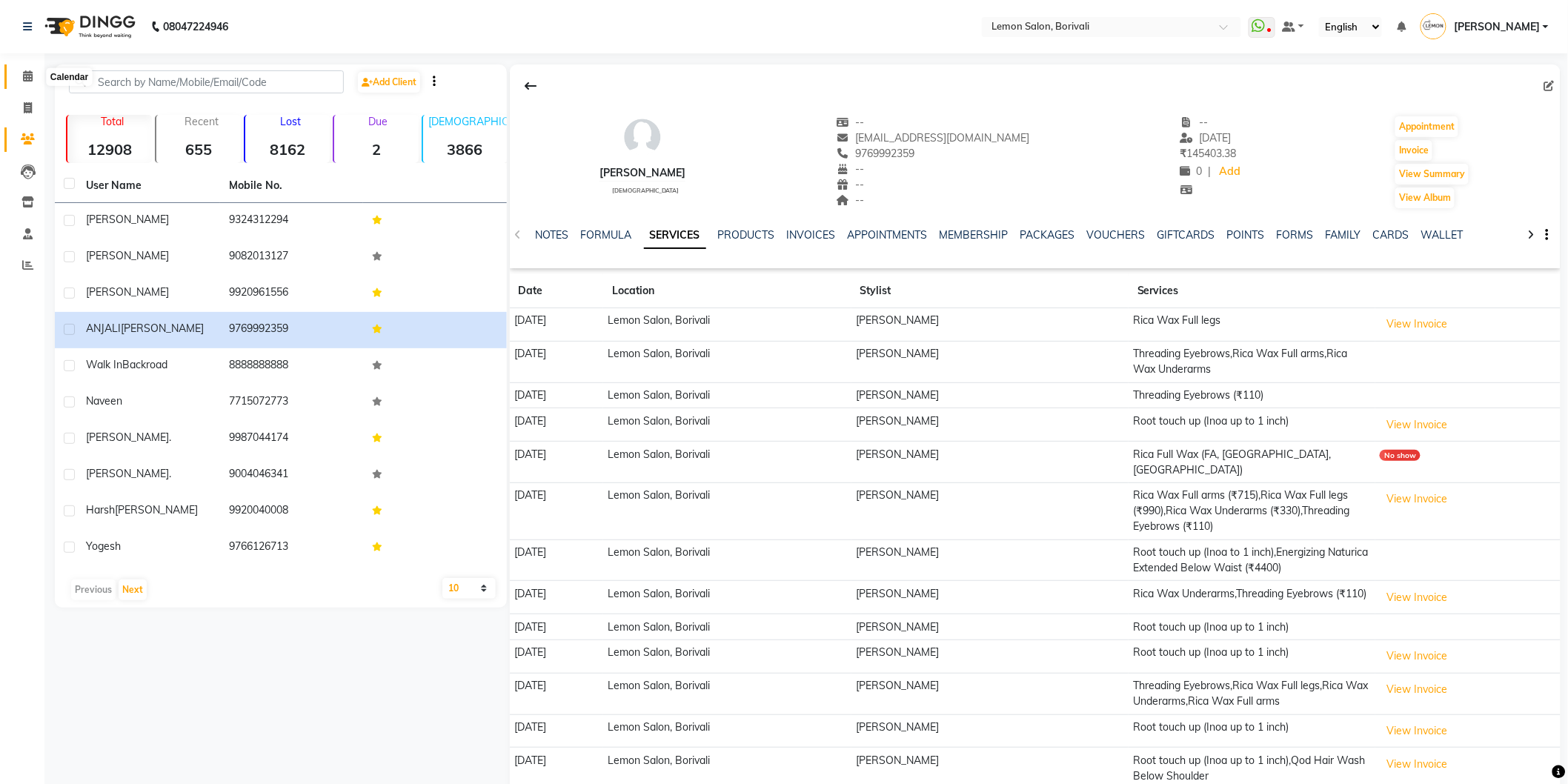
click at [19, 80] on span at bounding box center [27, 77] width 26 height 17
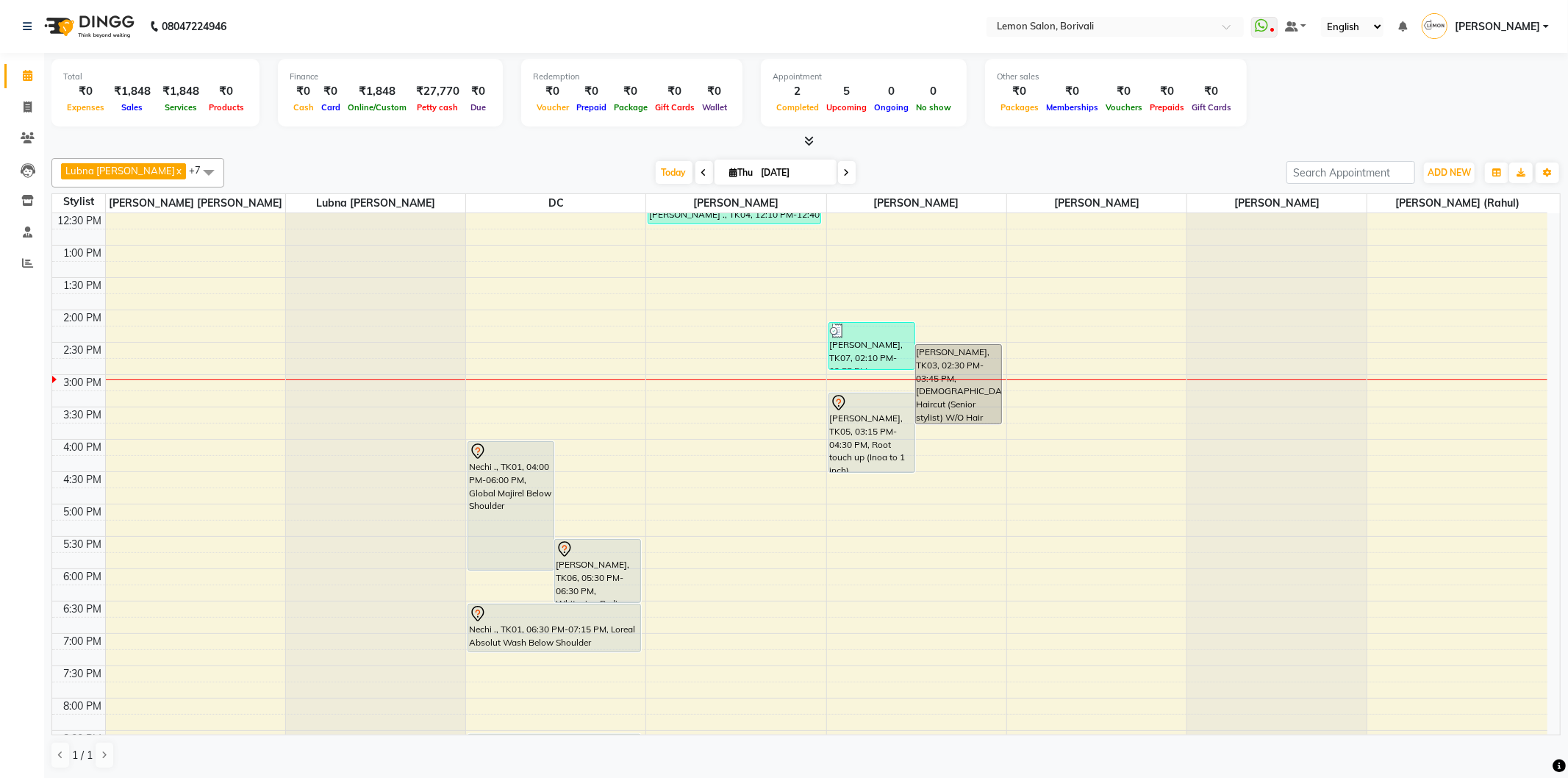
scroll to position [224, 0]
click at [37, 203] on span at bounding box center [27, 201] width 25 height 17
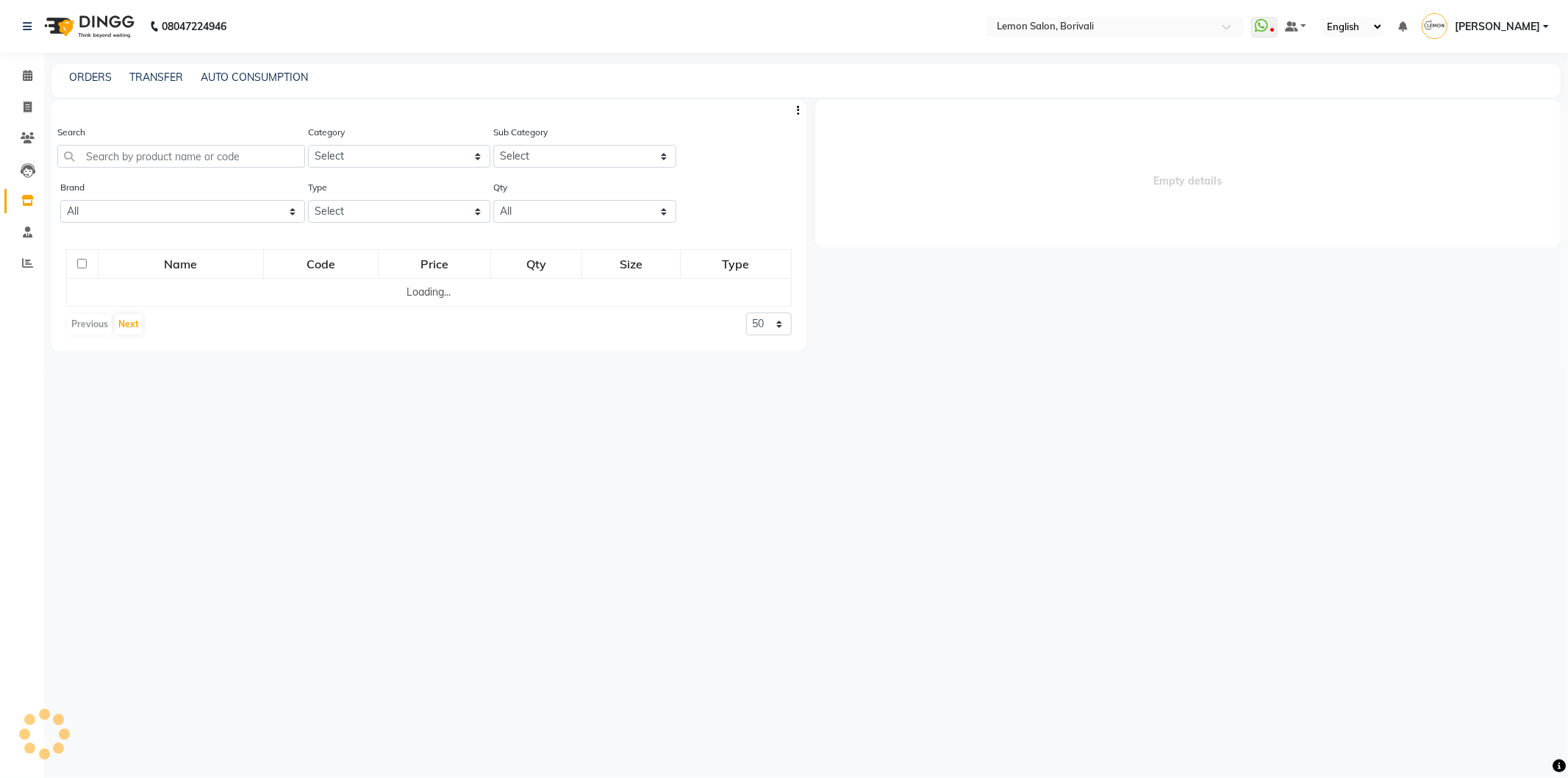
select select
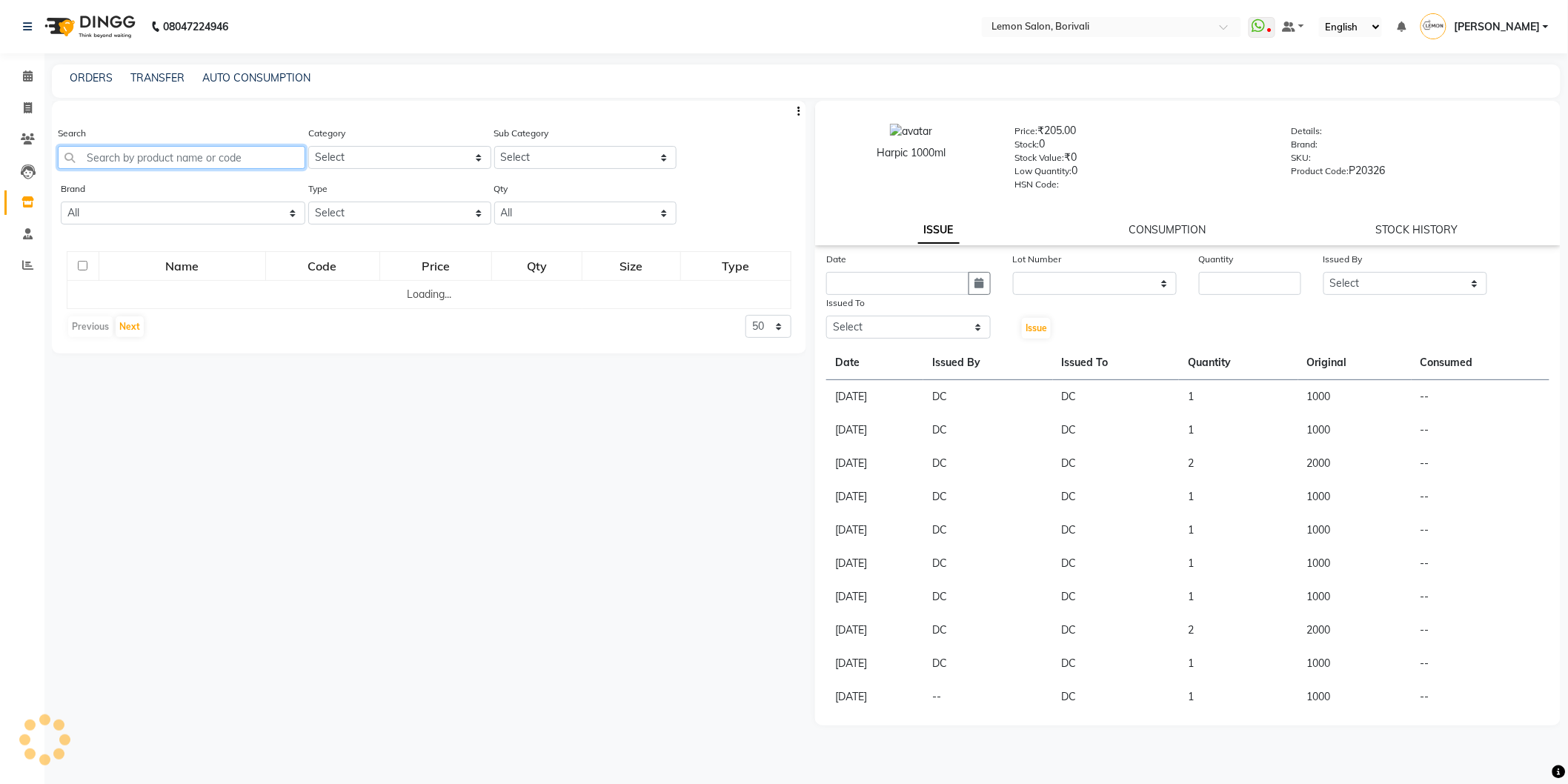
click at [203, 163] on input "text" at bounding box center [181, 157] width 247 height 23
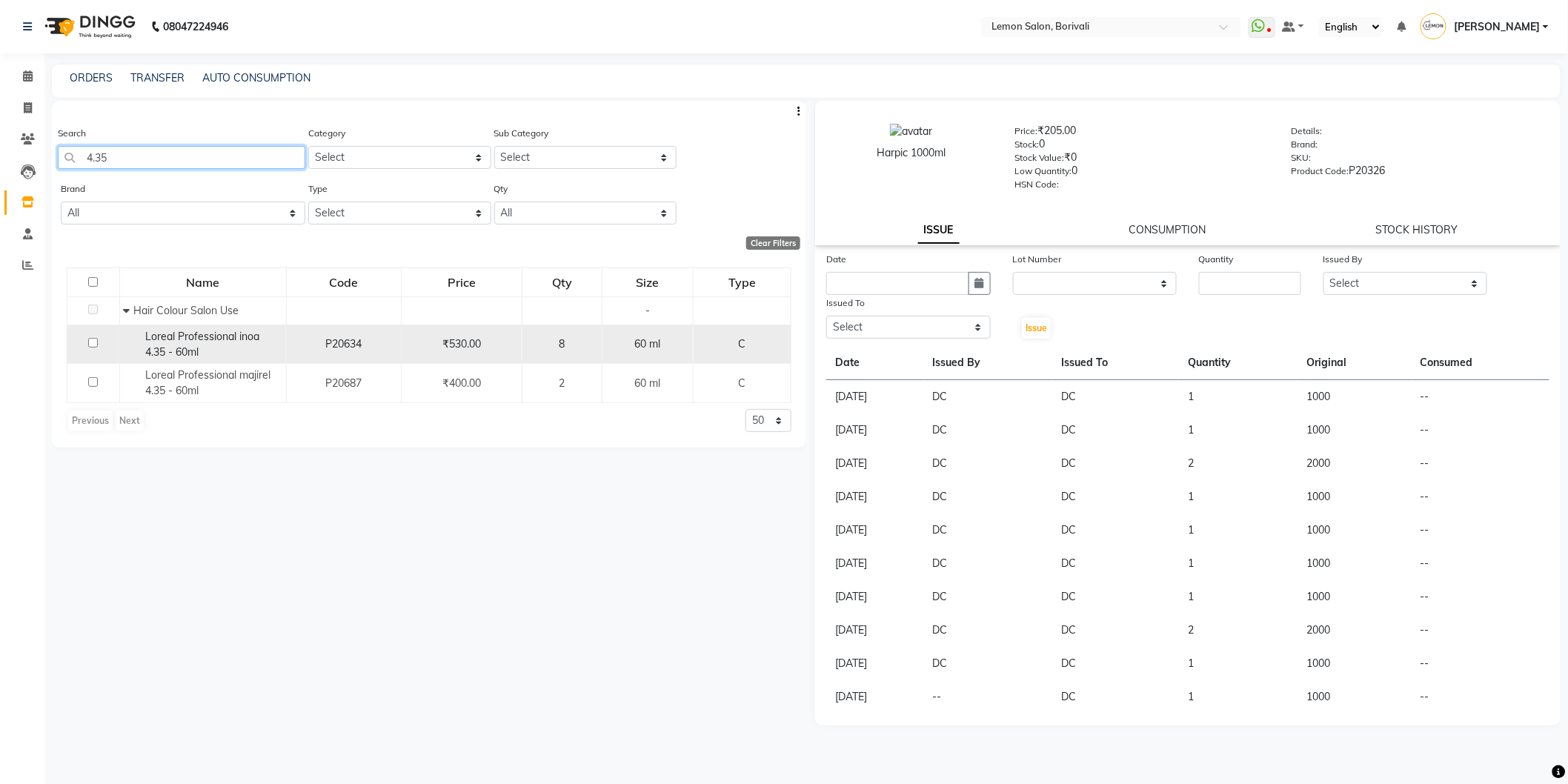
type input "4.35"
click at [95, 346] on input "checkbox" at bounding box center [93, 342] width 9 height 9
checkbox input "true"
select select
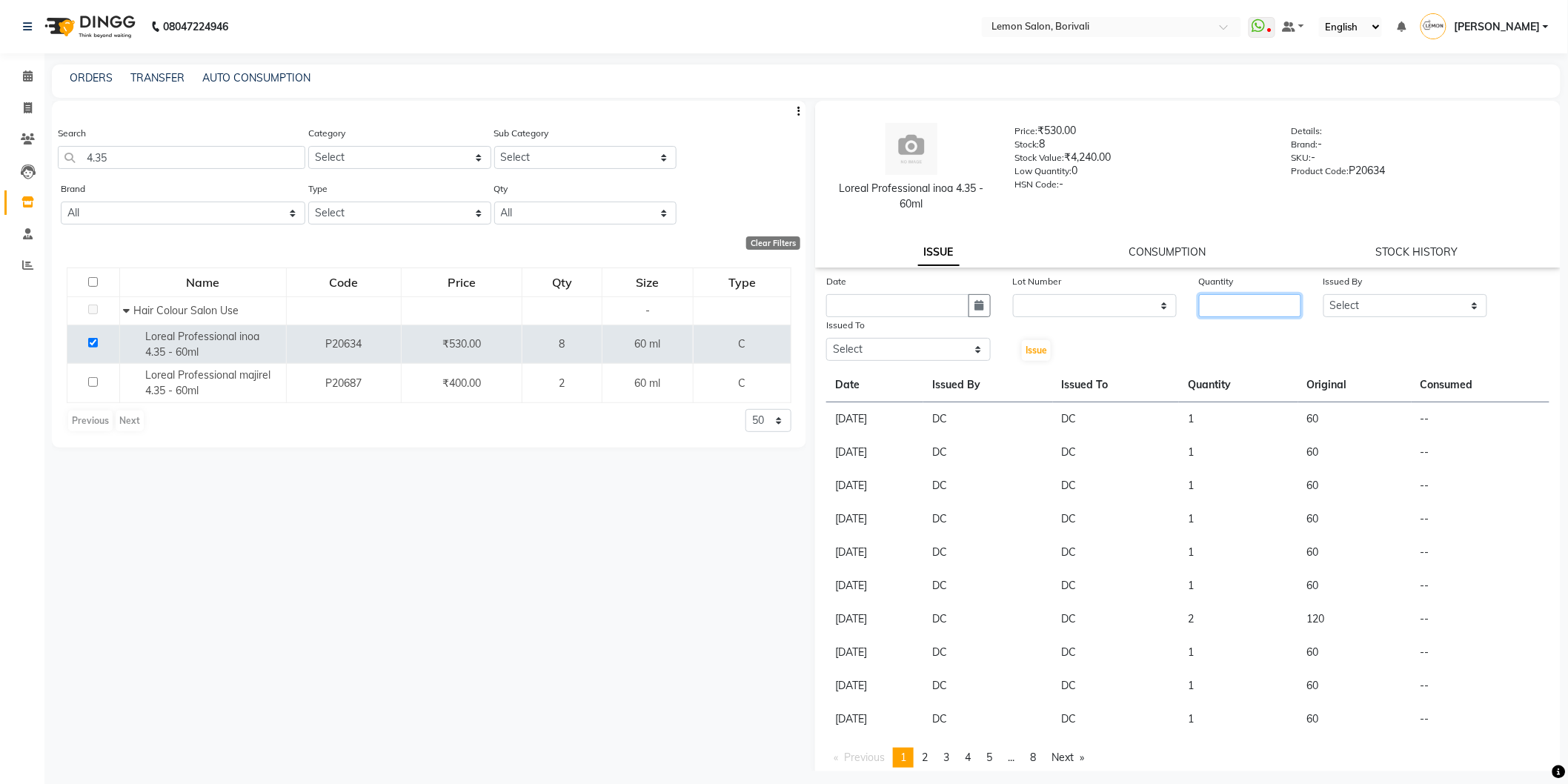
click at [1264, 309] on input "number" at bounding box center [1250, 306] width 102 height 23
type input "1"
drag, startPoint x: 1358, startPoint y: 305, endPoint x: 1357, endPoint y: 315, distance: 10.0
click at [1358, 305] on select "Select DC Faiz Khan Huzaifa Jiral Baua Jyoti Vyas Lubna mushahid siddique Mo Ad…" at bounding box center [1405, 306] width 164 height 23
select select "7885"
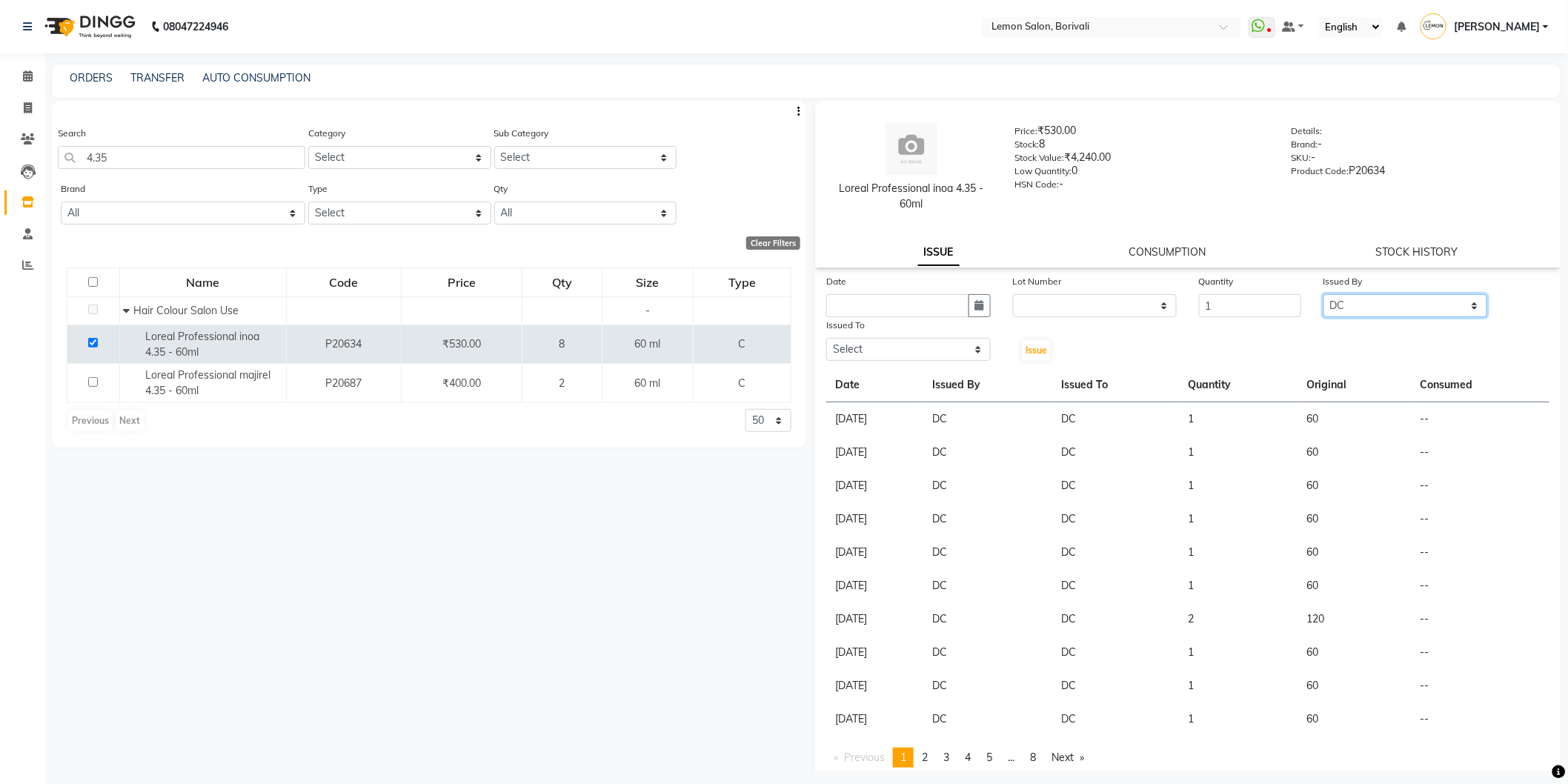
click at [1323, 294] on select "Select DC Faiz Khan Huzaifa Jiral Baua Jyoti Vyas Lubna mushahid siddique Mo Ad…" at bounding box center [1405, 306] width 164 height 23
drag, startPoint x: 885, startPoint y: 352, endPoint x: 877, endPoint y: 364, distance: 14.4
click at [877, 364] on div "Date Lot Number None Quantity 1 Issued By Select DC Faiz Khan Huzaifa Jiral Bau…" at bounding box center [1188, 521] width 745 height 494
select select "7885"
click at [826, 338] on select "Select DC Faiz Khan Huzaifa Jiral Baua Jyoti Vyas Lubna mushahid siddique Mo Ad…" at bounding box center [908, 349] width 164 height 23
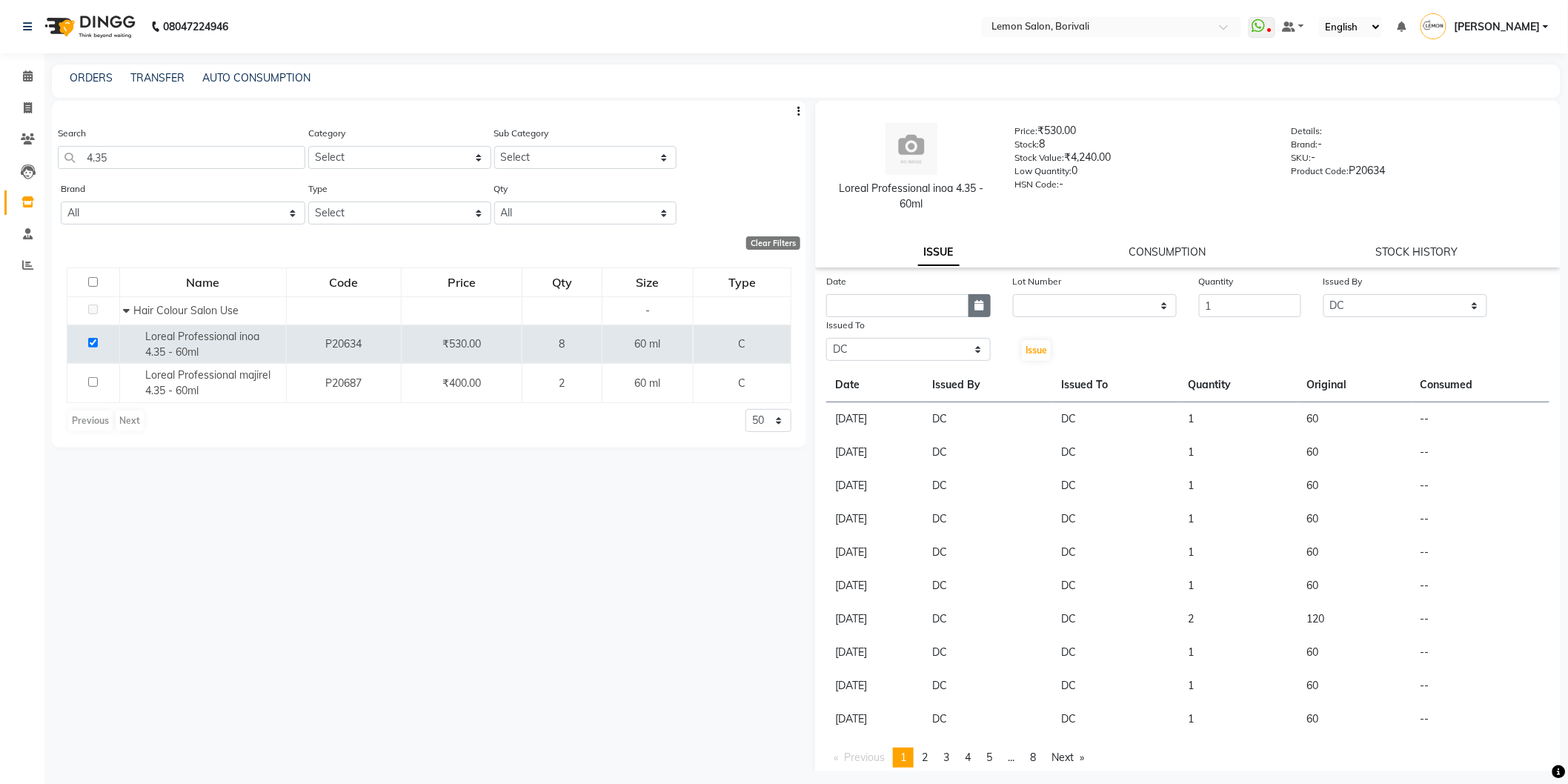
click at [982, 301] on button "button" at bounding box center [979, 306] width 22 height 23
select select "9"
select select "2025"
click at [913, 374] on div "4" at bounding box center [913, 382] width 24 height 24
type input "[DATE]"
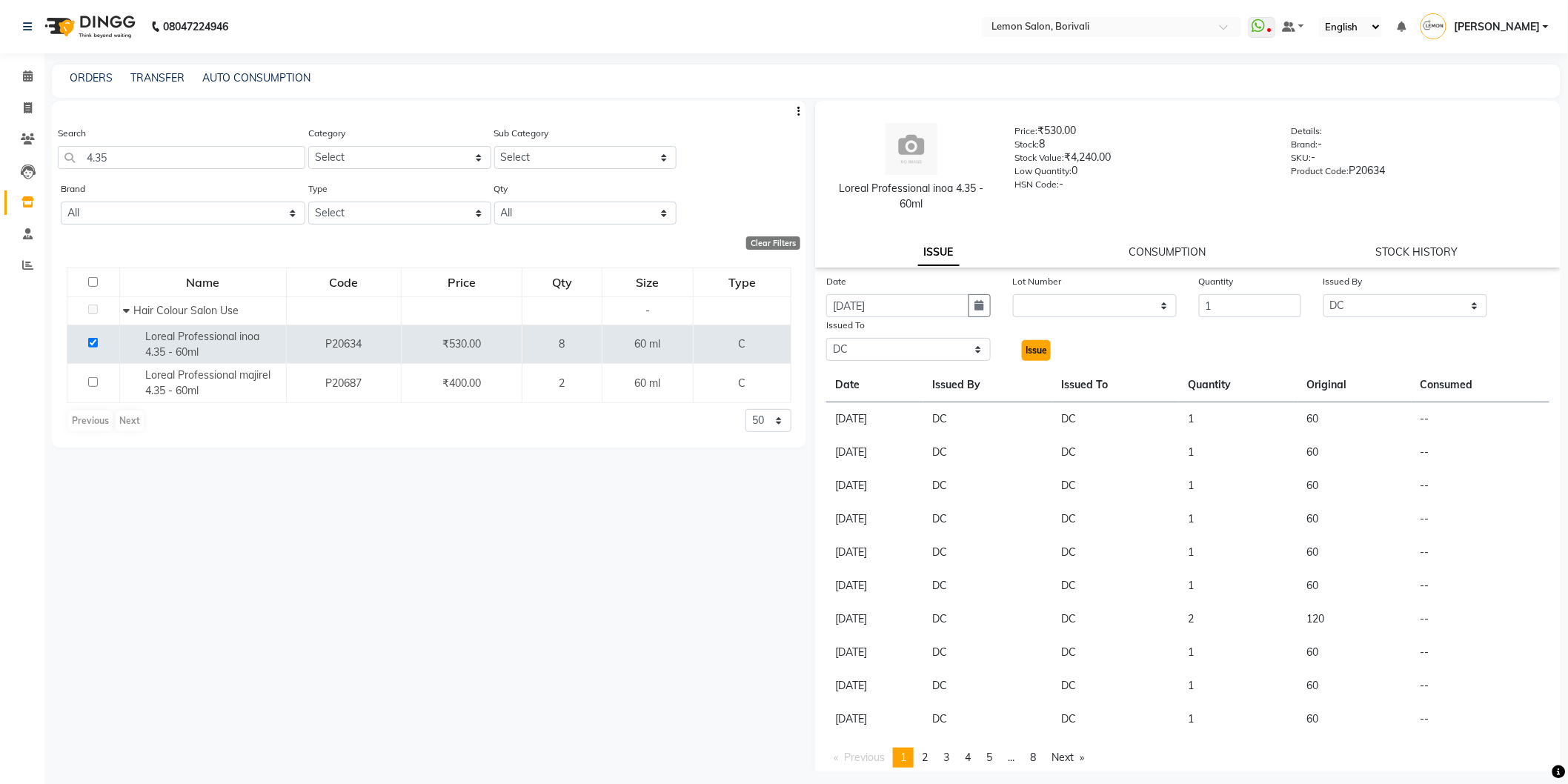
click at [1026, 351] on span "Issue" at bounding box center [1037, 350] width 22 height 11
select select
click at [23, 76] on icon at bounding box center [28, 76] width 9 height 11
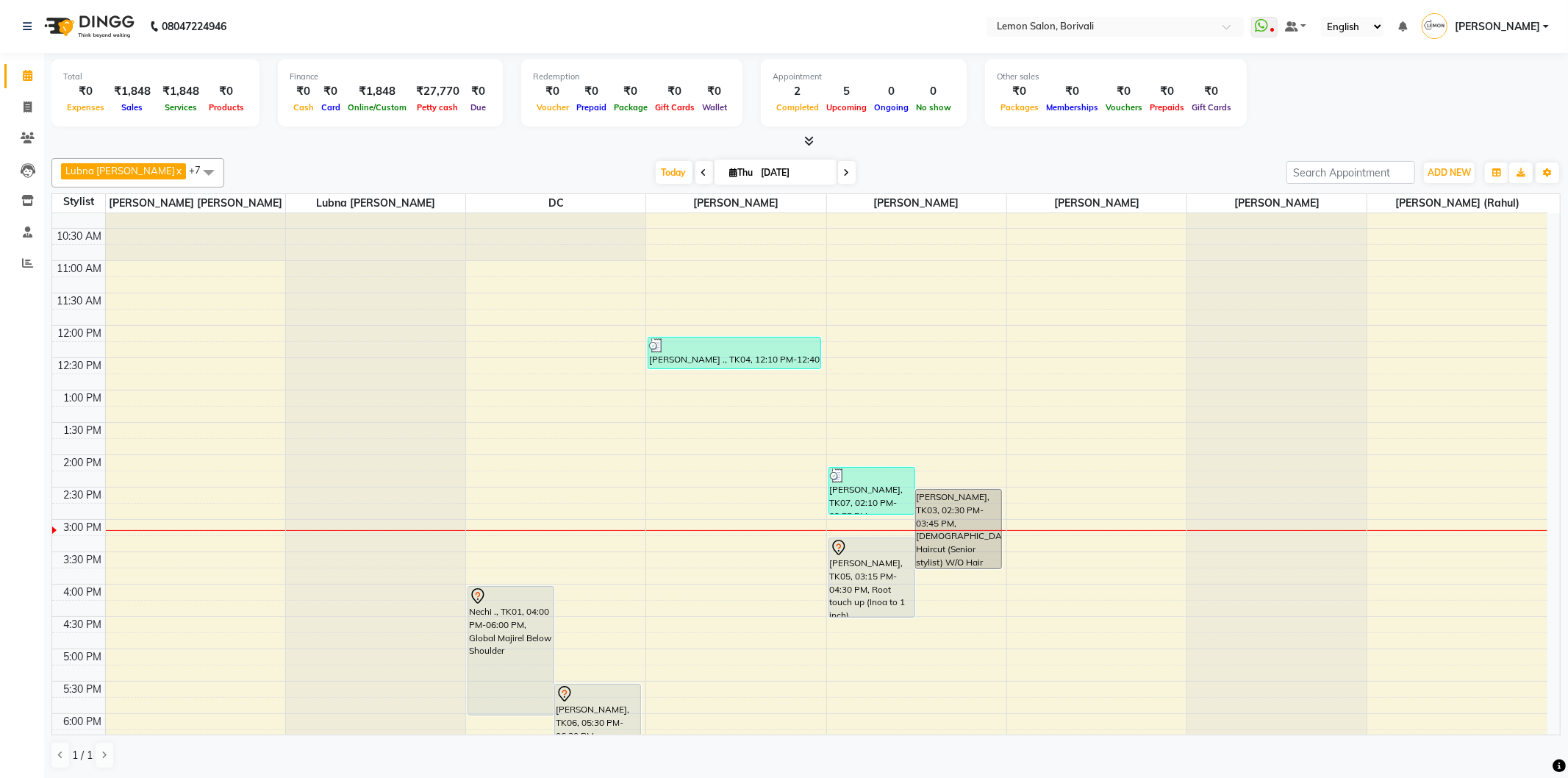
scroll to position [244, 0]
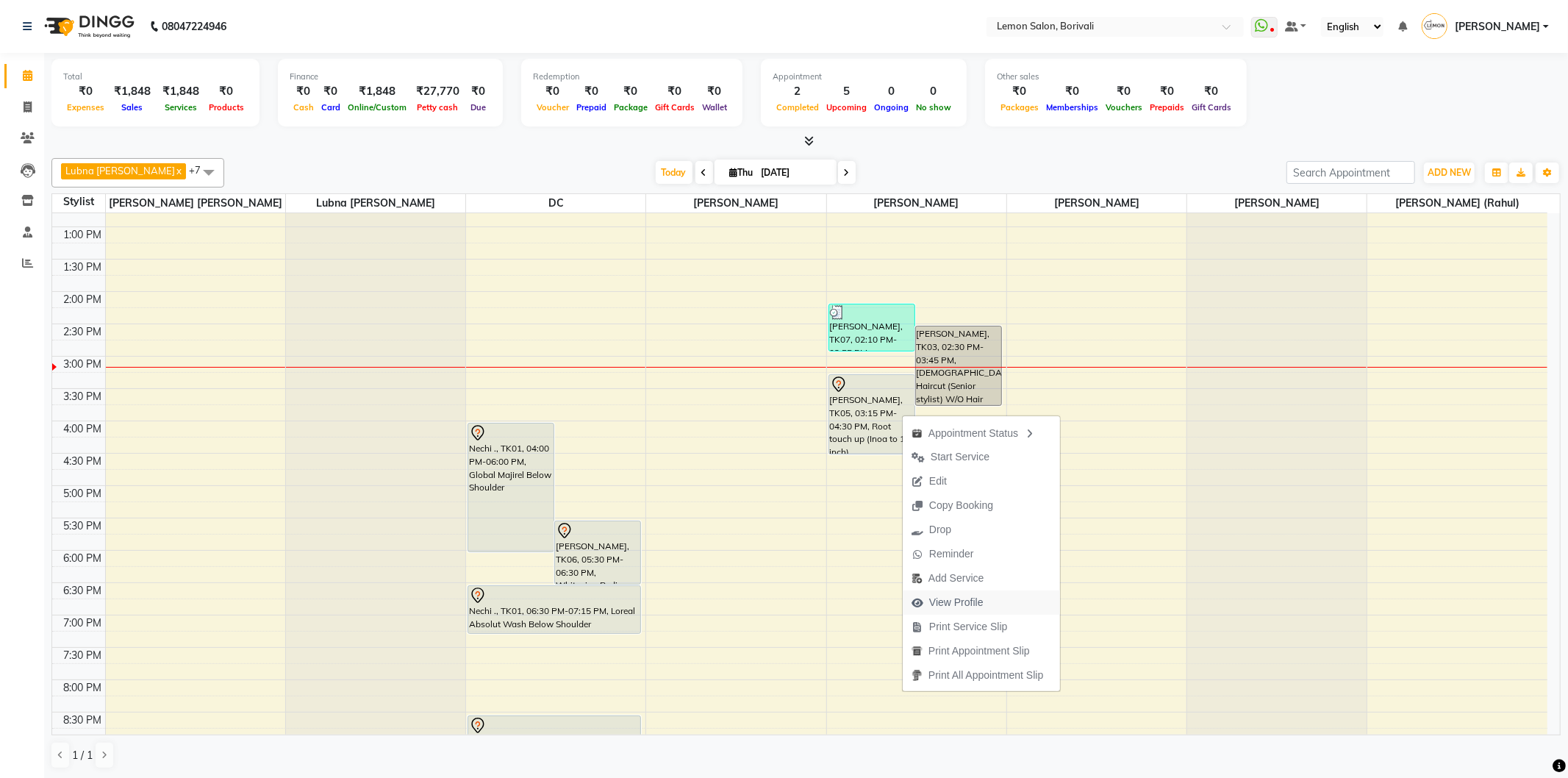
click at [979, 606] on span "View Profile" at bounding box center [956, 603] width 55 height 15
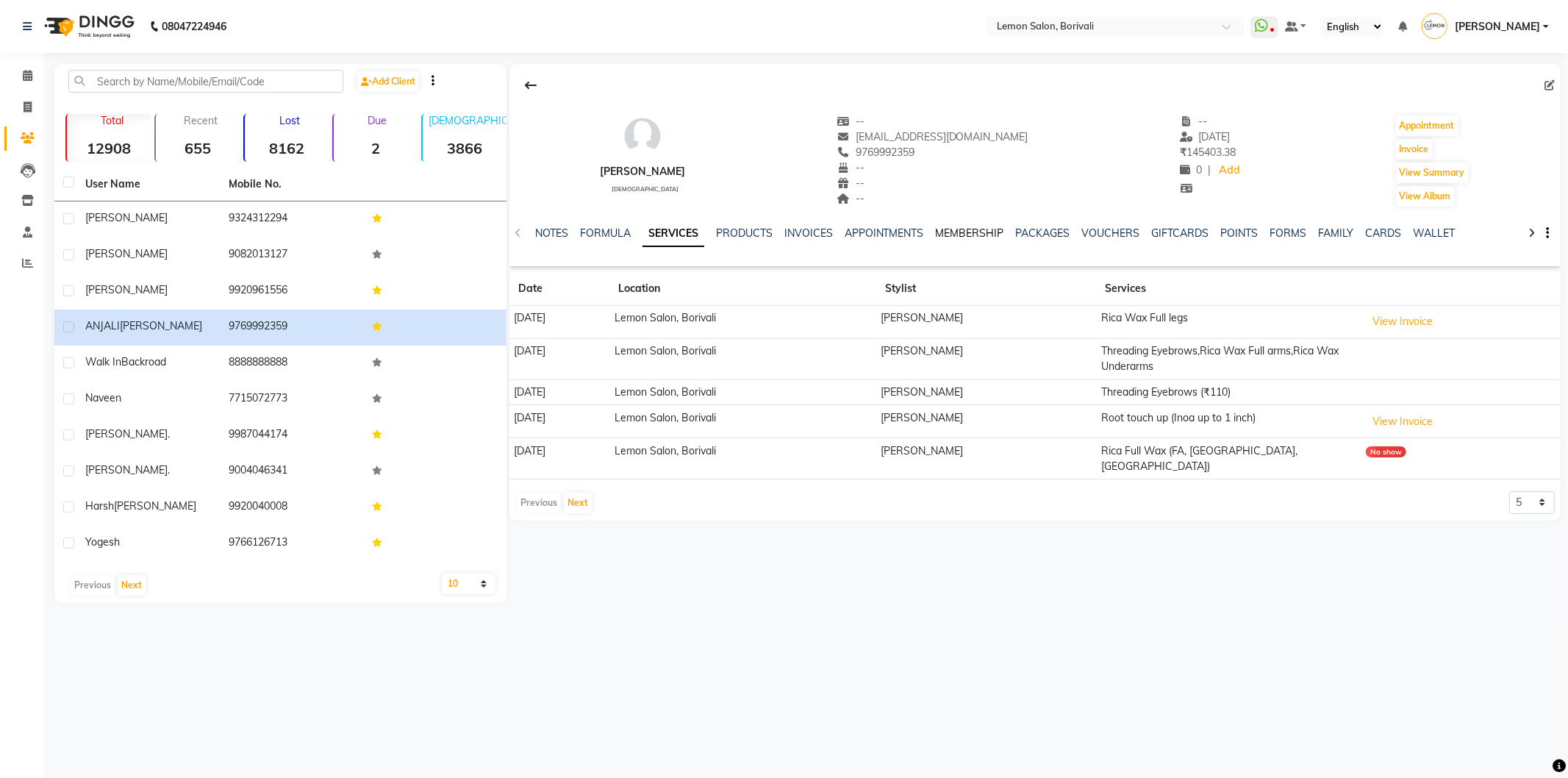
click at [974, 228] on link "MEMBERSHIP" at bounding box center [970, 233] width 68 height 13
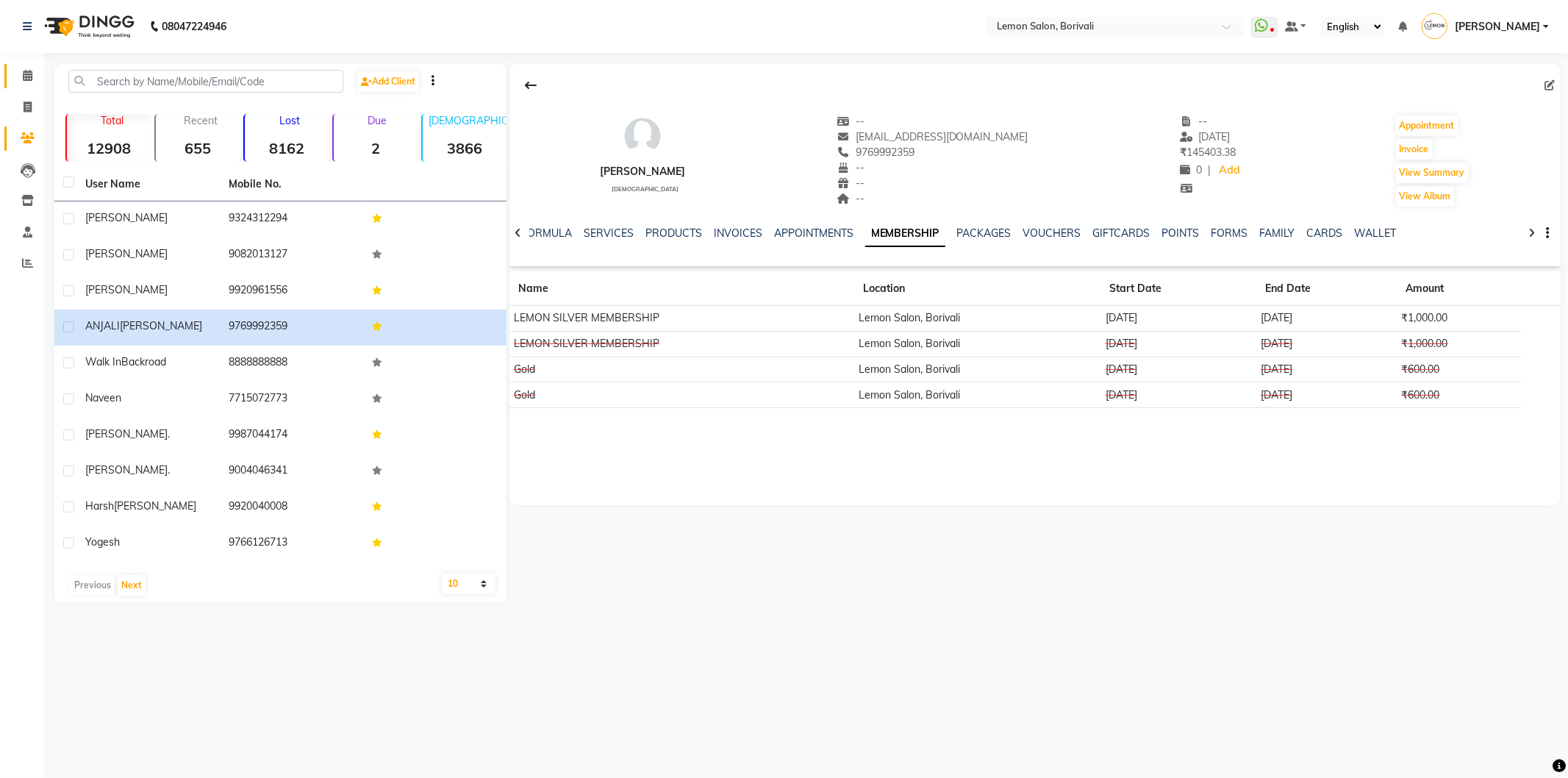
click at [12, 72] on link "Calendar" at bounding box center [22, 76] width 35 height 25
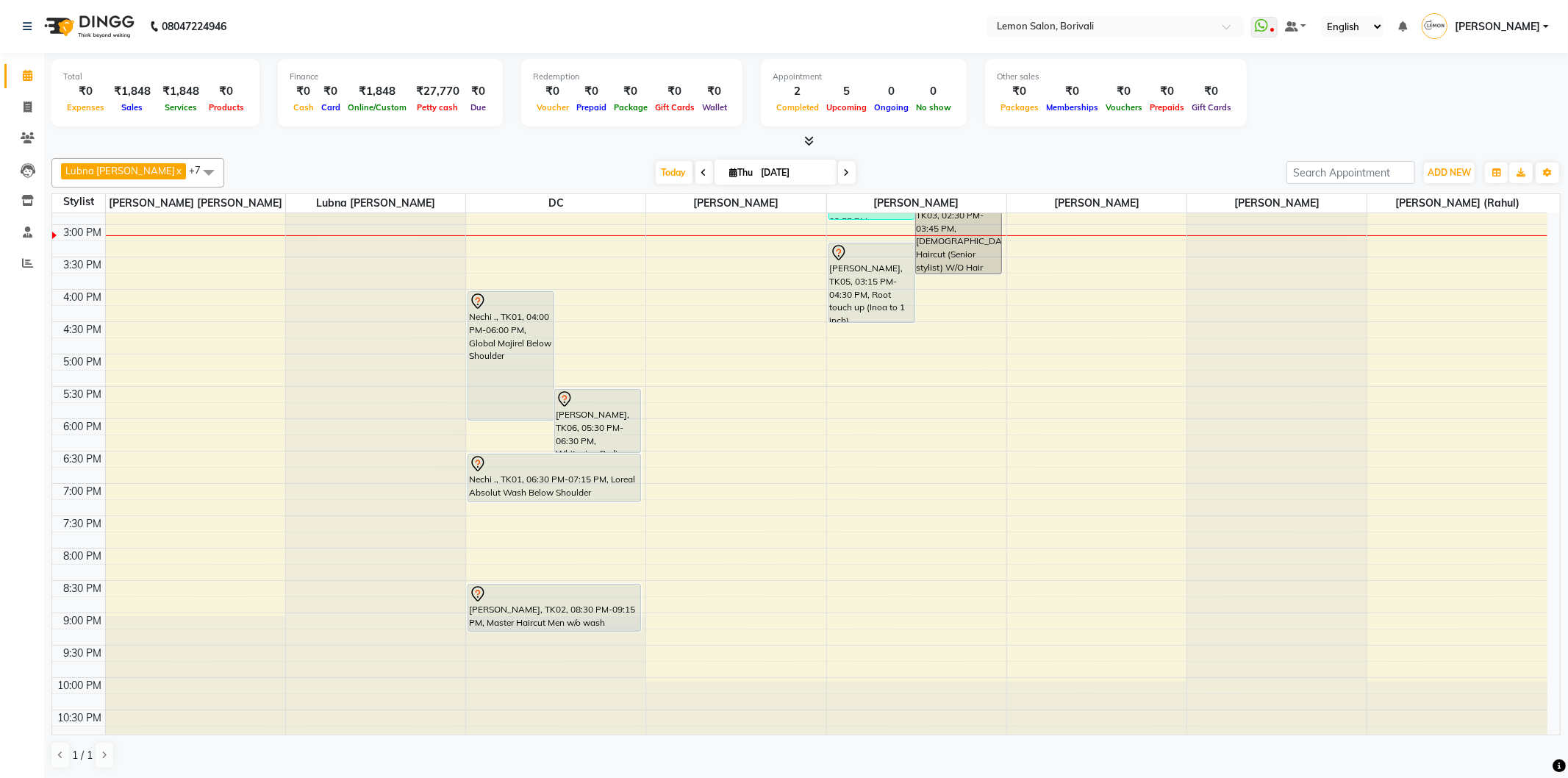
scroll to position [387, 0]
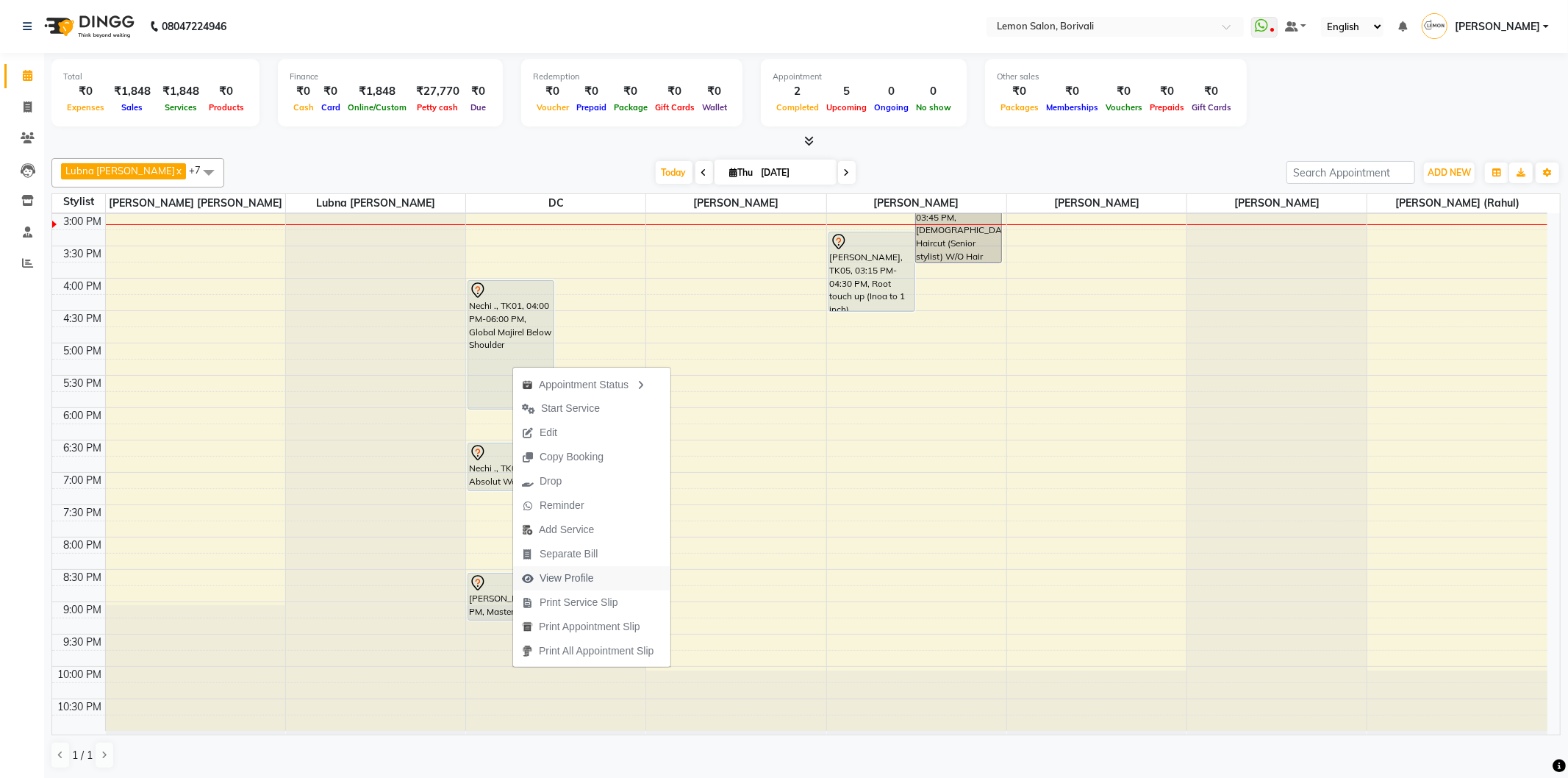
click at [596, 567] on span "View Profile" at bounding box center [558, 578] width 90 height 25
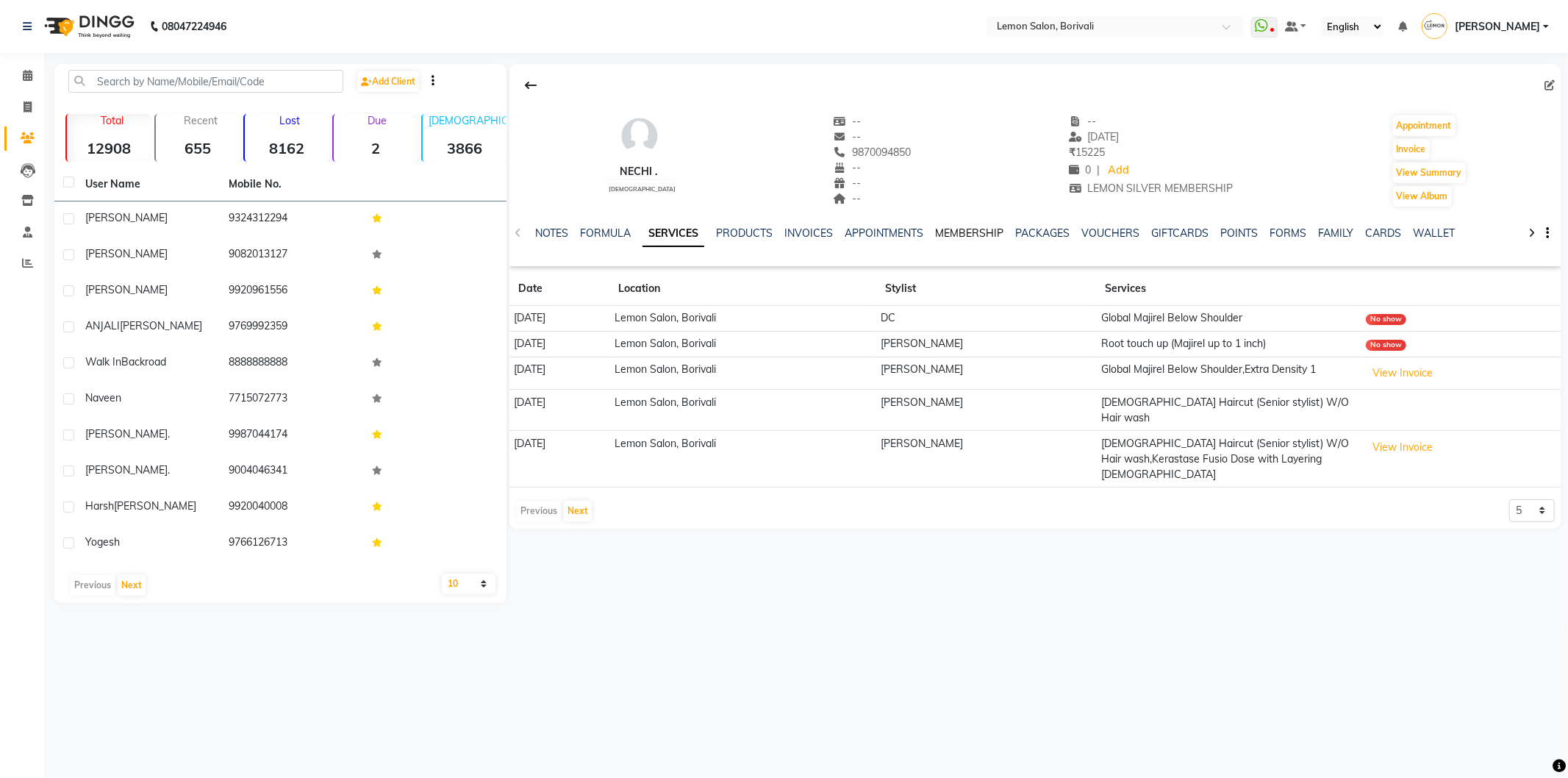
click at [965, 231] on link "MEMBERSHIP" at bounding box center [970, 233] width 68 height 13
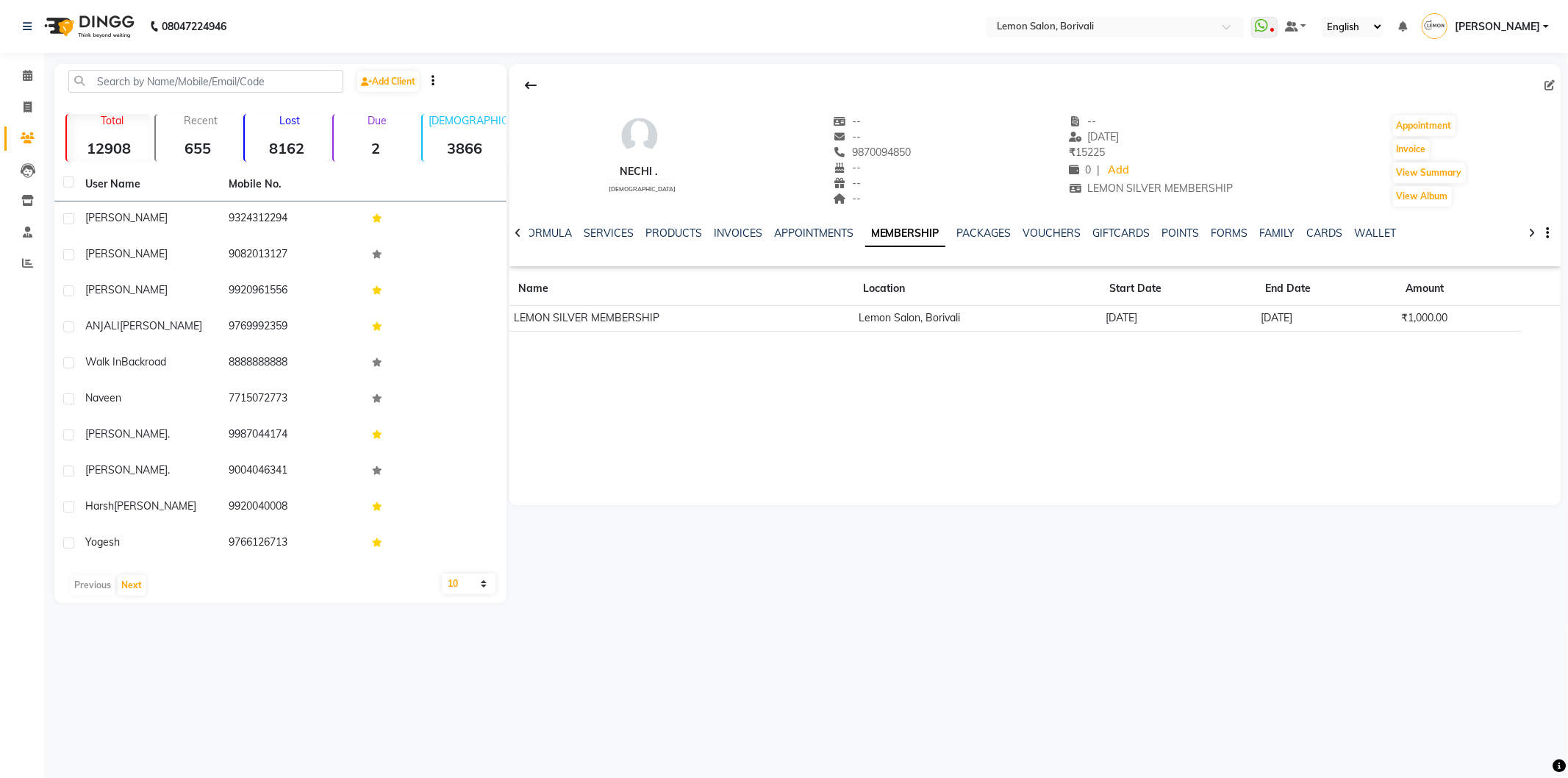
click at [1297, 565] on div "Nechi . female -- -- 9870094850 -- -- -- -- 07-01-2025 ₹ 15225 0 | Add LEMON SI…" at bounding box center [1034, 333] width 1055 height 539
click at [17, 75] on span at bounding box center [27, 76] width 25 height 17
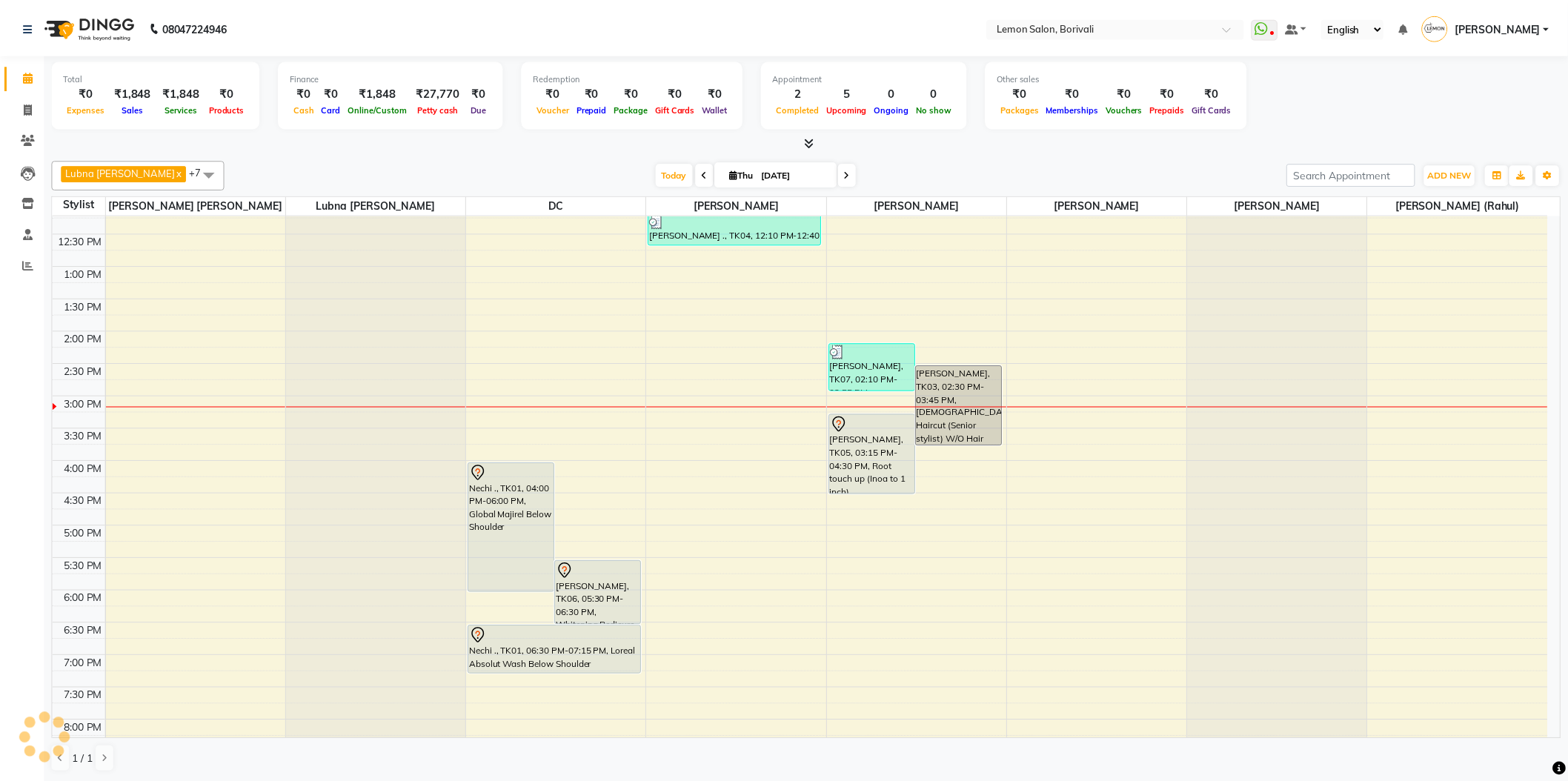
scroll to position [390, 0]
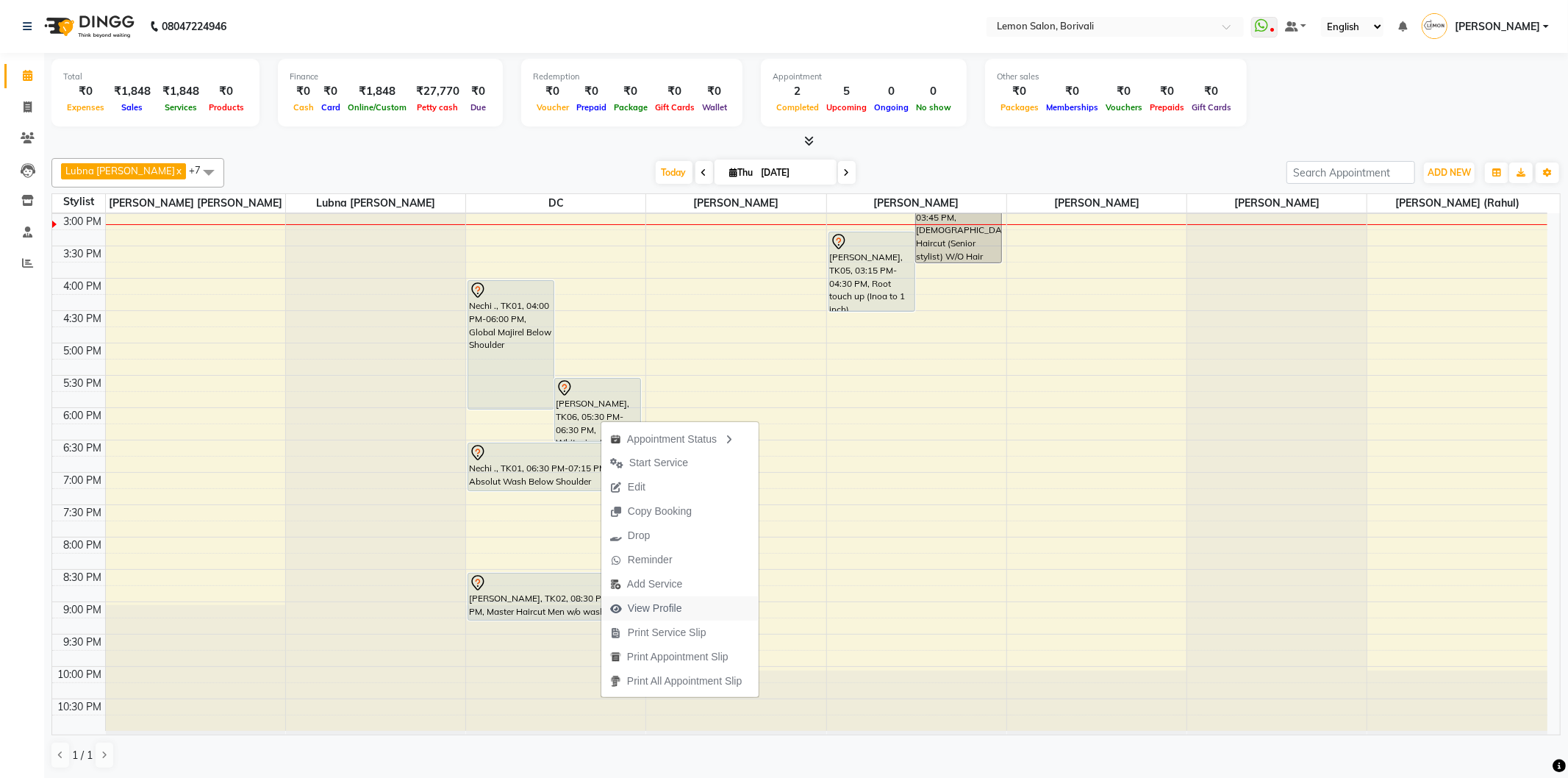
click at [677, 604] on span "View Profile" at bounding box center [655, 608] width 55 height 15
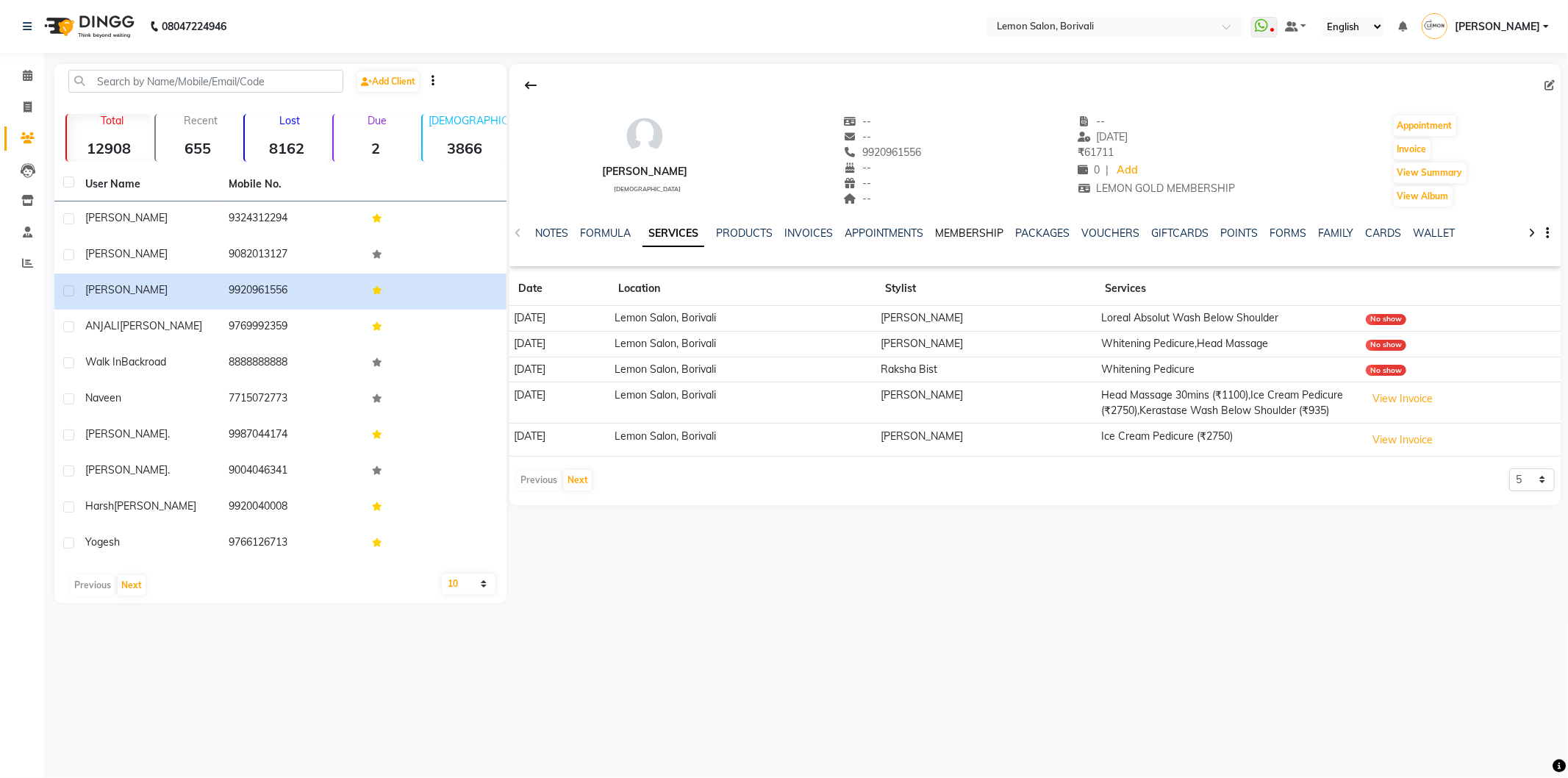
click at [990, 232] on link "MEMBERSHIP" at bounding box center [970, 233] width 68 height 13
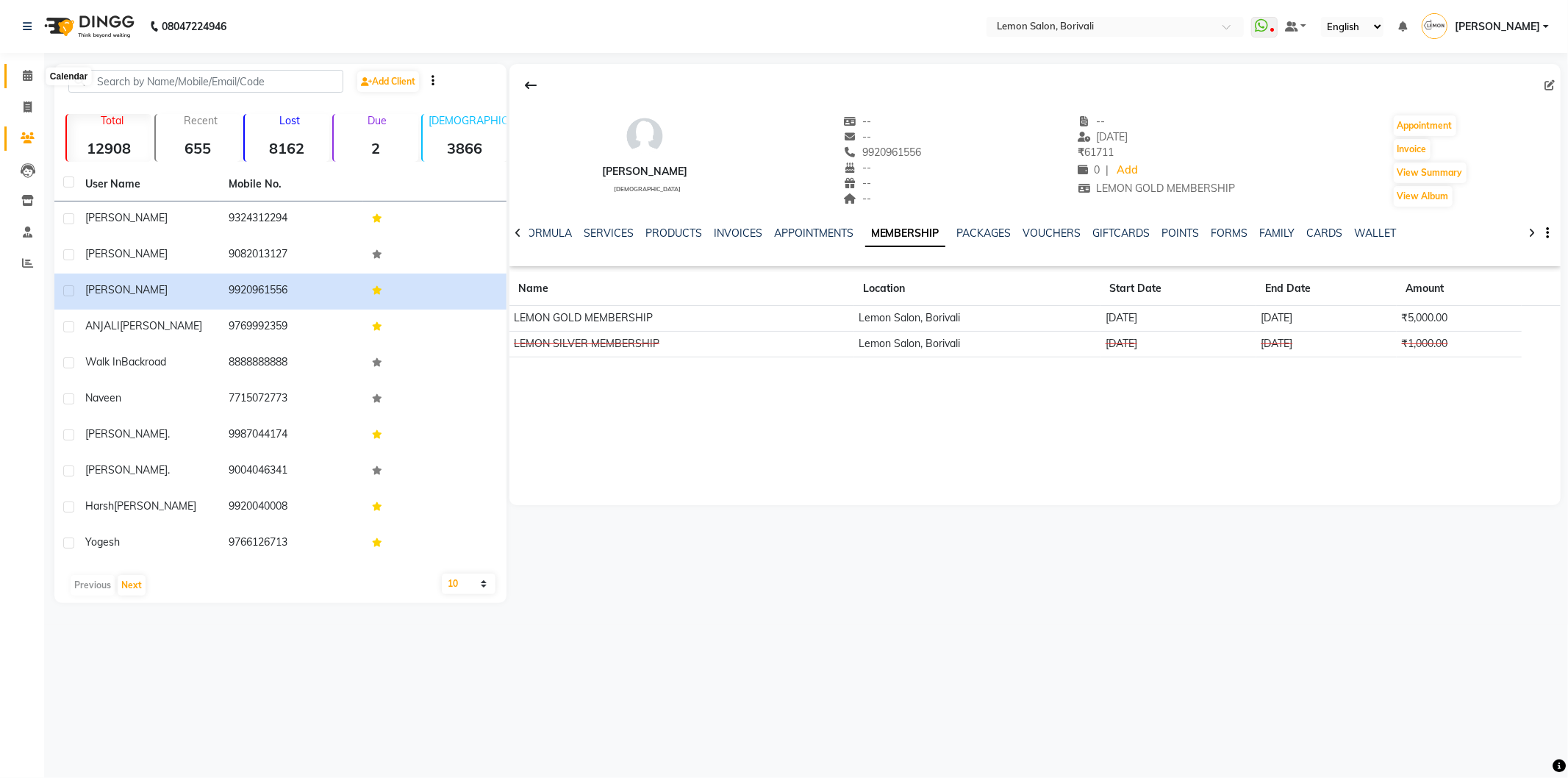
click at [25, 71] on icon at bounding box center [28, 75] width 9 height 11
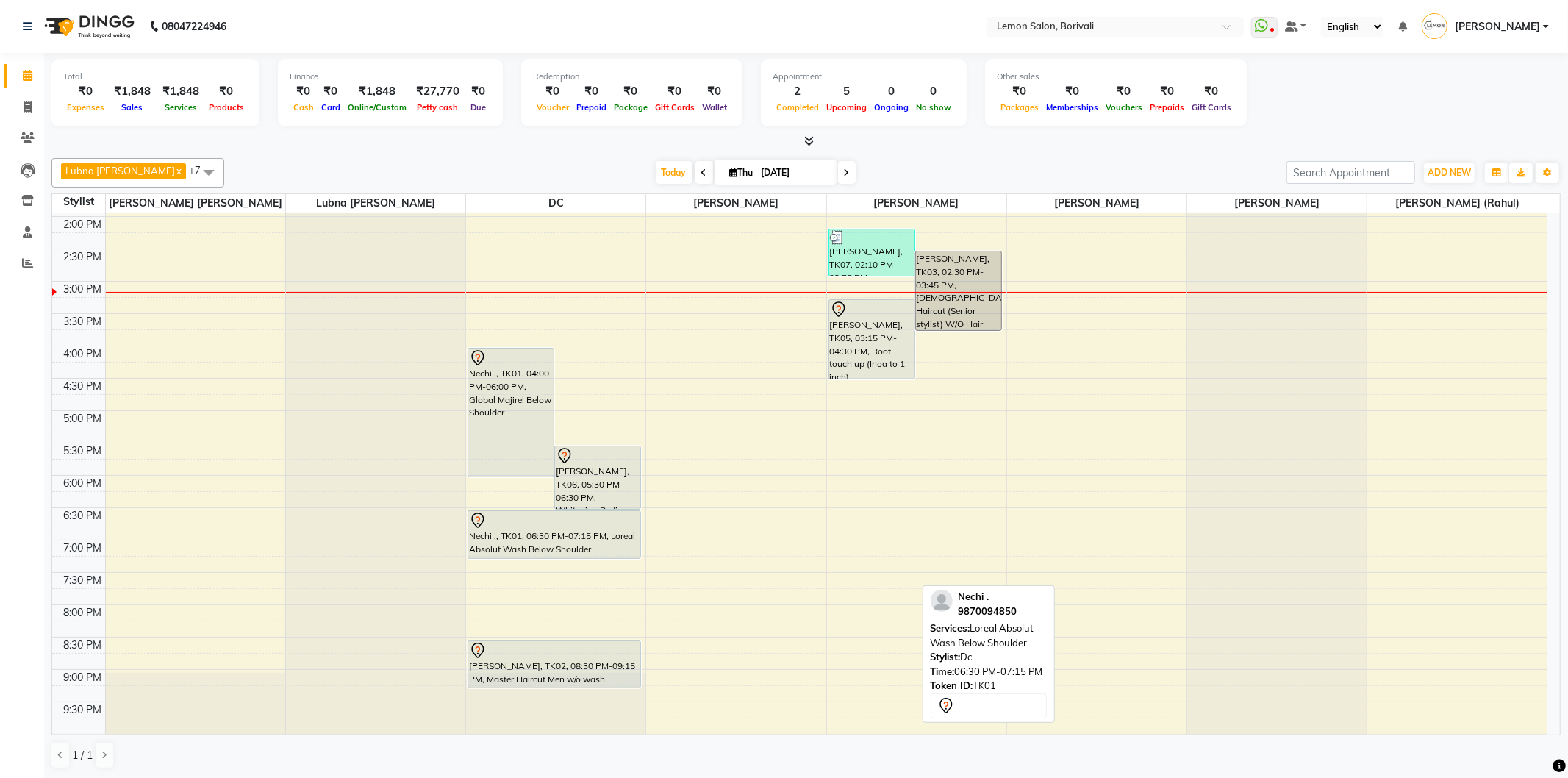
scroll to position [329, 0]
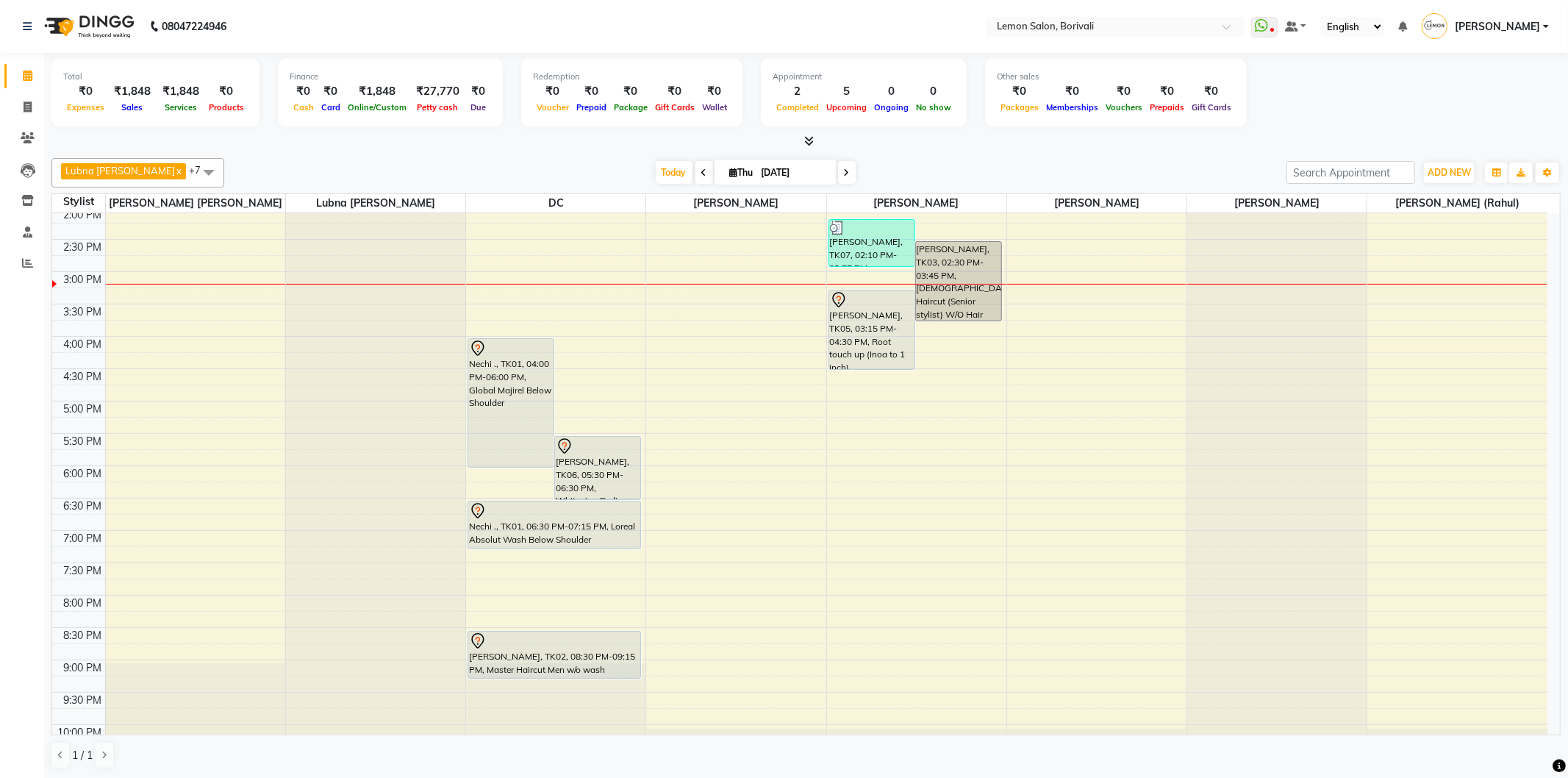
click at [5, 64] on link "Calendar" at bounding box center [22, 76] width 35 height 25
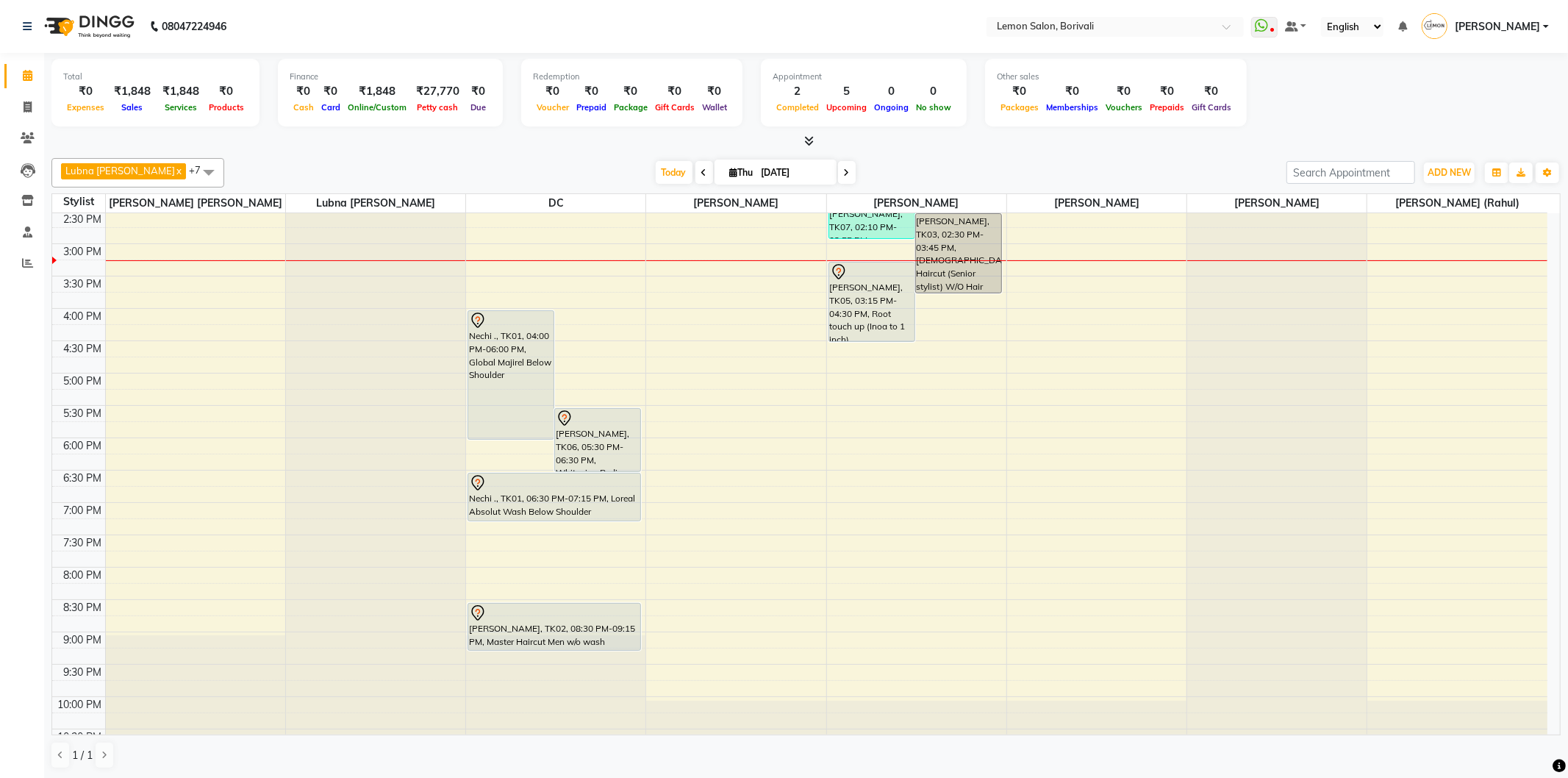
scroll to position [387, 0]
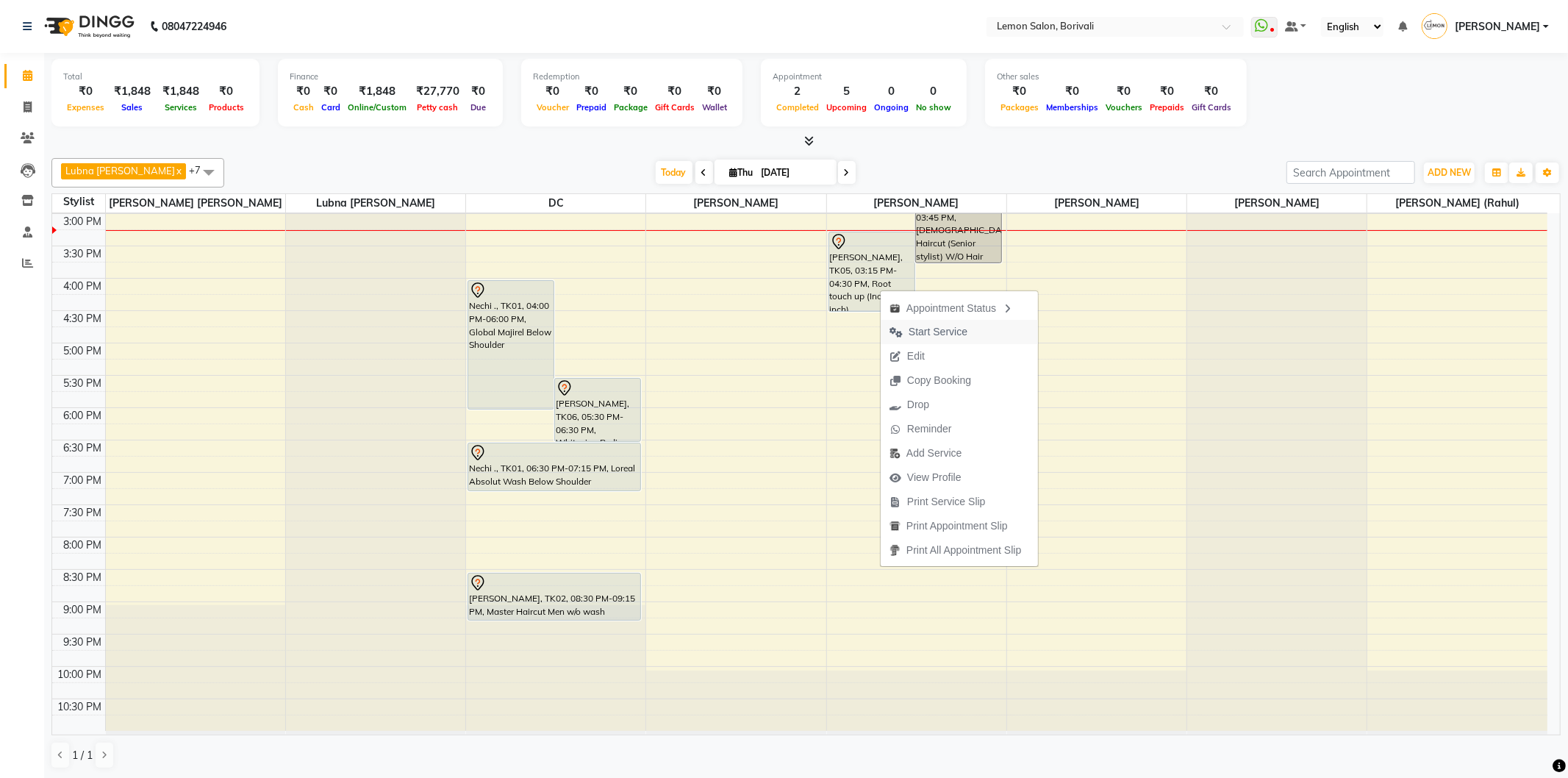
click at [970, 329] on span "Start Service" at bounding box center [929, 332] width 95 height 25
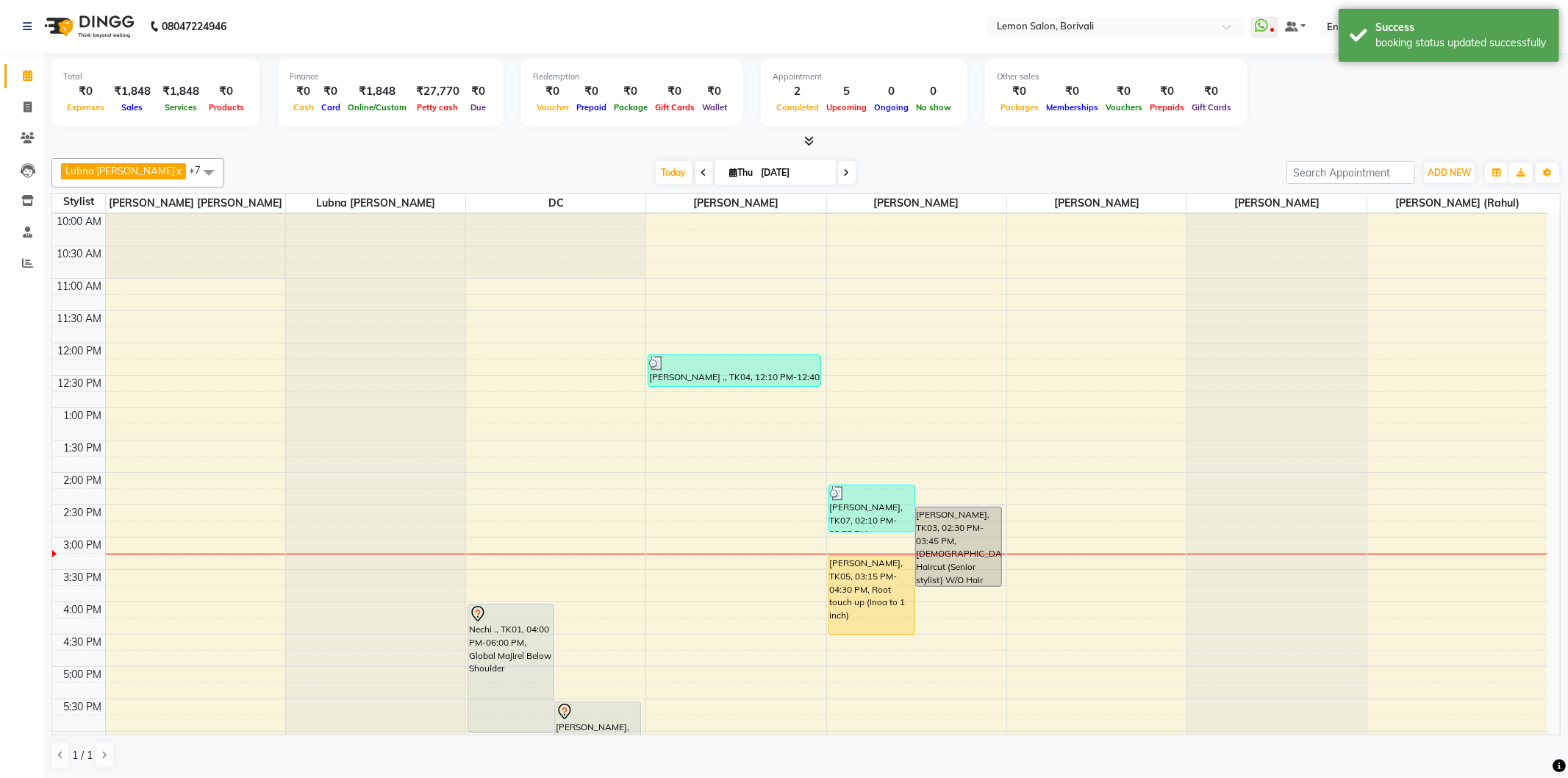
scroll to position [61, 0]
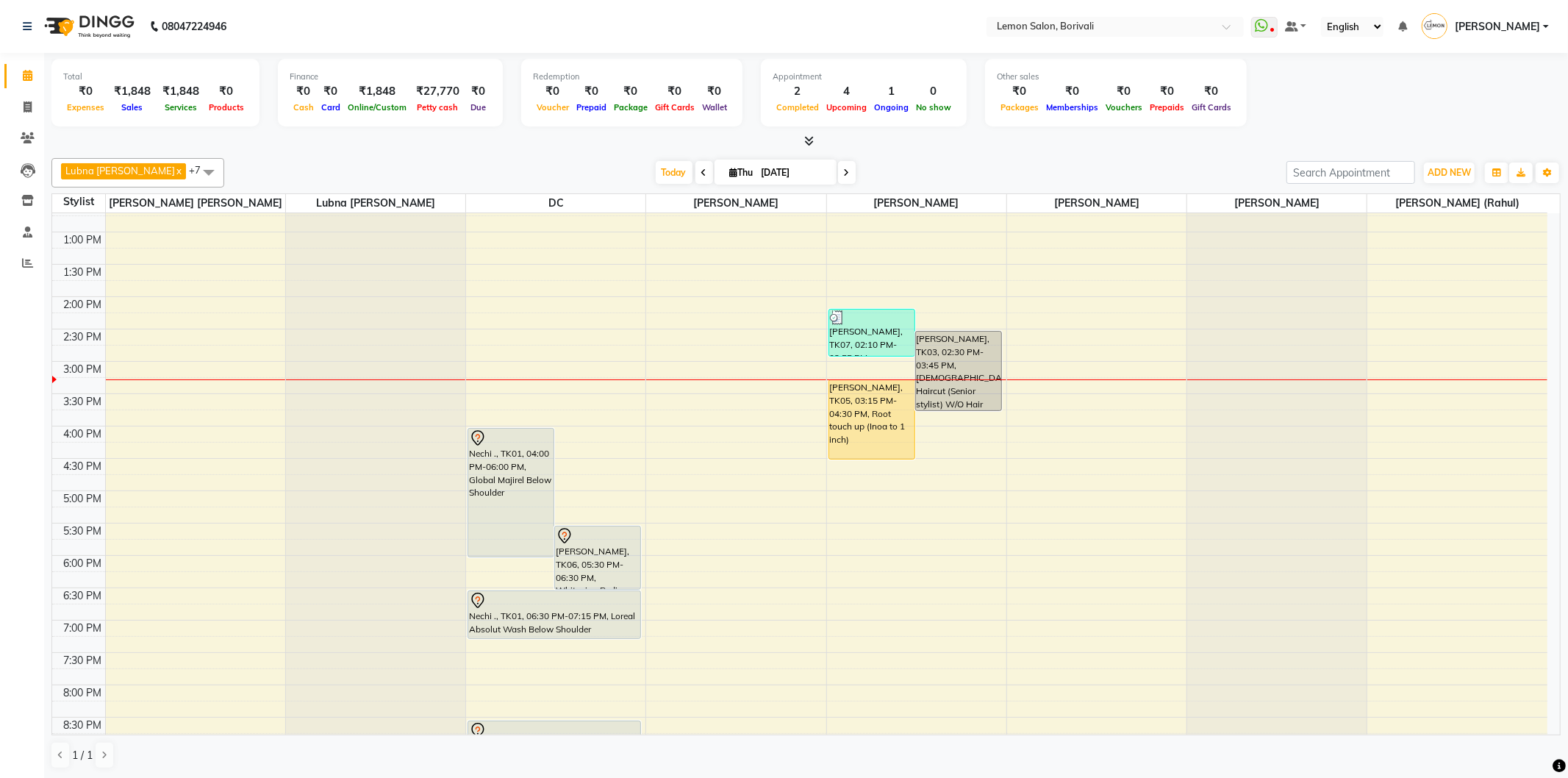
scroll to position [327, 0]
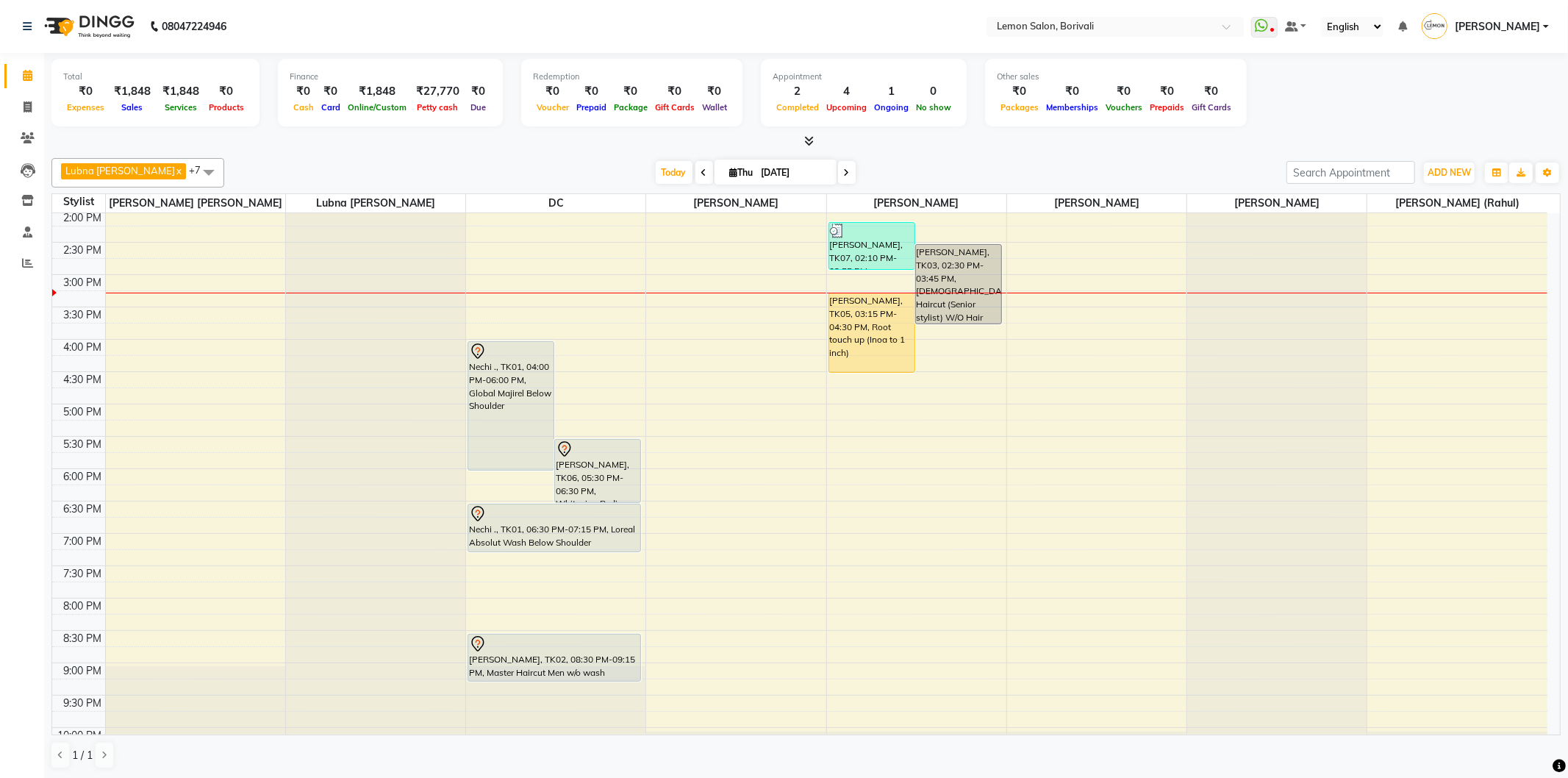
click at [844, 166] on span at bounding box center [846, 172] width 18 height 23
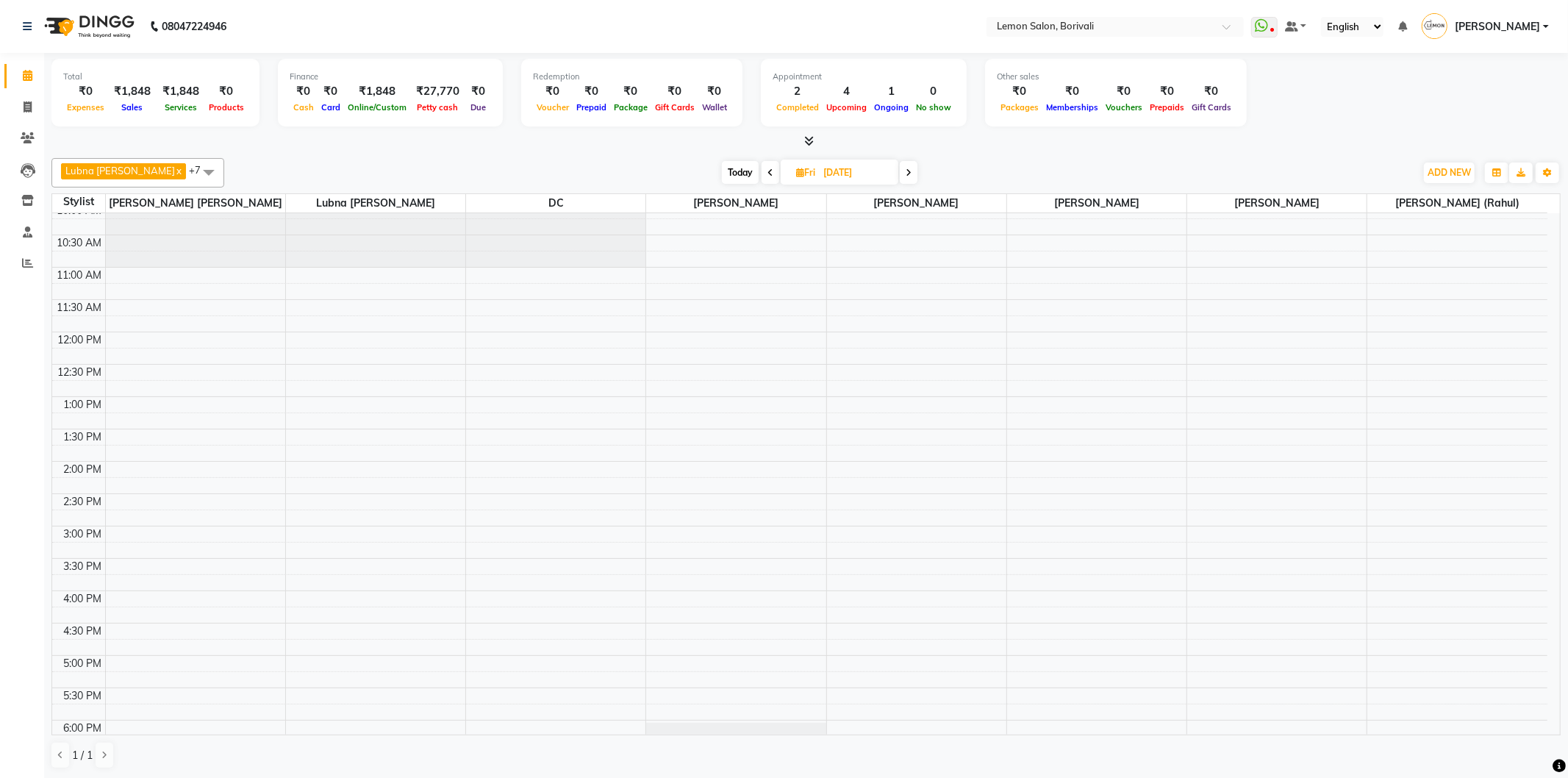
scroll to position [0, 0]
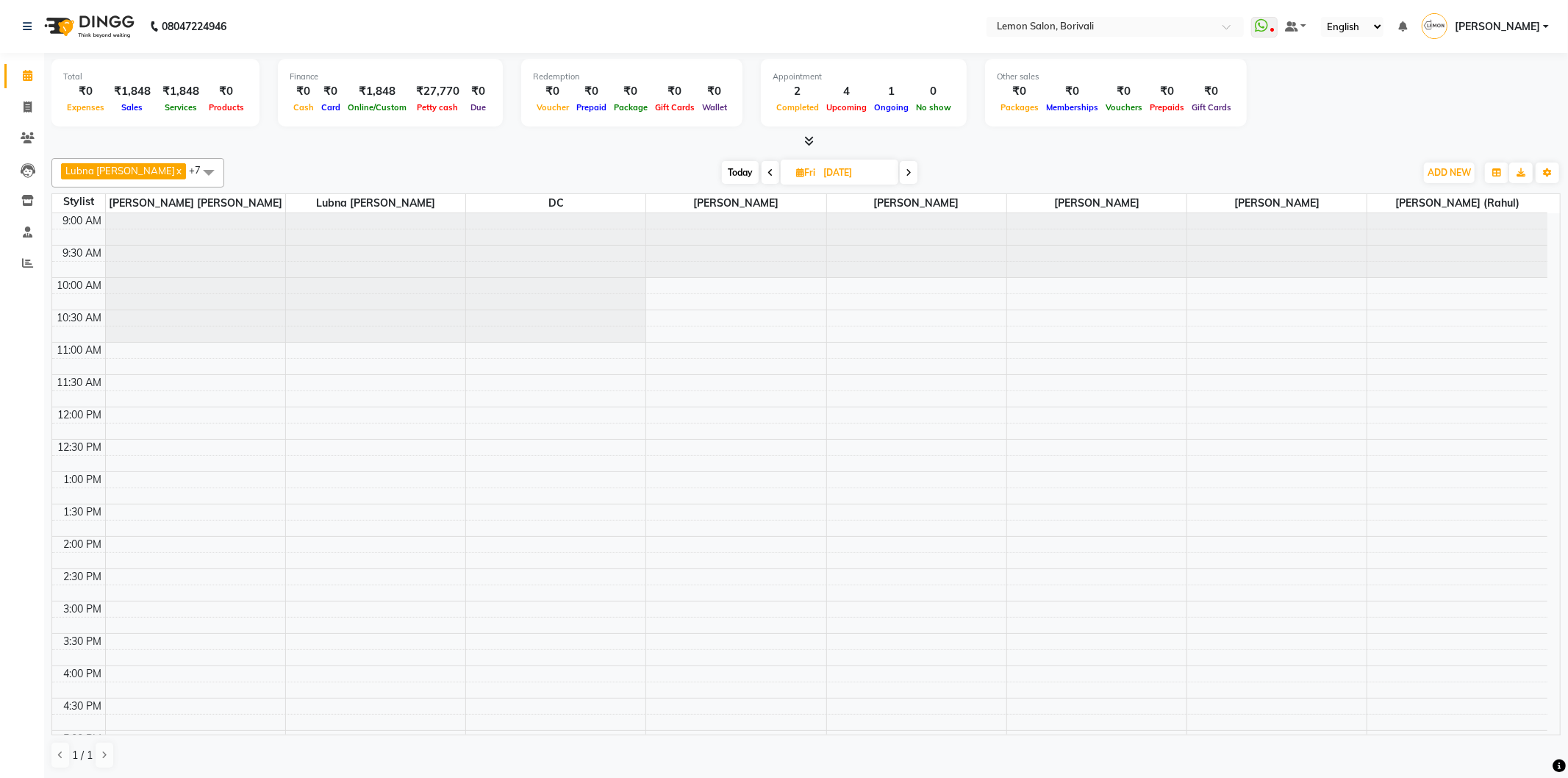
click at [773, 172] on icon at bounding box center [771, 172] width 6 height 8
type input "[DATE]"
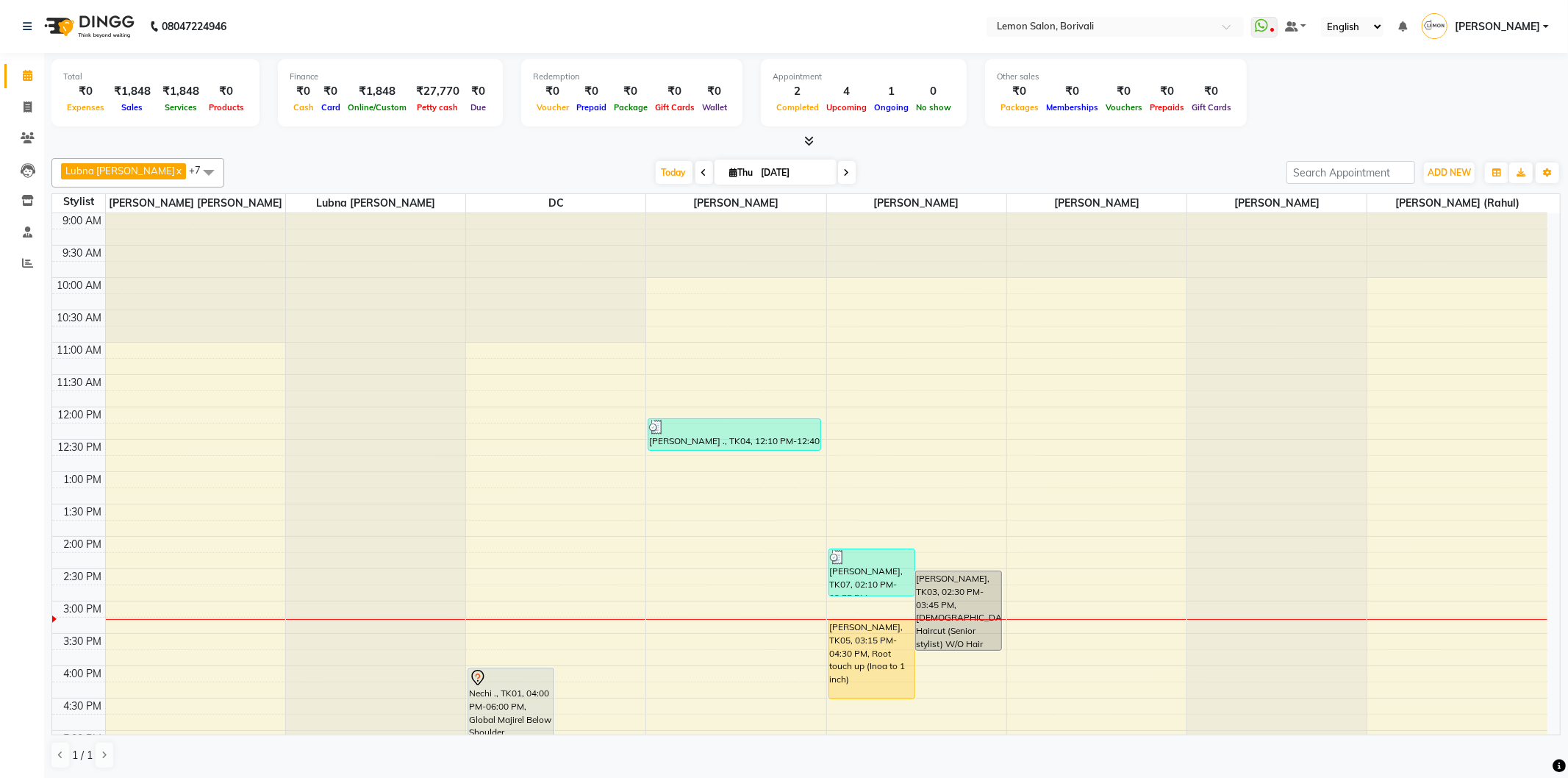
scroll to position [387, 0]
